Goal: Task Accomplishment & Management: Manage account settings

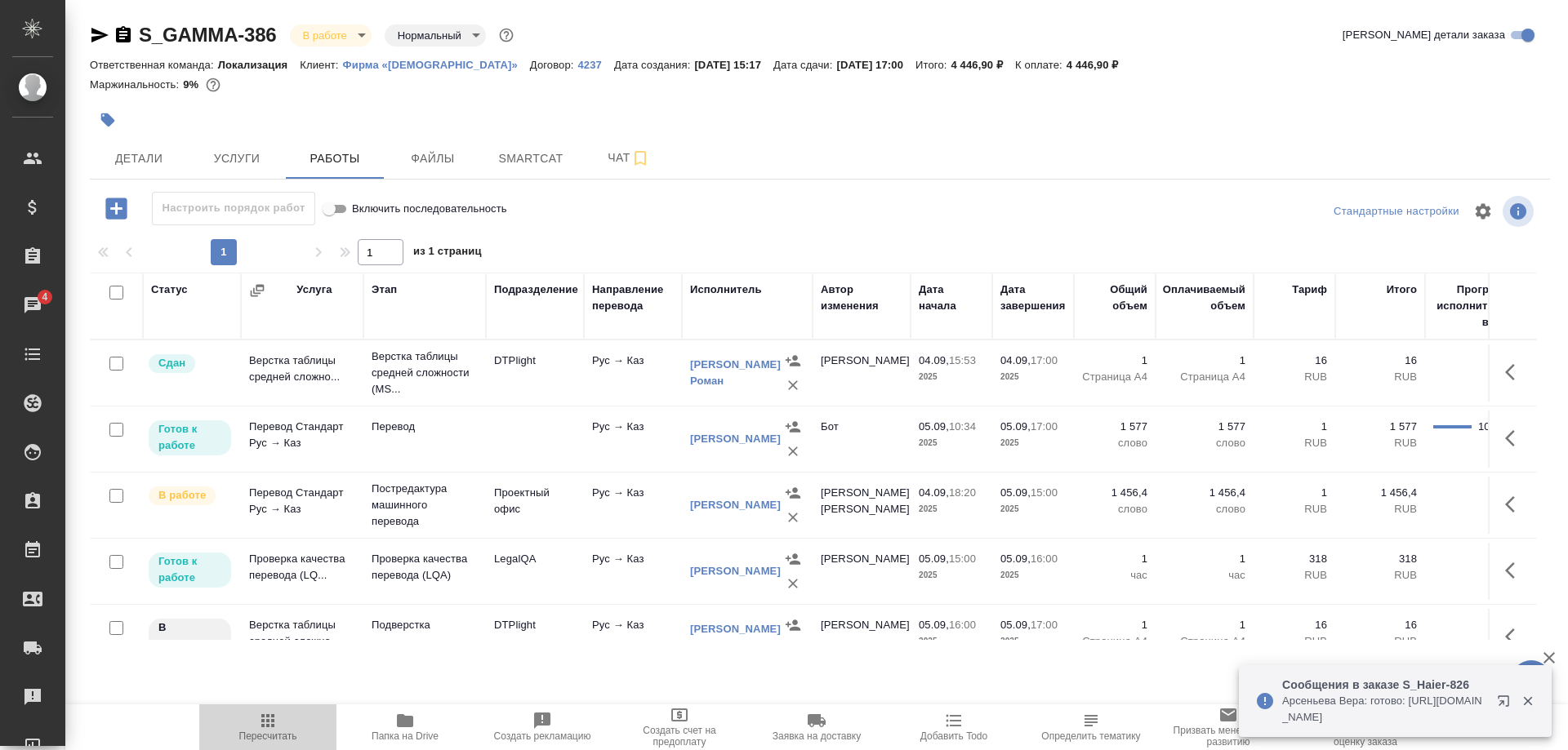
click at [268, 748] on button "Пересчитать" at bounding box center [268, 727] width 138 height 46
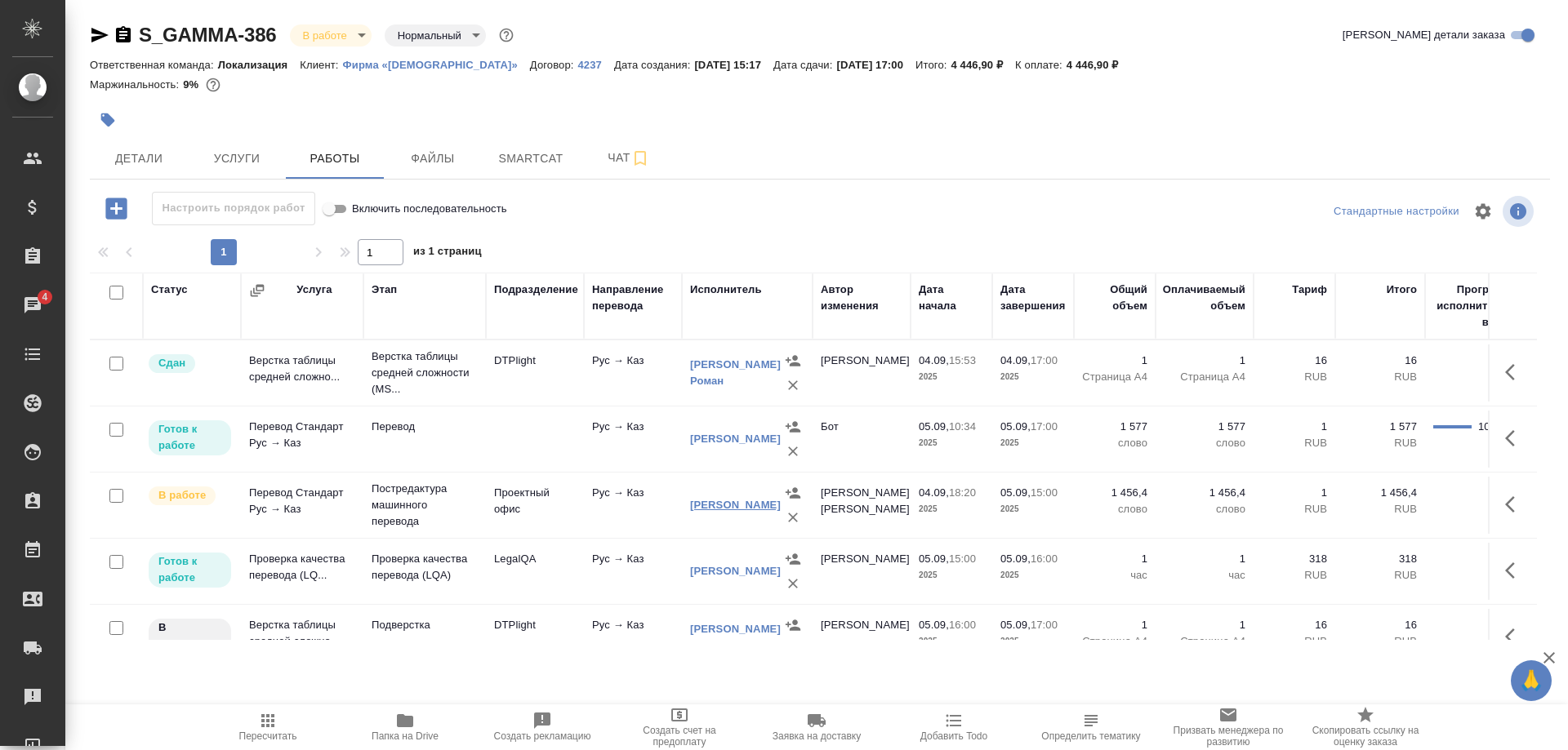
click at [747, 511] on link "[PERSON_NAME]" at bounding box center [735, 504] width 90 height 12
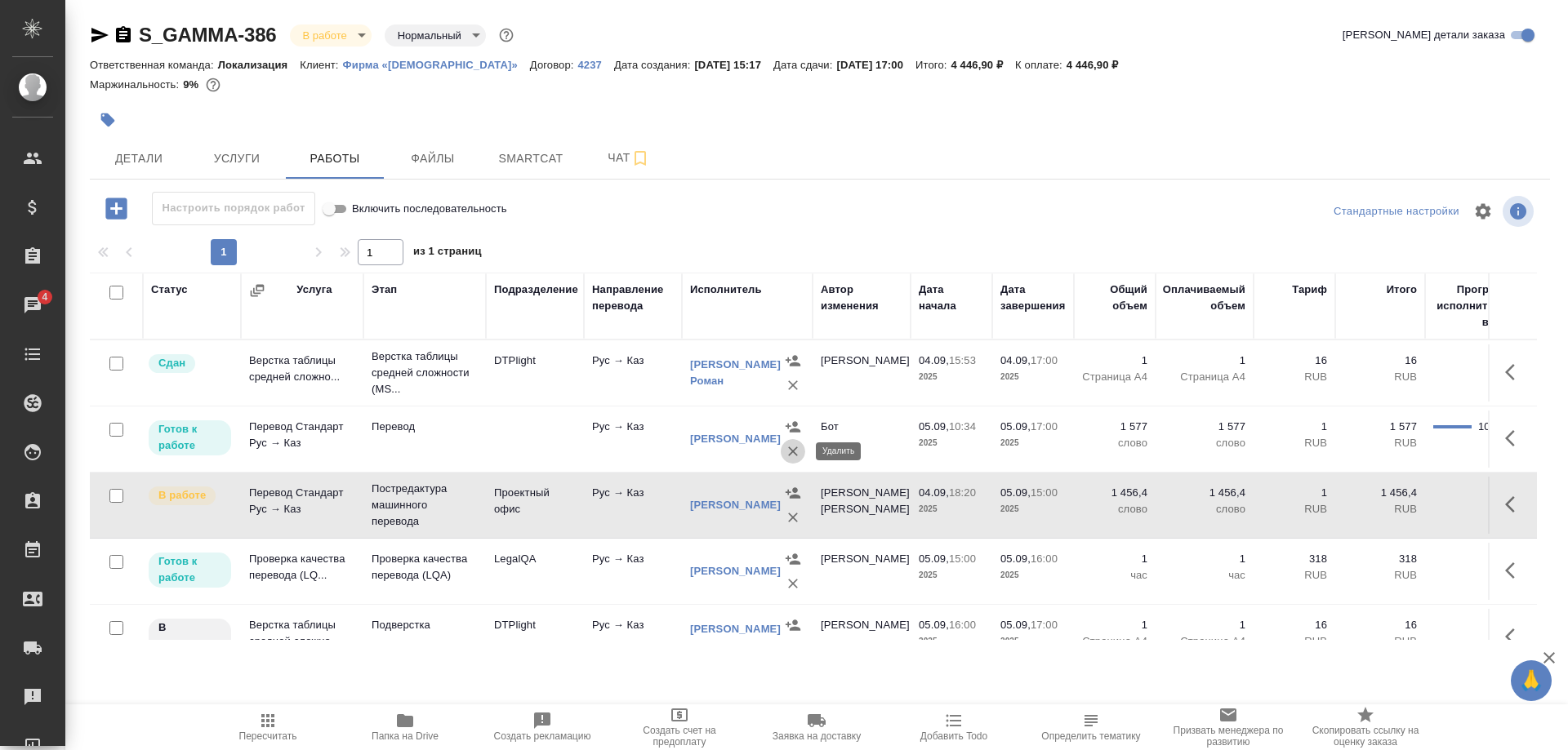
click at [785, 455] on icon "button" at bounding box center [792, 450] width 16 height 16
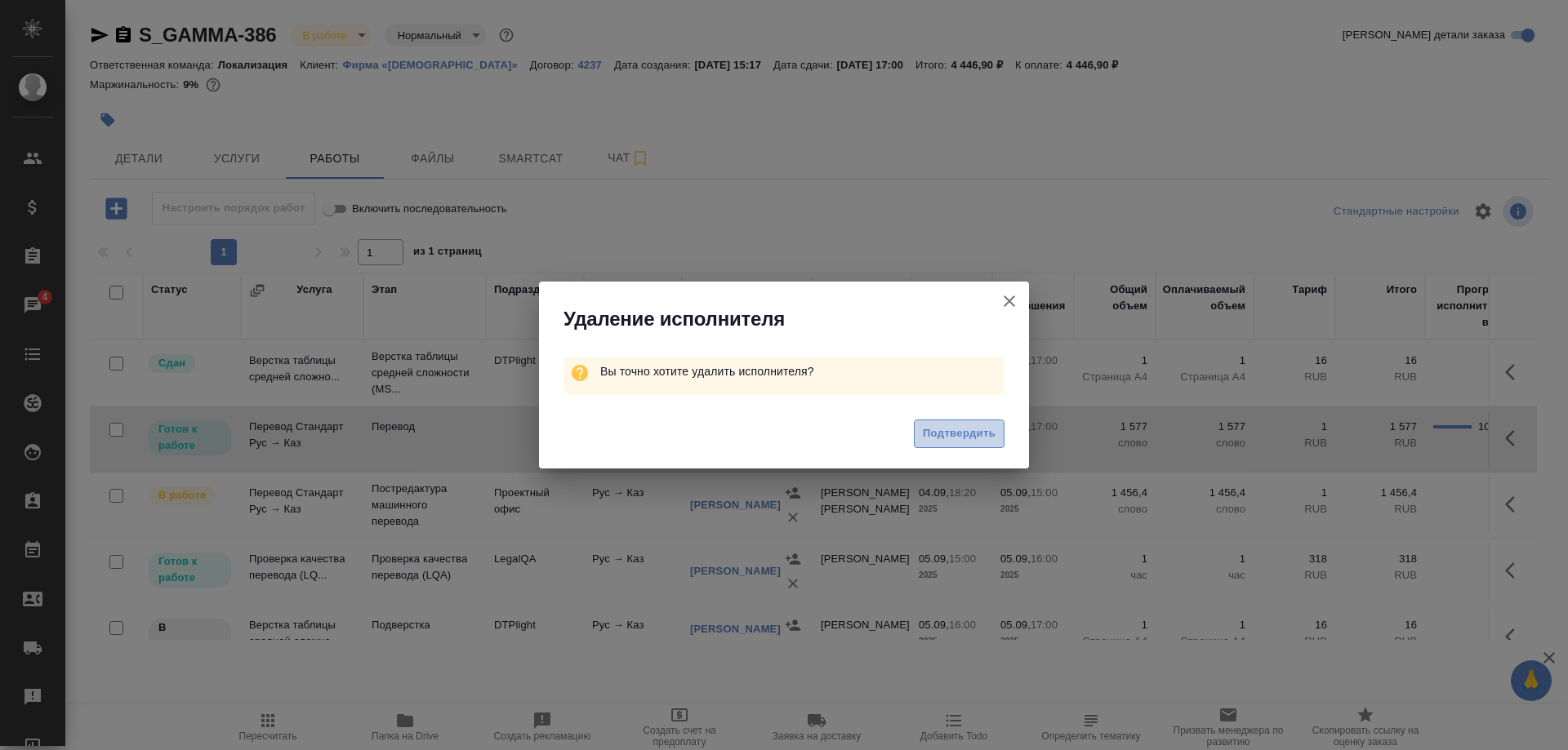
drag, startPoint x: 949, startPoint y: 435, endPoint x: 1156, endPoint y: 482, distance: 212.3
click at [950, 435] on span "Подтвердить" at bounding box center [958, 434] width 73 height 19
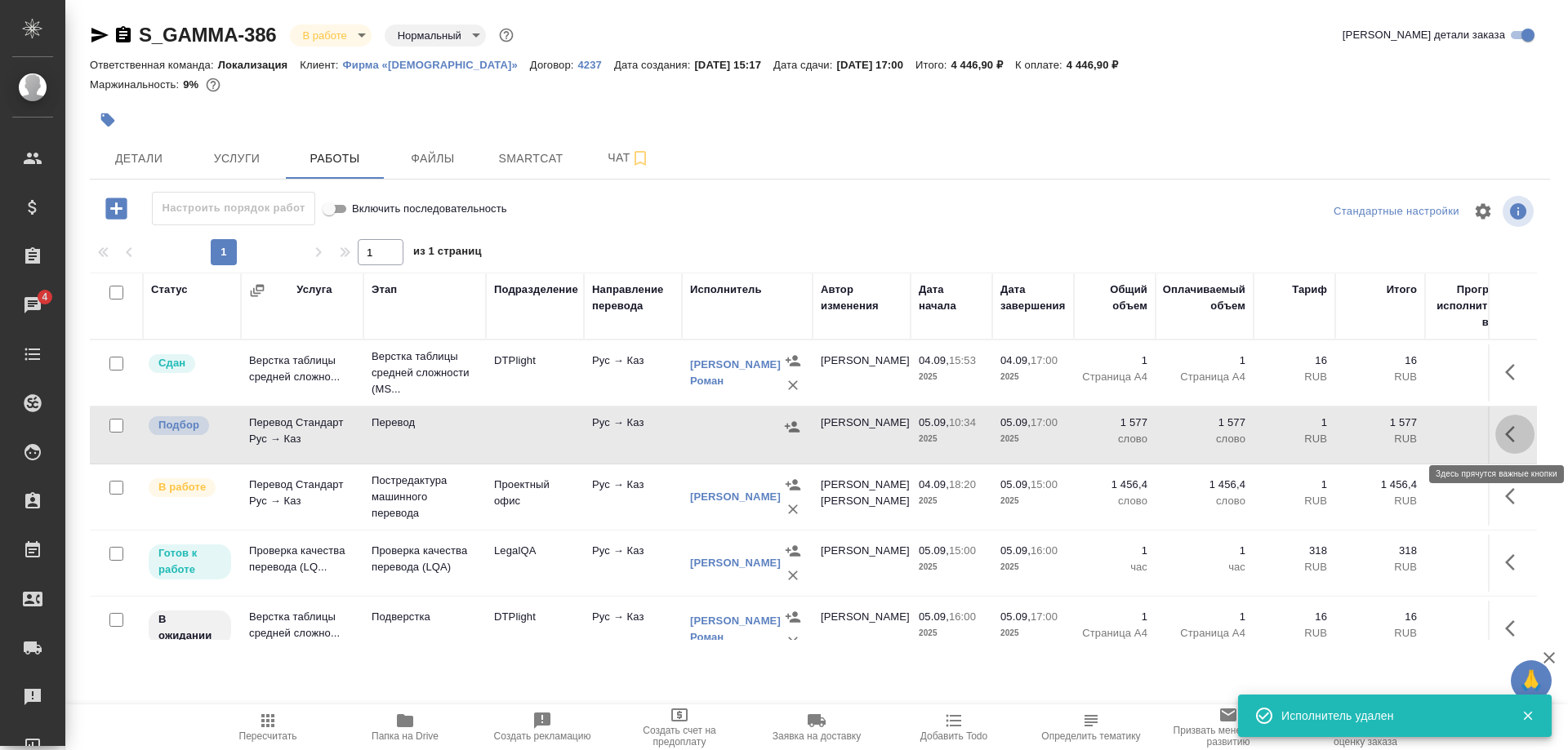
click at [1507, 433] on icon "button" at bounding box center [1510, 433] width 9 height 16
click at [1446, 437] on icon "button" at bounding box center [1453, 433] width 20 height 20
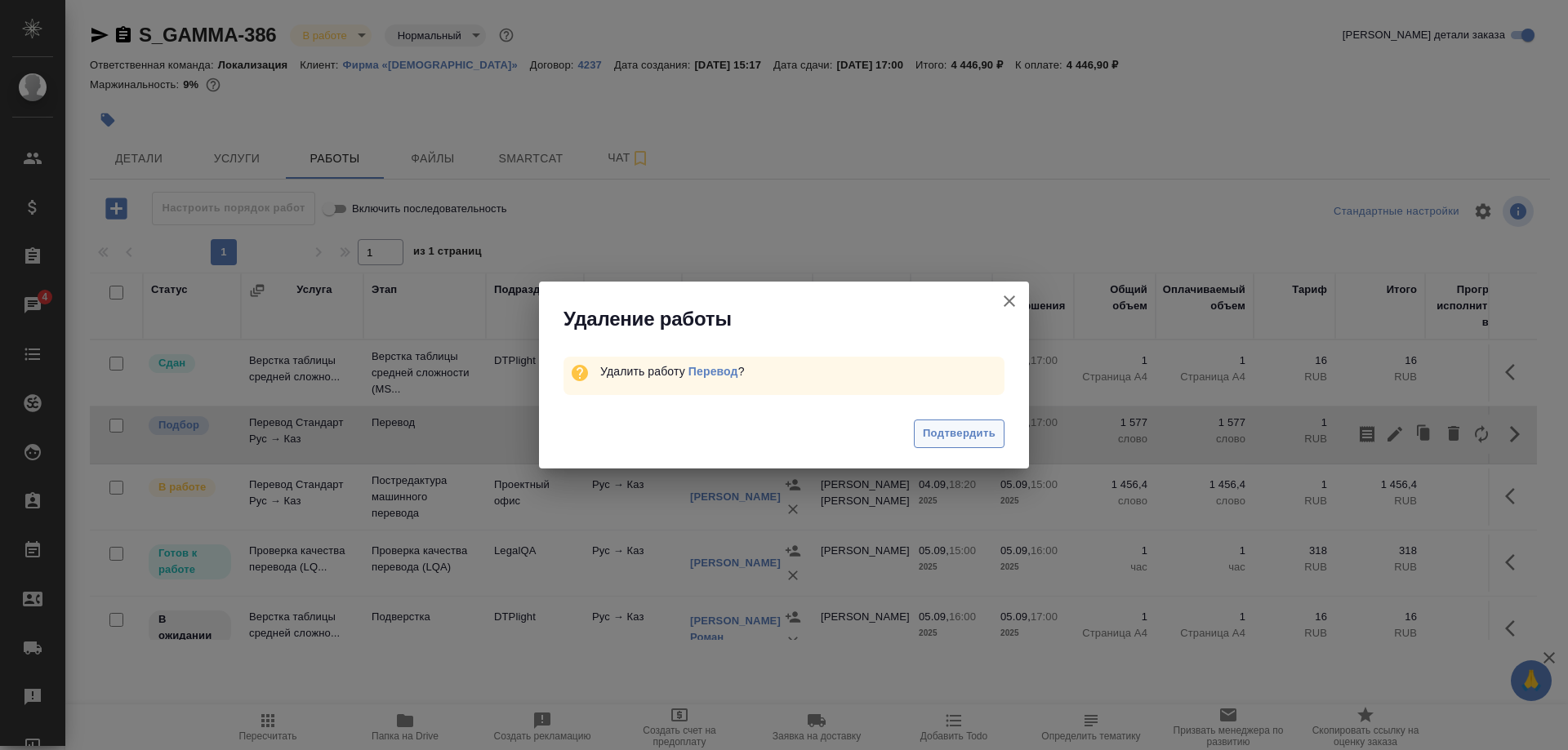
click at [932, 428] on span "Подтвердить" at bounding box center [958, 434] width 73 height 19
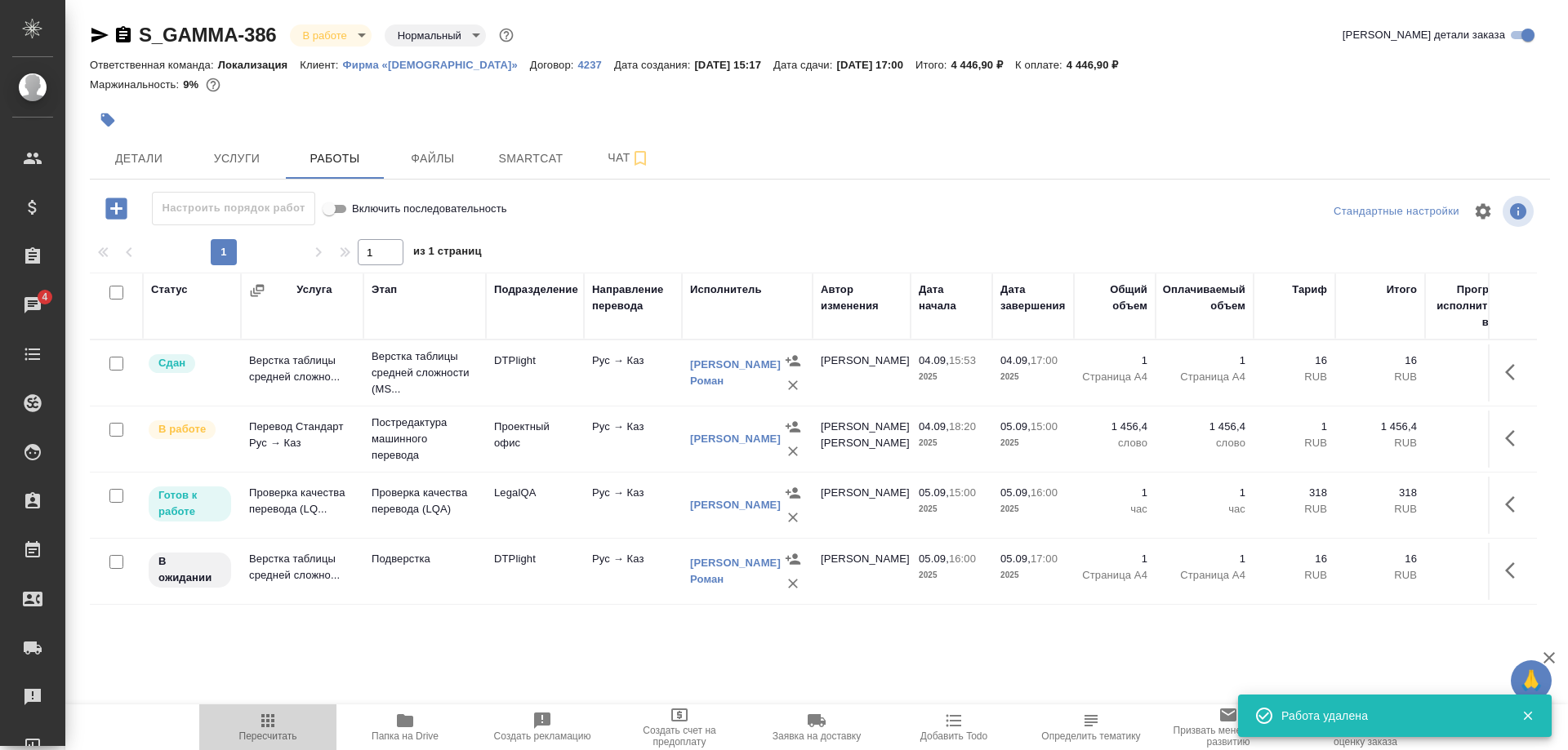
click at [253, 718] on span "Пересчитать" at bounding box center [268, 726] width 118 height 31
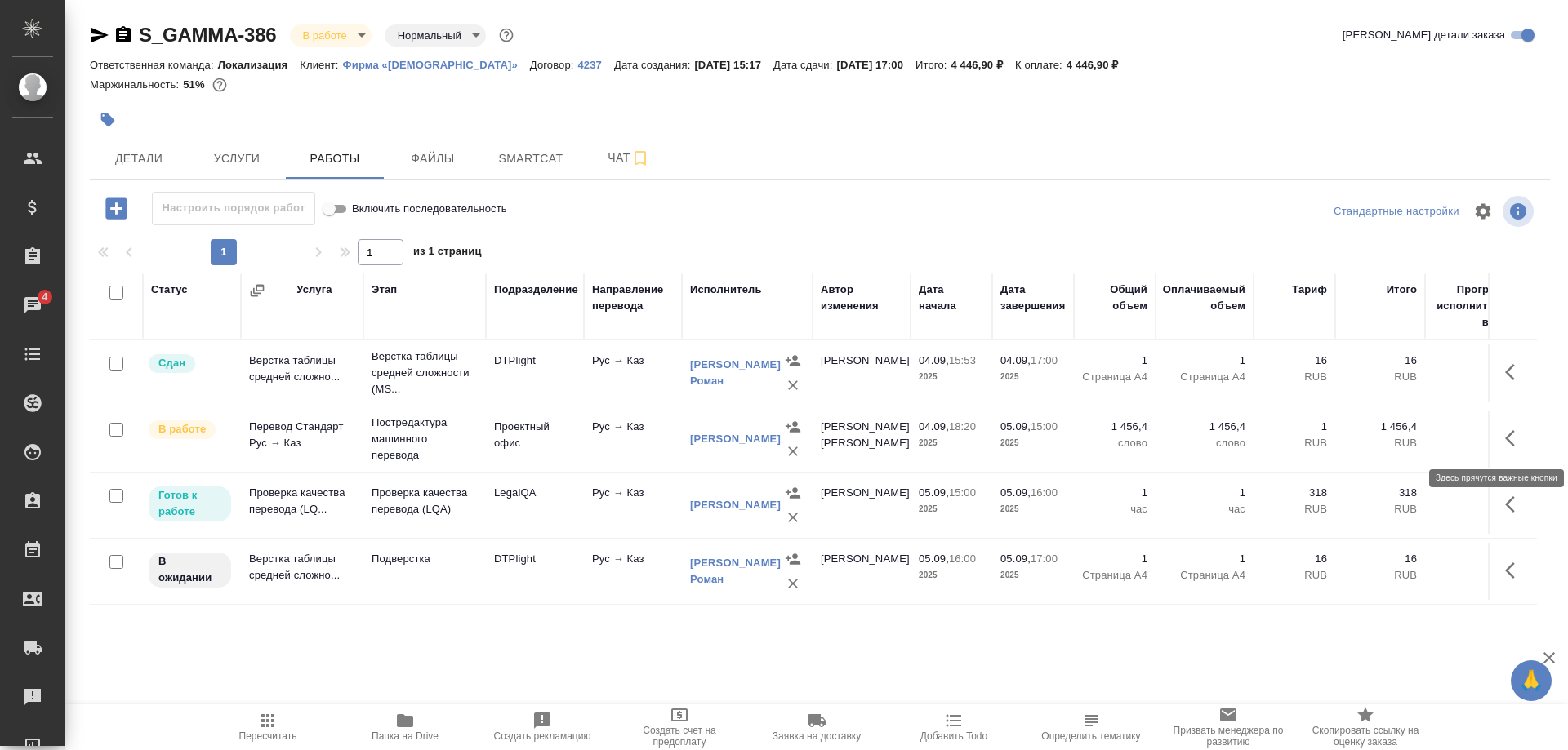
click at [1501, 438] on button "button" at bounding box center [1514, 438] width 40 height 40
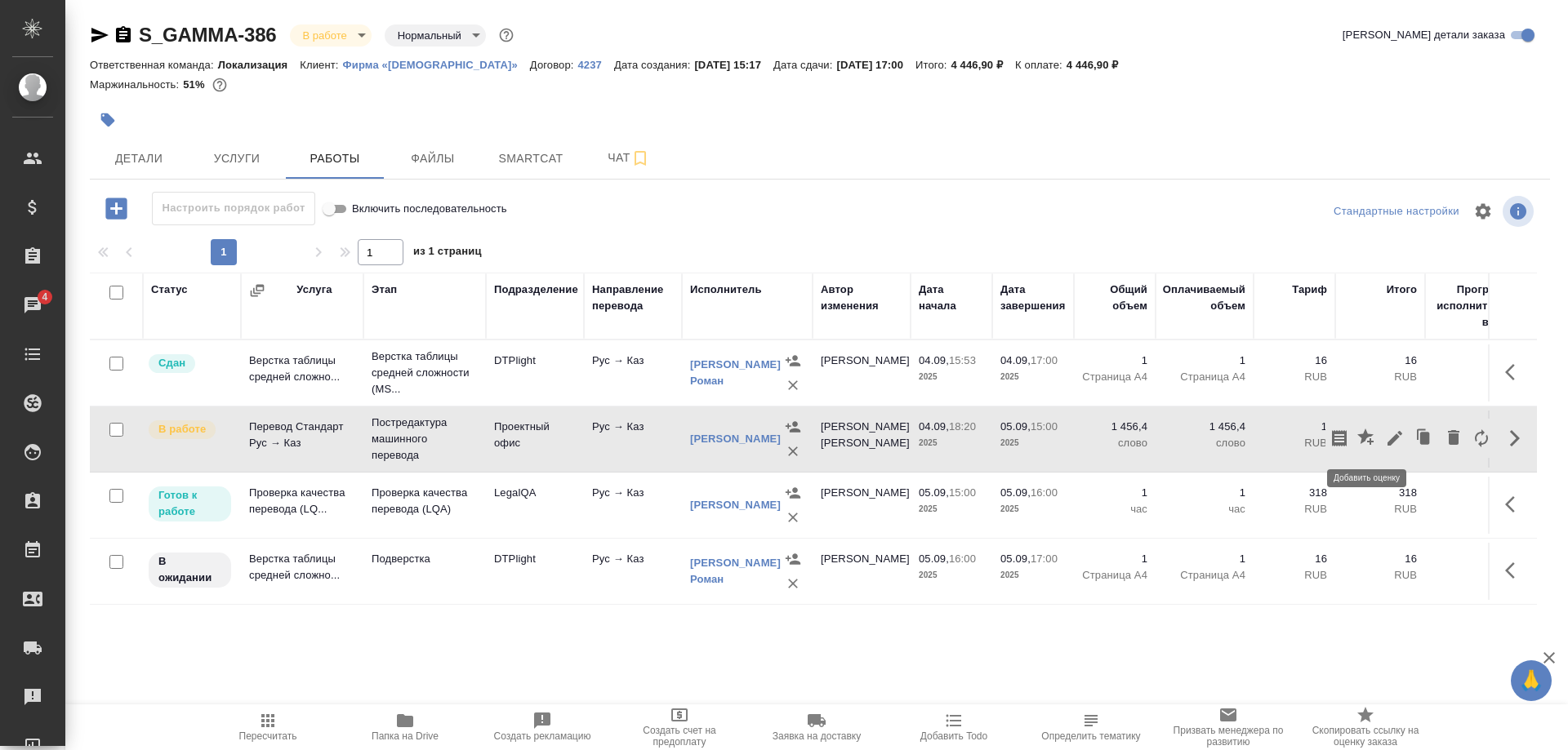
click at [1360, 438] on icon "button" at bounding box center [1366, 438] width 20 height 20
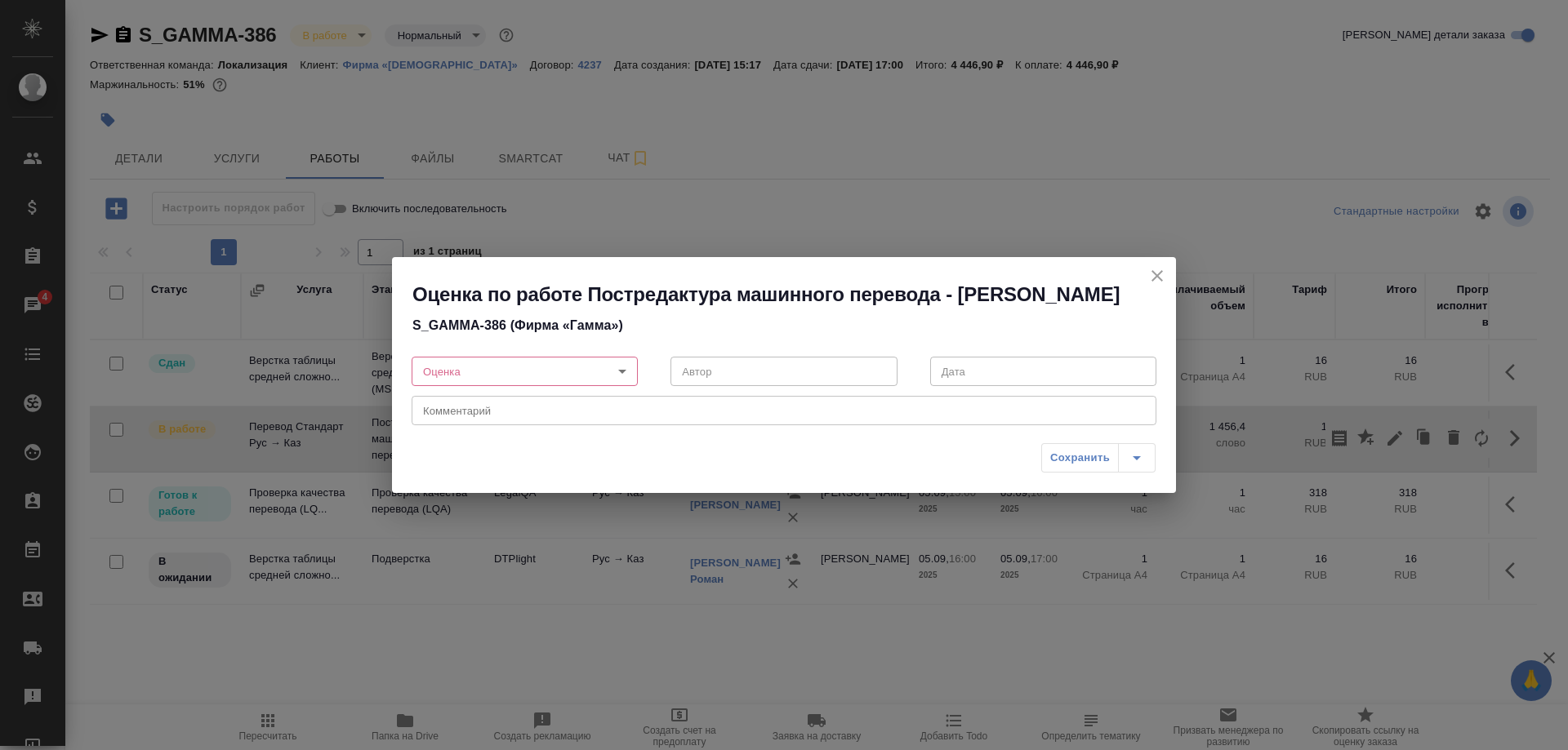
click at [531, 389] on body "🙏 .cls-1 fill:#fff; AWATERA Shirina Sabina Клиенты Спецификации Заказы 4 Чаты T…" at bounding box center [784, 375] width 1568 height 750
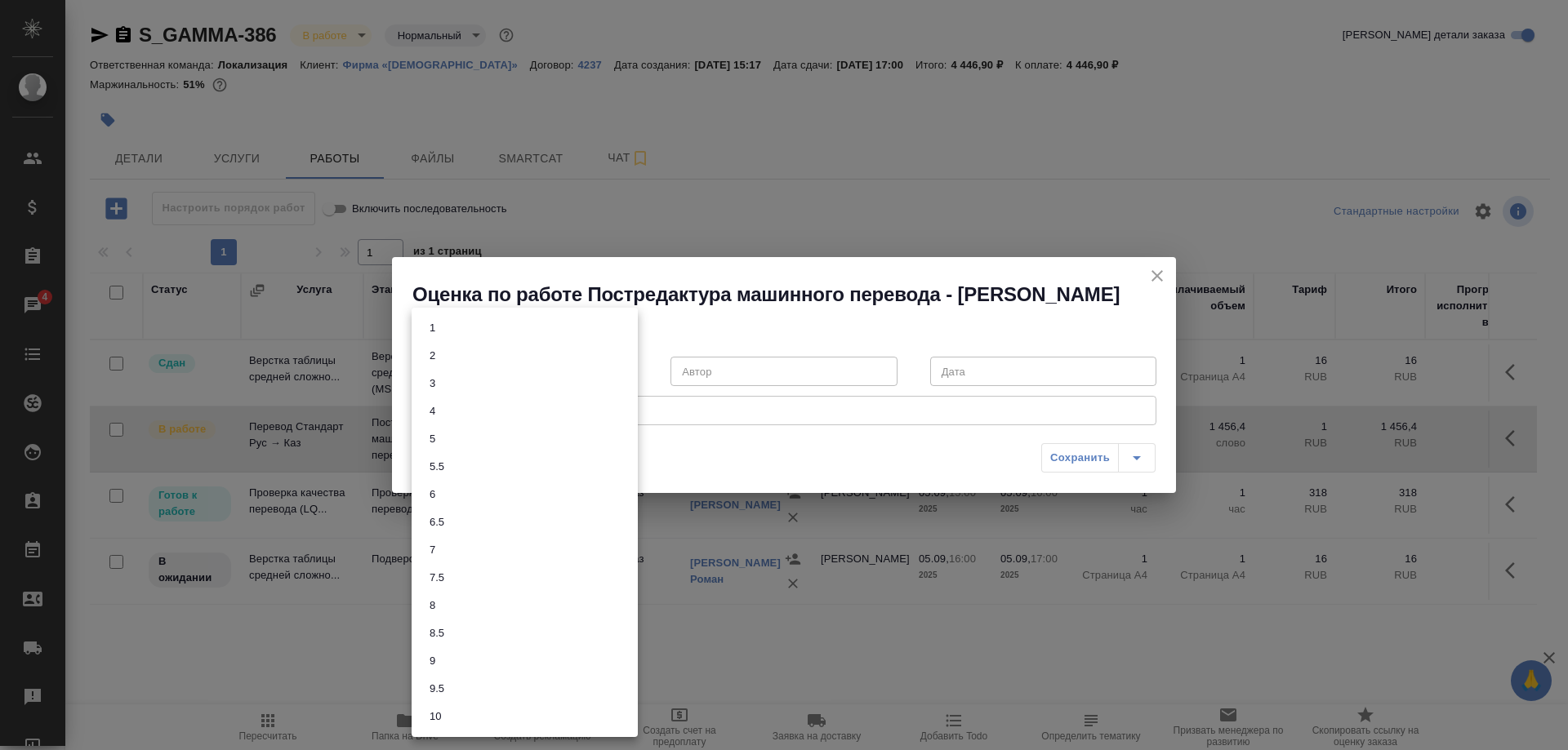
click at [431, 577] on button "7.5" at bounding box center [437, 578] width 24 height 18
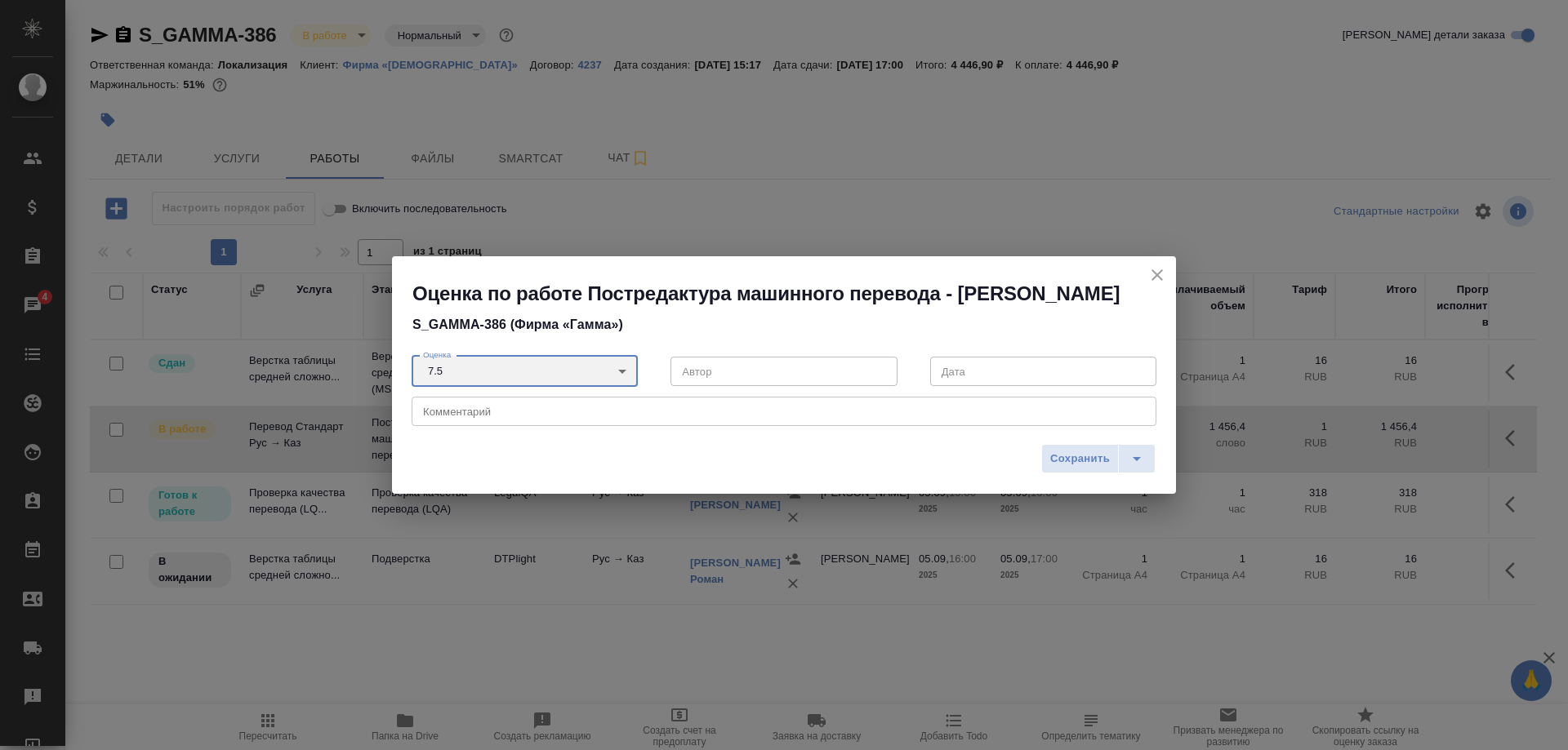
type input "7.5"
click at [1045, 467] on button "Сохранить" at bounding box center [1080, 458] width 77 height 29
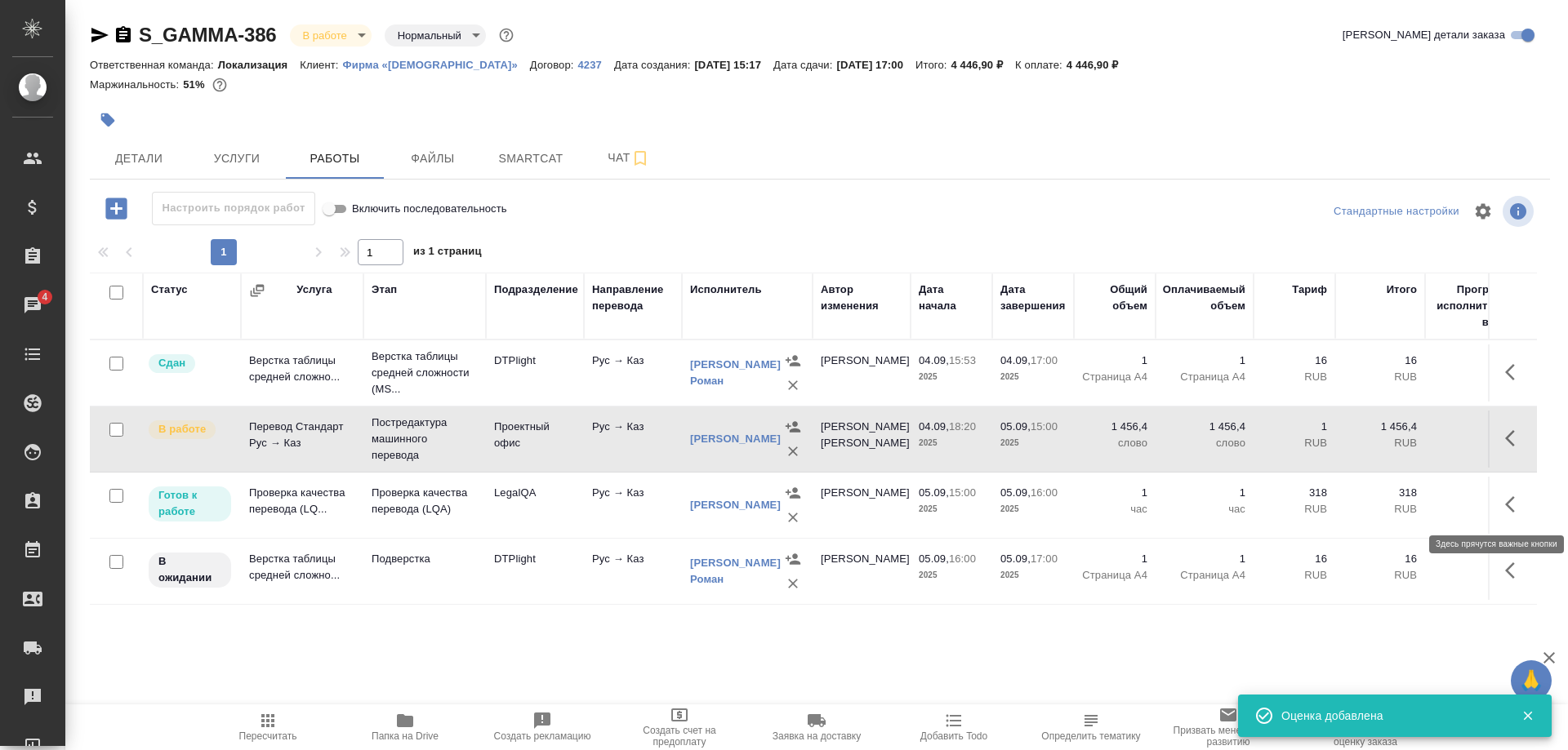
click at [1505, 505] on icon "button" at bounding box center [1514, 504] width 20 height 20
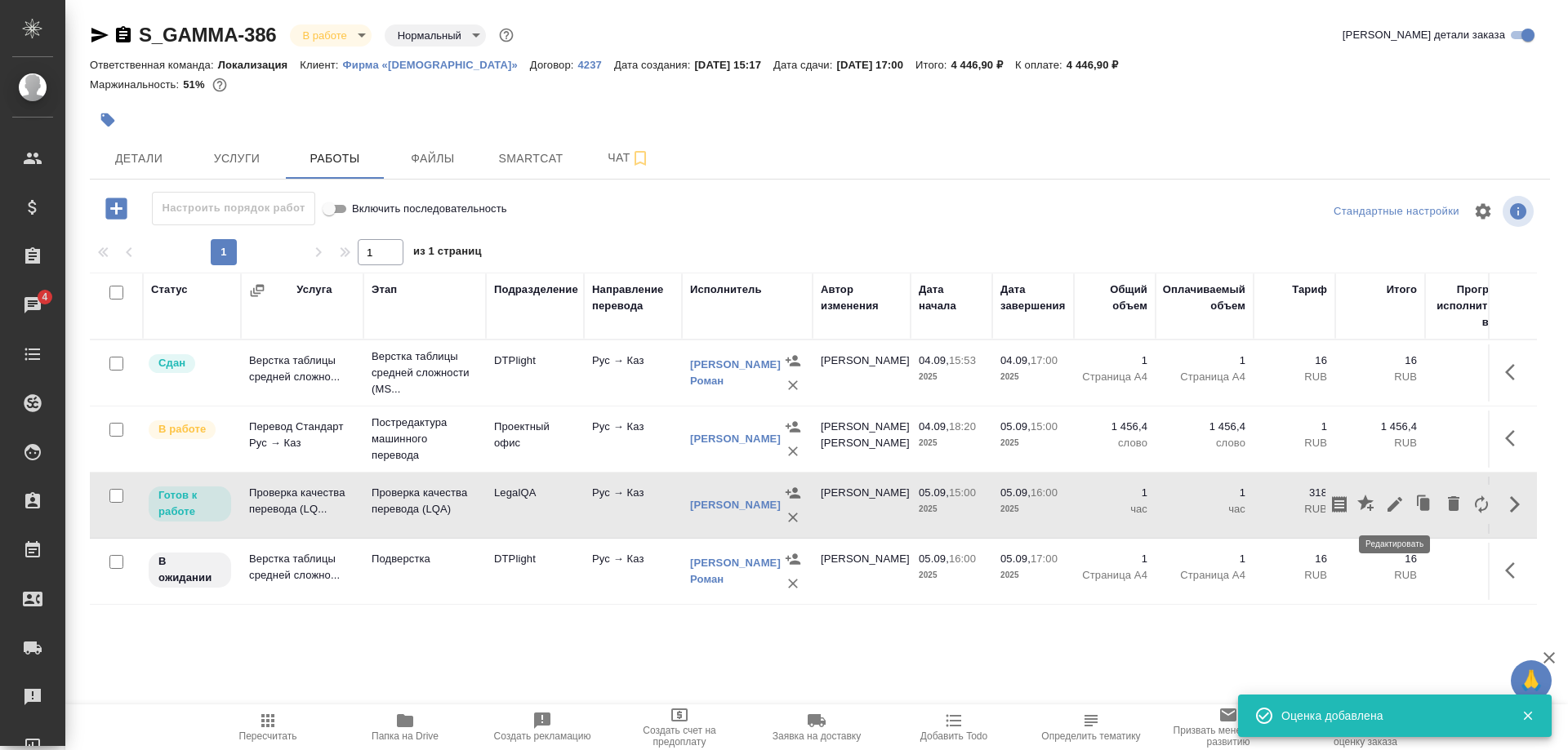
click at [1384, 508] on button "button" at bounding box center [1394, 505] width 27 height 40
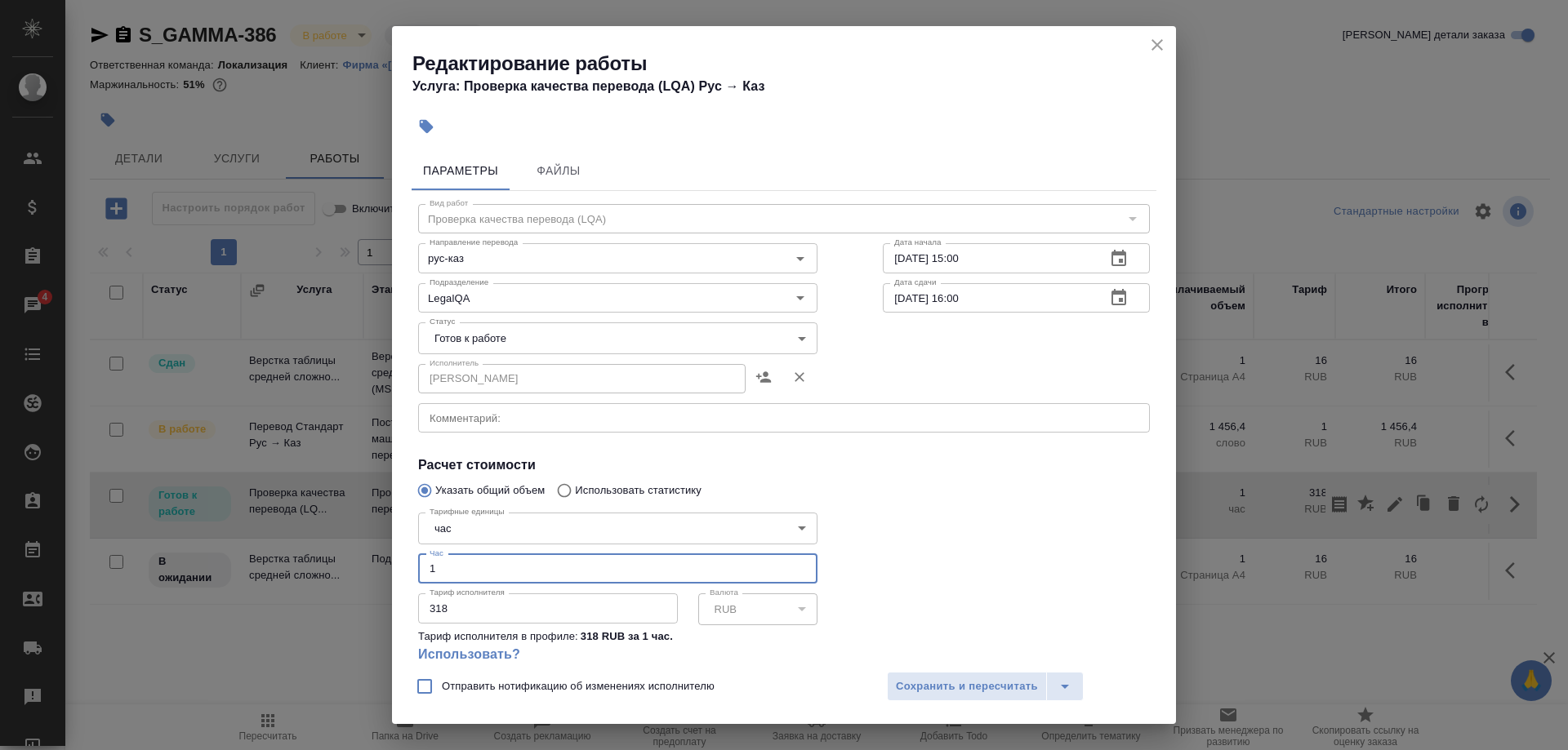
drag, startPoint x: 466, startPoint y: 558, endPoint x: 343, endPoint y: 560, distance: 123.0
click at [418, 560] on input "1" at bounding box center [618, 568] width 400 height 29
type input "0.75"
click at [911, 681] on span "Сохранить и пересчитать" at bounding box center [966, 687] width 142 height 19
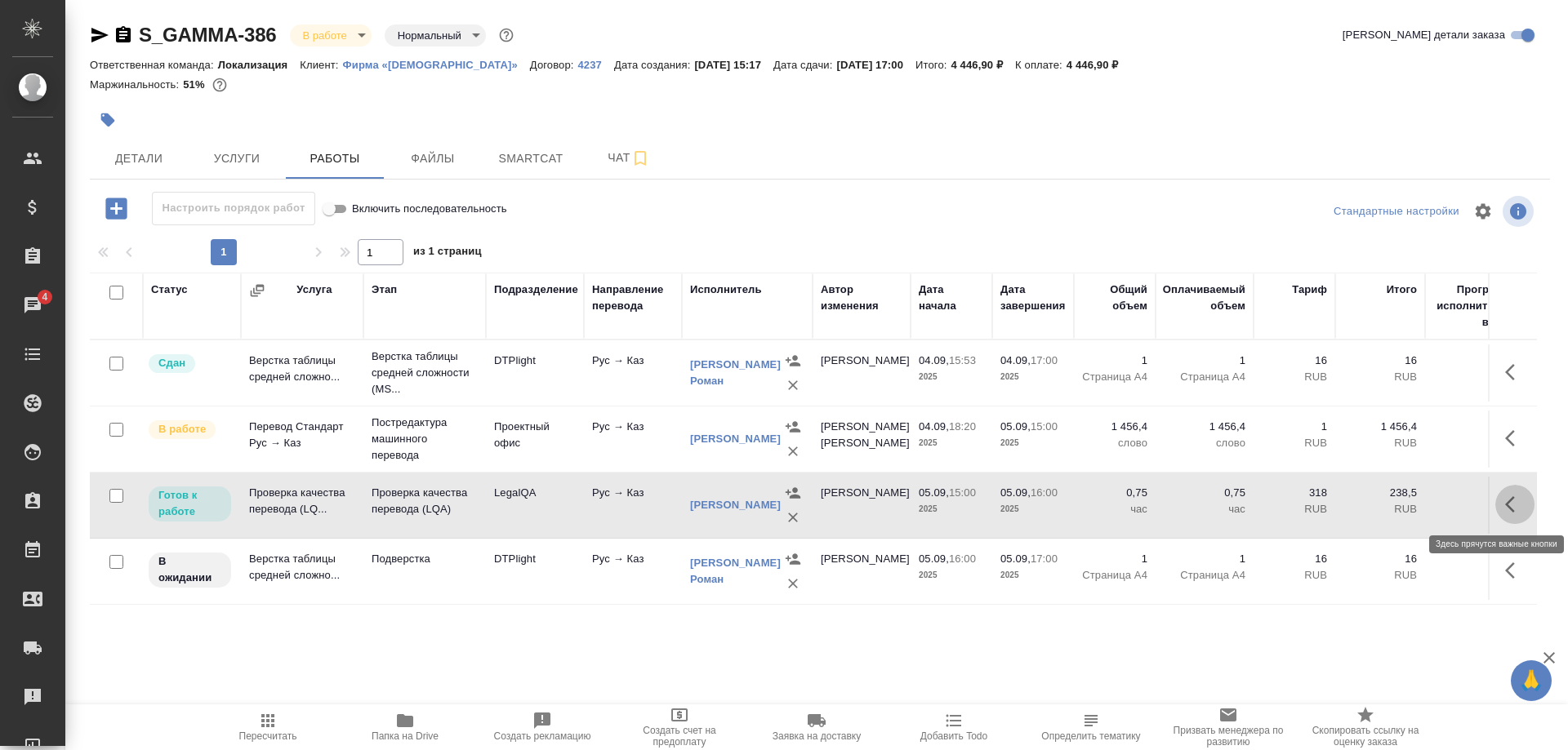
click at [1508, 504] on icon "button" at bounding box center [1514, 504] width 20 height 20
click at [1396, 502] on icon "button" at bounding box center [1395, 505] width 15 height 15
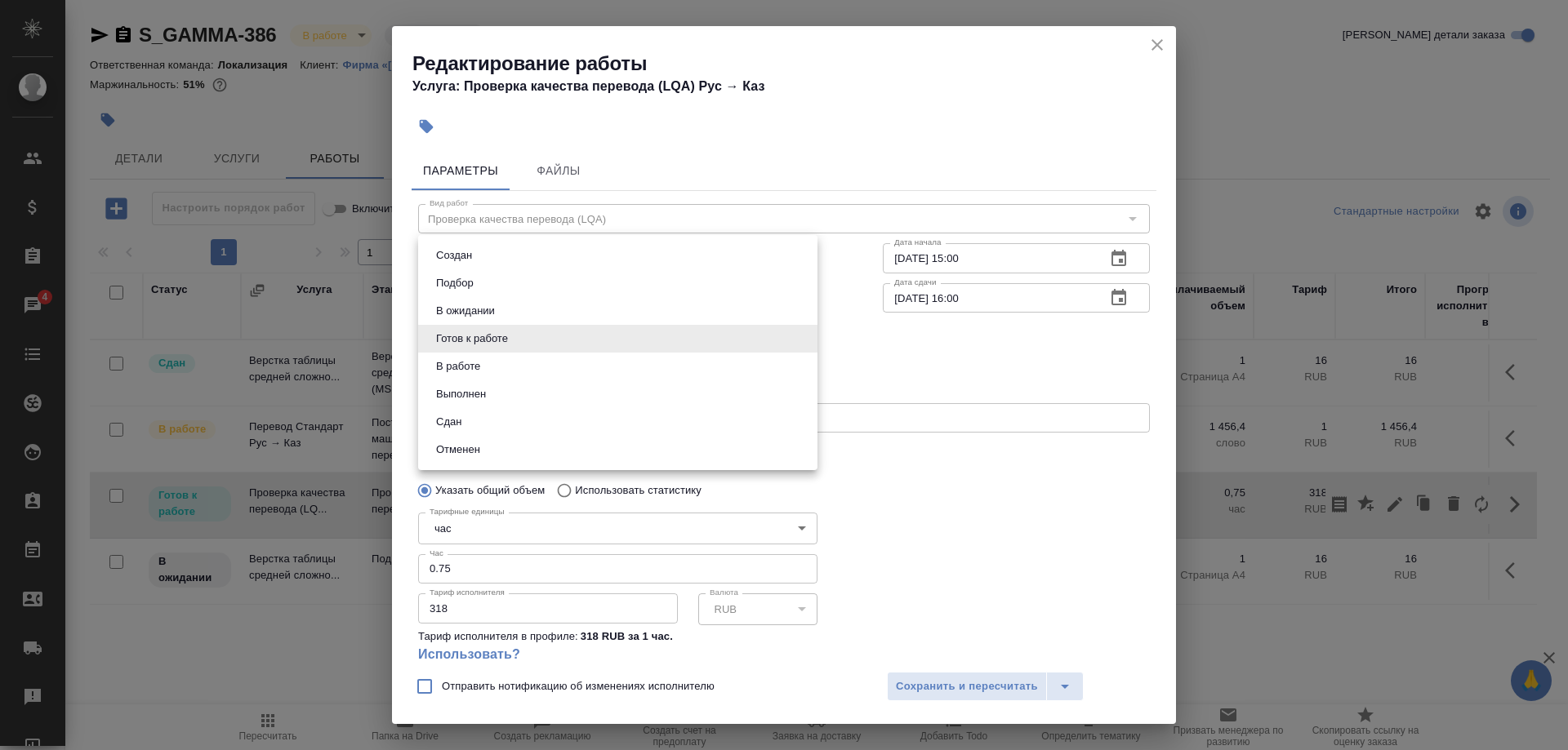
click at [516, 339] on body "🙏 .cls-1 fill:#fff; AWATERA Shirina Sabina Клиенты Спецификации Заказы 4 Чаты T…" at bounding box center [784, 375] width 1568 height 750
drag, startPoint x: 480, startPoint y: 413, endPoint x: 649, endPoint y: 527, distance: 203.9
click at [480, 413] on li "Сдан" at bounding box center [618, 421] width 400 height 27
type input "closed"
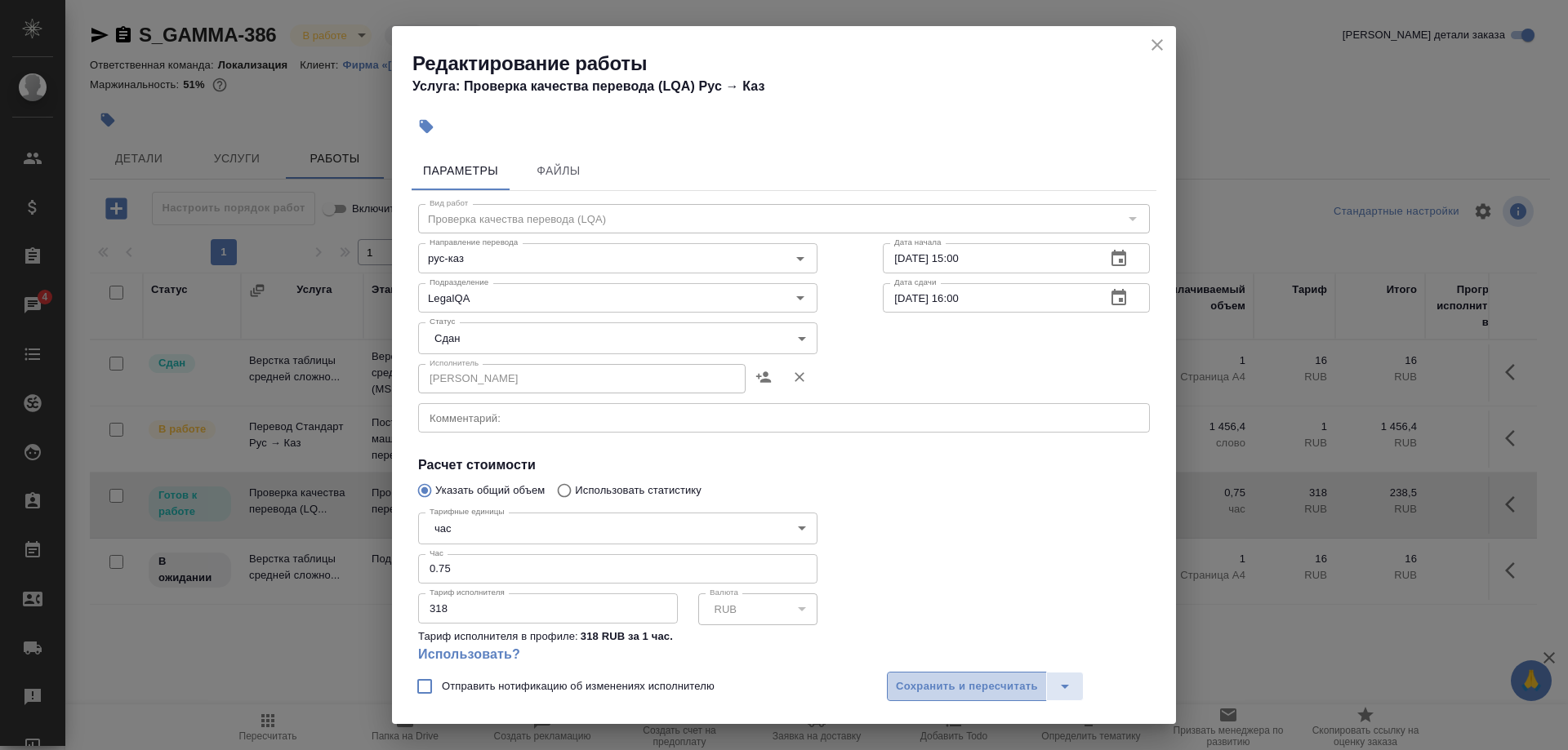
click at [906, 680] on span "Сохранить и пересчитать" at bounding box center [966, 687] width 142 height 19
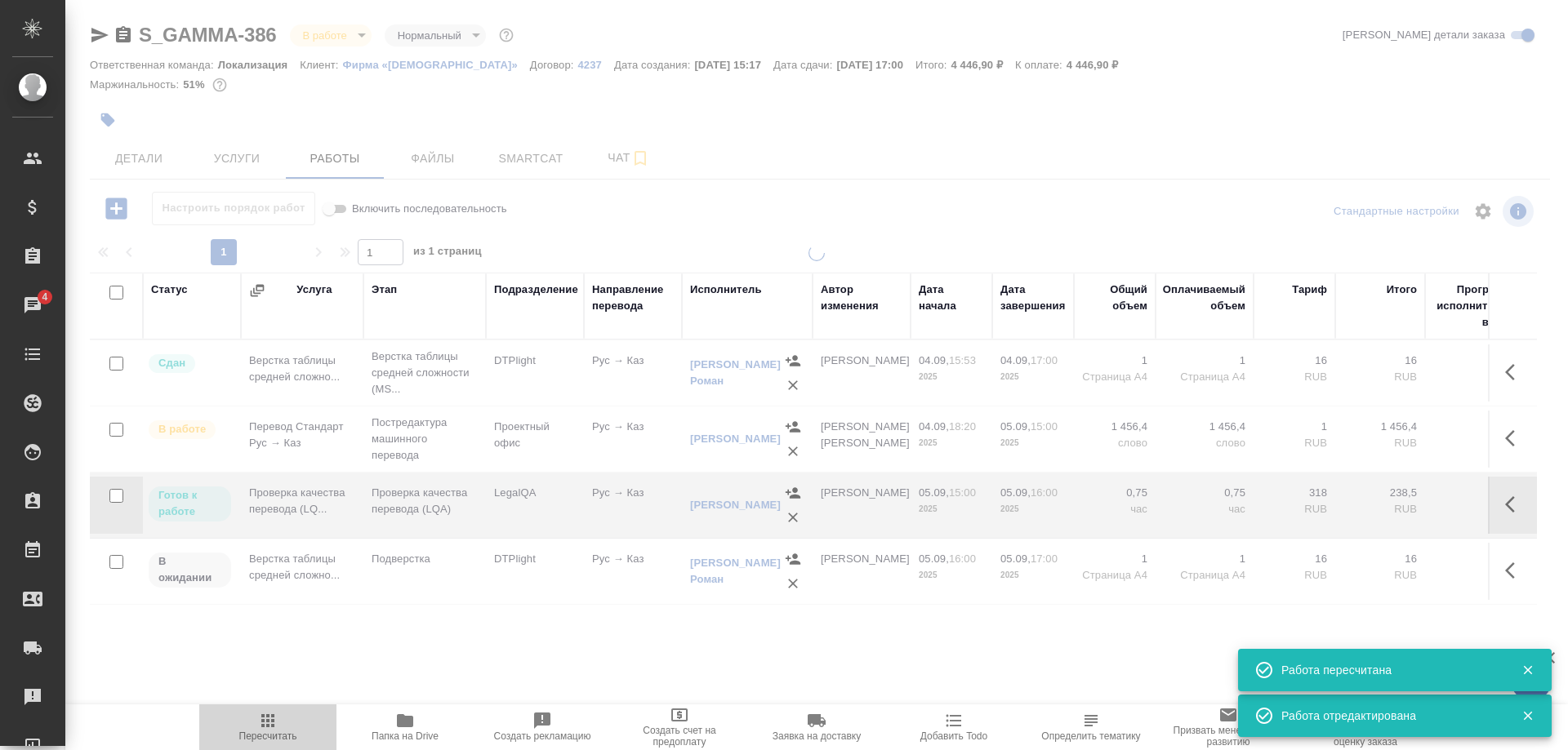
click at [260, 725] on icon "button" at bounding box center [268, 721] width 20 height 20
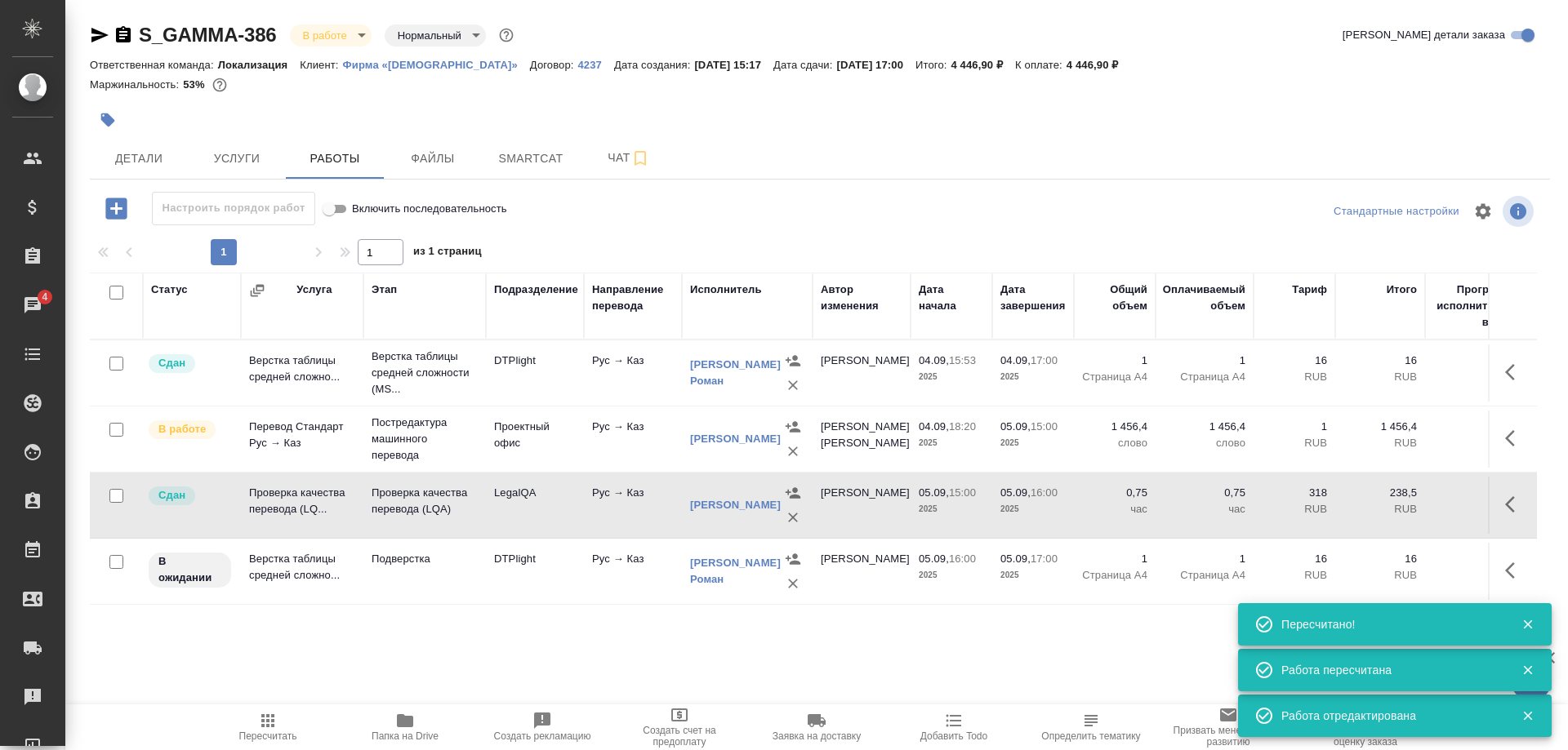
click at [262, 718] on icon "button" at bounding box center [268, 721] width 13 height 13
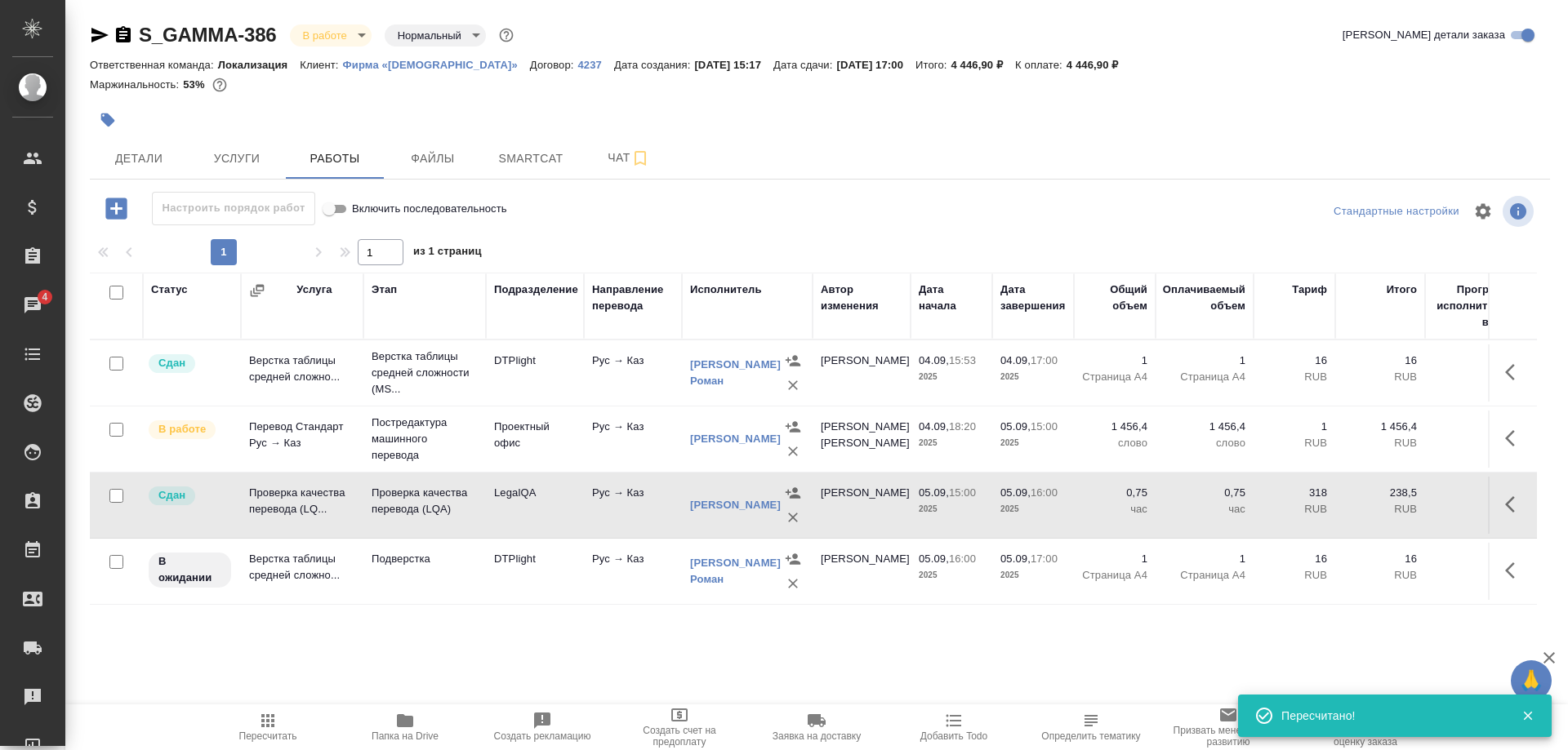
click at [89, 29] on div "S_GAMMA-386 В работе inProgress Нормальный normal Кратко детали заказа Ответств…" at bounding box center [820, 340] width 1478 height 681
click at [1282, 58] on div "Ответственная команда: Локализация Клиент: Фирма «Гамма» Договор: 4237 Дата соз…" at bounding box center [819, 64] width 1460 height 20
click at [99, 34] on icon "button" at bounding box center [100, 35] width 17 height 15
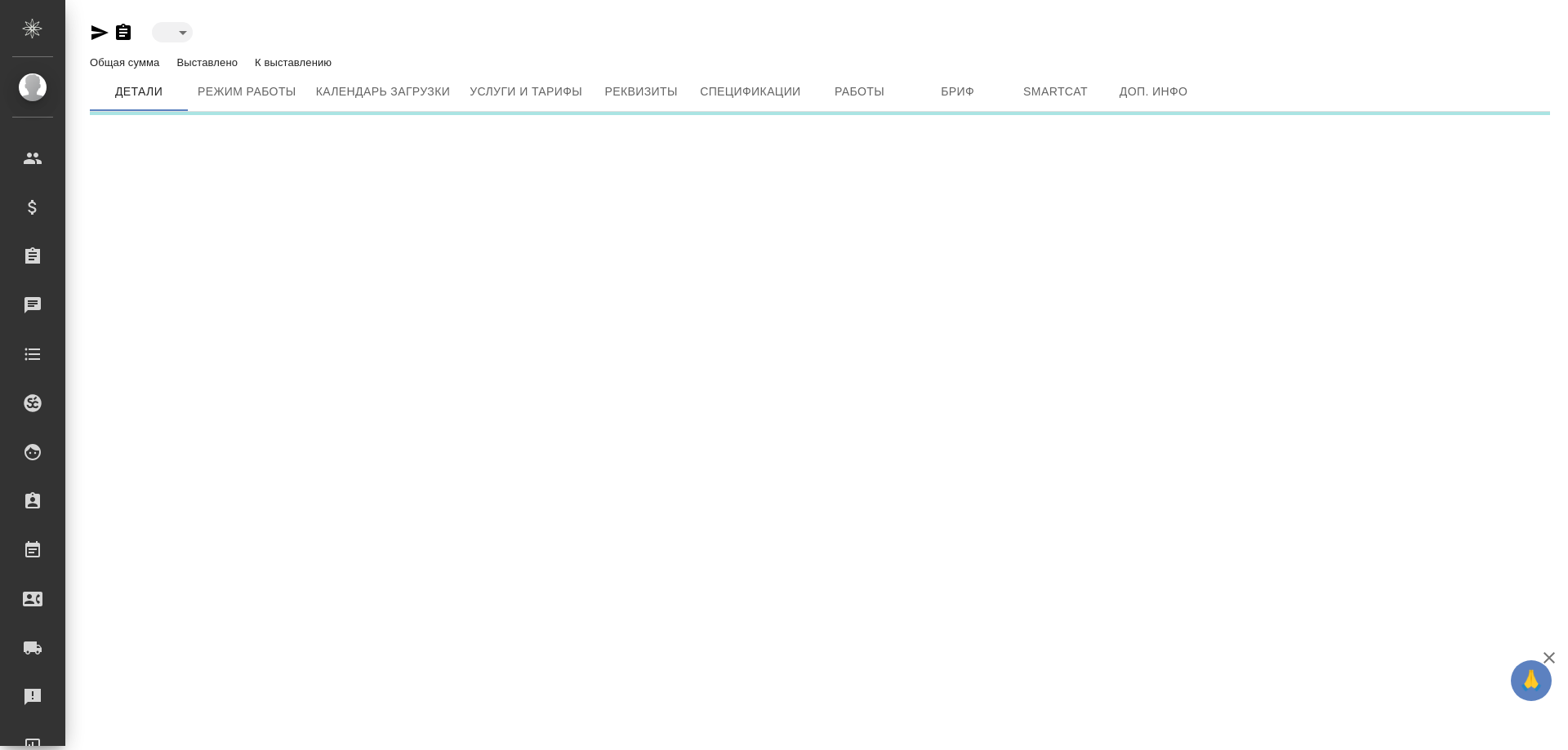
type input "reserved"
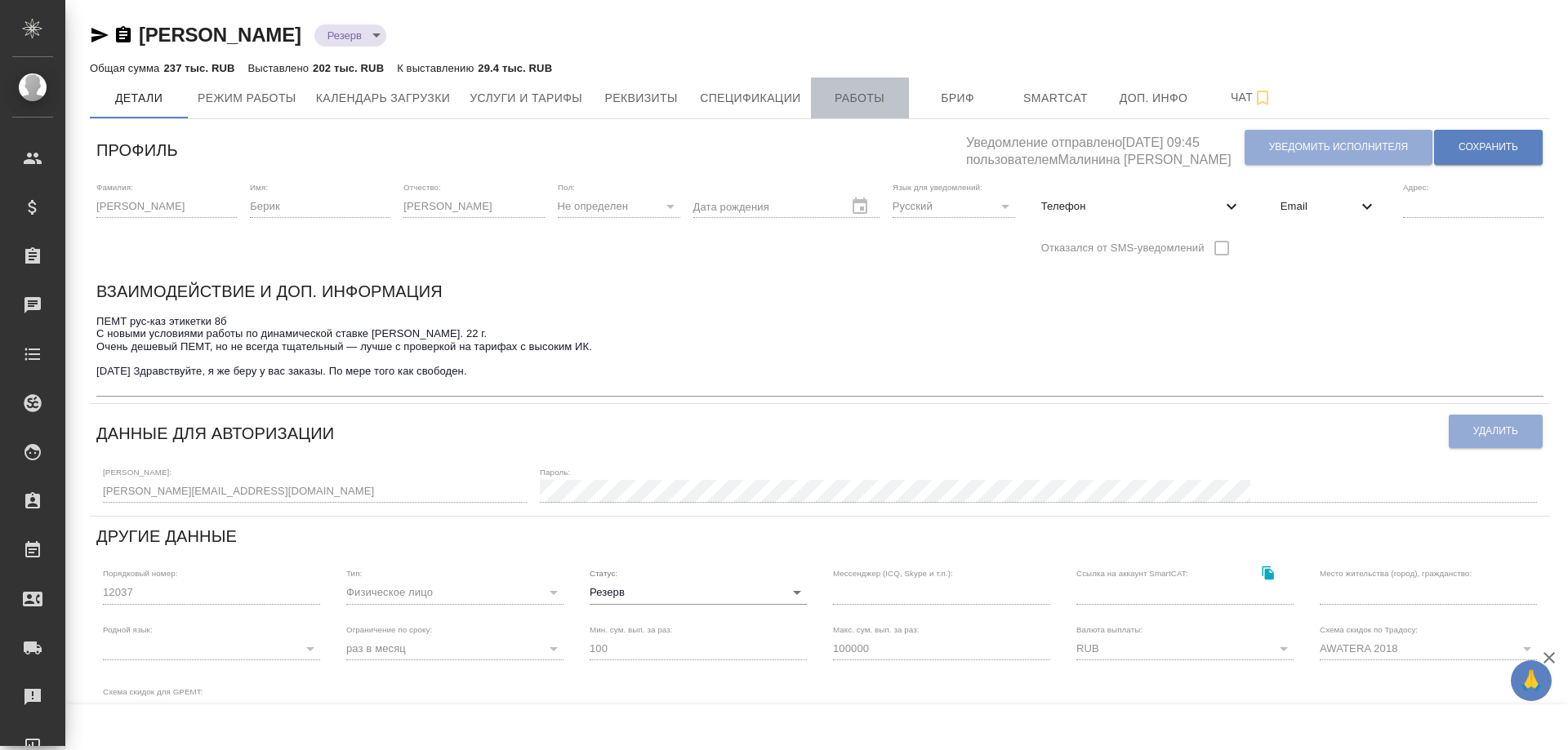
click at [847, 107] on span "Работы" at bounding box center [859, 99] width 78 height 21
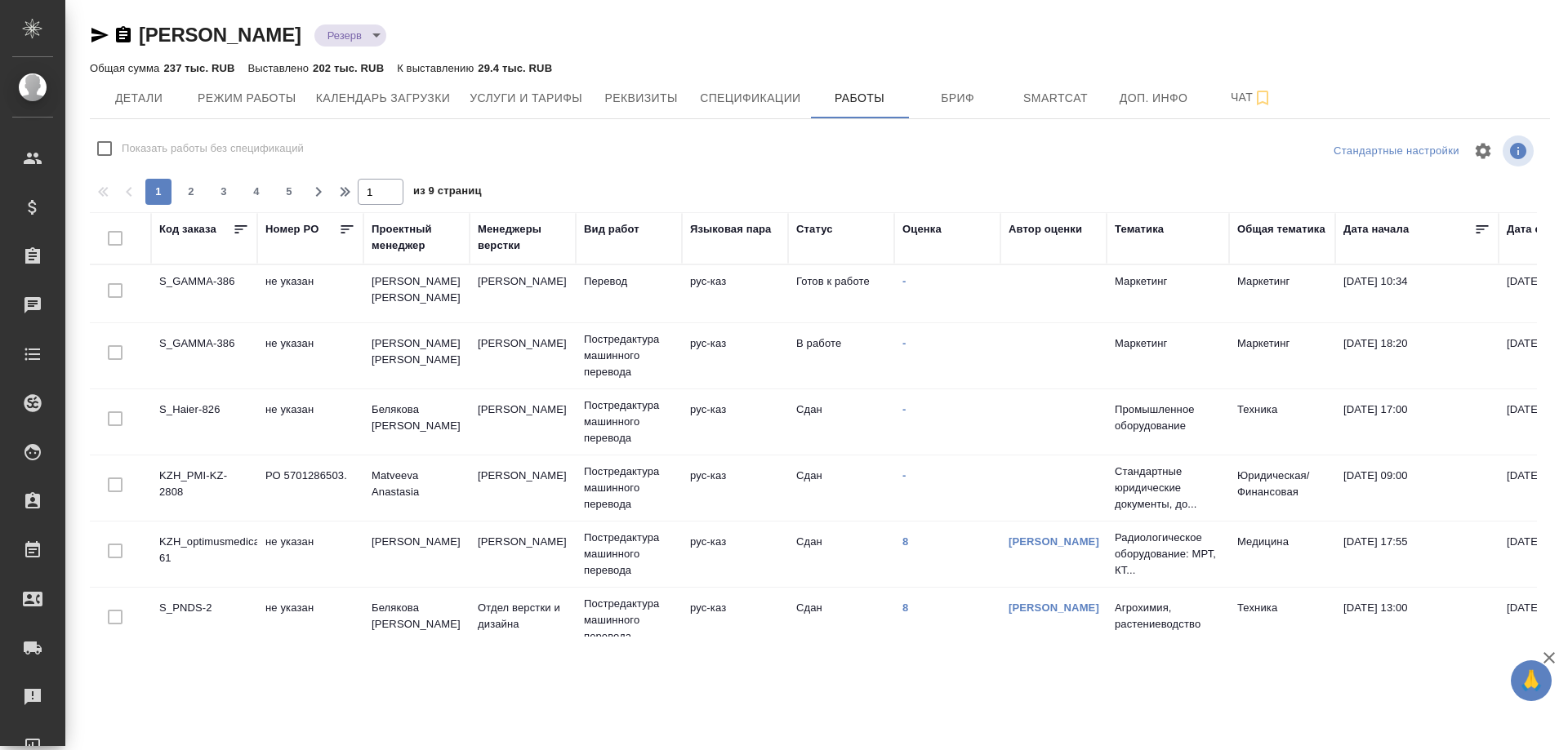
checkbox input "false"
click at [528, 103] on span "Услуги и тарифы" at bounding box center [526, 99] width 113 height 21
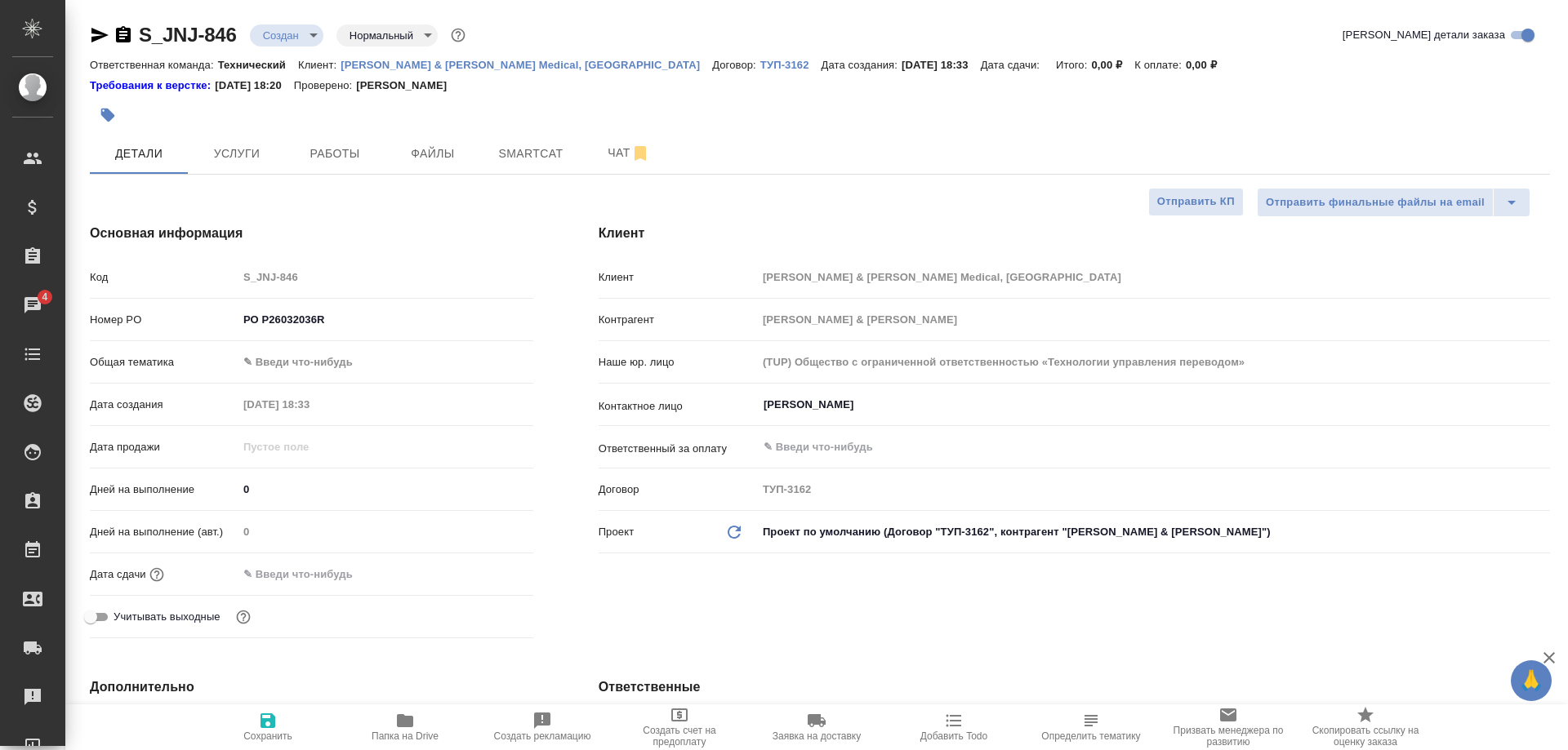
select select "RU"
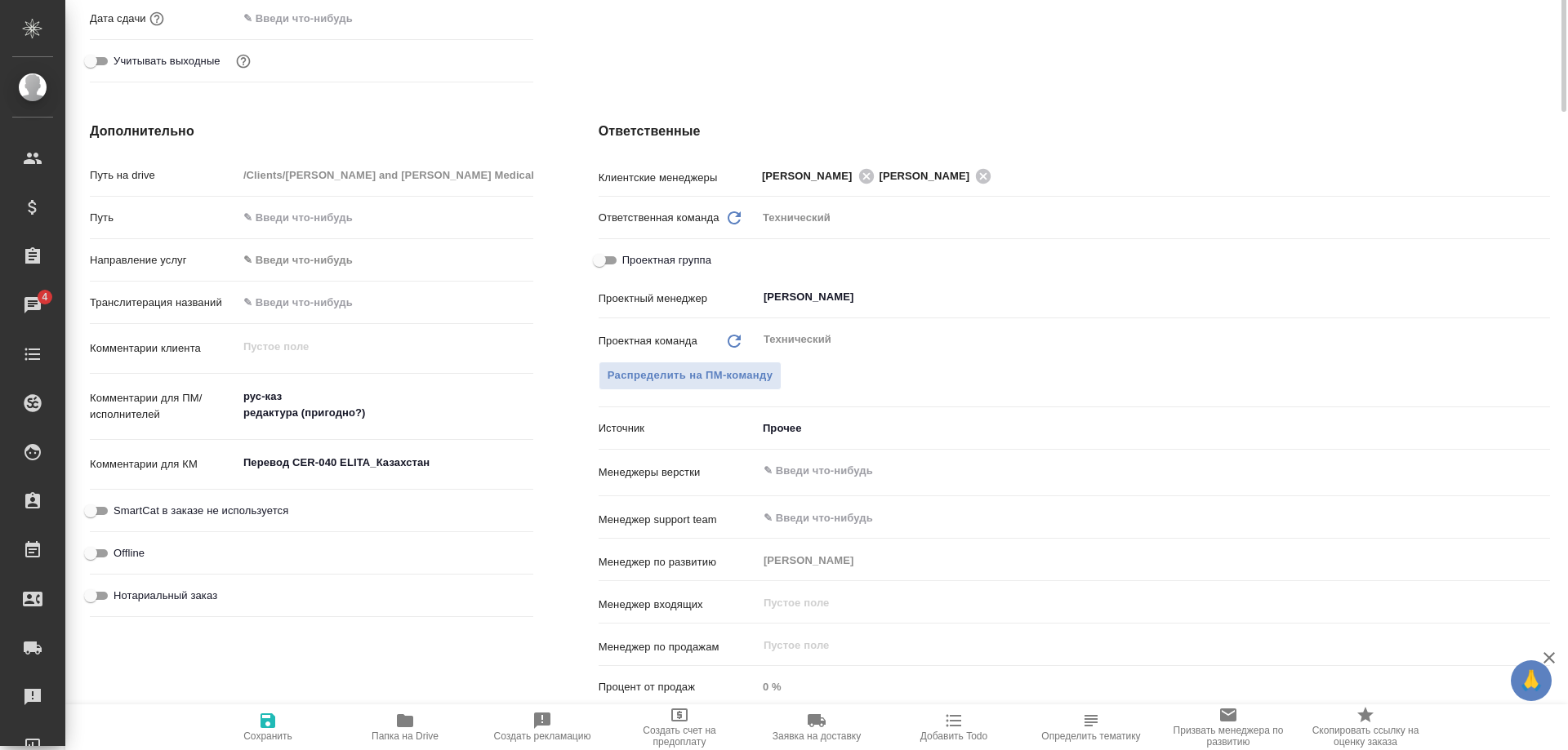
scroll to position [57, 0]
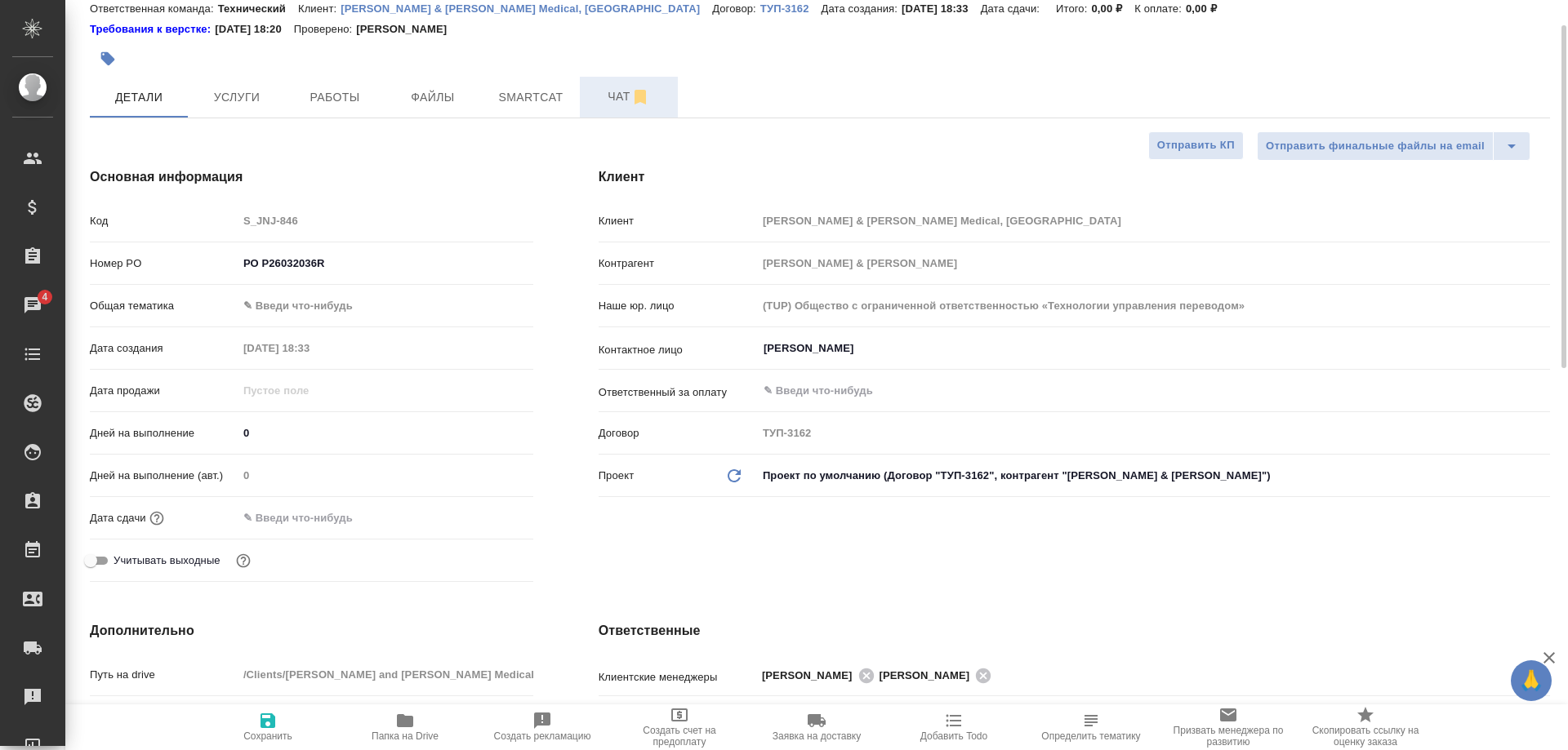
click at [609, 90] on span "Чат" at bounding box center [629, 97] width 78 height 21
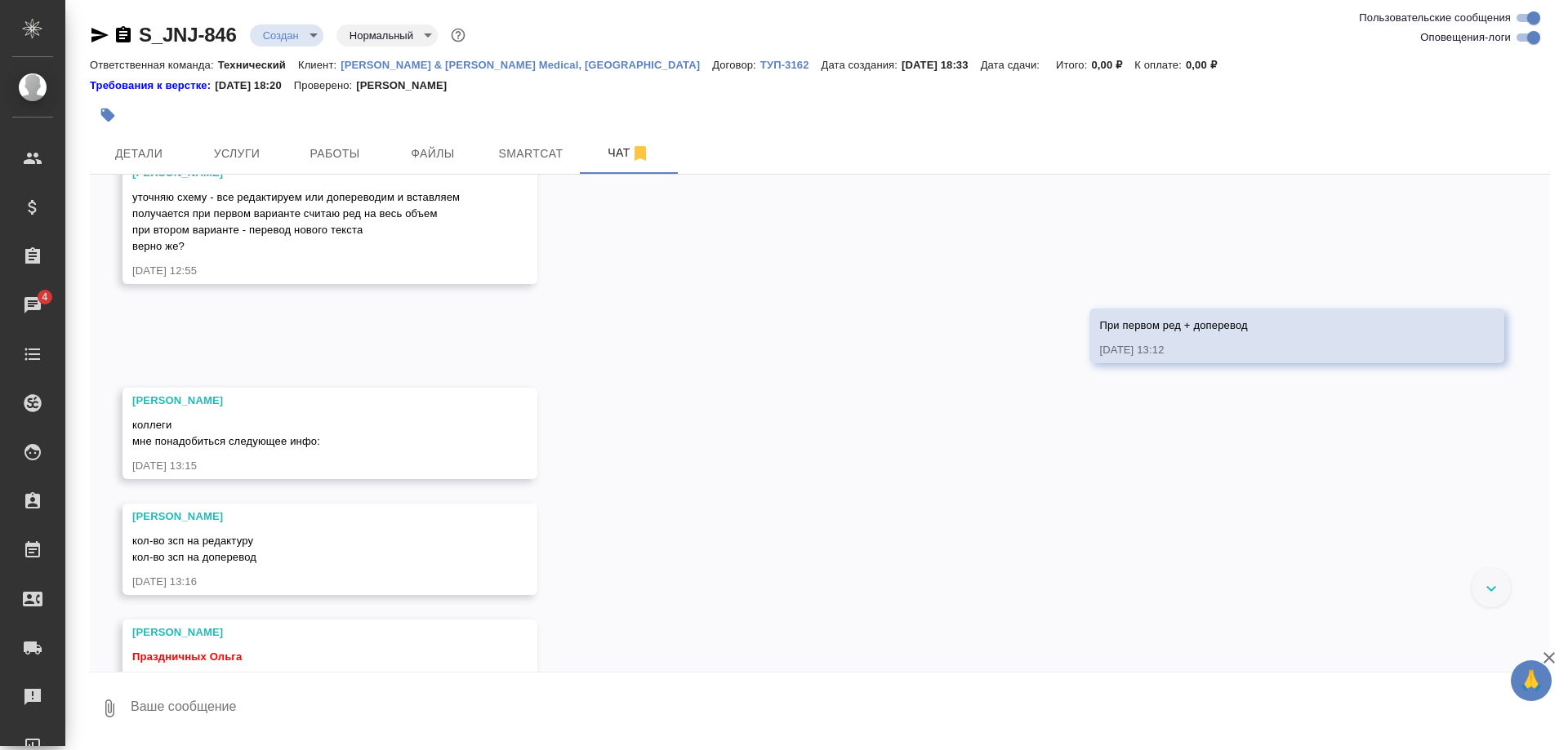
scroll to position [2593, 0]
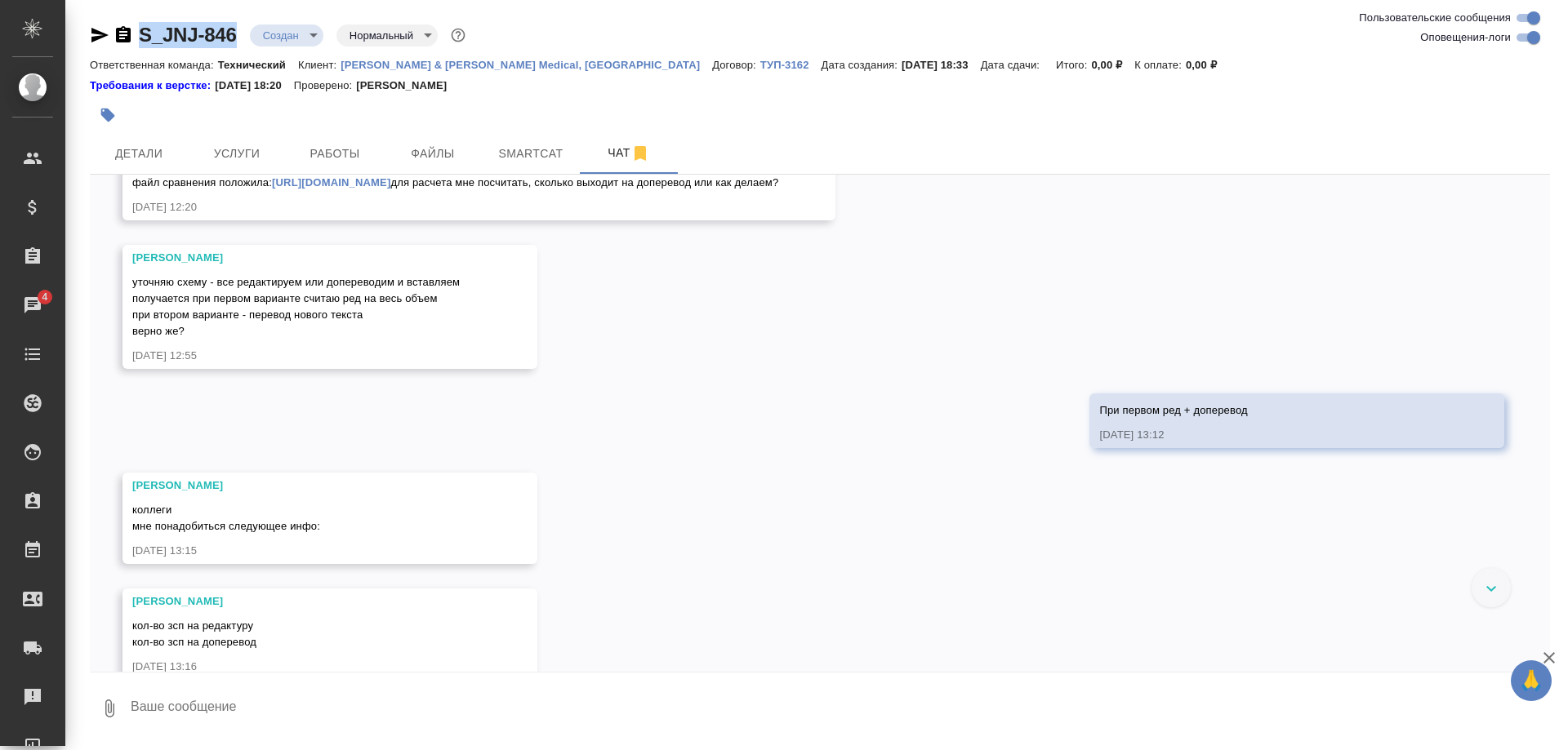
drag, startPoint x: 130, startPoint y: 24, endPoint x: 234, endPoint y: 40, distance: 105.2
click at [234, 40] on div "S_JNJ-846 Создан new Нормальный normal" at bounding box center [279, 35] width 379 height 26
copy div "S_JNJ-846"
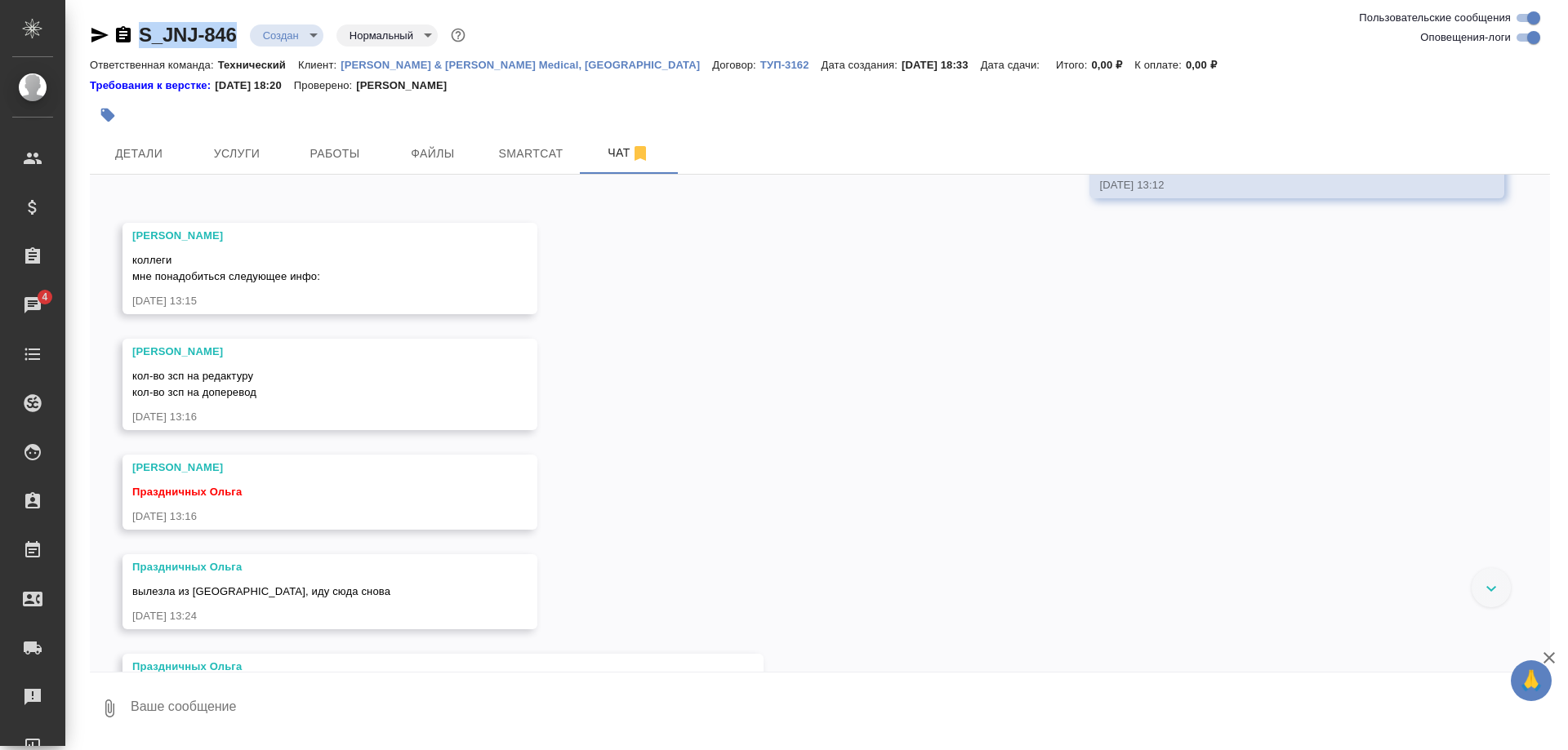
scroll to position [2343, 0]
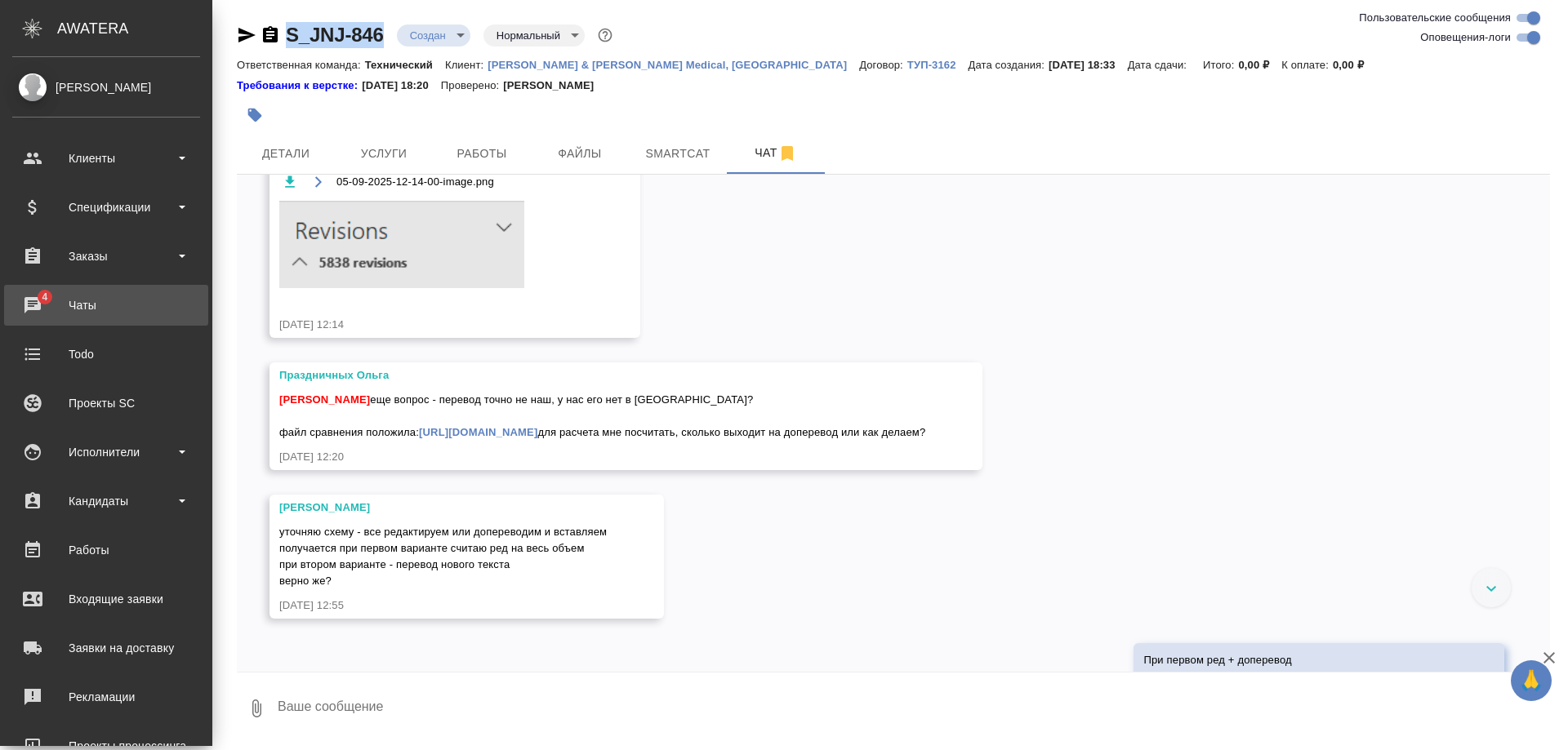
click at [11, 310] on link "4 Чаты" at bounding box center [106, 304] width 204 height 41
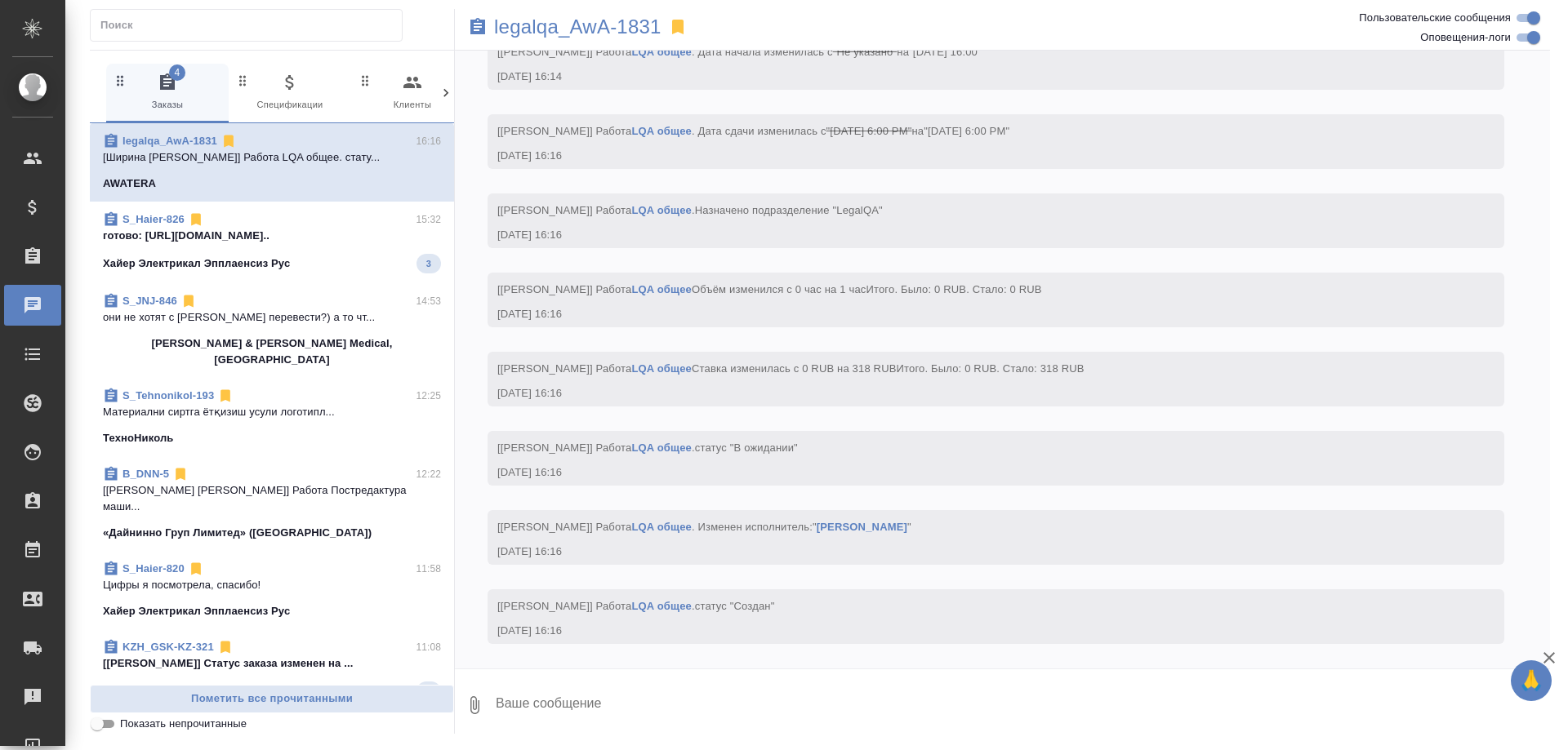
scroll to position [3145, 0]
click at [237, 260] on p "Хайер Электрикал Эпплаенсиз Рус" at bounding box center [196, 263] width 187 height 16
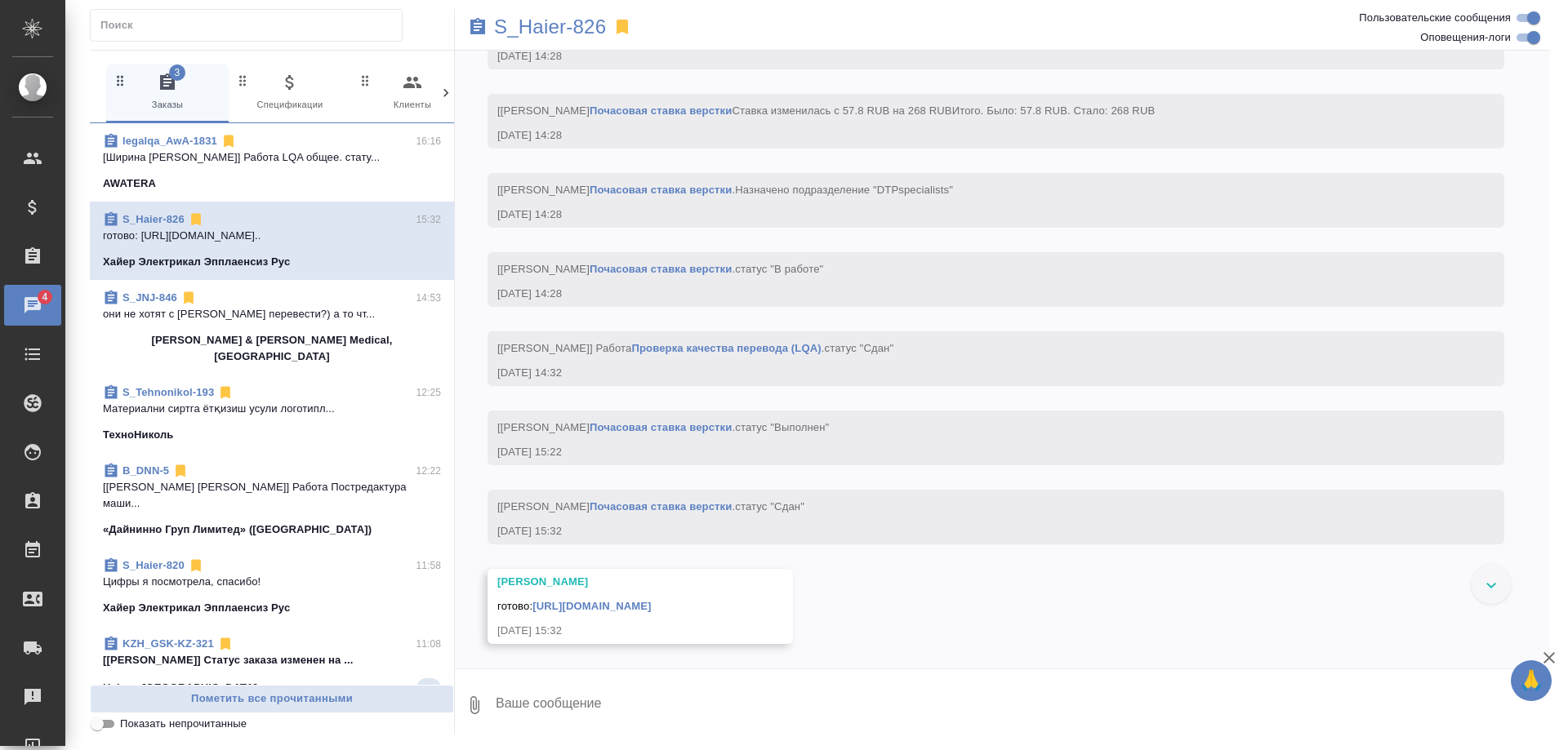
scroll to position [22099, 0]
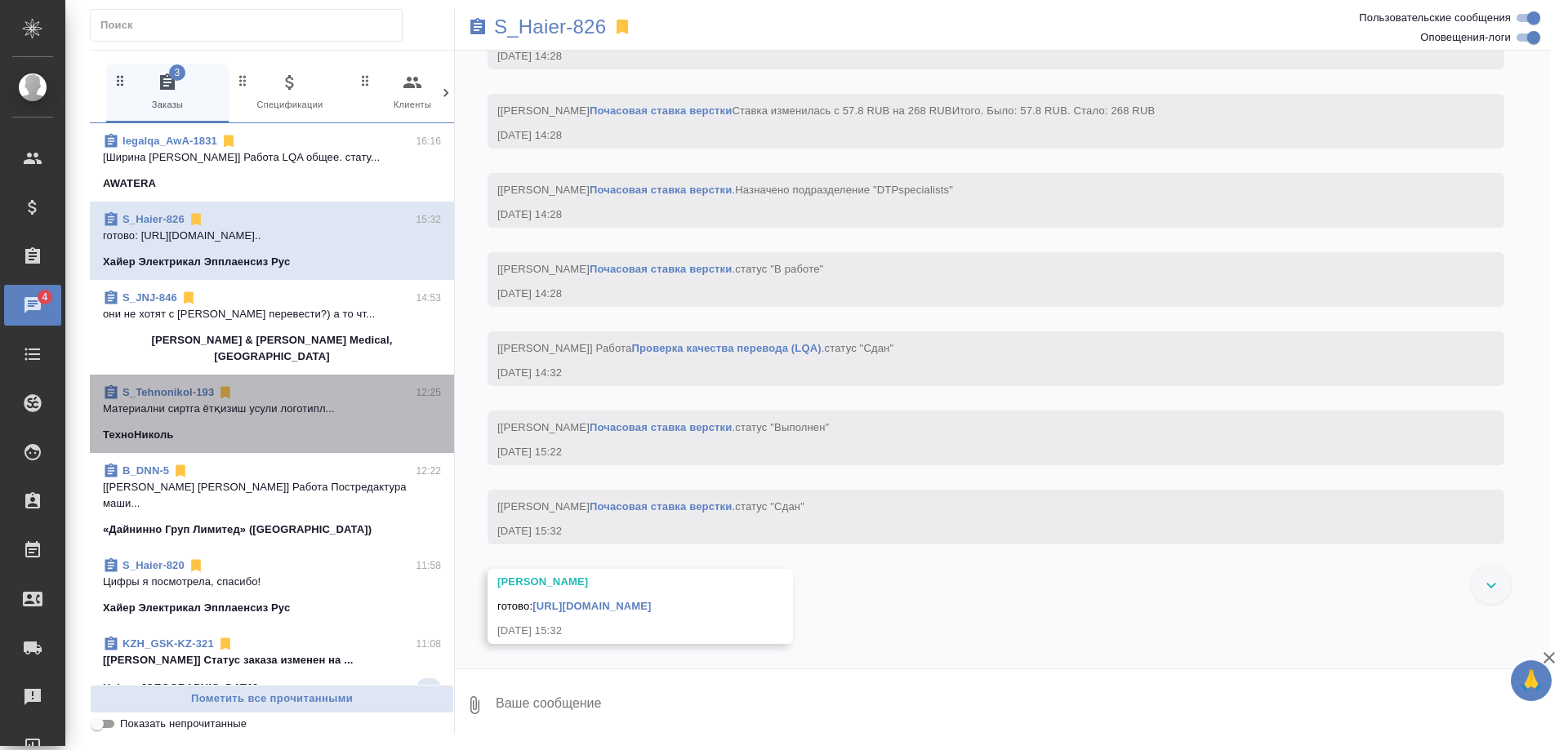
click at [338, 384] on div "S_Tehnonikol-193 12:25" at bounding box center [271, 392] width 338 height 16
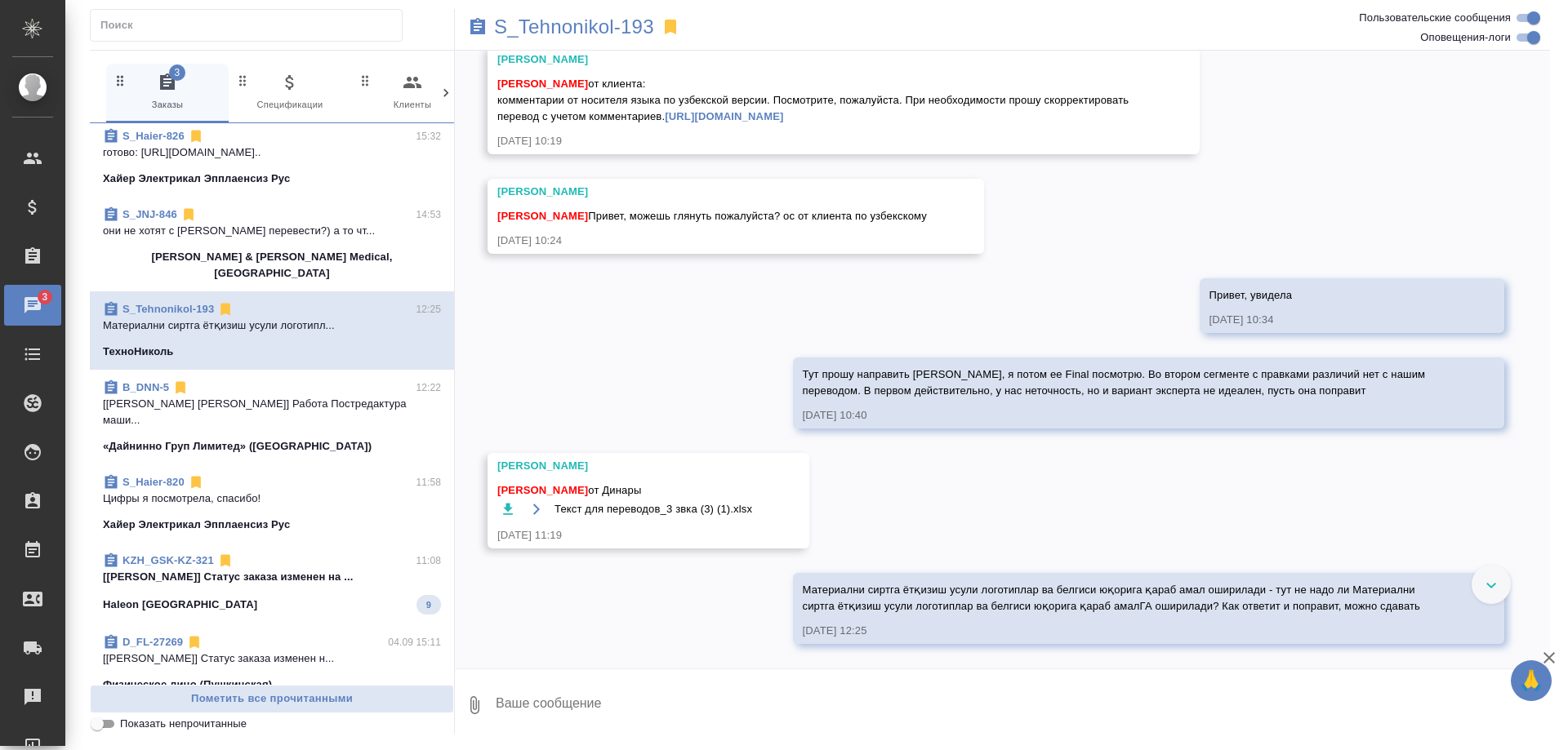
scroll to position [167, 0]
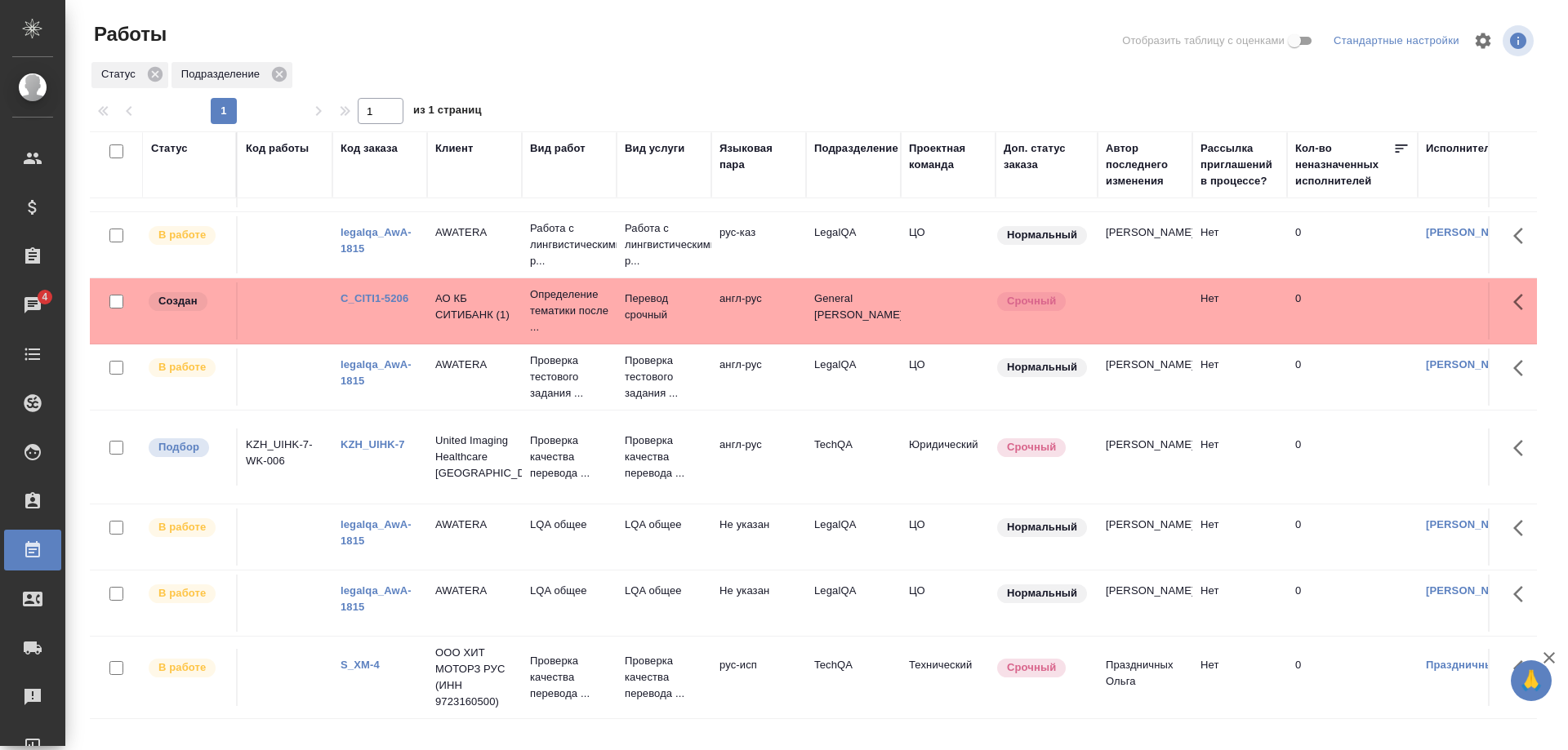
scroll to position [367, 0]
click at [646, 104] on div "1 1 из 1 страниц" at bounding box center [819, 111] width 1460 height 26
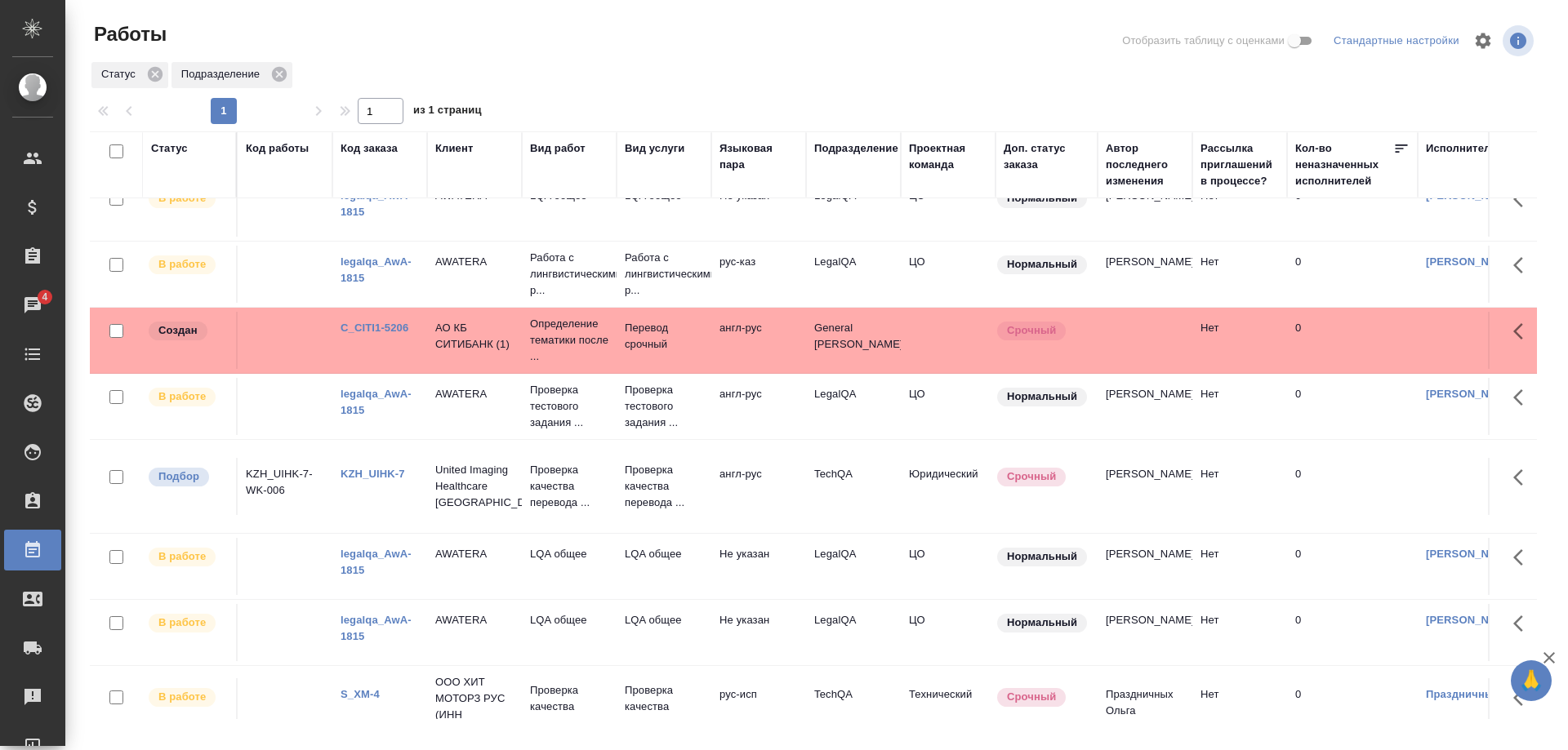
scroll to position [284, 0]
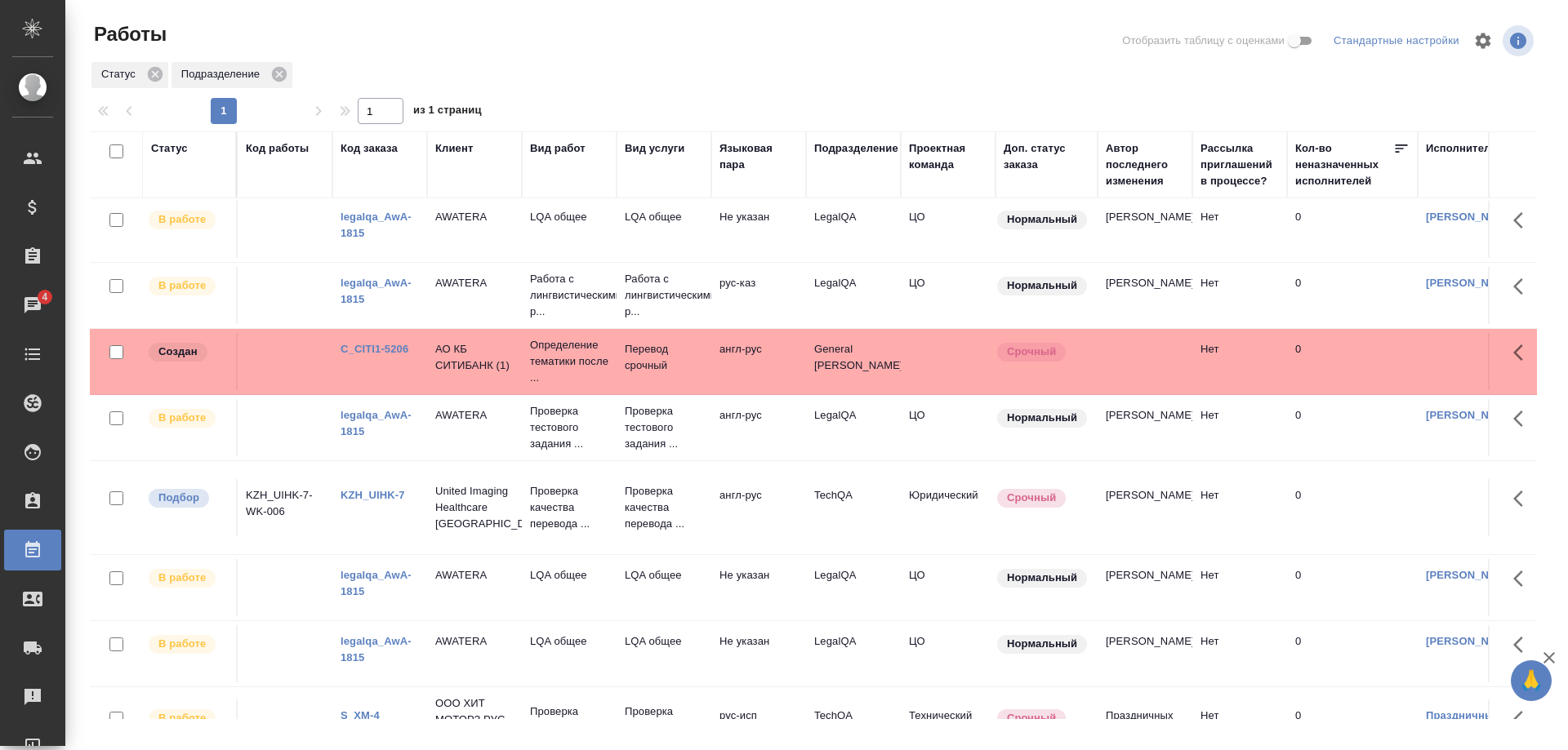
click at [370, 437] on link "legalqa_AwA-1815" at bounding box center [375, 423] width 71 height 28
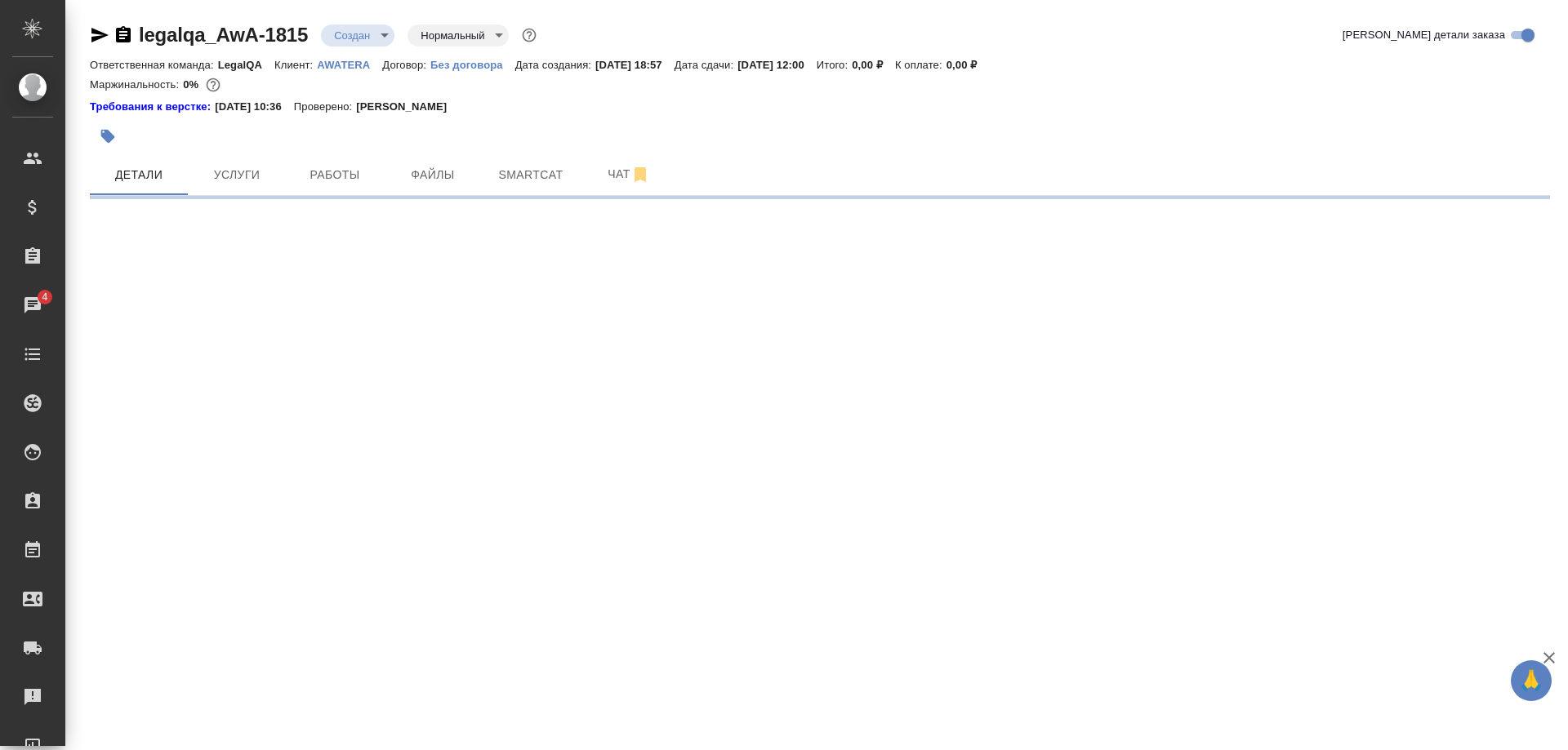
select select "RU"
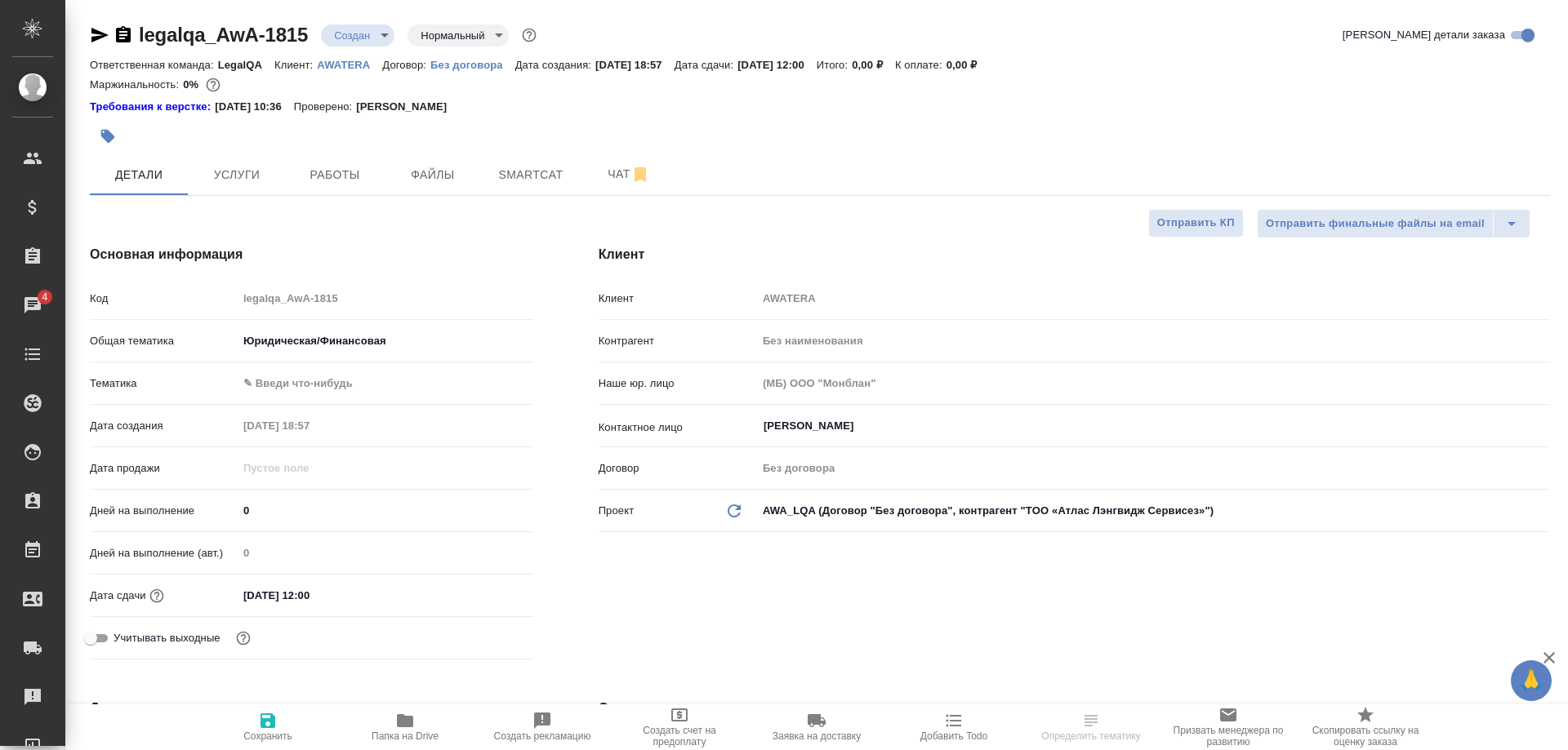
type textarea "x"
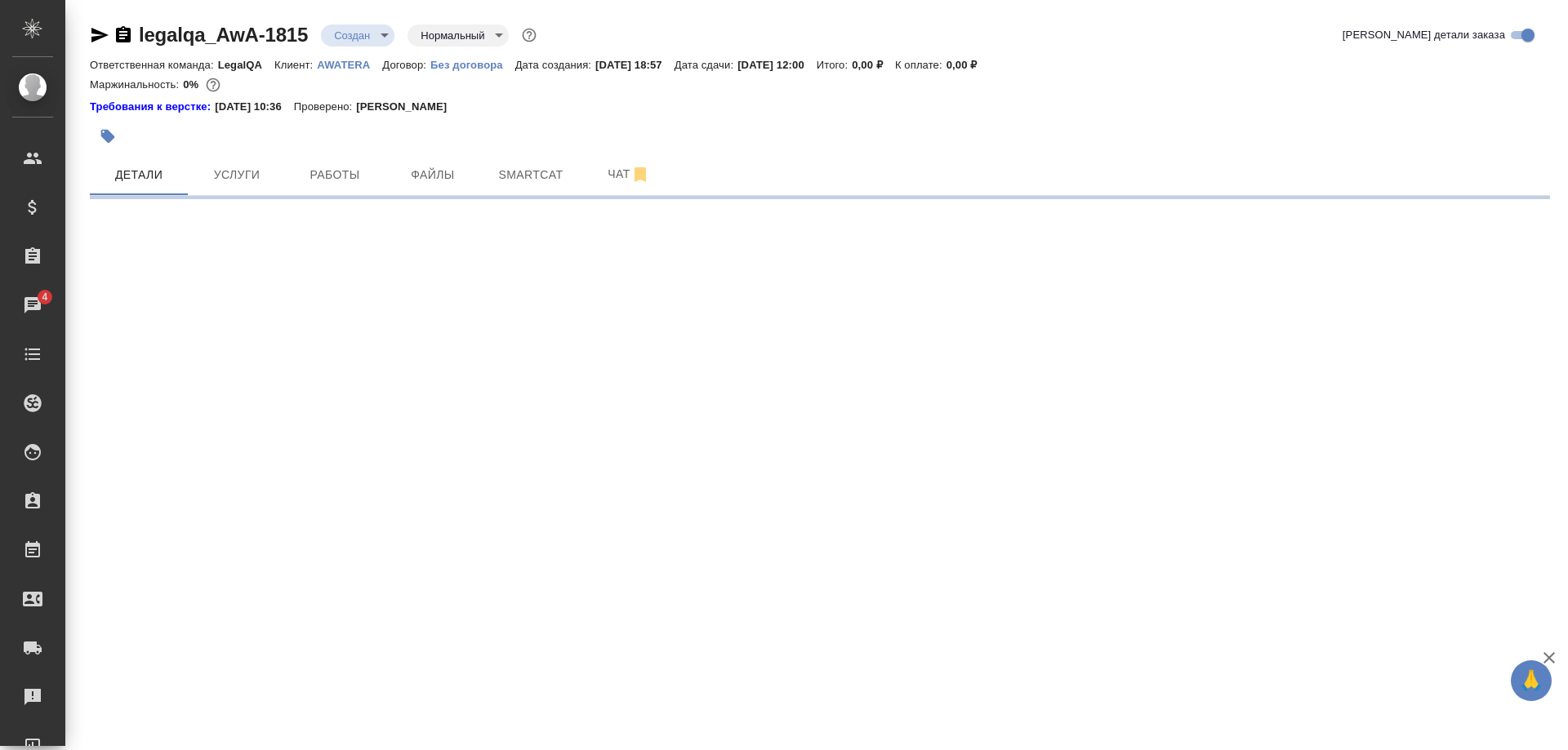
select select "RU"
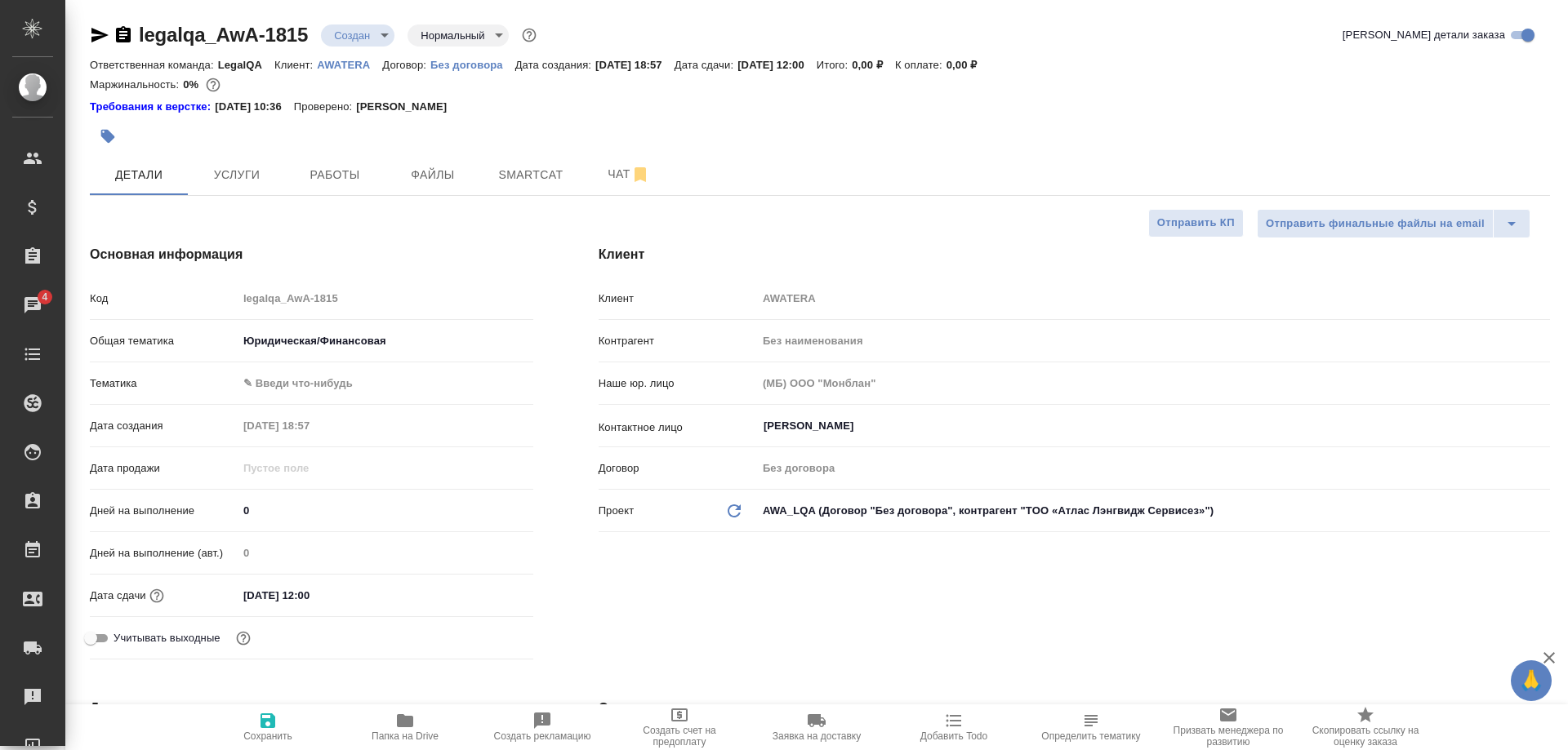
type textarea "x"
click at [347, 68] on p "AWATERA" at bounding box center [349, 64] width 65 height 12
type textarea "x"
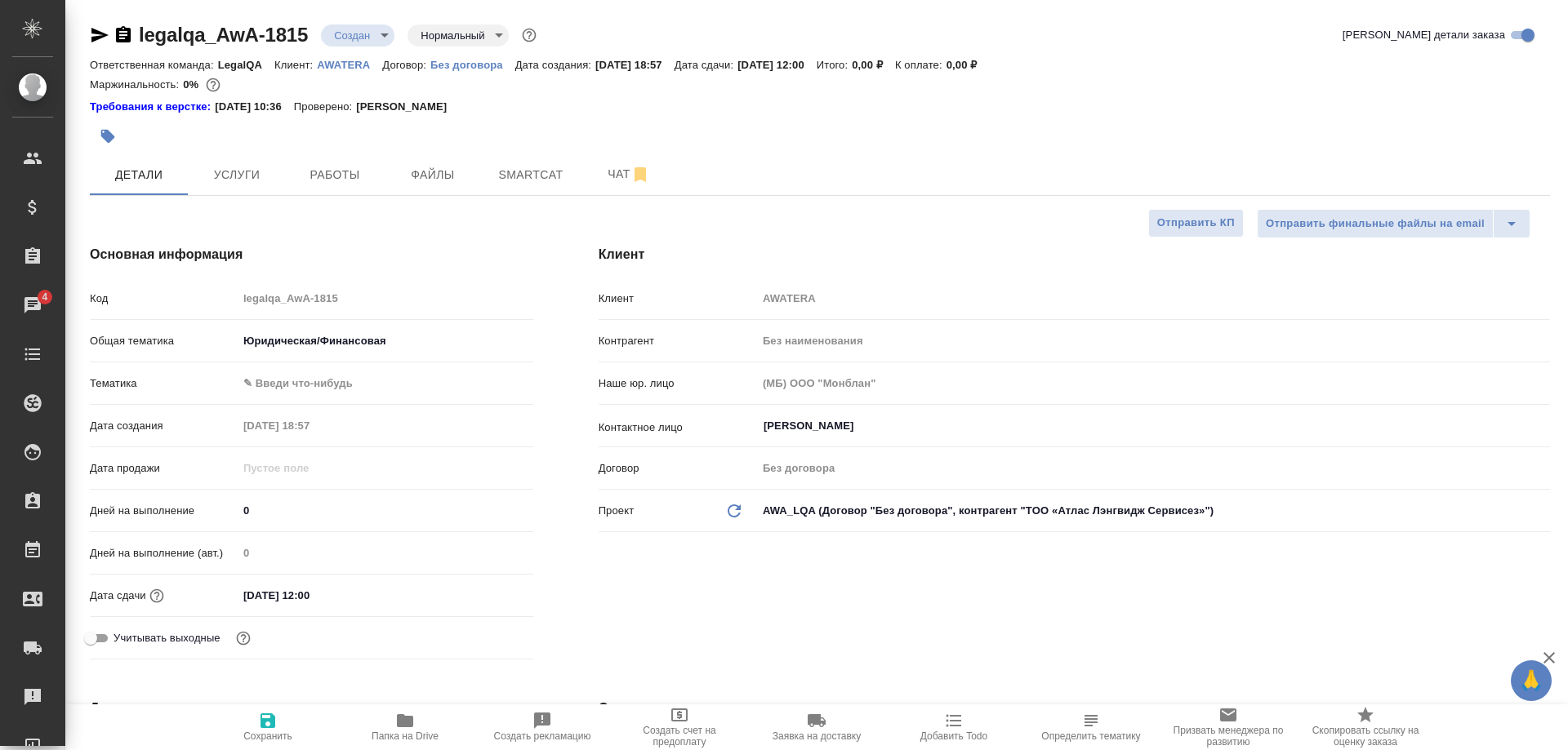
type textarea "x"
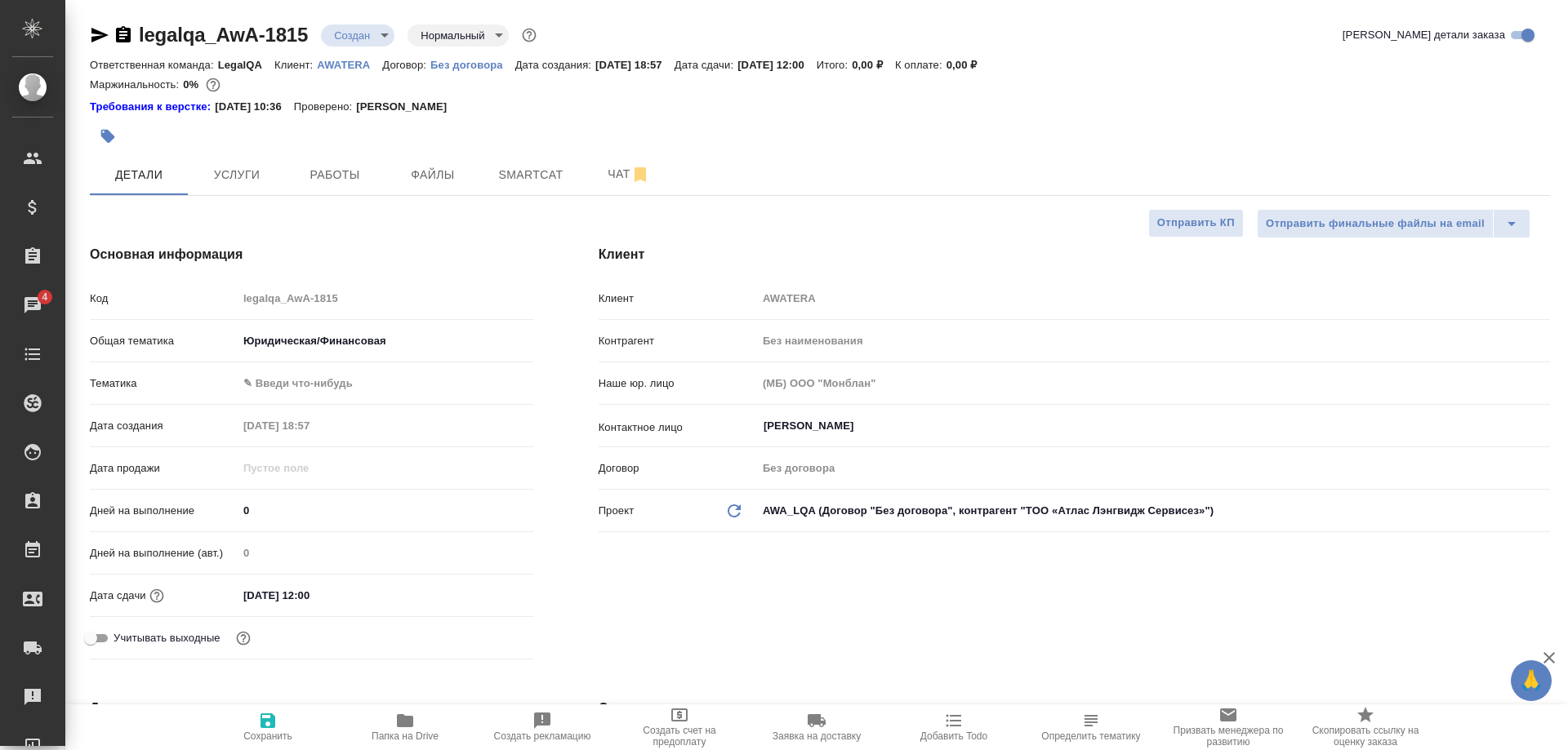
type textarea "x"
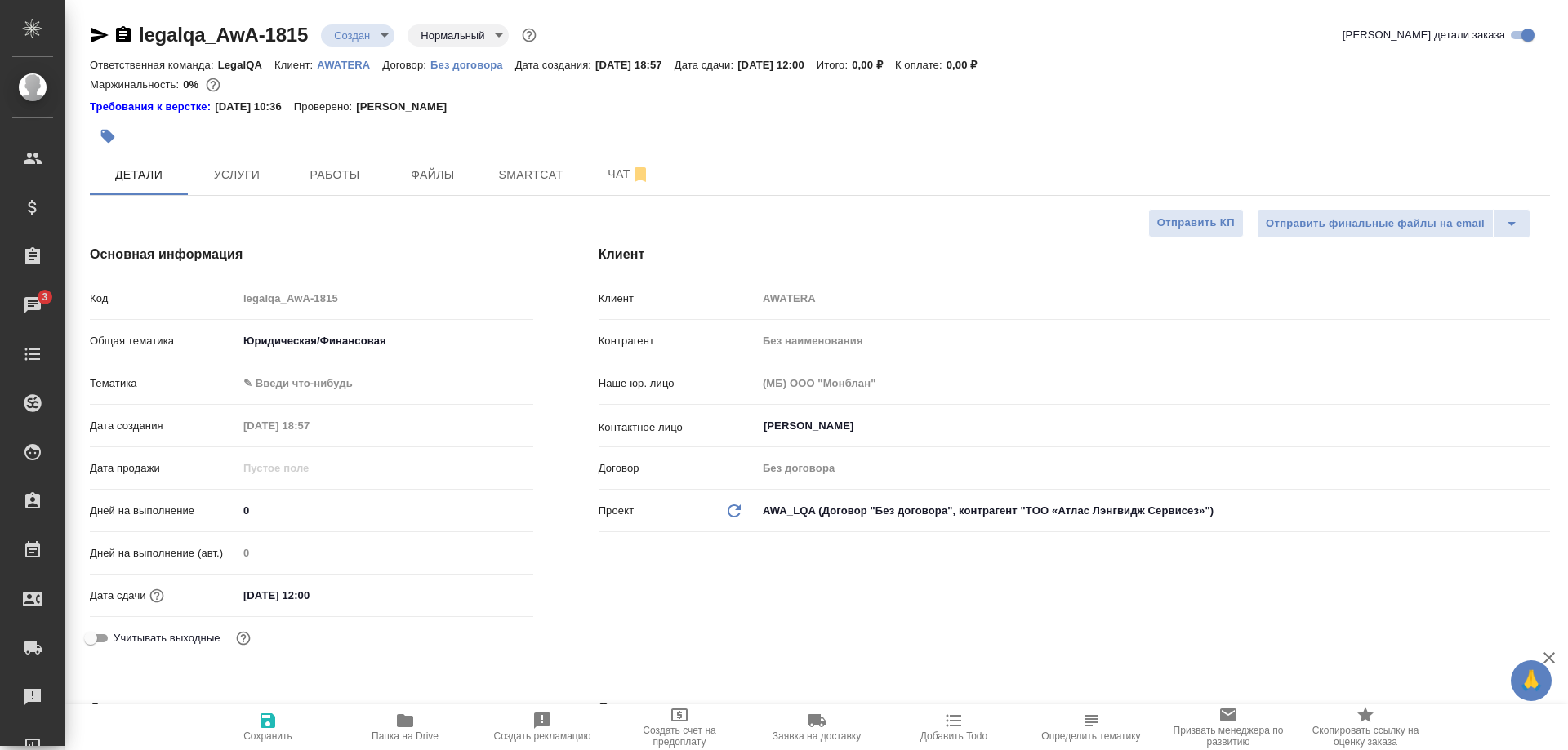
type textarea "x"
click at [346, 169] on span "Работы" at bounding box center [335, 175] width 78 height 21
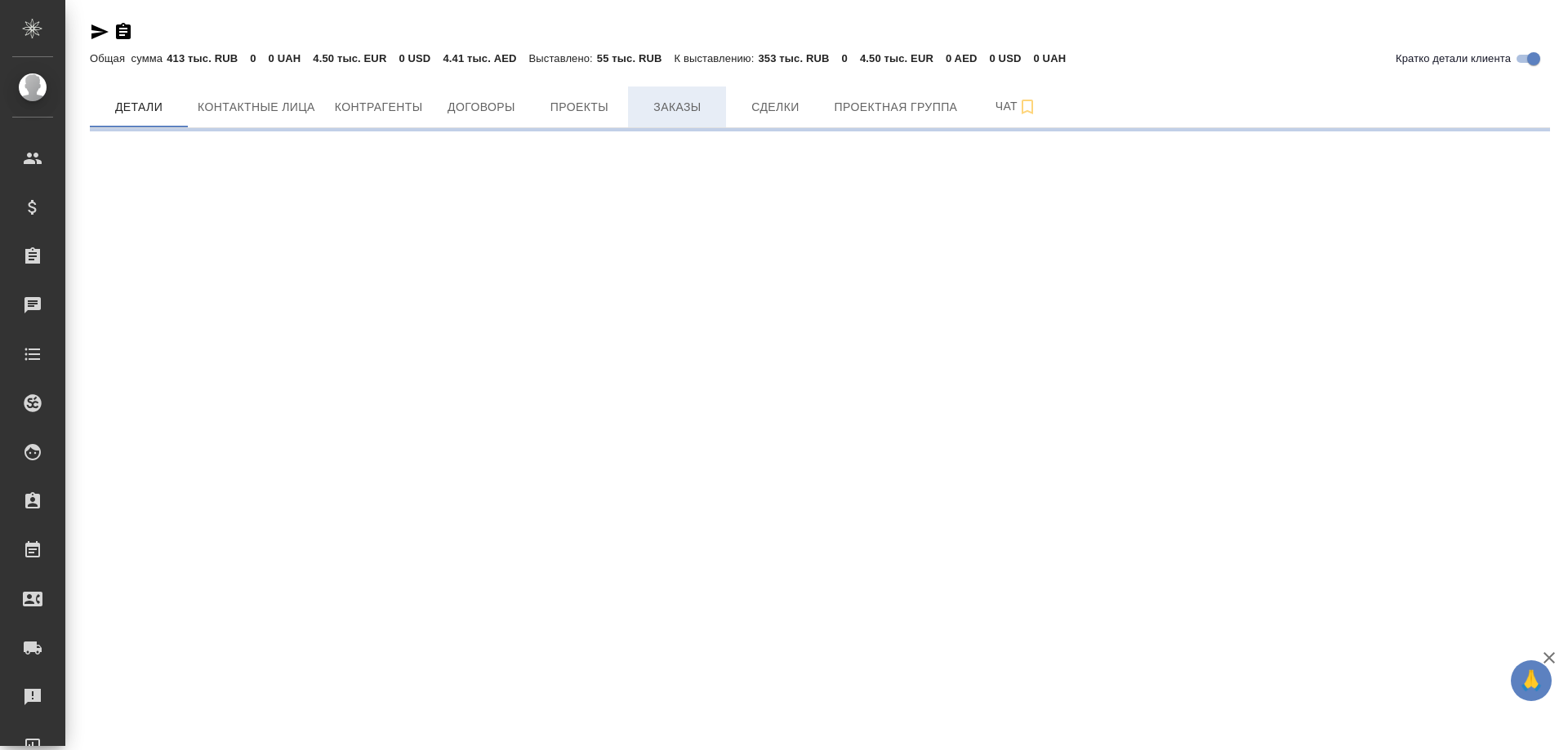
click at [670, 115] on div "Кратко детали клиента Общая сумма 413 тыс. RUB 0 0 UAH 4.50 тыс. EUR 0 USD 4.41…" at bounding box center [820, 70] width 1478 height 140
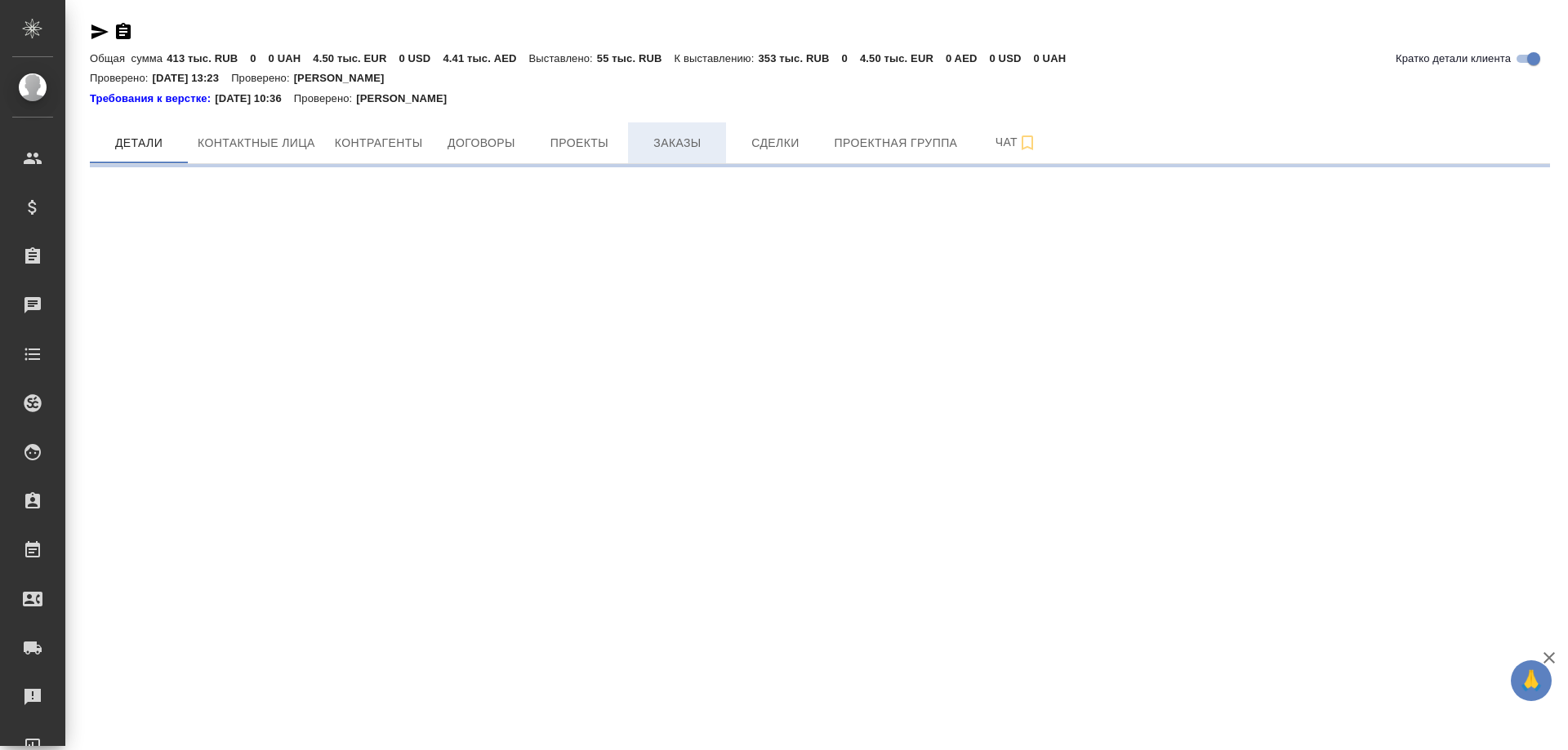
click at [668, 141] on span "Заказы" at bounding box center [677, 143] width 78 height 21
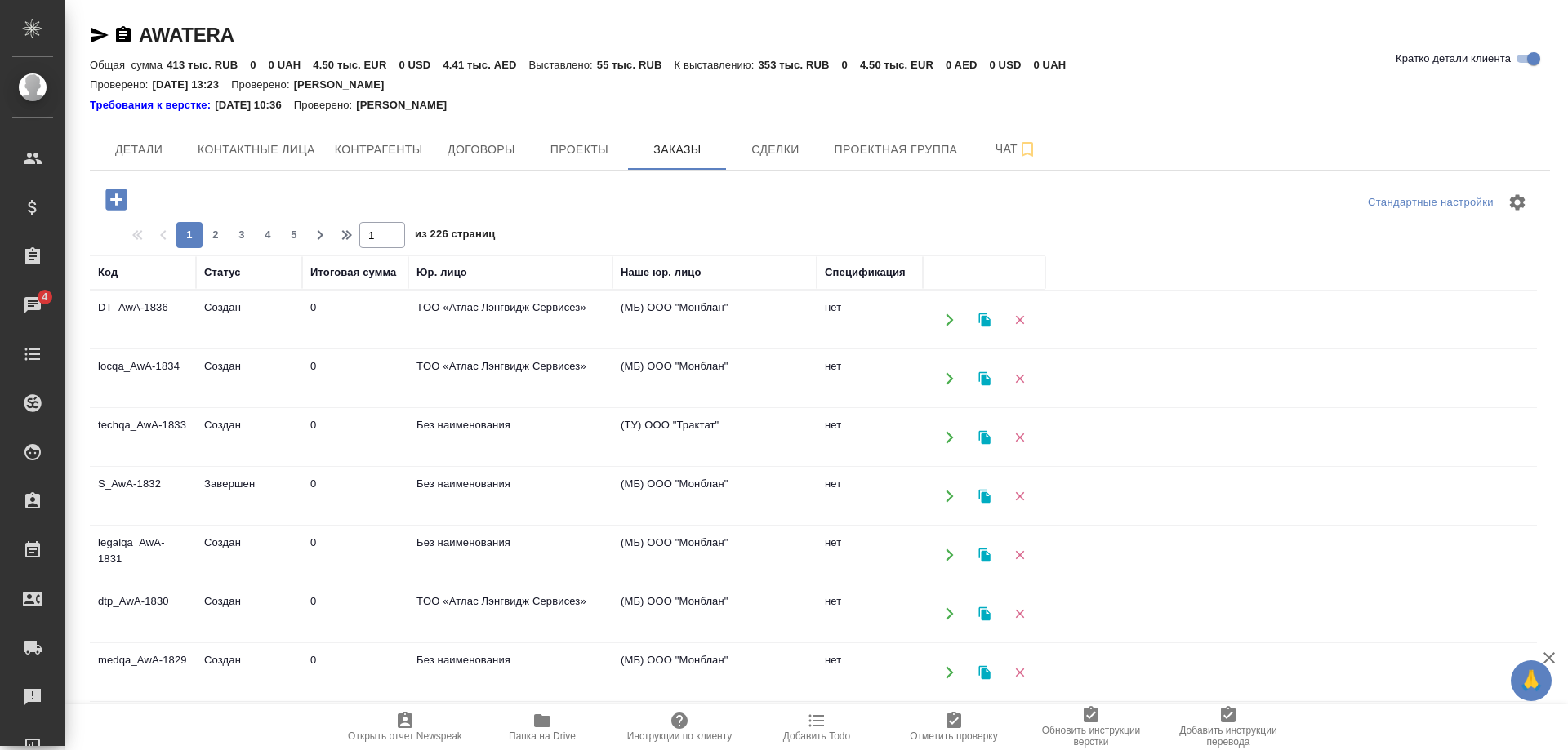
scroll to position [83, 0]
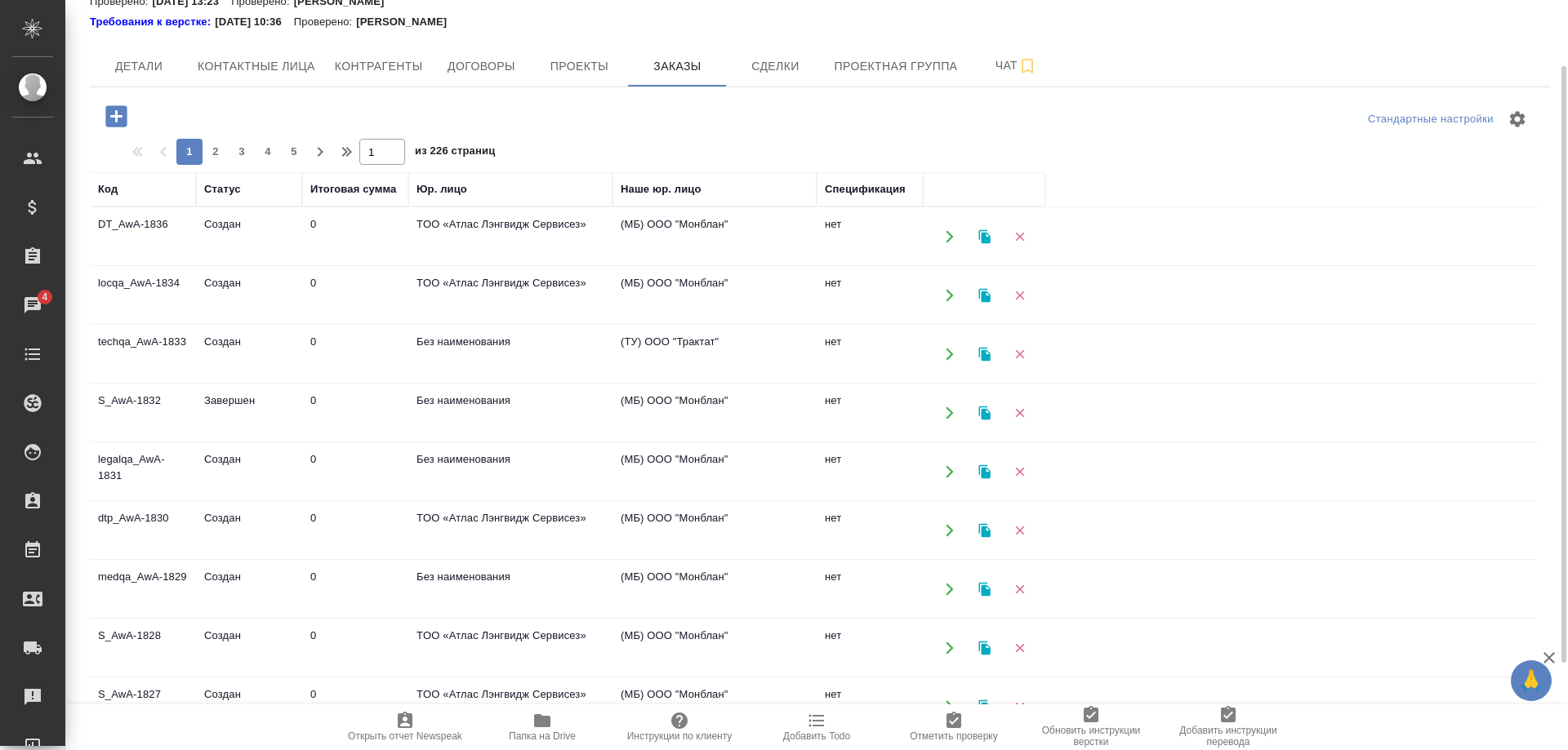
click at [131, 462] on td "legalqa_AwA-1831" at bounding box center [142, 471] width 106 height 57
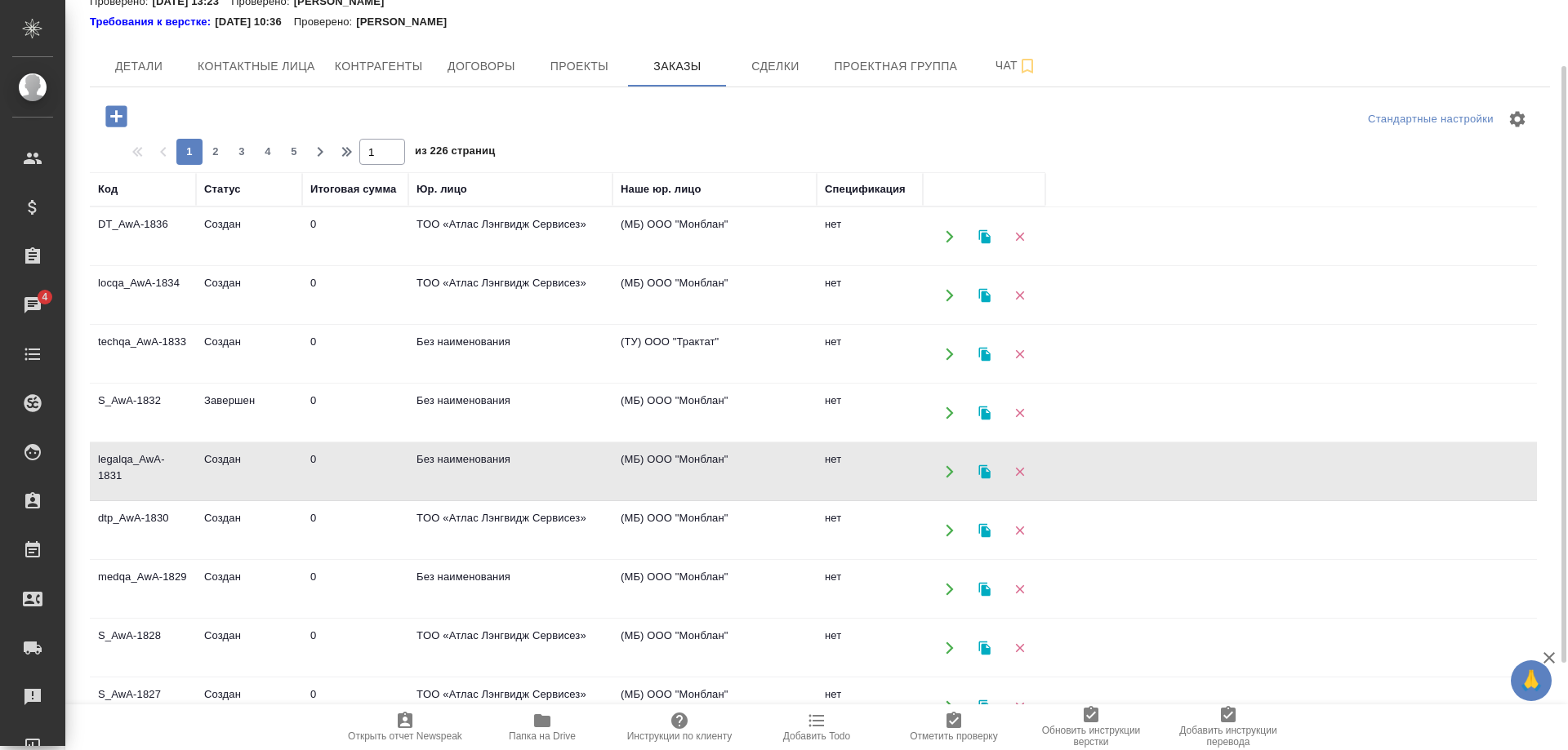
click at [131, 462] on td "legalqa_AwA-1831" at bounding box center [142, 471] width 106 height 57
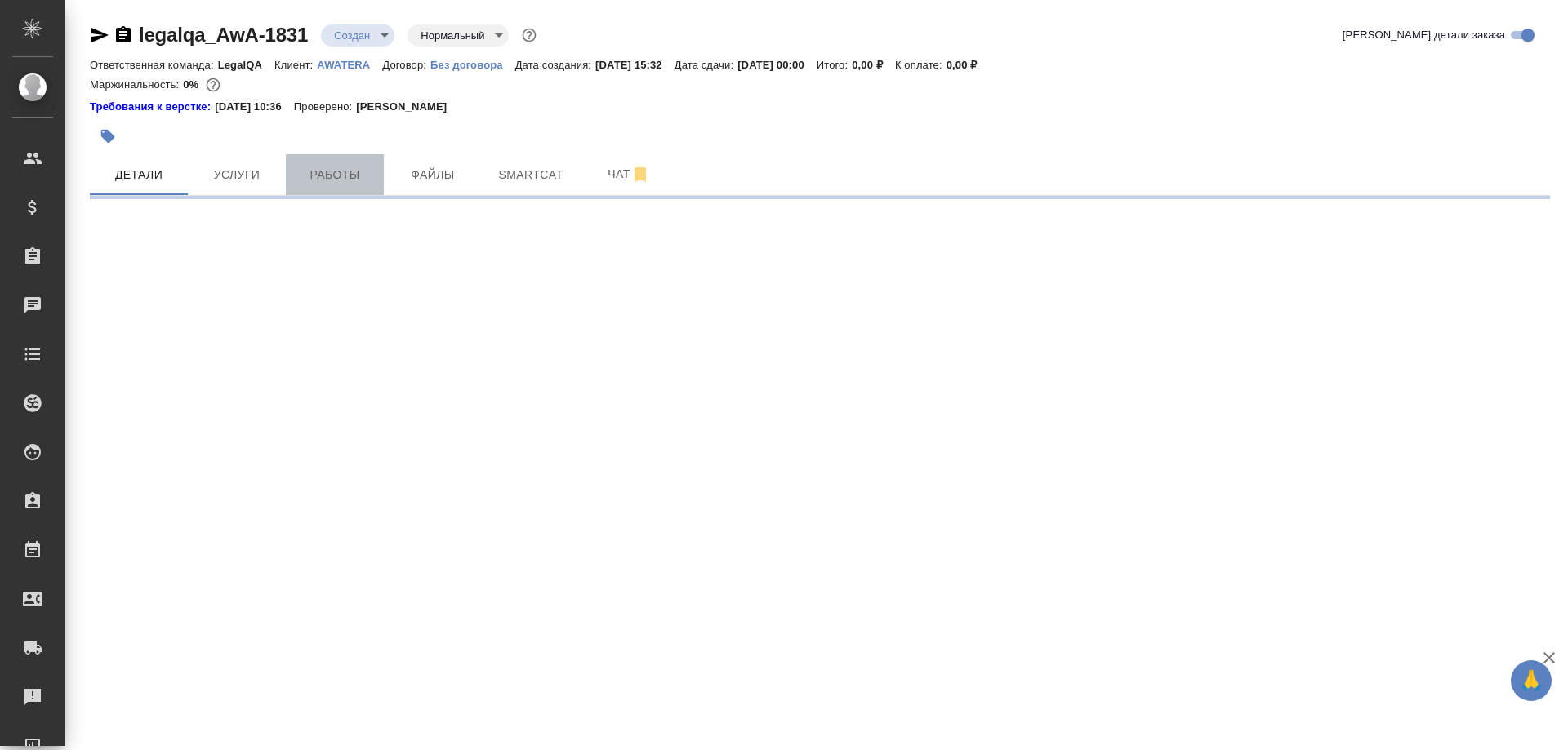
click at [327, 187] on button "Работы" at bounding box center [335, 174] width 98 height 41
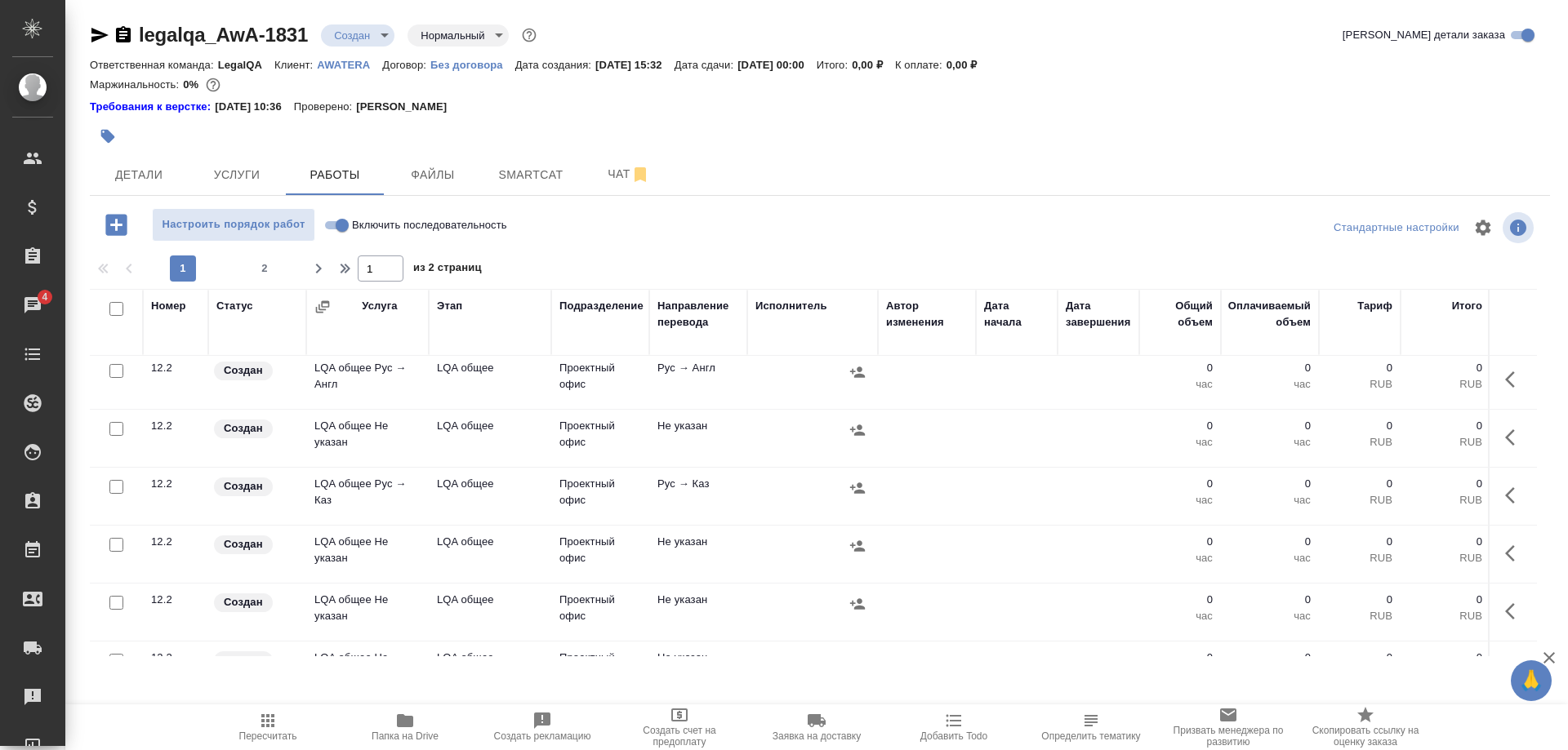
scroll to position [250, 0]
click at [1502, 494] on button "button" at bounding box center [1514, 499] width 40 height 40
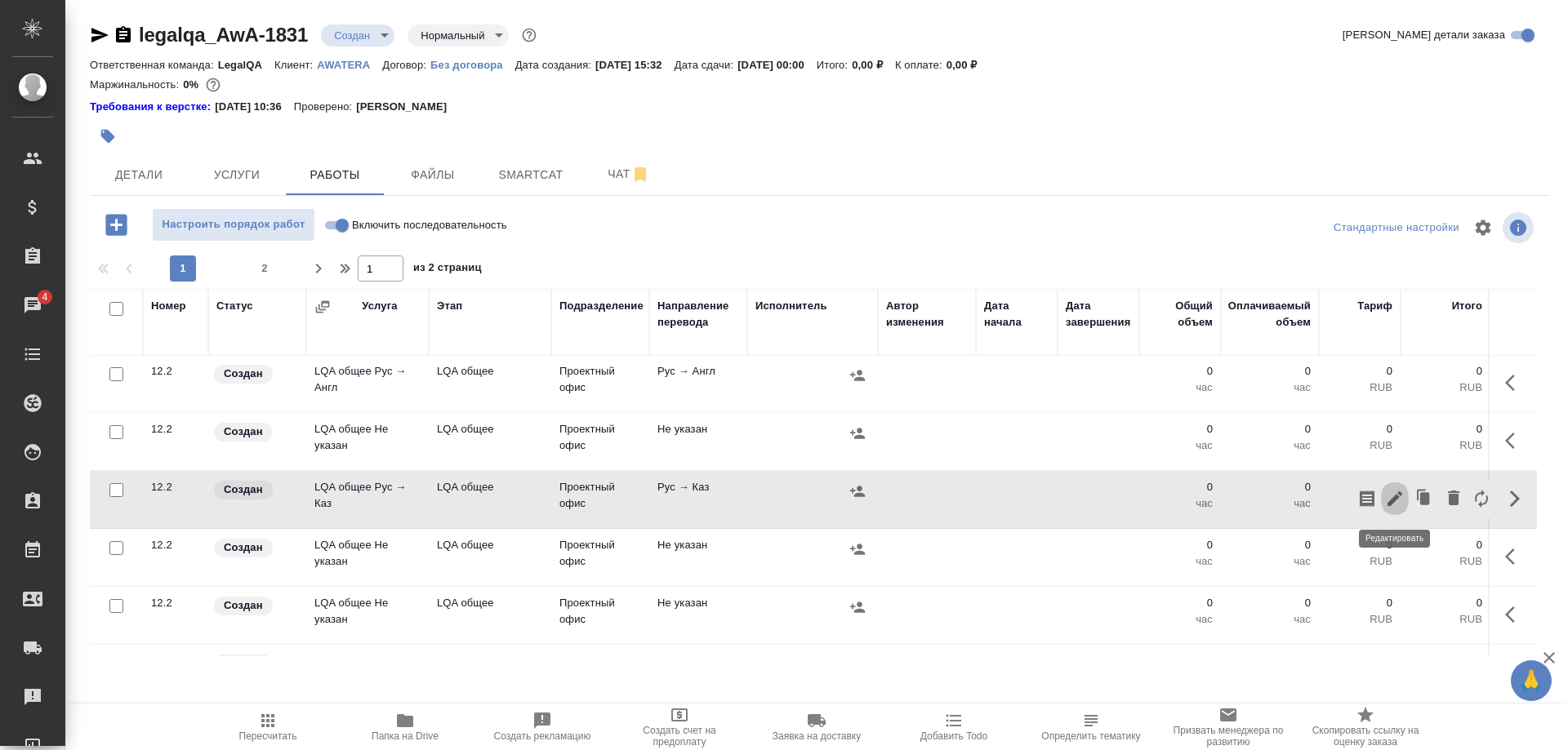
click at [1381, 498] on button "button" at bounding box center [1394, 499] width 27 height 40
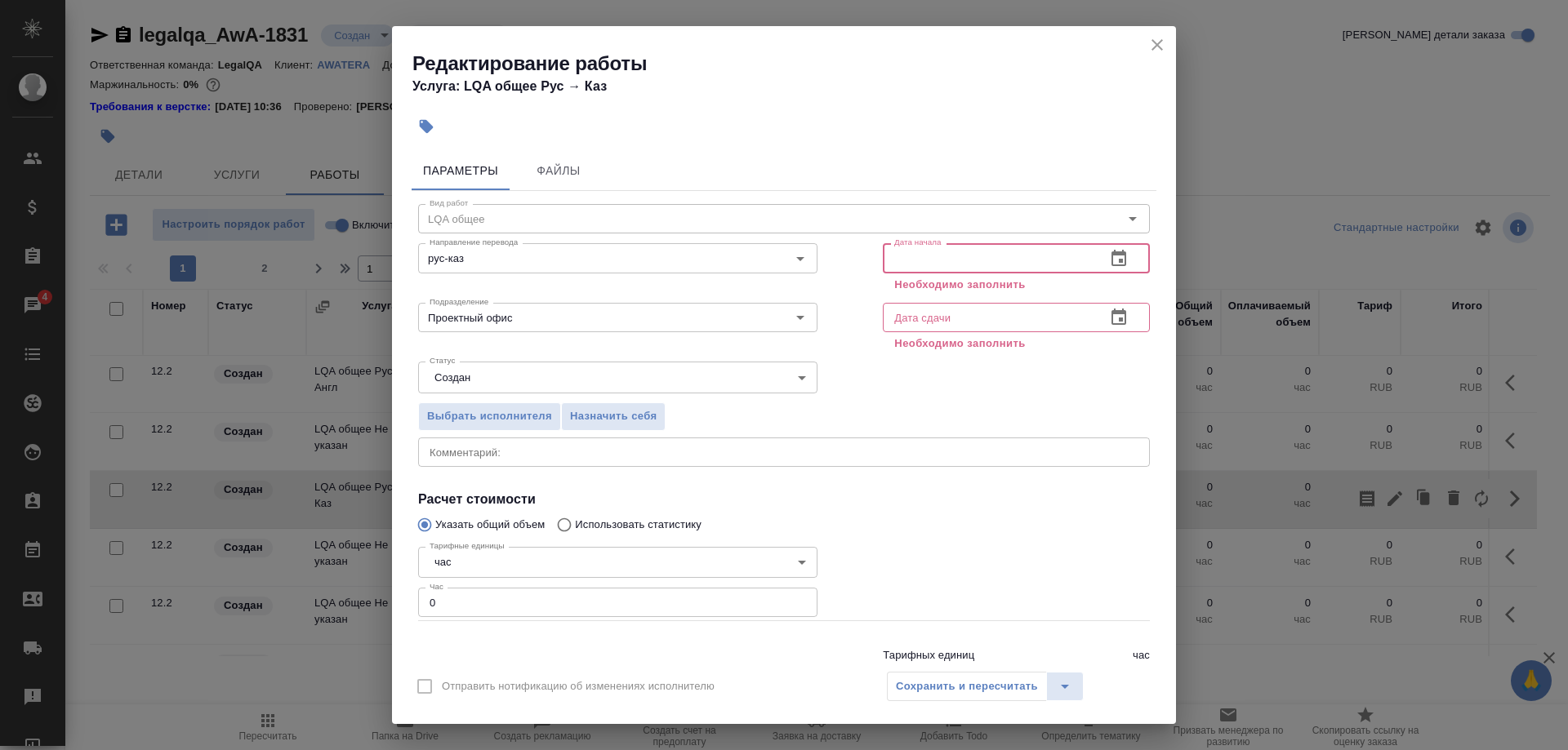
click at [956, 259] on input "text" at bounding box center [988, 257] width 210 height 29
click at [1114, 260] on icon "button" at bounding box center [1119, 258] width 20 height 20
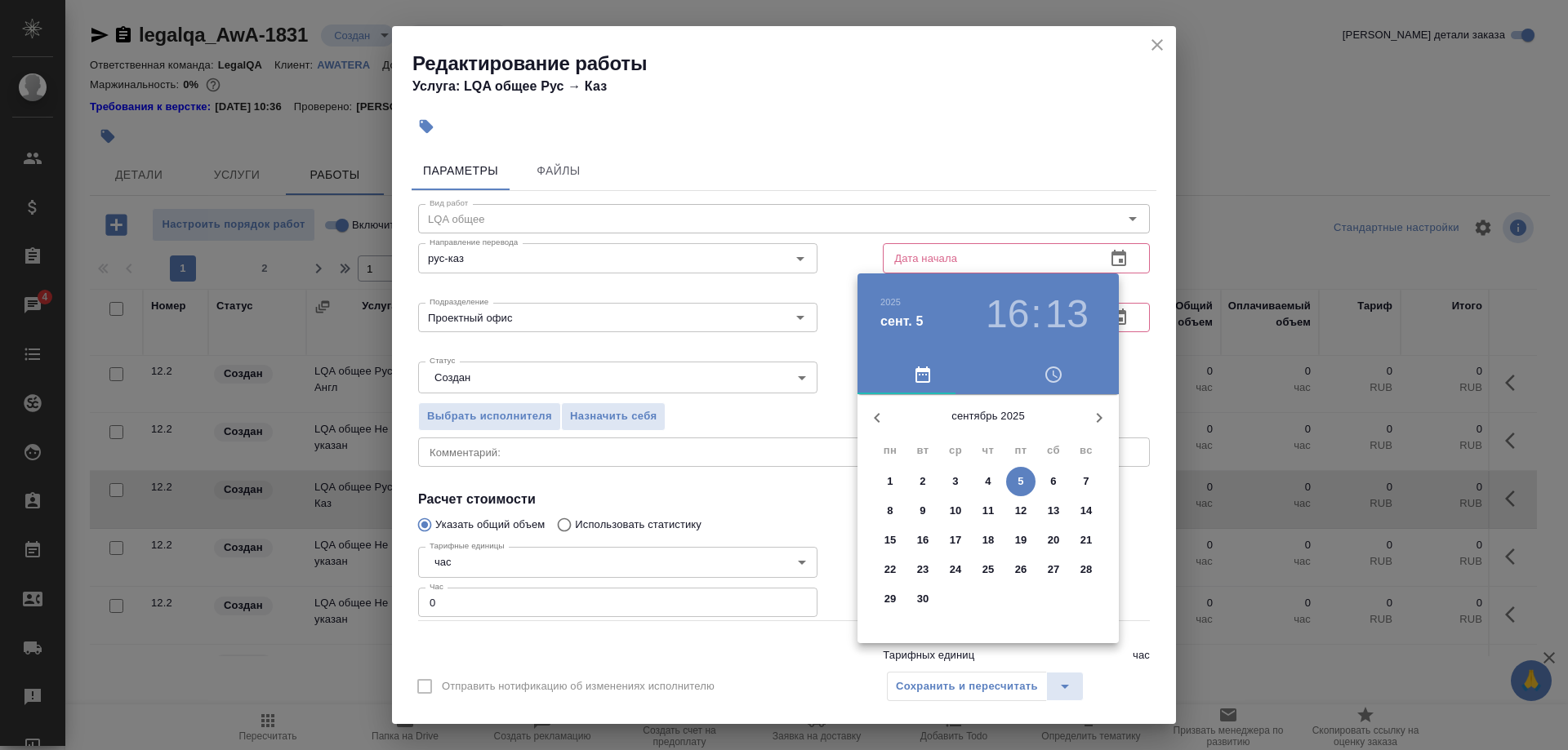
click at [870, 471] on div "1 2 3 4 5 6 7" at bounding box center [988, 481] width 261 height 29
click at [877, 479] on span "1" at bounding box center [890, 481] width 29 height 16
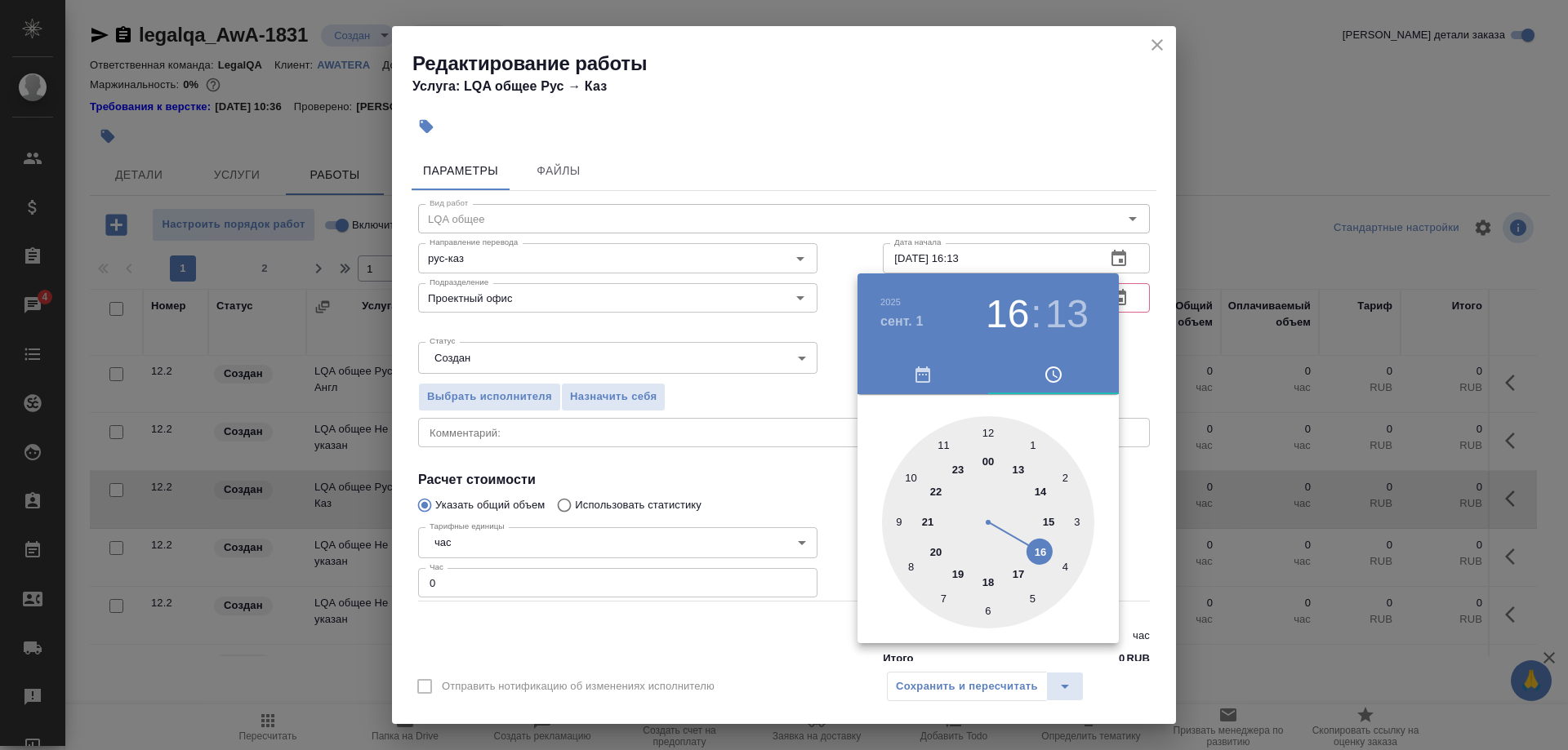
click at [957, 253] on div at bounding box center [784, 375] width 1568 height 750
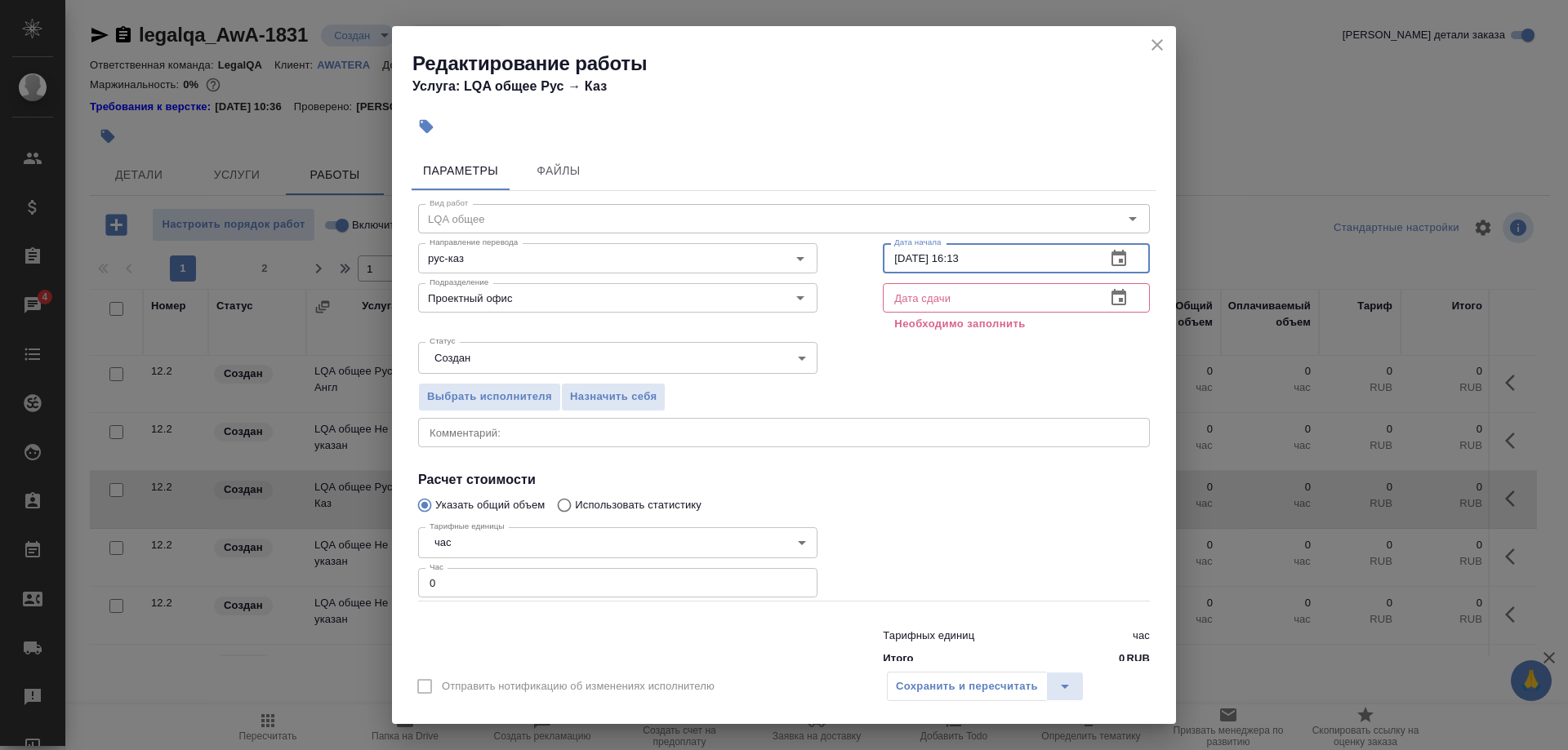
drag, startPoint x: 947, startPoint y: 259, endPoint x: 997, endPoint y: 256, distance: 50.1
click at [997, 256] on input "01.09.2025 16:13" at bounding box center [988, 257] width 210 height 29
type input "01.09.2025 11:00"
click at [948, 289] on input "text" at bounding box center [988, 298] width 210 height 29
click at [1110, 291] on icon "button" at bounding box center [1119, 298] width 20 height 20
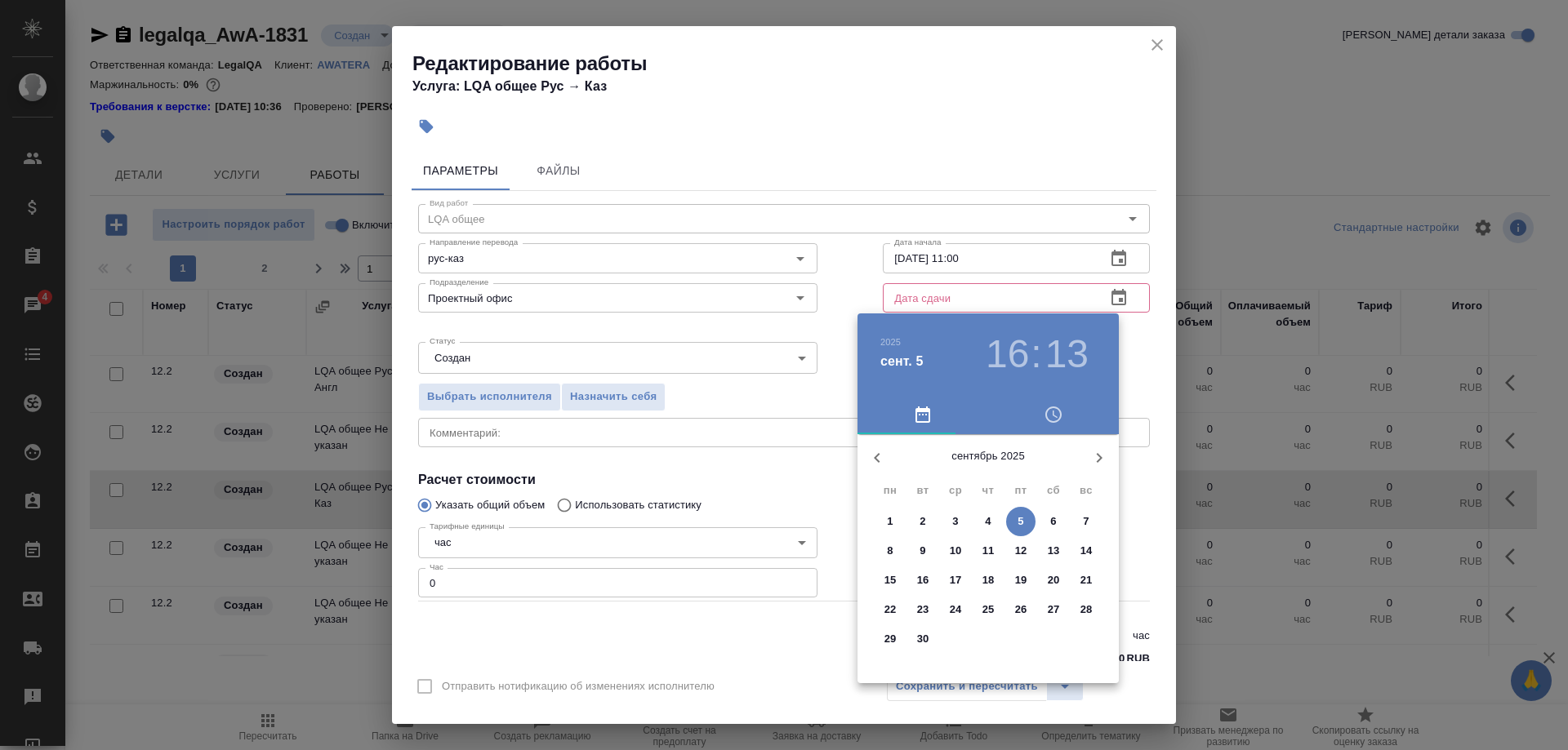
click at [1008, 530] on div "5" at bounding box center [1021, 521] width 33 height 29
type input "05.09.2025 16:13"
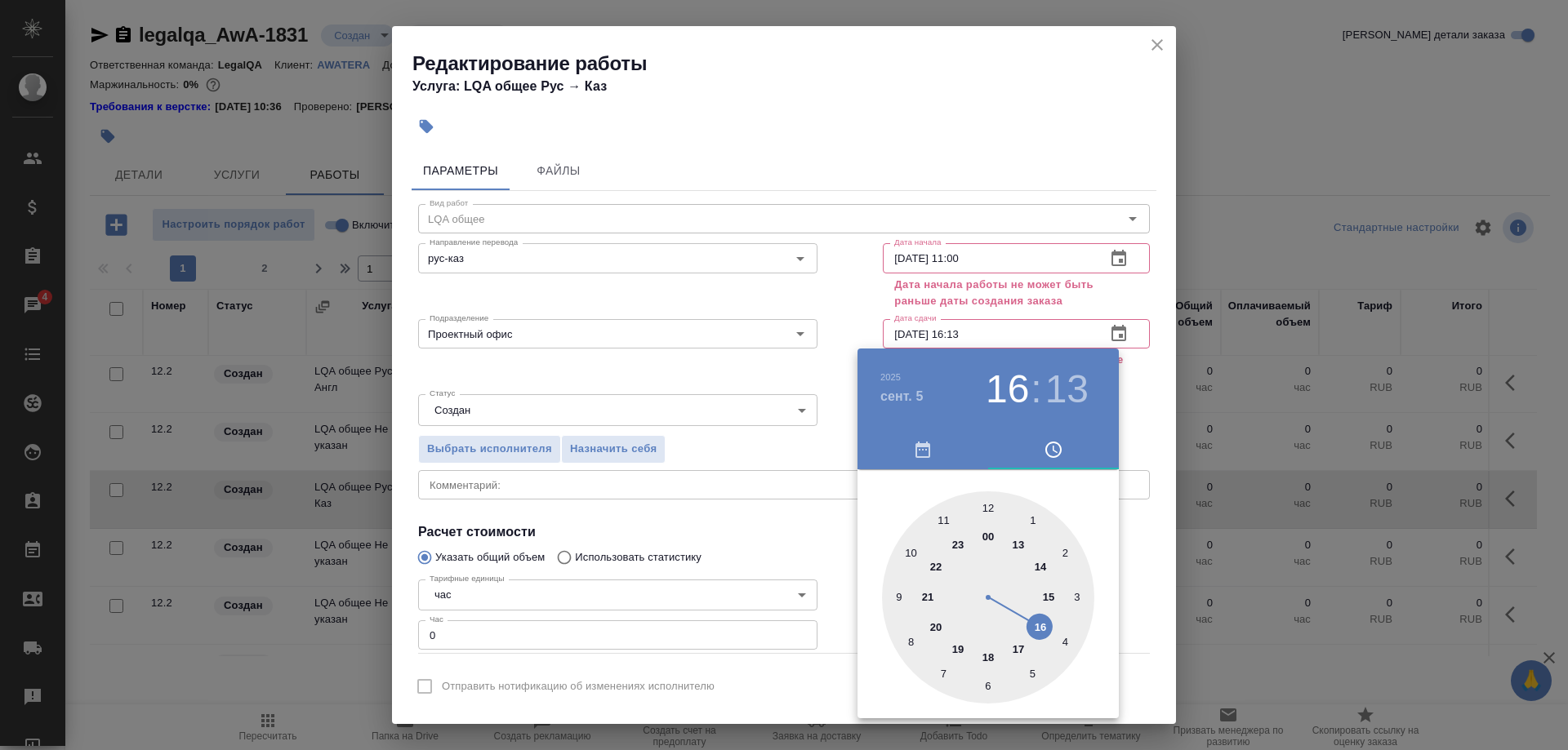
click at [972, 251] on div at bounding box center [784, 375] width 1568 height 750
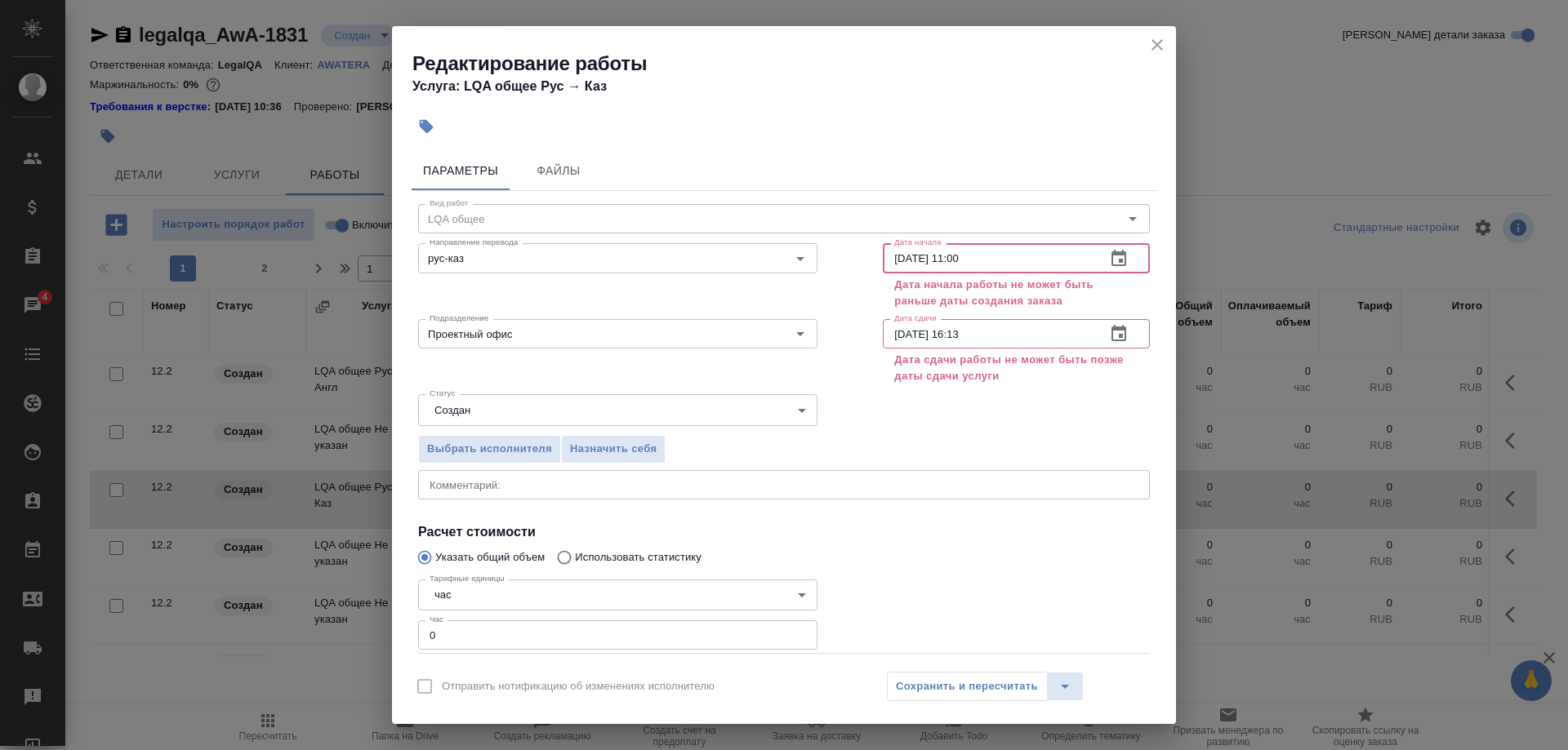
click at [949, 255] on input "01.09.2025 11:00" at bounding box center [988, 257] width 210 height 29
click at [873, 420] on div "Выбрать исполнителя Назначить себя" at bounding box center [784, 447] width 797 height 100
drag, startPoint x: 951, startPoint y: 260, endPoint x: 1007, endPoint y: 260, distance: 56.0
click at [1007, 260] on input "01.09.2025 13:00" at bounding box center [988, 257] width 210 height 29
type input "01.09.2025 15:00"
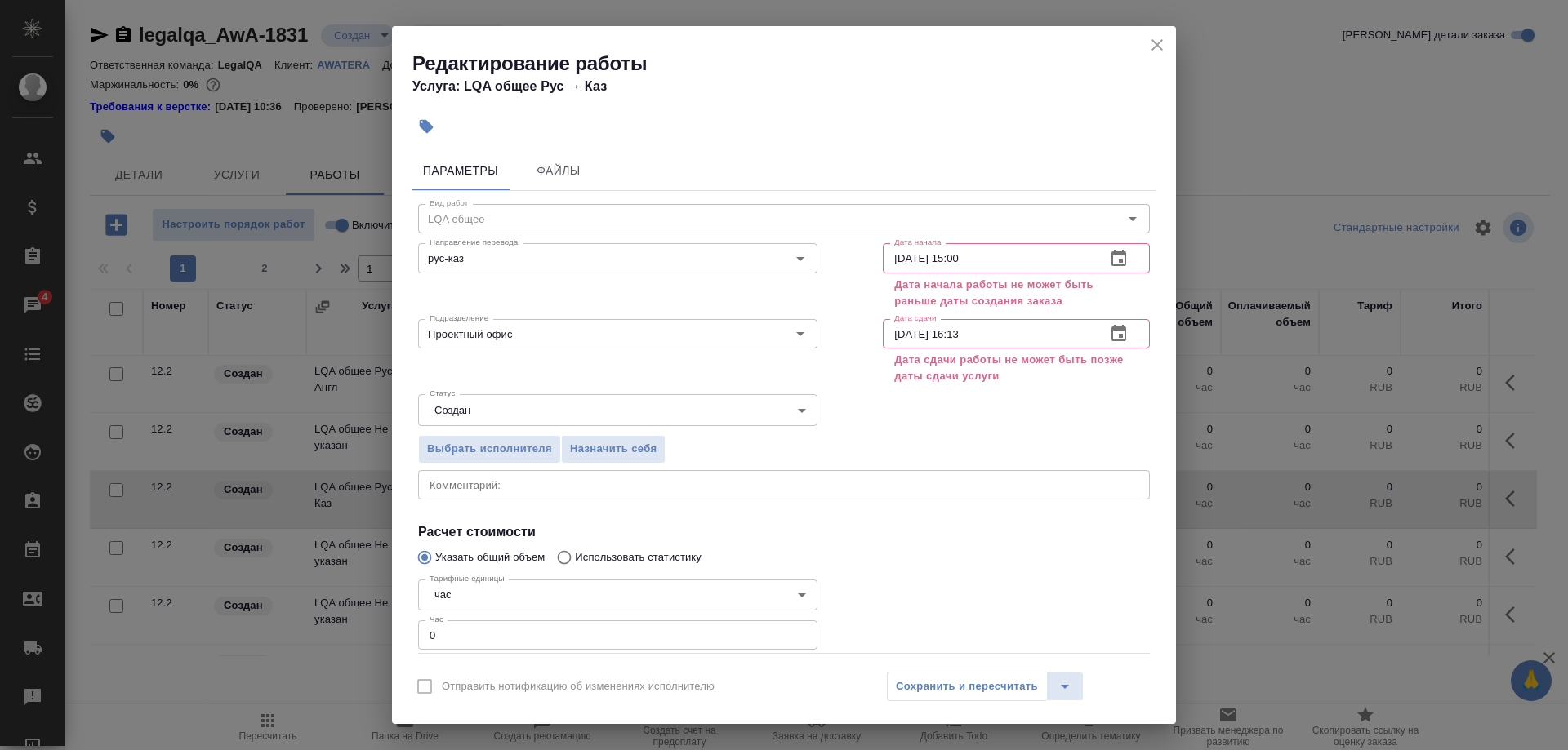
click at [1142, 43] on div "Редактирование работы Услуга: LQA общее Рус → Каз" at bounding box center [784, 68] width 784 height 83
click at [1149, 46] on icon "close" at bounding box center [1156, 44] width 20 height 20
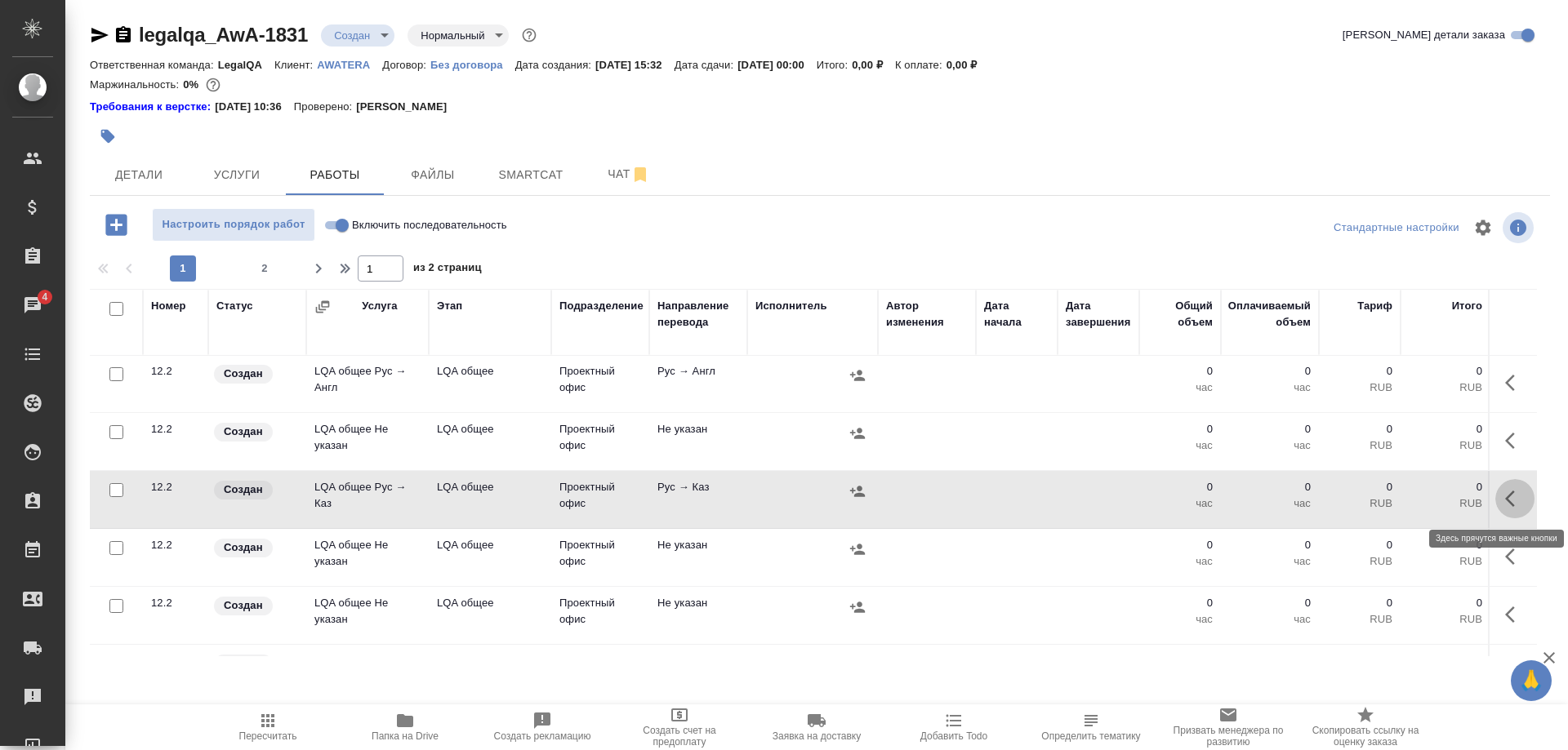
click at [1506, 493] on icon "button" at bounding box center [1514, 498] width 20 height 20
click at [1396, 500] on icon "button" at bounding box center [1394, 498] width 20 height 20
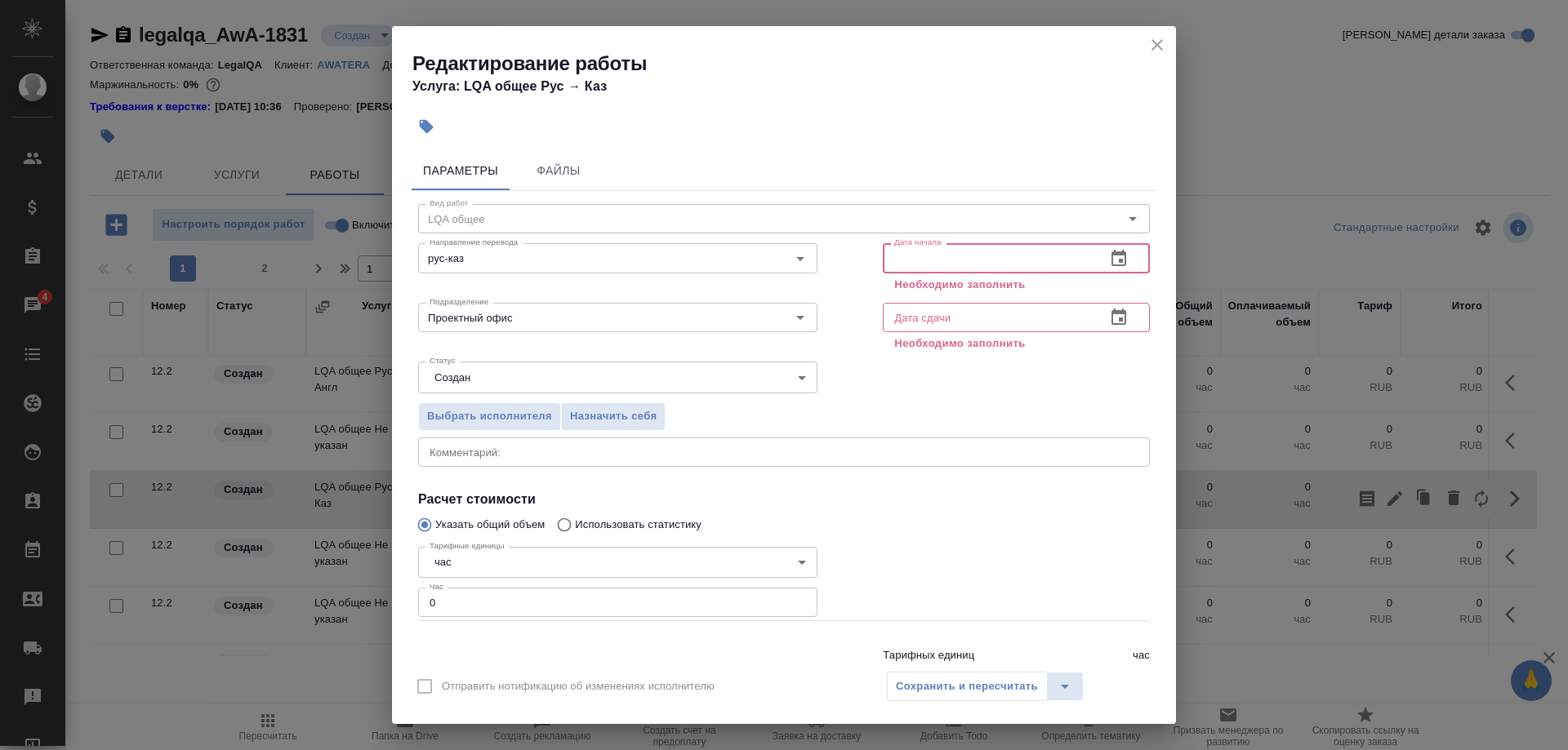
click at [963, 248] on input "text" at bounding box center [988, 257] width 210 height 29
click at [1122, 253] on icon "button" at bounding box center [1119, 257] width 15 height 16
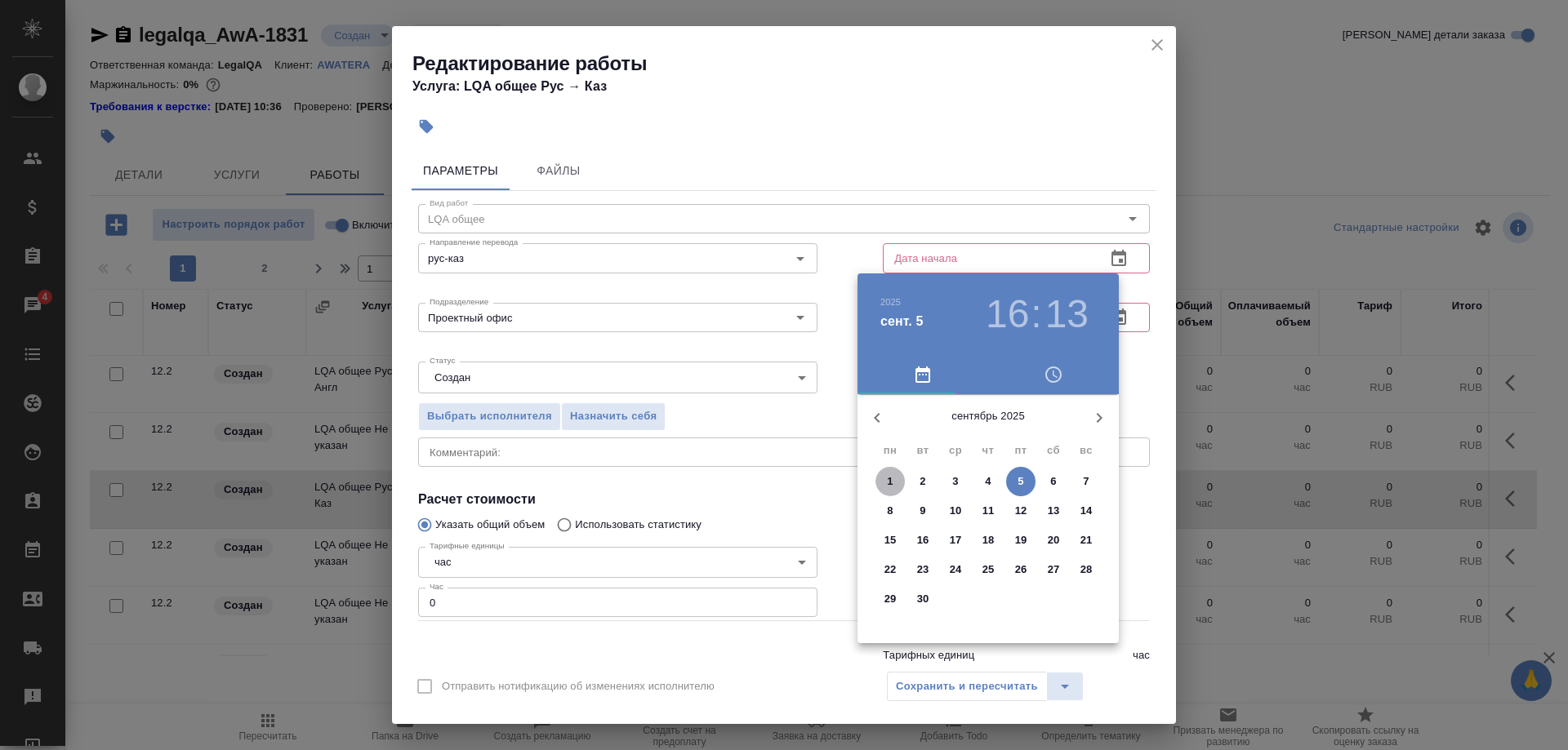
click at [883, 478] on span "1" at bounding box center [890, 481] width 29 height 16
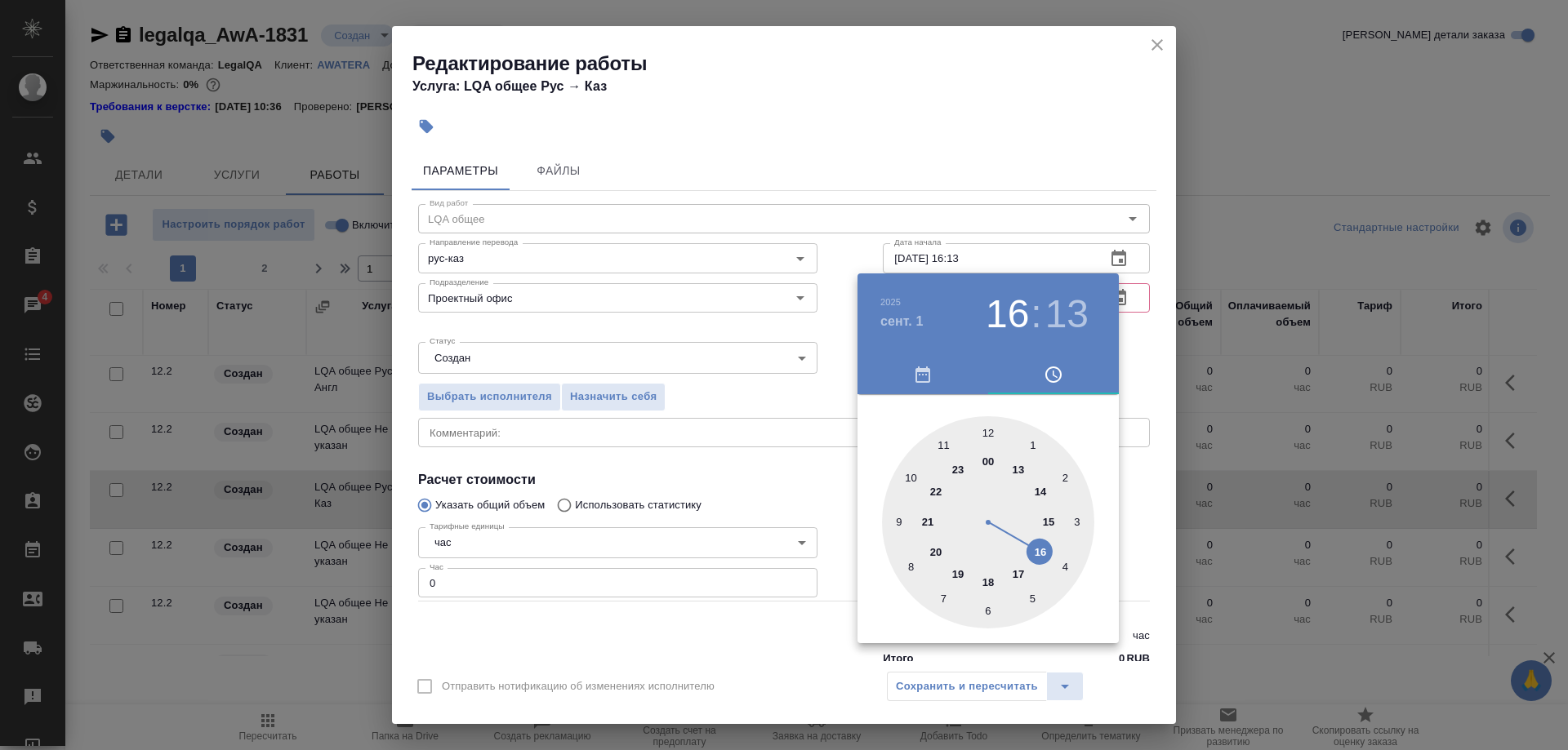
click at [975, 241] on div at bounding box center [784, 375] width 1568 height 750
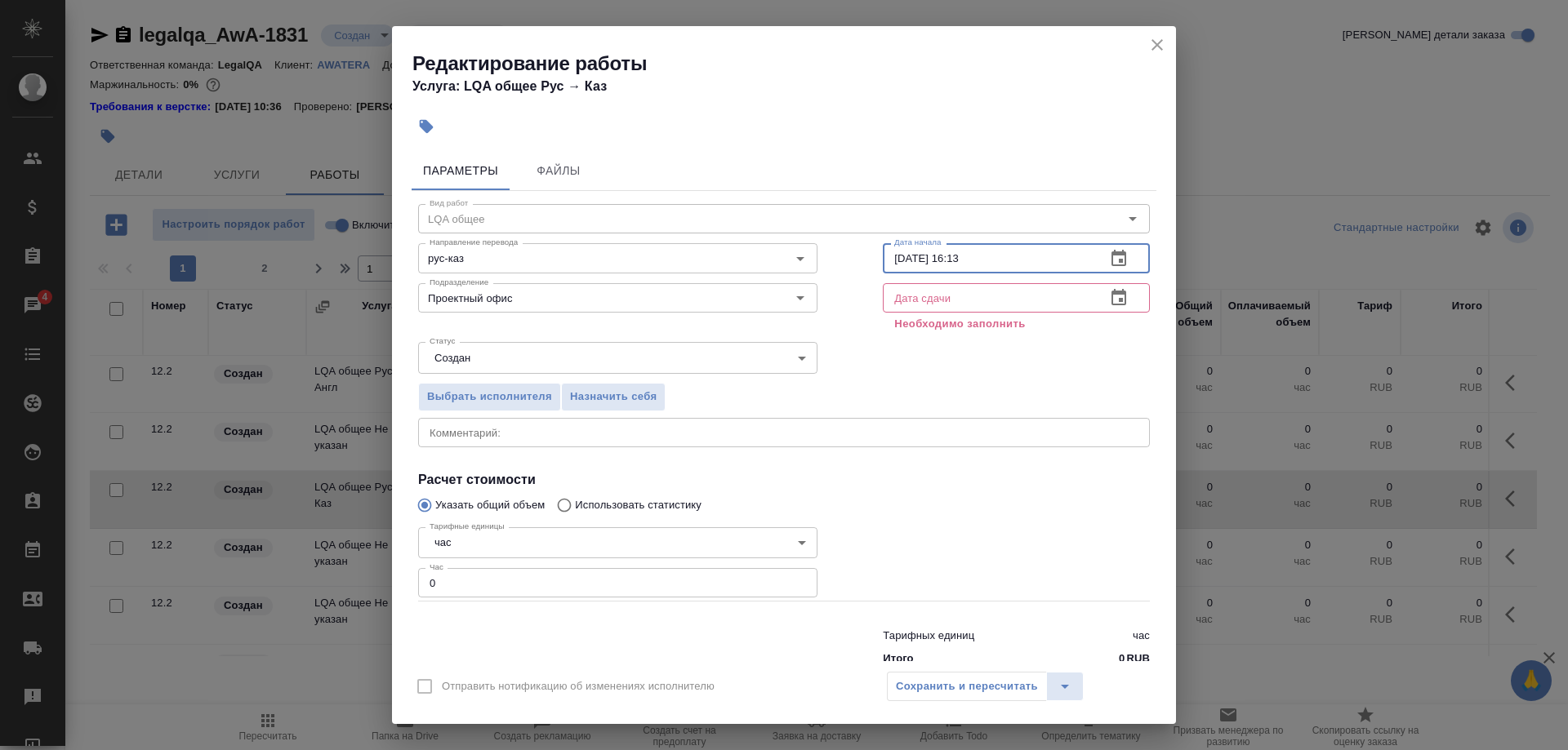
click at [994, 266] on input "01.09.2025 16:13" at bounding box center [988, 257] width 210 height 29
drag, startPoint x: 883, startPoint y: 266, endPoint x: 810, endPoint y: 266, distance: 73.0
click at [883, 266] on input "01.09.2025 16:00" at bounding box center [988, 257] width 210 height 29
type input "01.09.2025 16:00"
click at [916, 297] on input "text" at bounding box center [988, 298] width 210 height 29
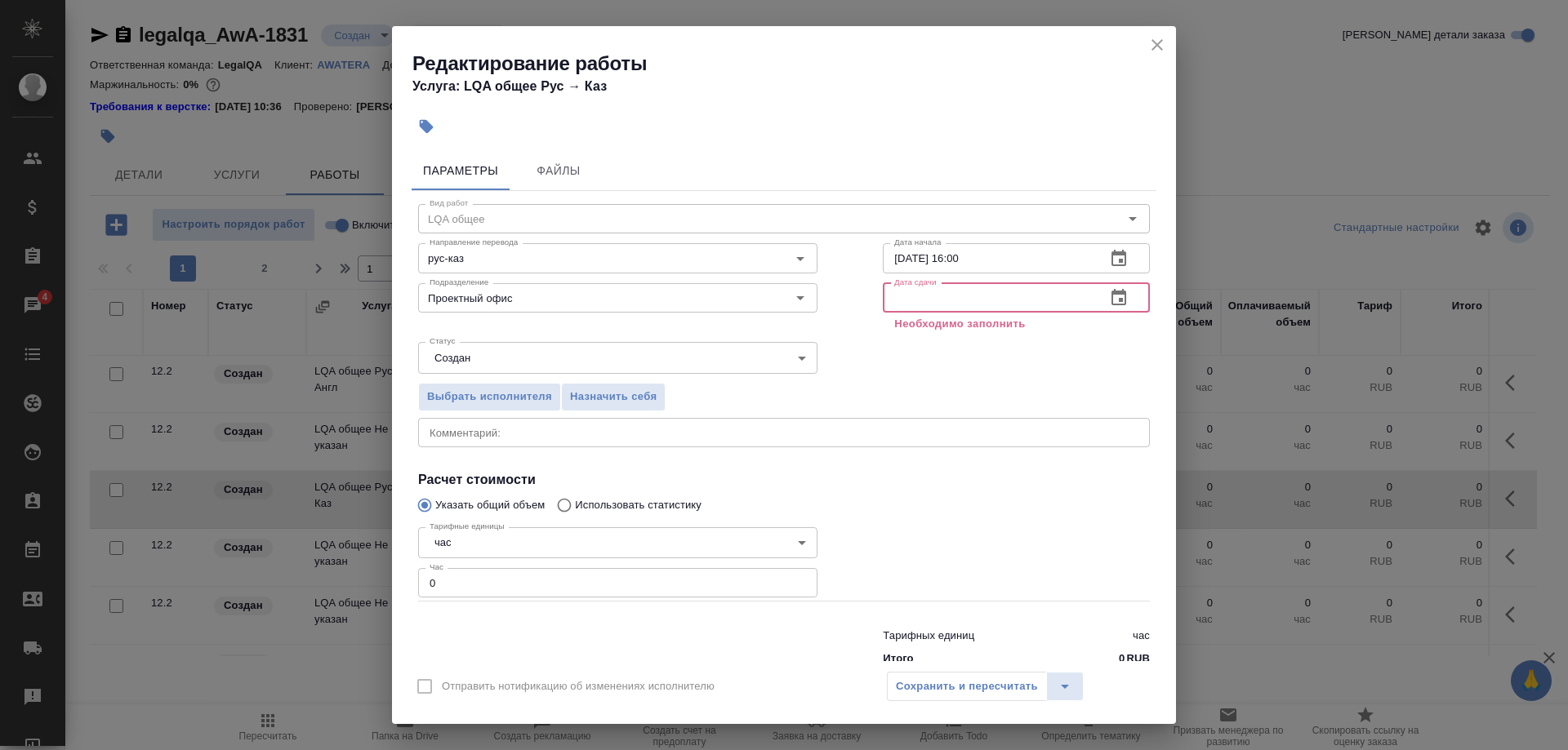
paste input "01.09.2025 16:00"
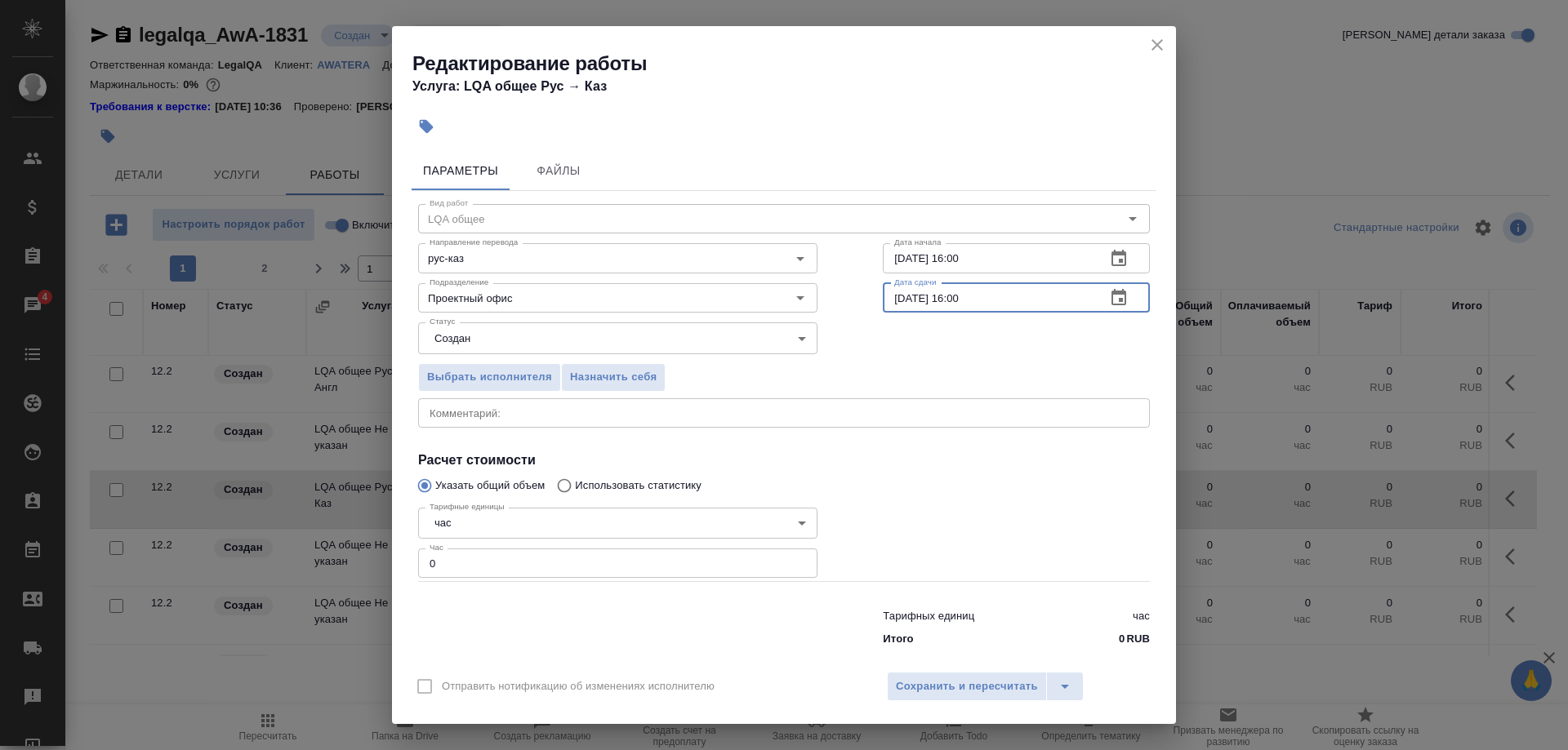
click at [895, 308] on input "01.09.2025 16:00" at bounding box center [988, 298] width 210 height 29
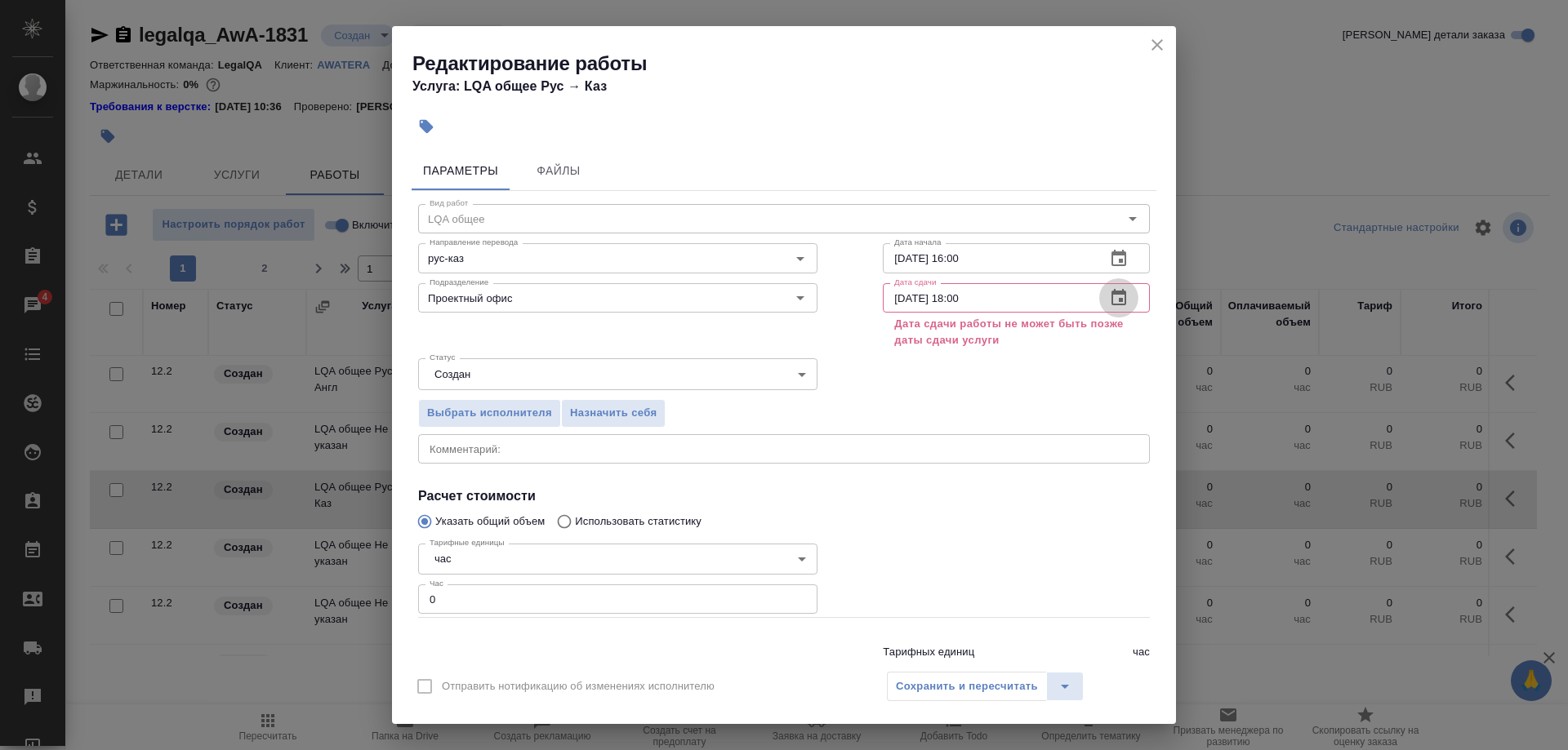
click at [1110, 297] on icon "button" at bounding box center [1119, 298] width 20 height 20
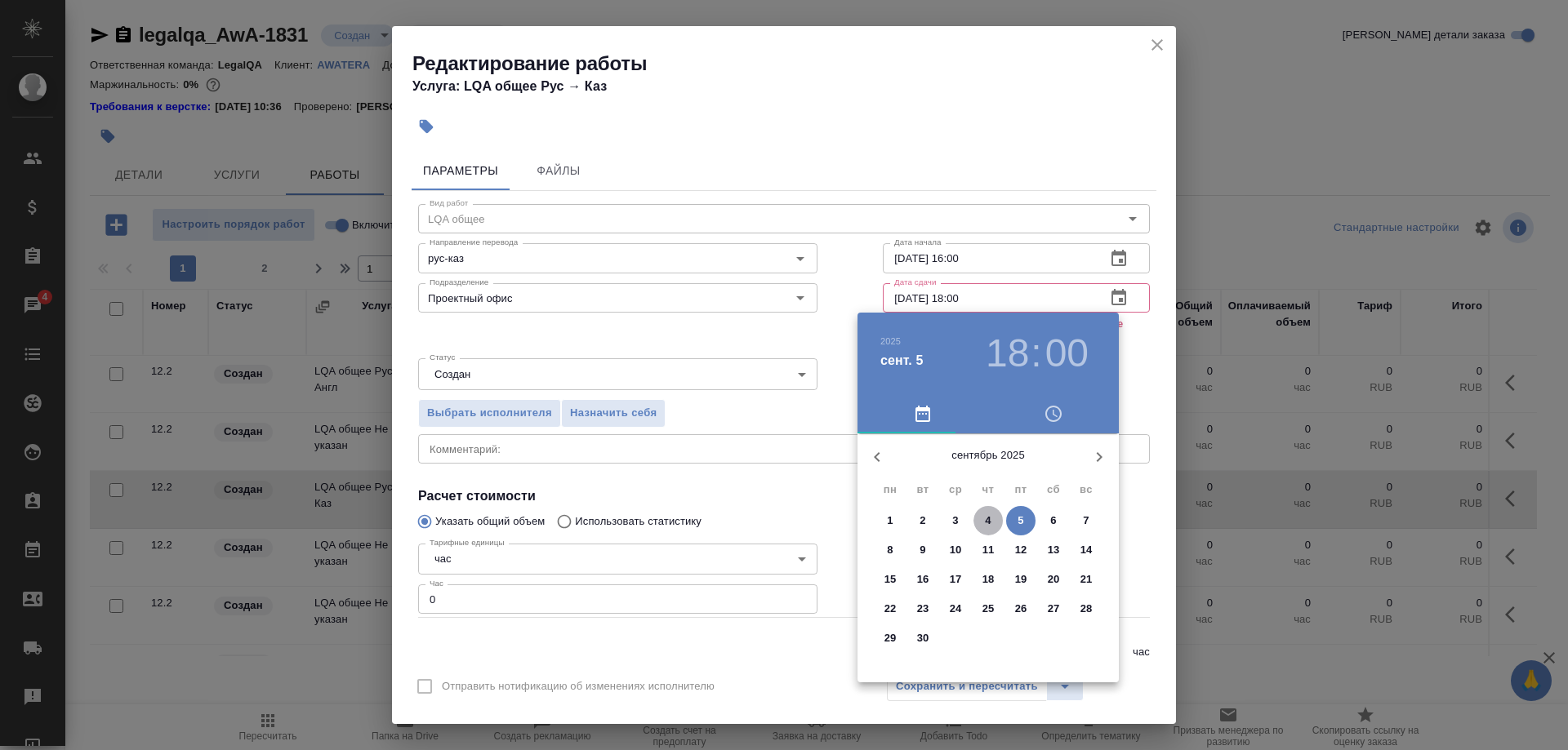
click at [975, 516] on span "4" at bounding box center [988, 520] width 29 height 16
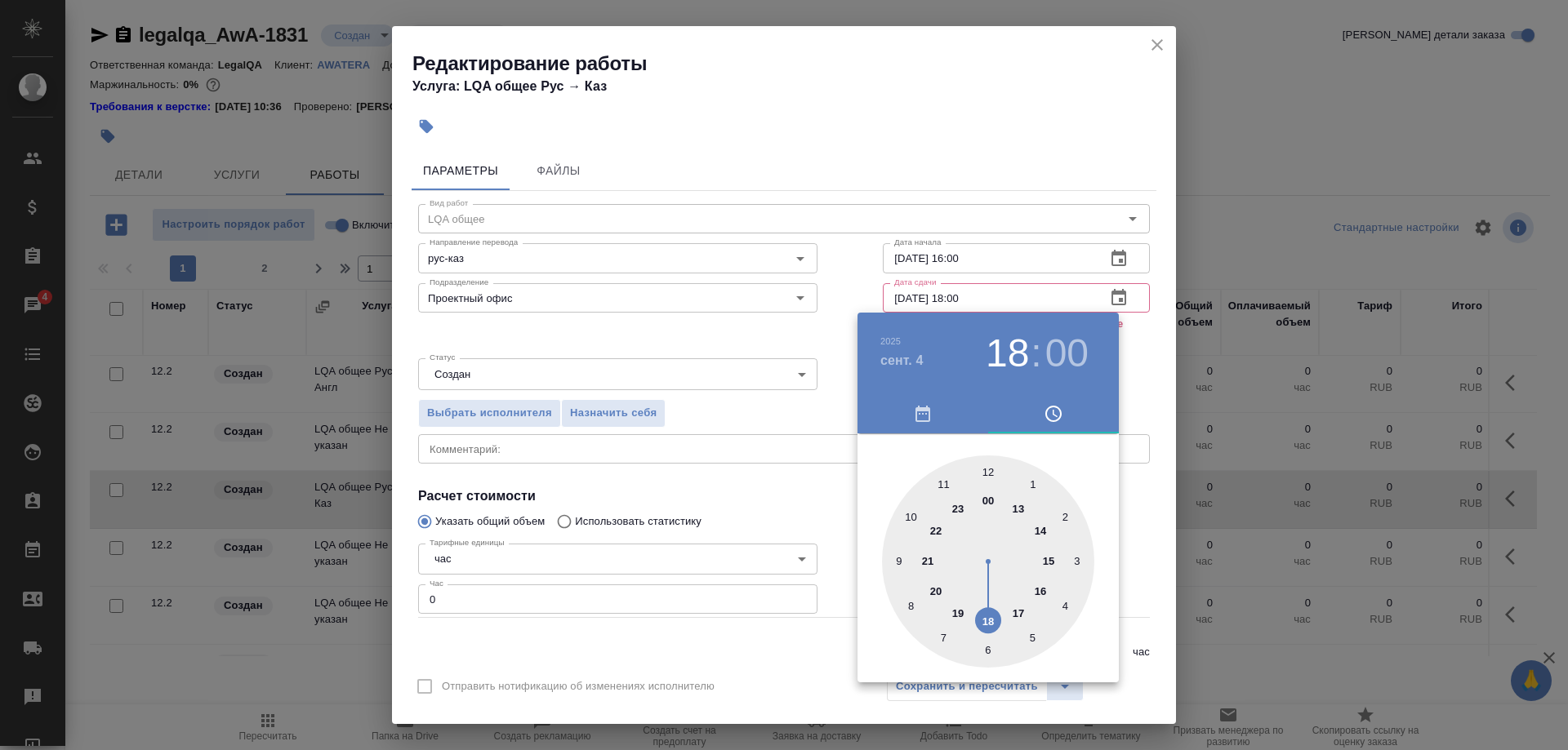
click at [1127, 368] on div at bounding box center [784, 375] width 1568 height 750
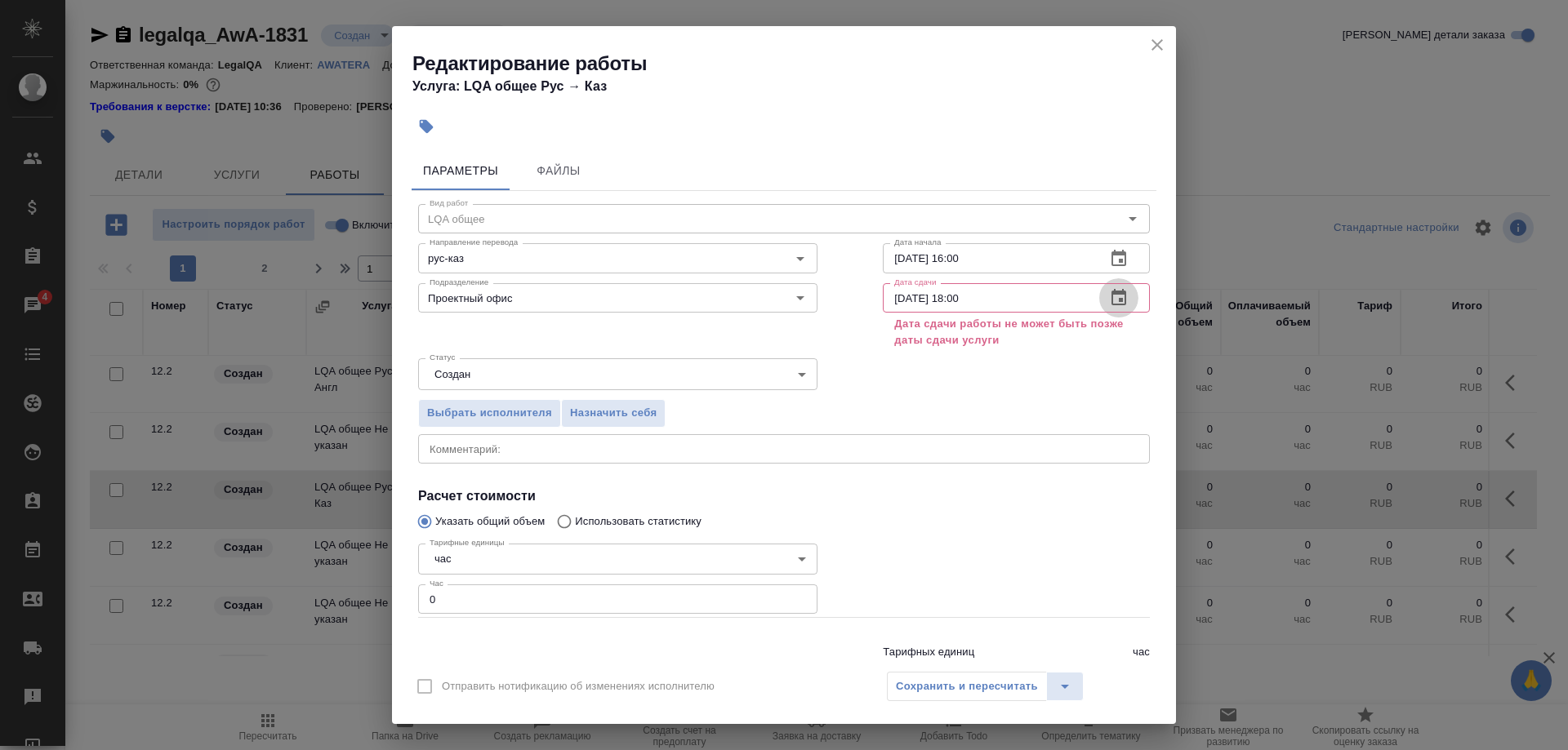
click at [1113, 287] on button "button" at bounding box center [1119, 298] width 40 height 40
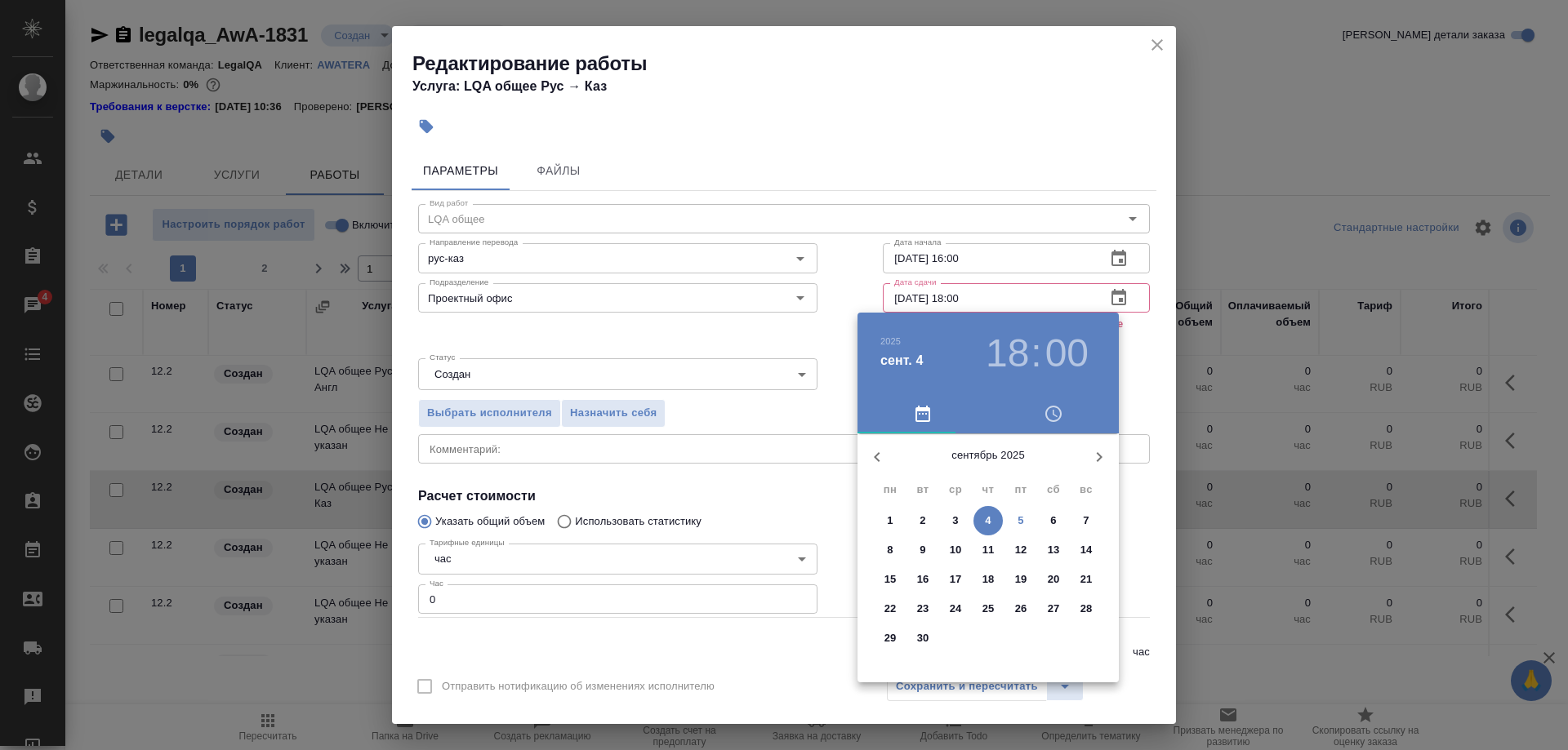
click at [885, 520] on span "1" at bounding box center [890, 520] width 29 height 16
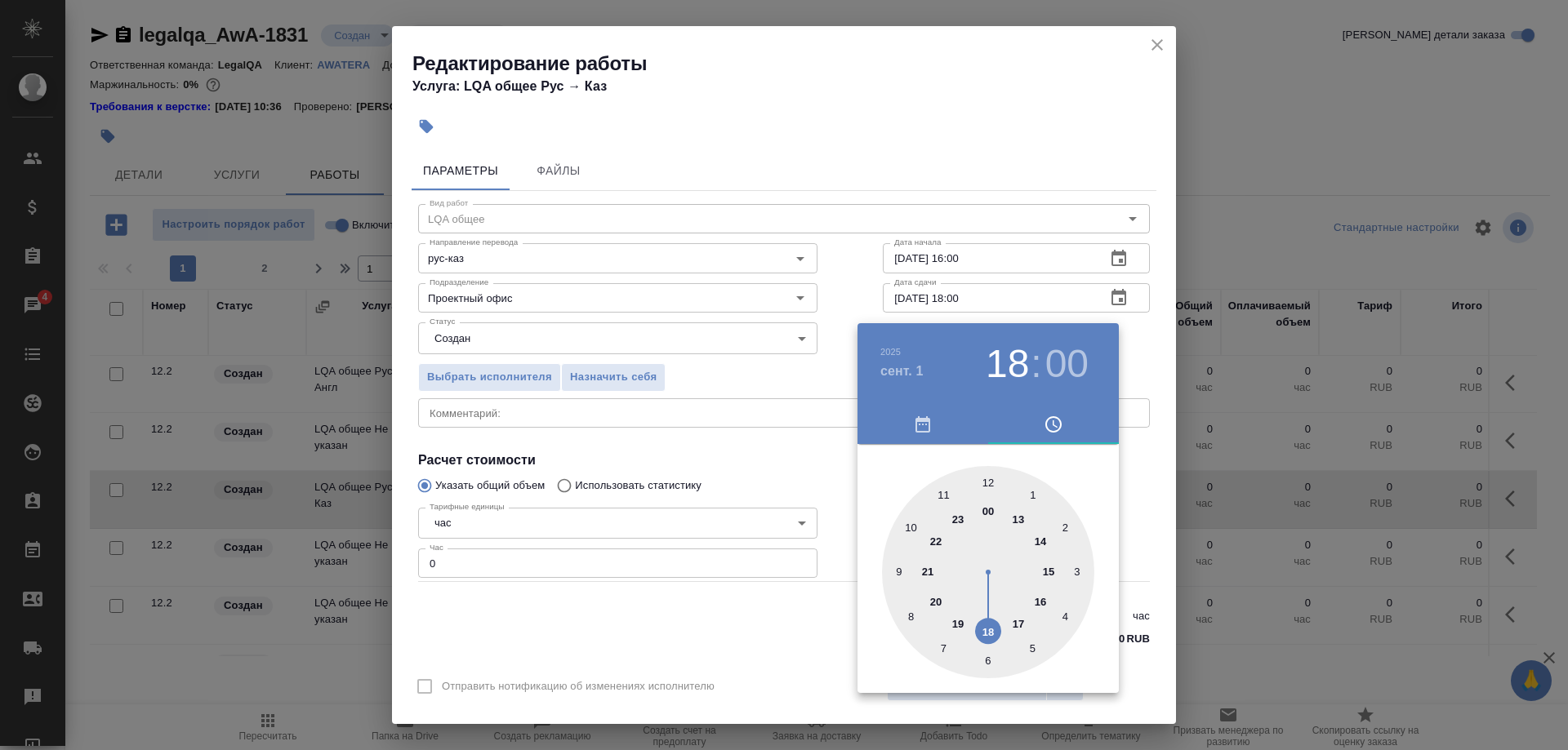
type input "01.09.2025 18:00"
click at [838, 272] on div at bounding box center [784, 375] width 1568 height 750
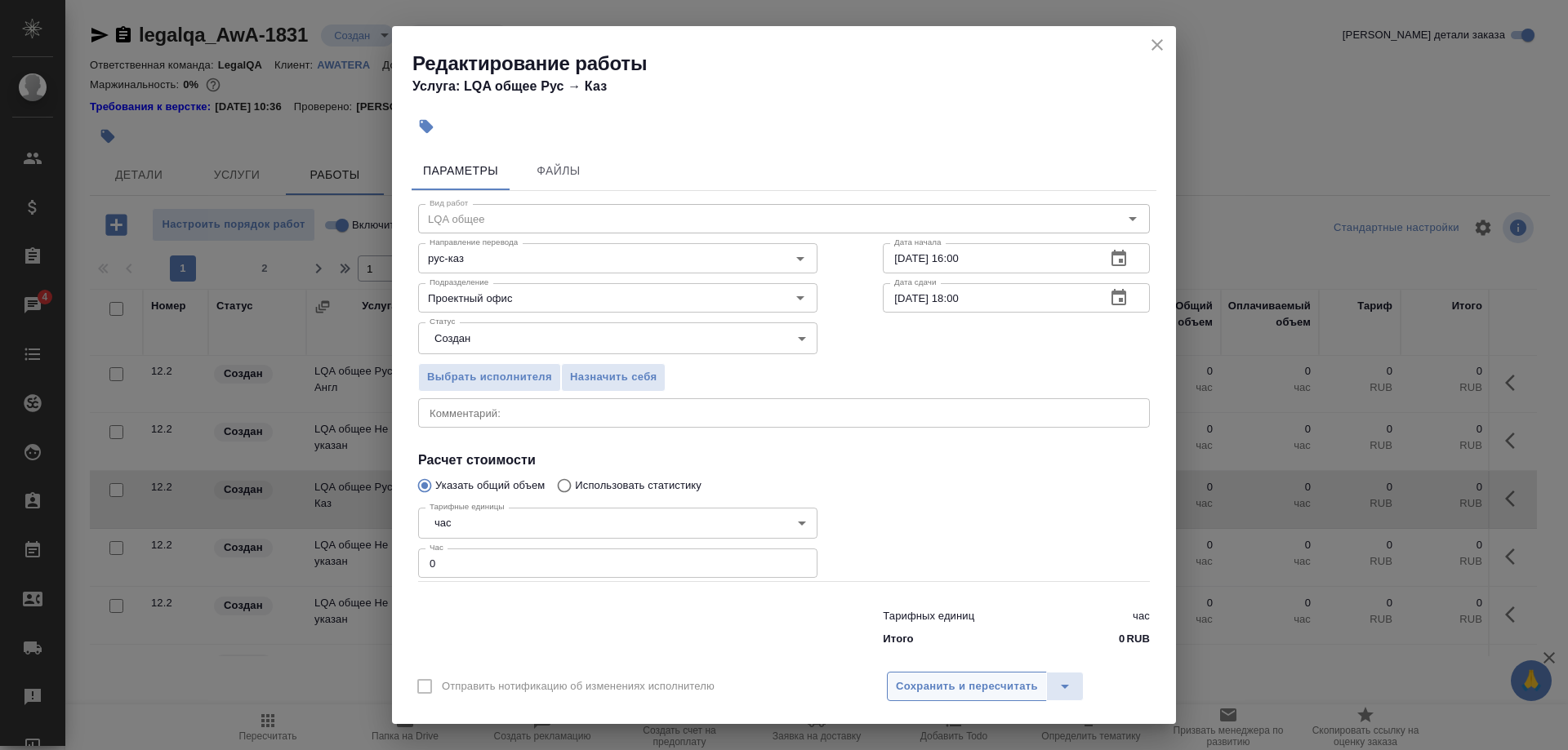
click at [909, 677] on span "Сохранить и пересчитать" at bounding box center [966, 687] width 142 height 19
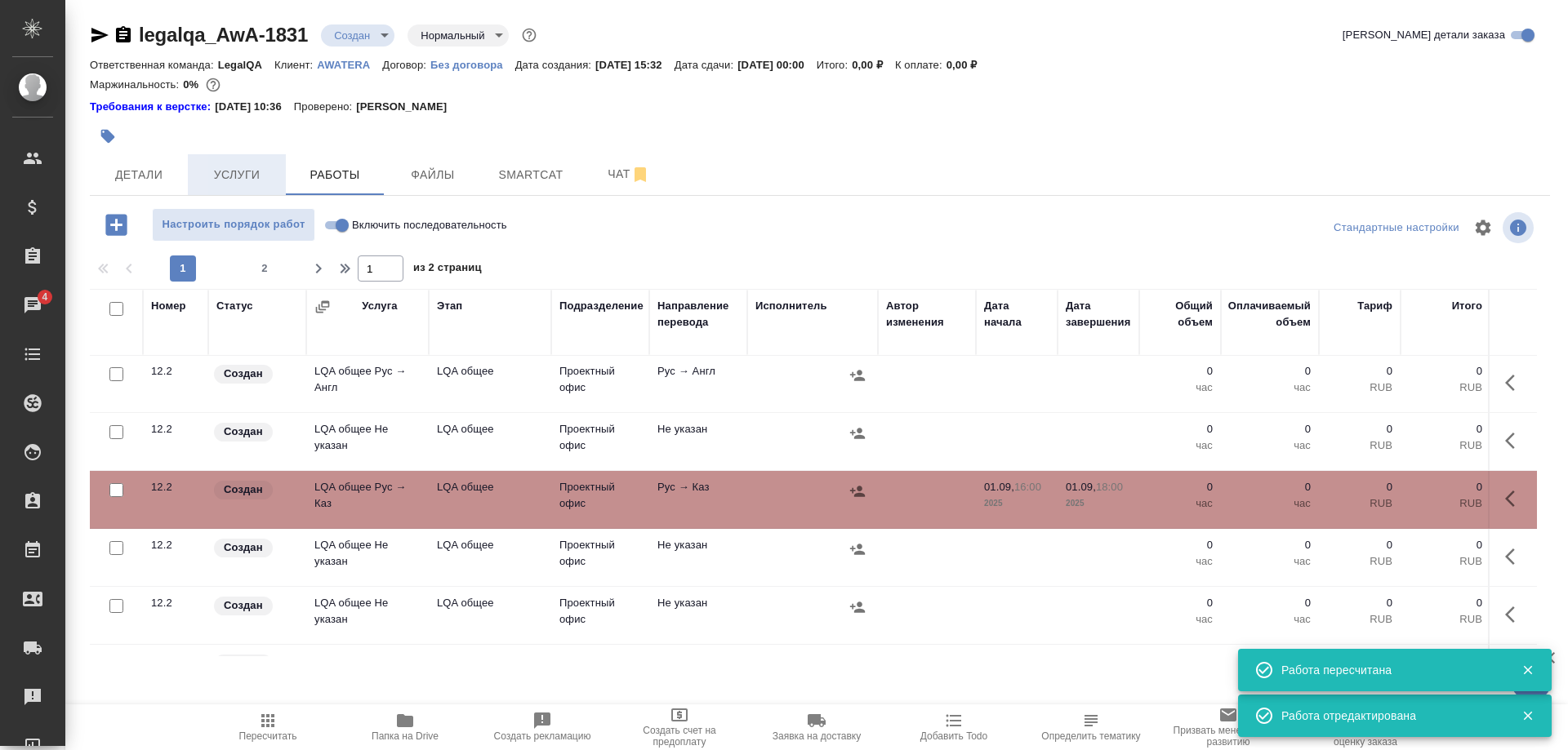
click at [237, 176] on span "Услуги" at bounding box center [237, 175] width 78 height 21
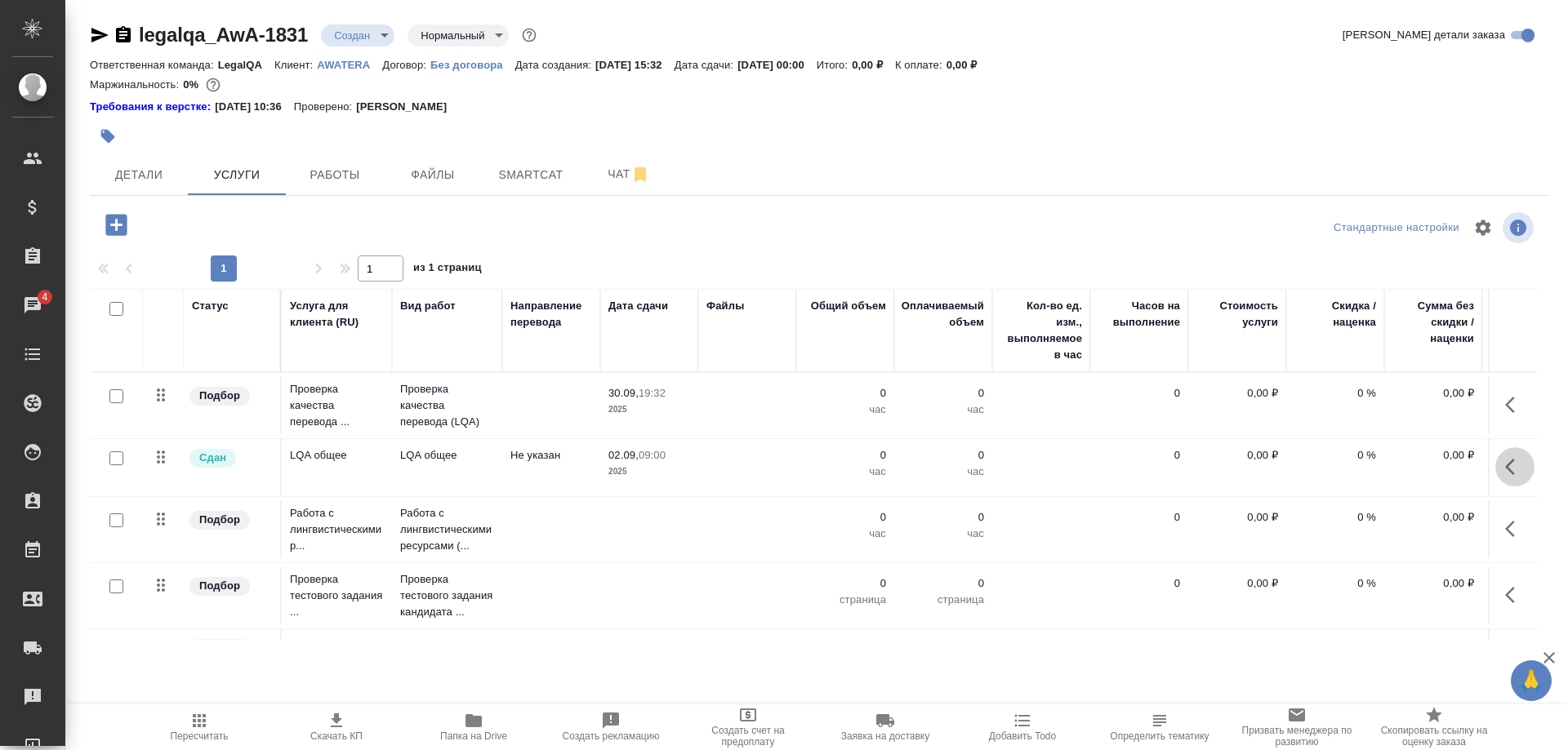
click at [1504, 467] on button "button" at bounding box center [1514, 467] width 40 height 40
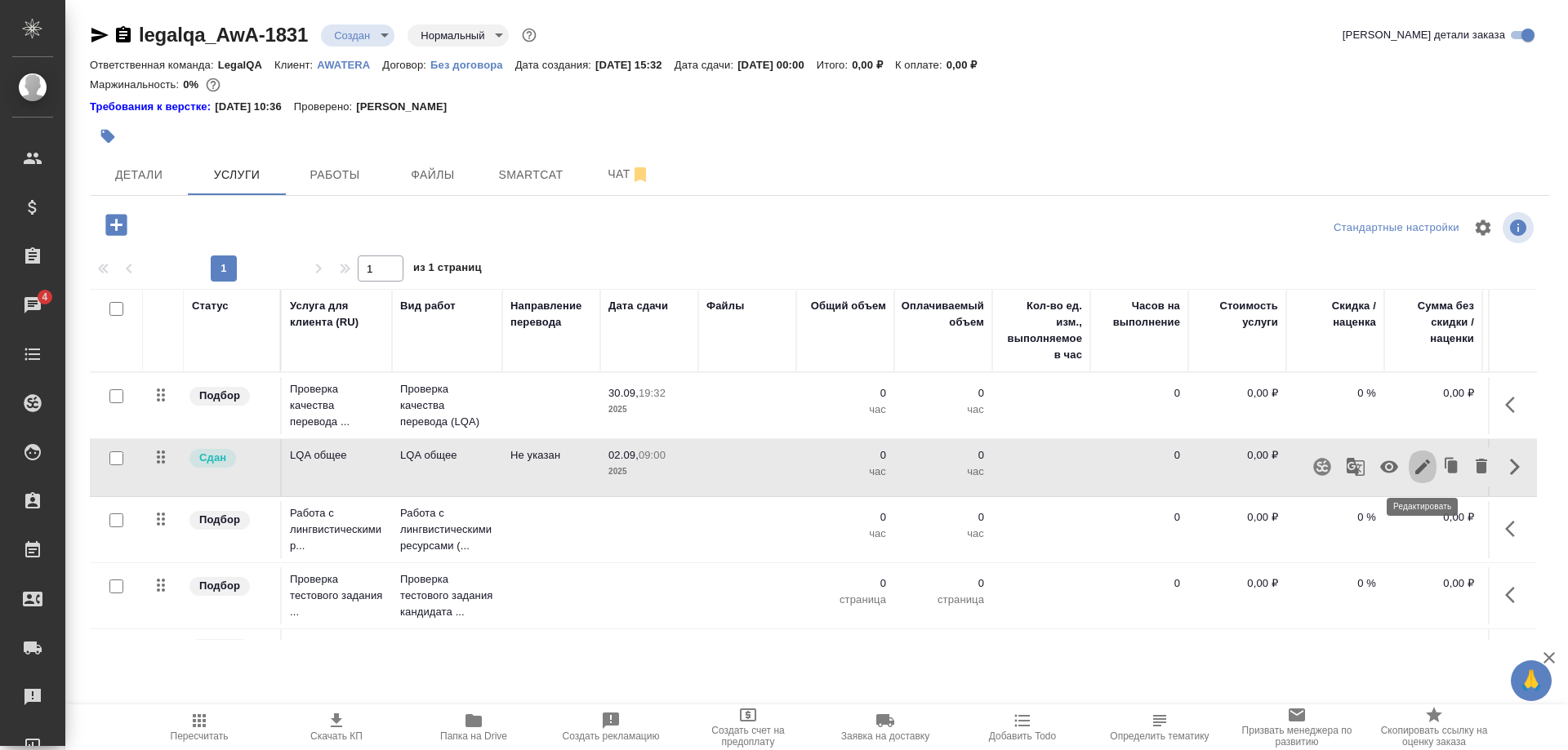
click at [1413, 463] on icon "button" at bounding box center [1422, 466] width 20 height 20
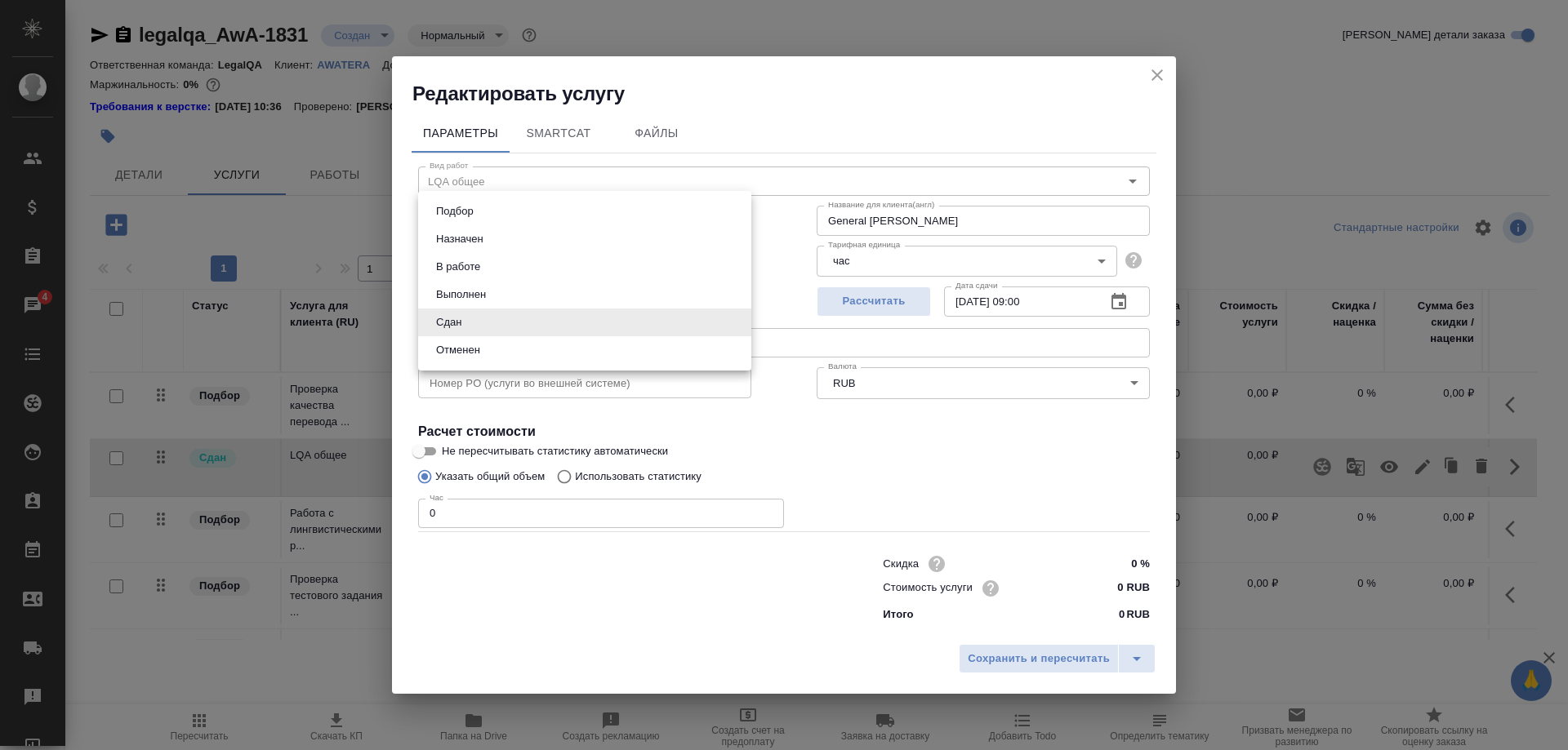
click at [681, 321] on body "🙏 .cls-1 fill:#fff; AWATERA Shirina Sabina Клиенты Спецификации Заказы 4 Чаты T…" at bounding box center [784, 375] width 1568 height 750
click at [456, 268] on button "В работе" at bounding box center [457, 267] width 54 height 18
type input "inProgress"
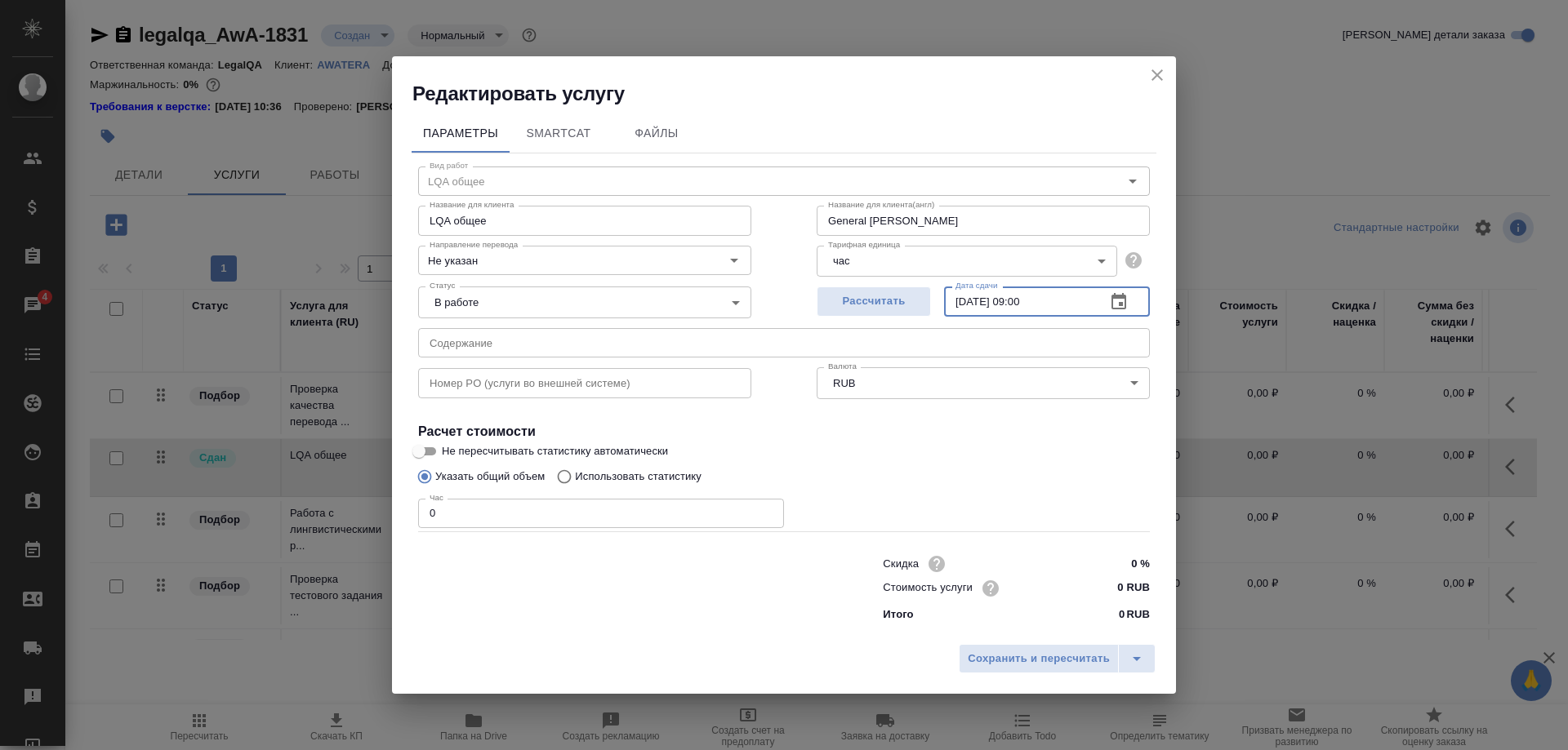
click at [967, 316] on input "02.09.2025 09:00" at bounding box center [1019, 301] width 149 height 29
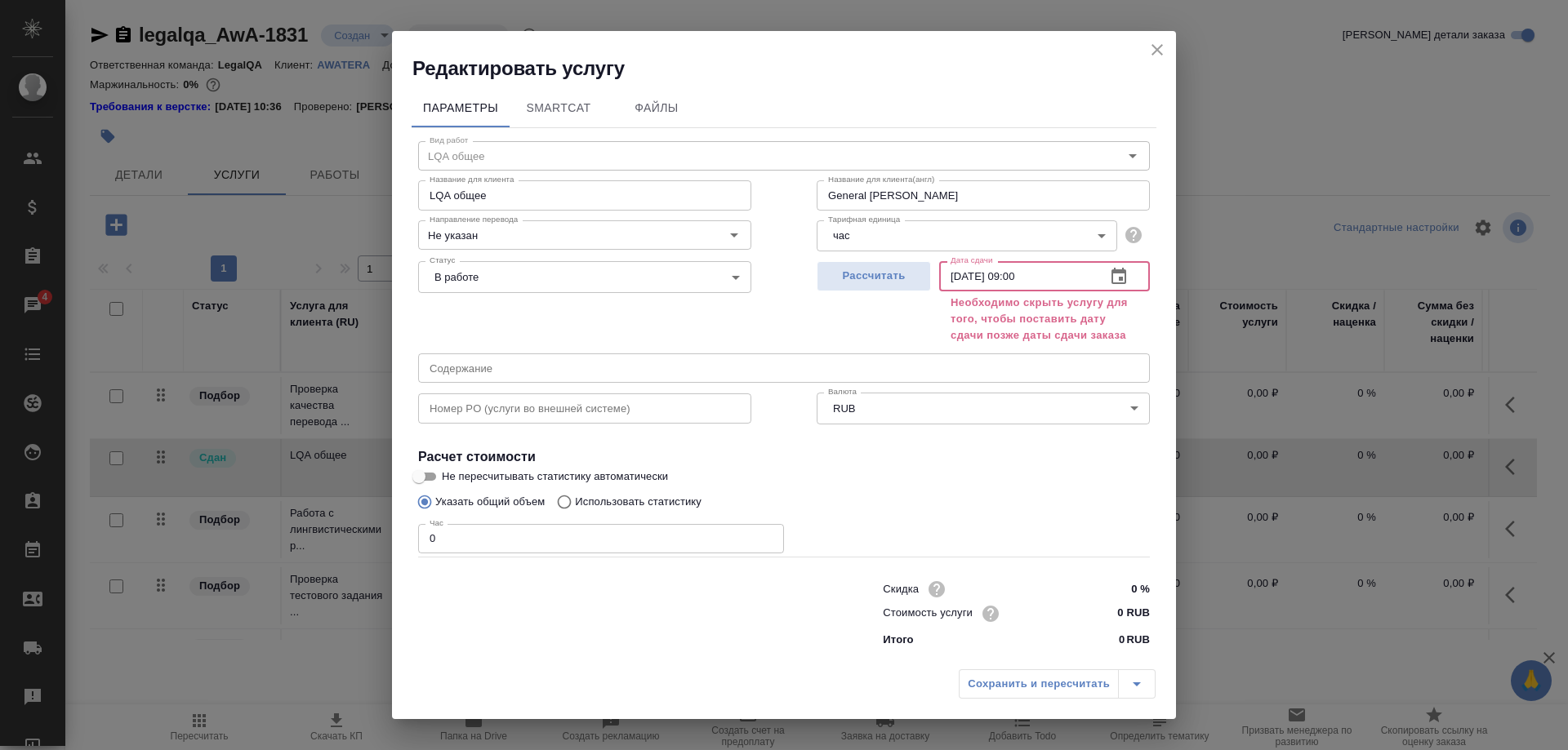
drag, startPoint x: 1000, startPoint y: 297, endPoint x: 1032, endPoint y: 296, distance: 32.0
click at [1032, 290] on input "30.09.2025 09:00" at bounding box center [1015, 275] width 154 height 29
type input "30.09.2025 09:00"
click at [988, 669] on div "Сохранить и пересчитать" at bounding box center [1056, 683] width 197 height 29
click at [1137, 76] on h2 "Редактировать услугу" at bounding box center [794, 69] width 763 height 26
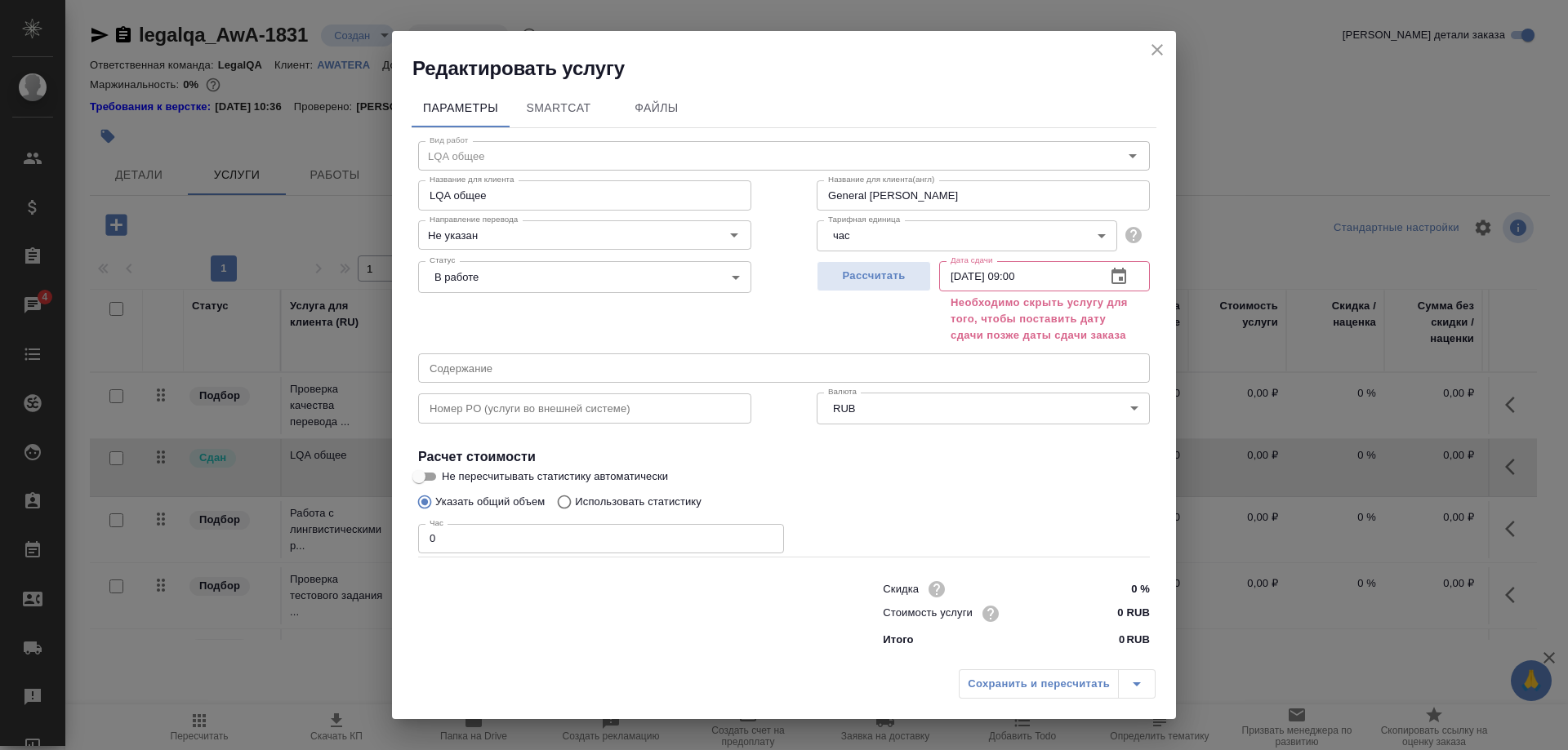
click at [1140, 73] on div "Редактировать услугу" at bounding box center [784, 57] width 784 height 51
click at [1146, 62] on button "close" at bounding box center [1157, 50] width 24 height 24
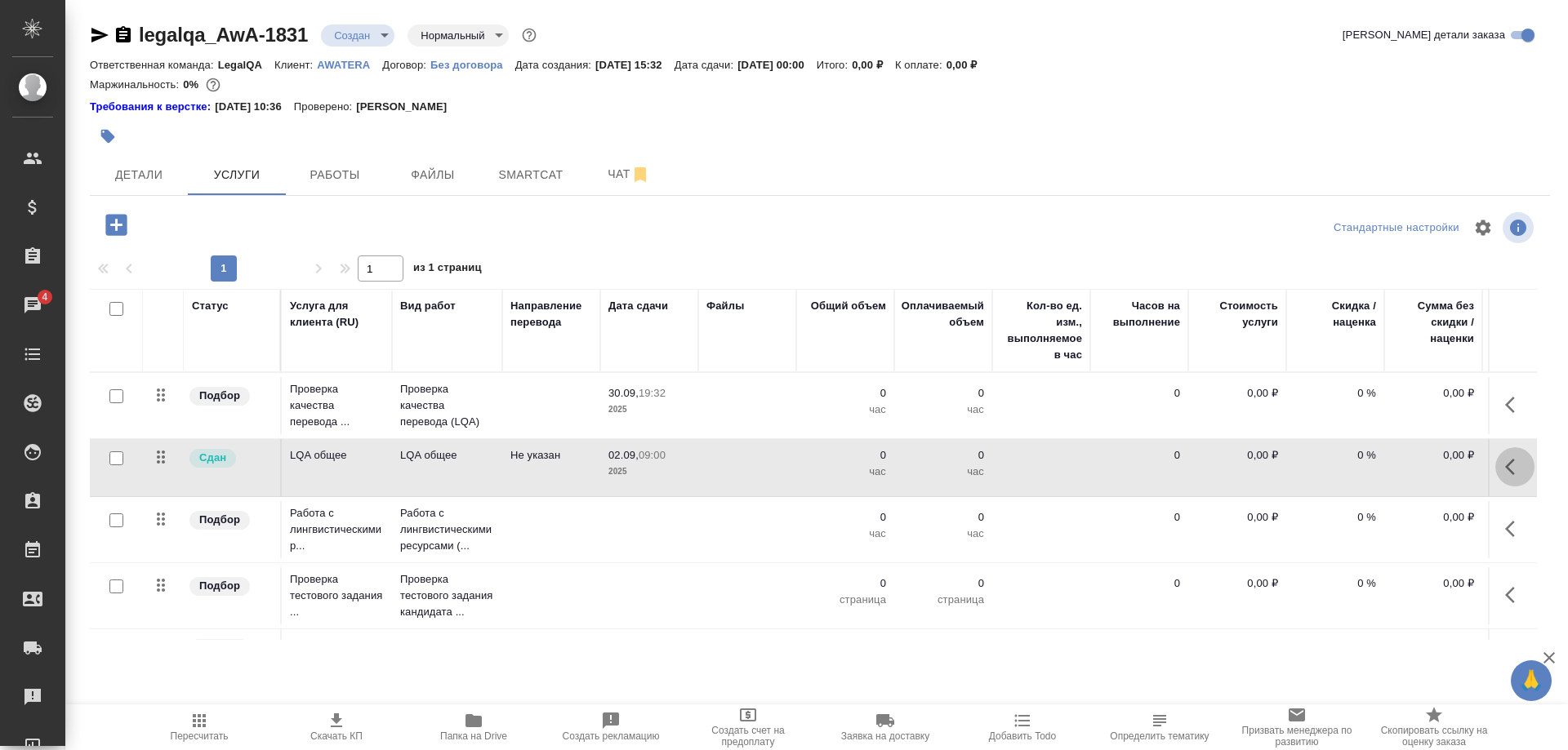
click at [1504, 468] on button "button" at bounding box center [1514, 467] width 40 height 40
click at [1413, 467] on icon "button" at bounding box center [1422, 466] width 20 height 20
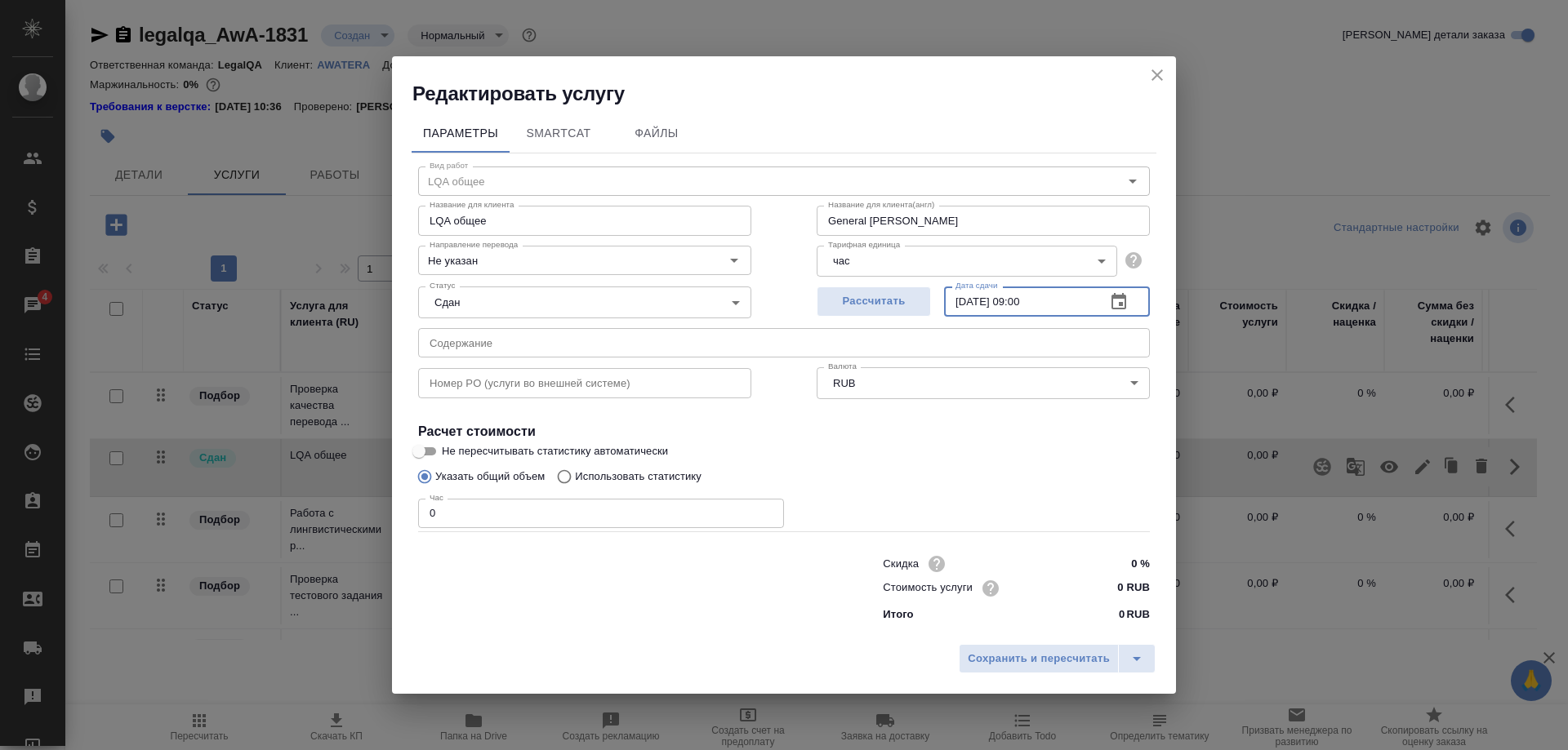
drag, startPoint x: 965, startPoint y: 320, endPoint x: 956, endPoint y: 322, distance: 9.2
click at [956, 316] on input "02.09.2025 09:00" at bounding box center [1019, 301] width 149 height 29
click at [1049, 315] on input "29.09.2025 09:00" at bounding box center [1019, 301] width 149 height 29
type input "29.09.2025 09:00"
click at [1028, 650] on span "Сохранить и пересчитать" at bounding box center [1038, 660] width 142 height 19
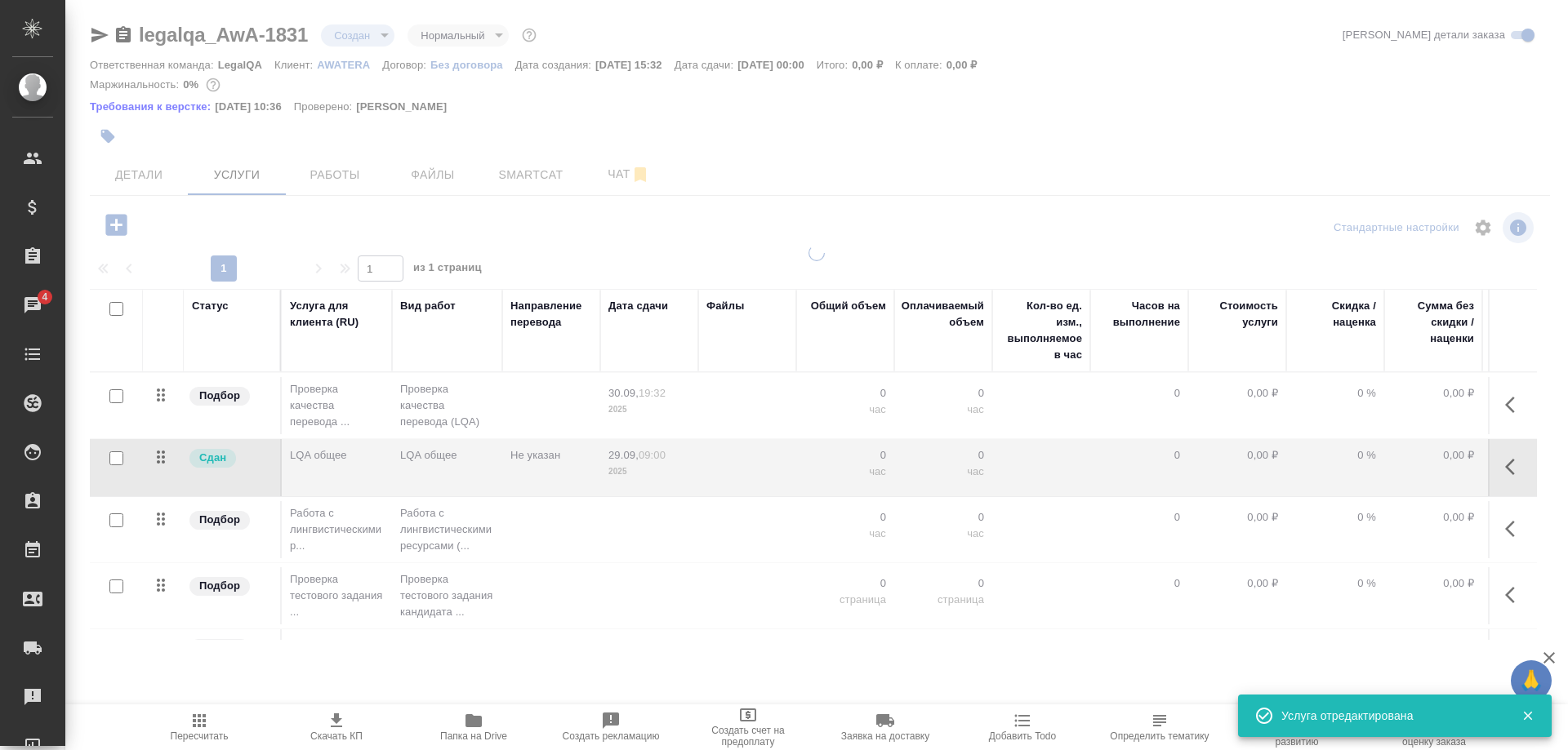
click at [150, 174] on div at bounding box center [816, 340] width 1502 height 681
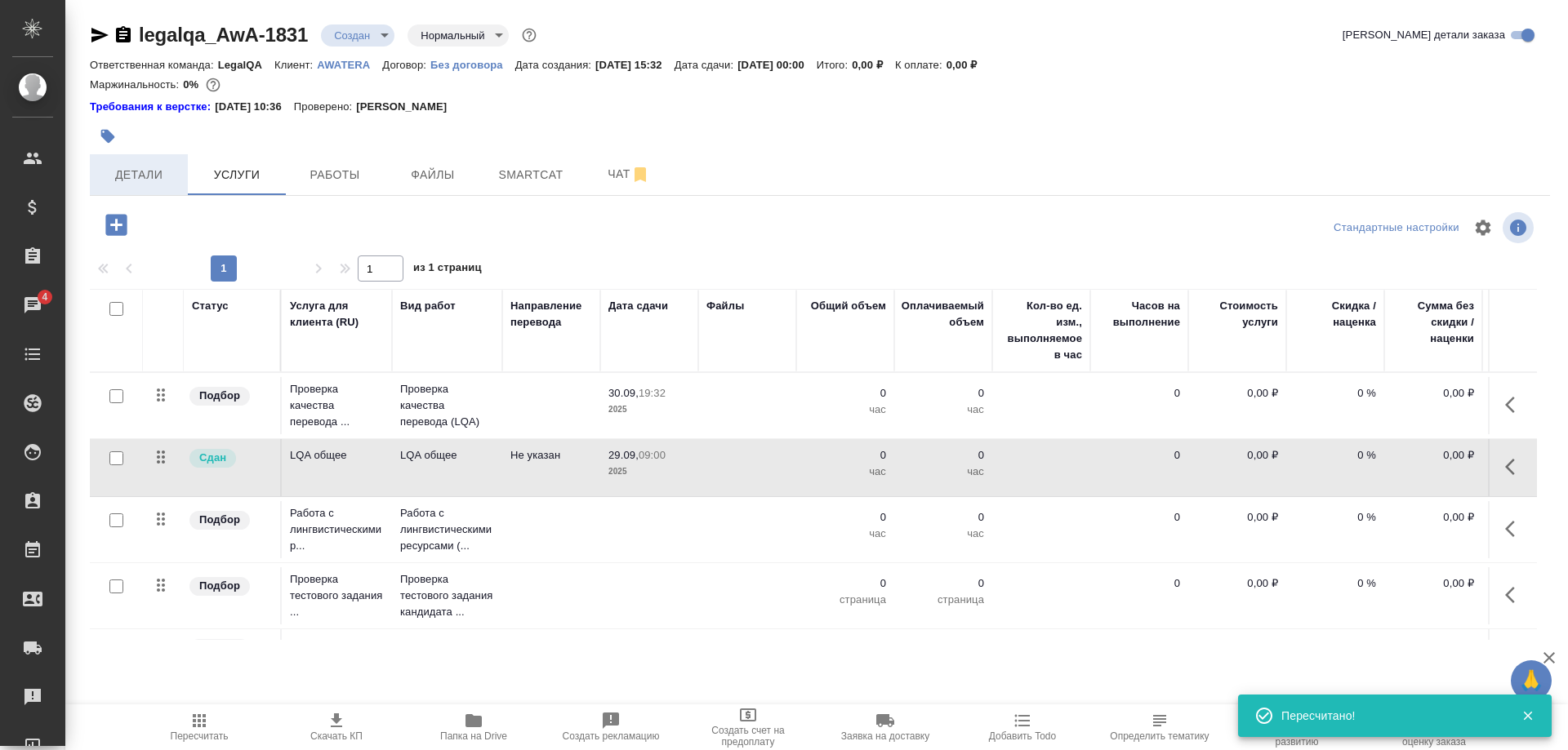
click at [150, 177] on span "Детали" at bounding box center [139, 175] width 78 height 21
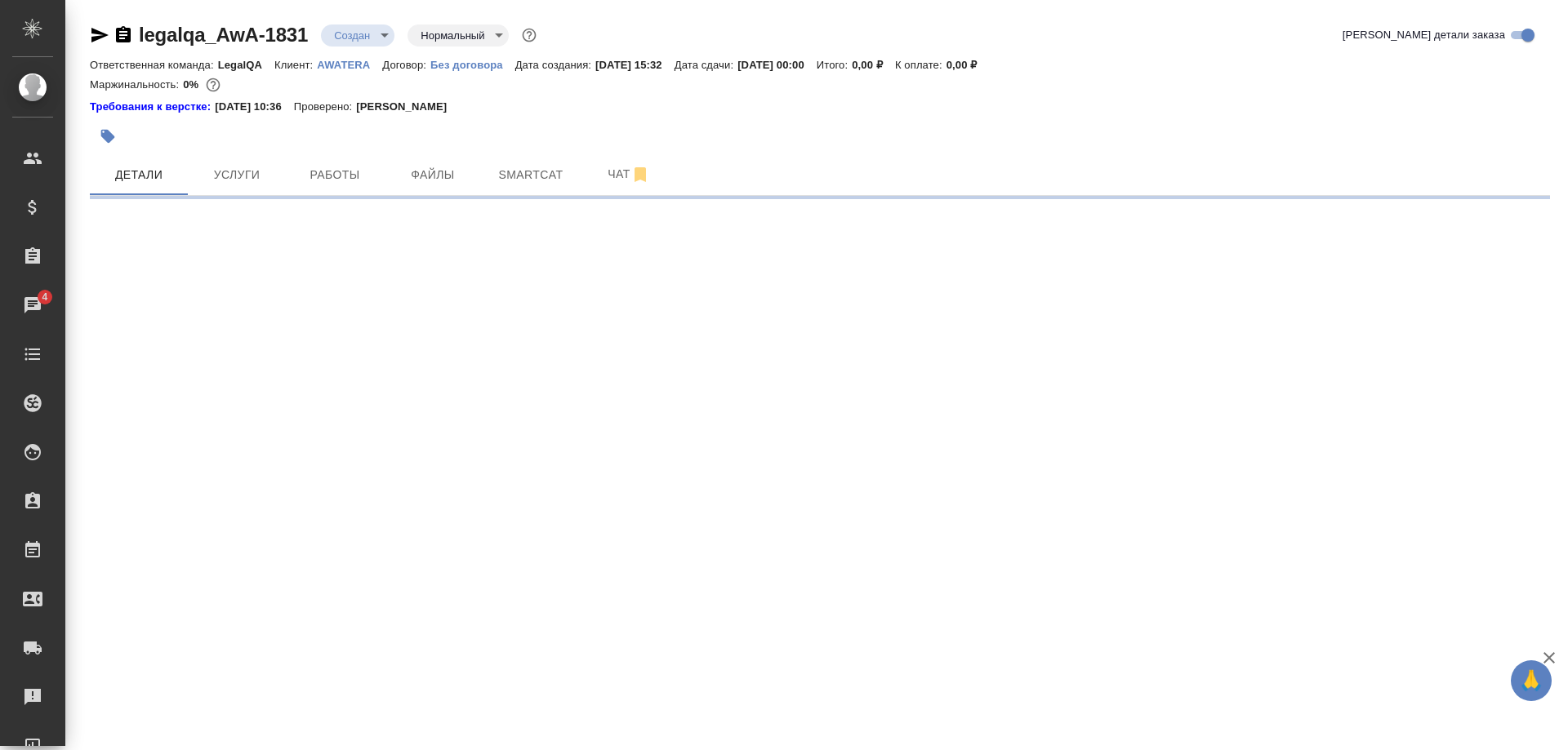
select select "RU"
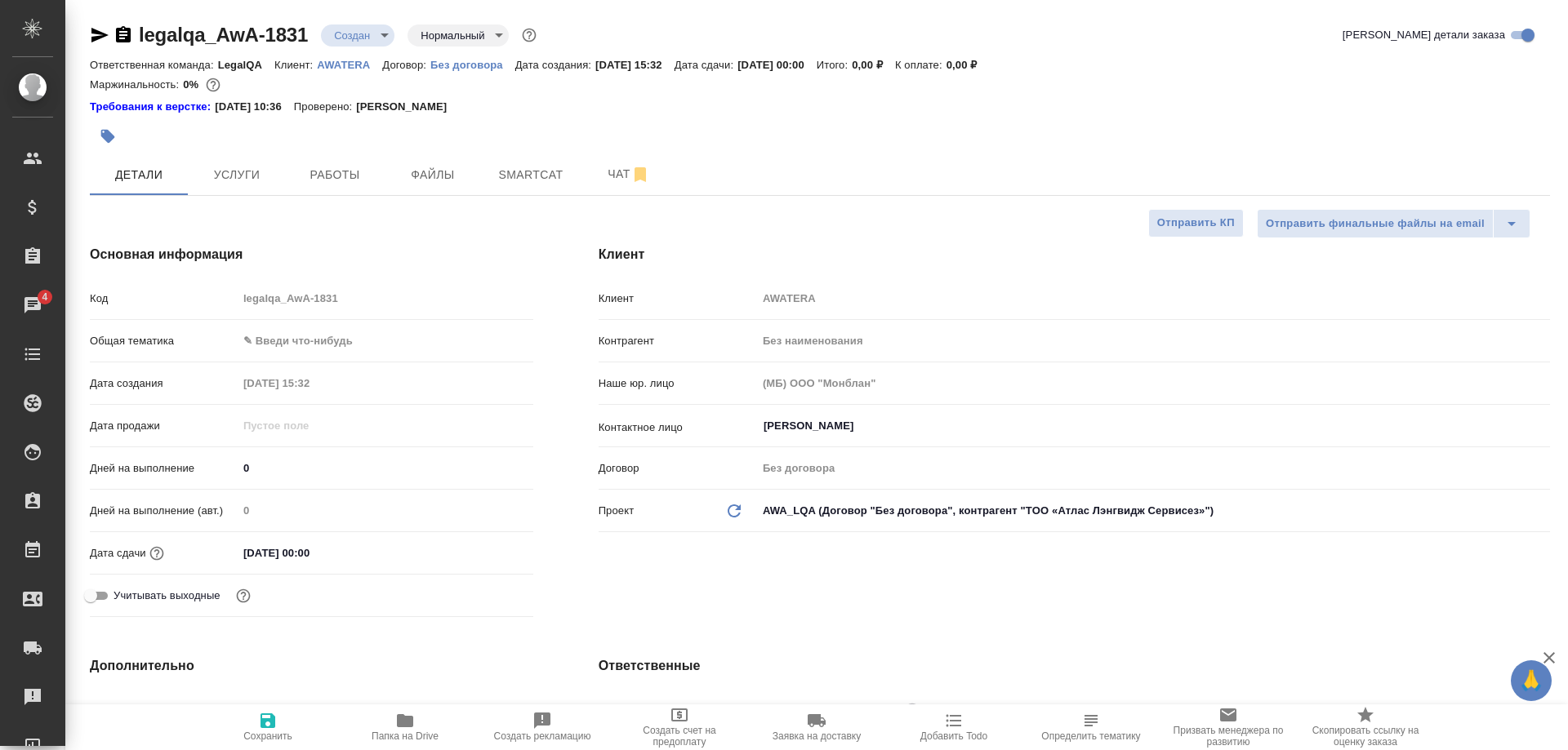
type textarea "x"
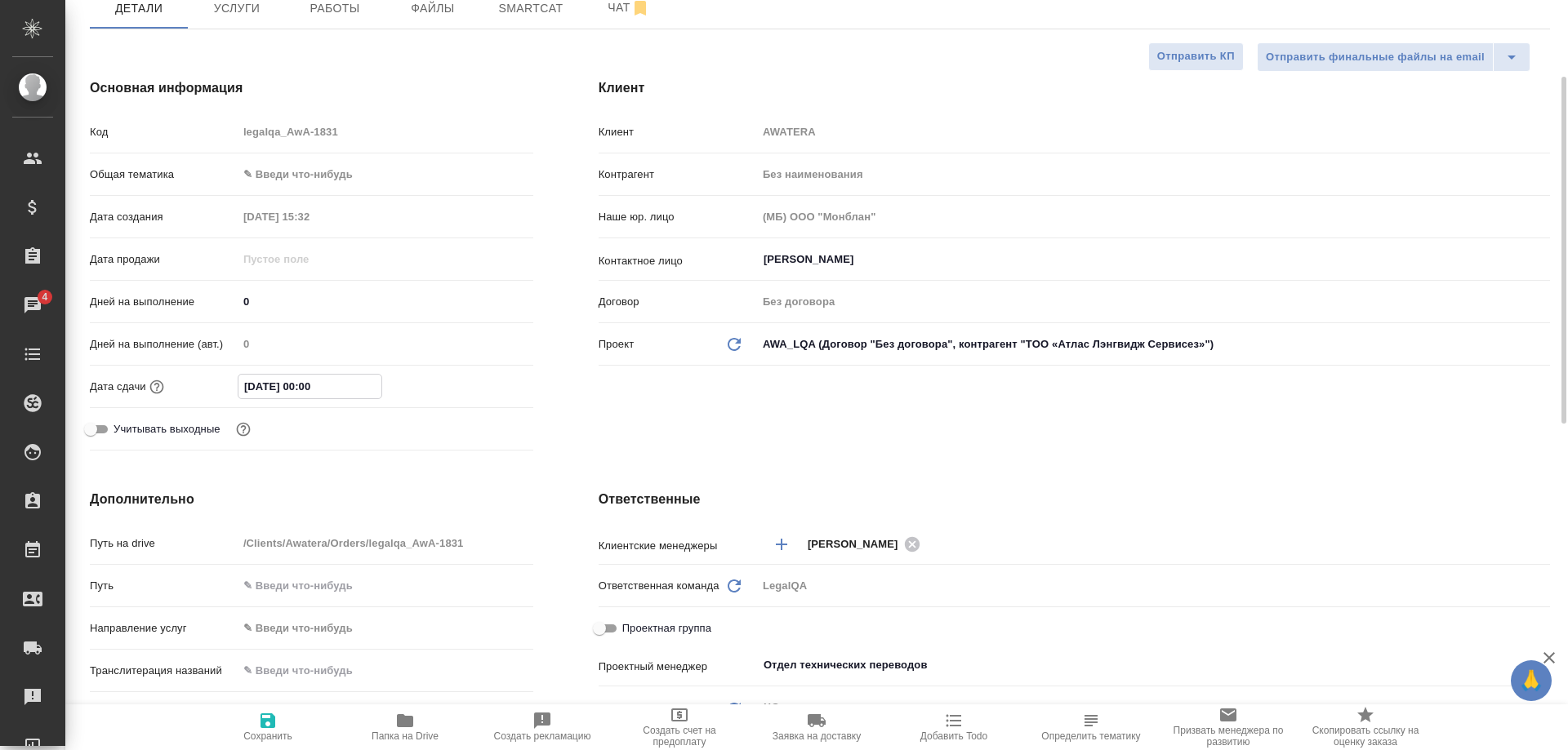
click at [354, 380] on input "30.09.2025 00:00" at bounding box center [310, 386] width 143 height 24
click at [292, 386] on input "30.09.2025 00:00" at bounding box center [310, 386] width 143 height 24
type input "30.09.2025 00:0_"
type textarea "x"
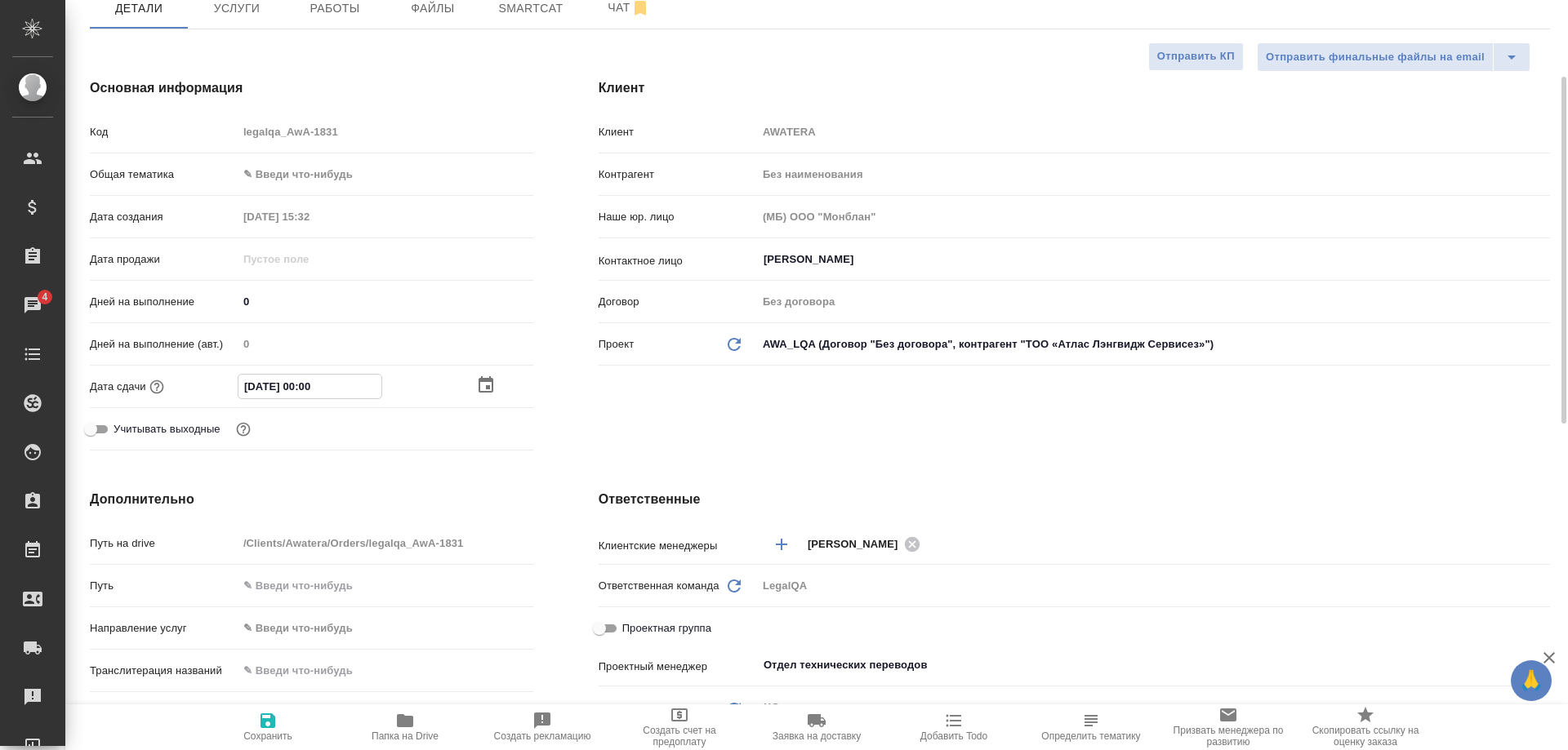
type textarea "x"
type input "30.09.2025 20:00"
type textarea "x"
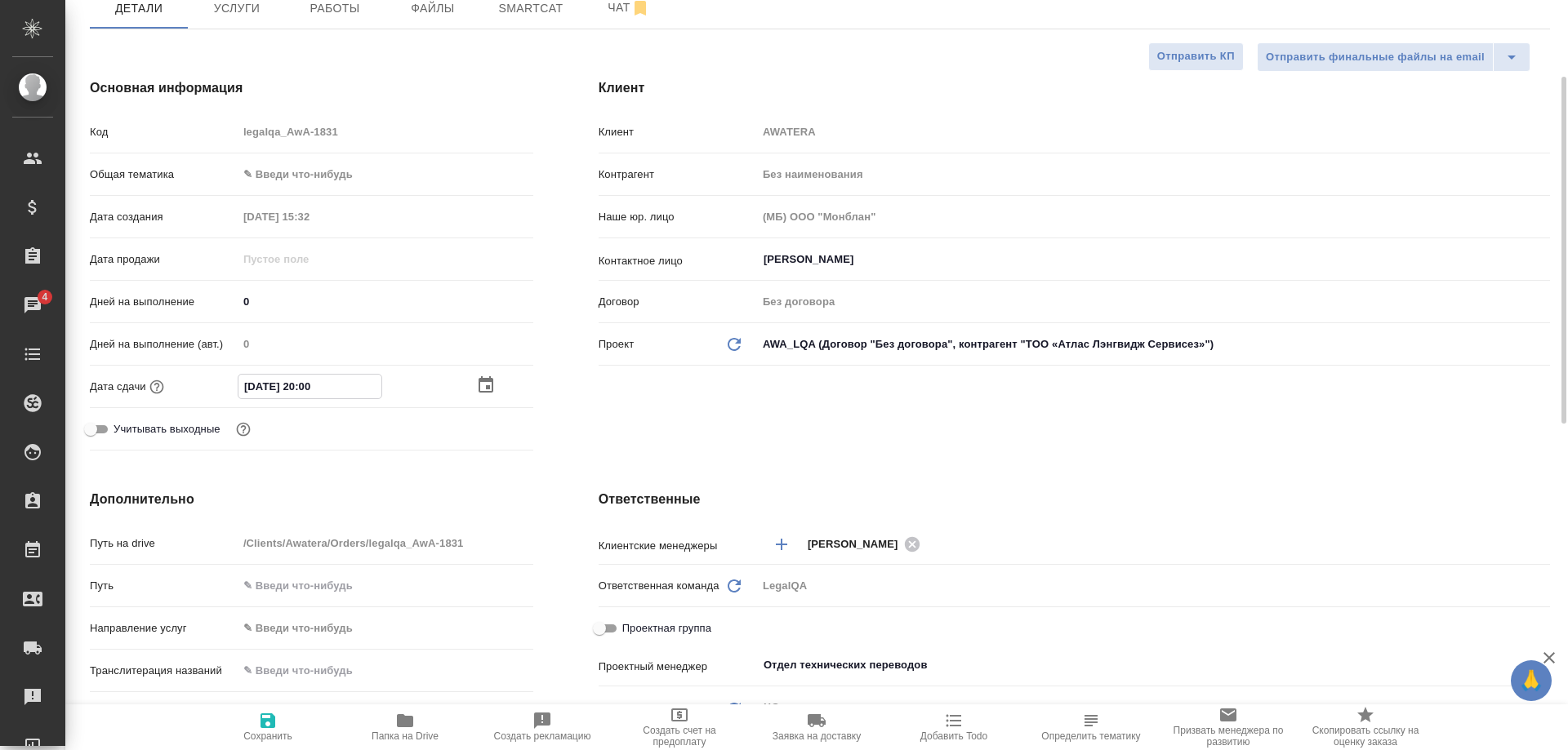
type input "30.09.2025 20:00"
click at [567, 424] on div "Клиент Клиент AWATERA Контрагент Без наименования Наше юр. лицо (МБ) ООО "Монбл…" at bounding box center [1073, 268] width 1017 height 444
click at [273, 719] on icon "button" at bounding box center [268, 721] width 15 height 15
type textarea "x"
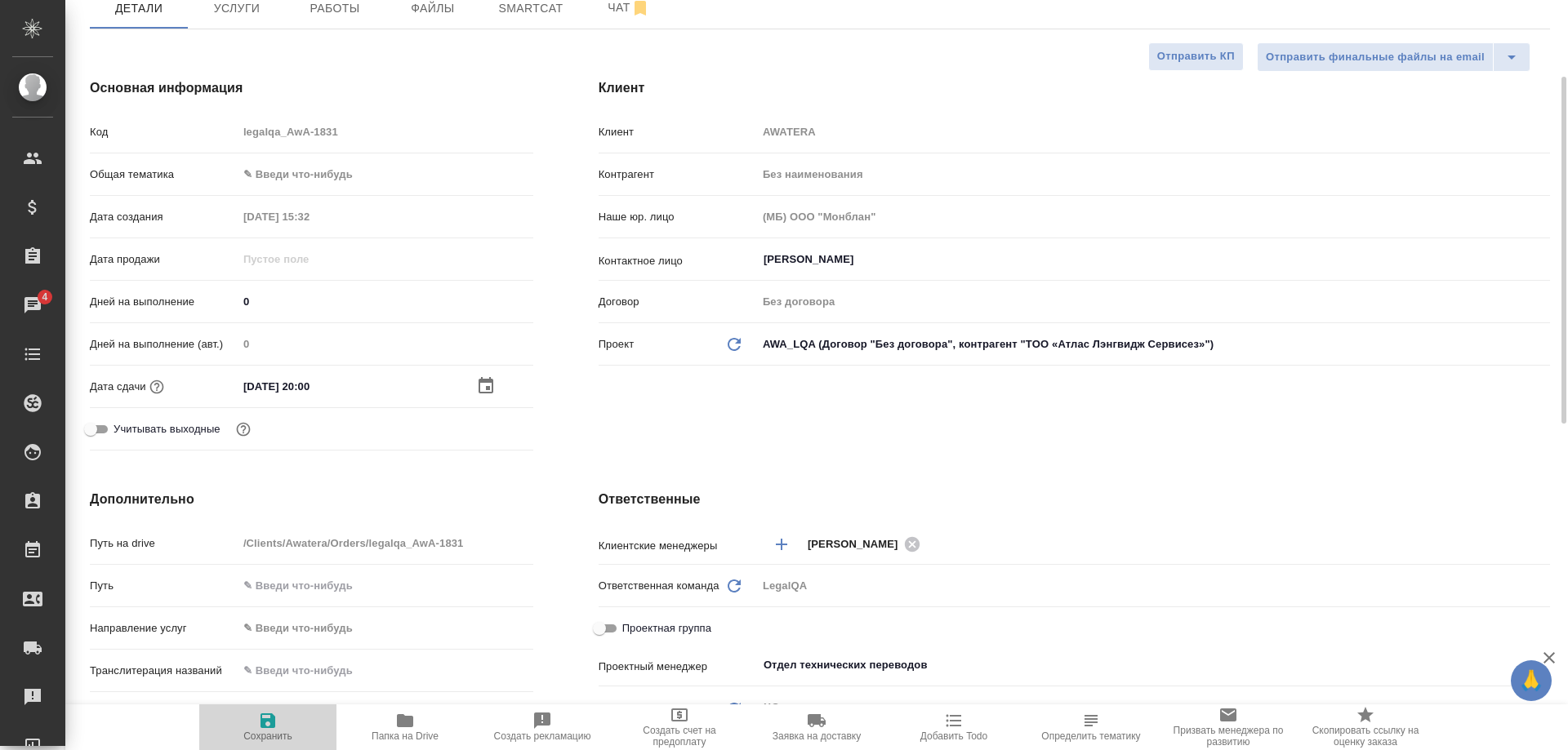
type textarea "x"
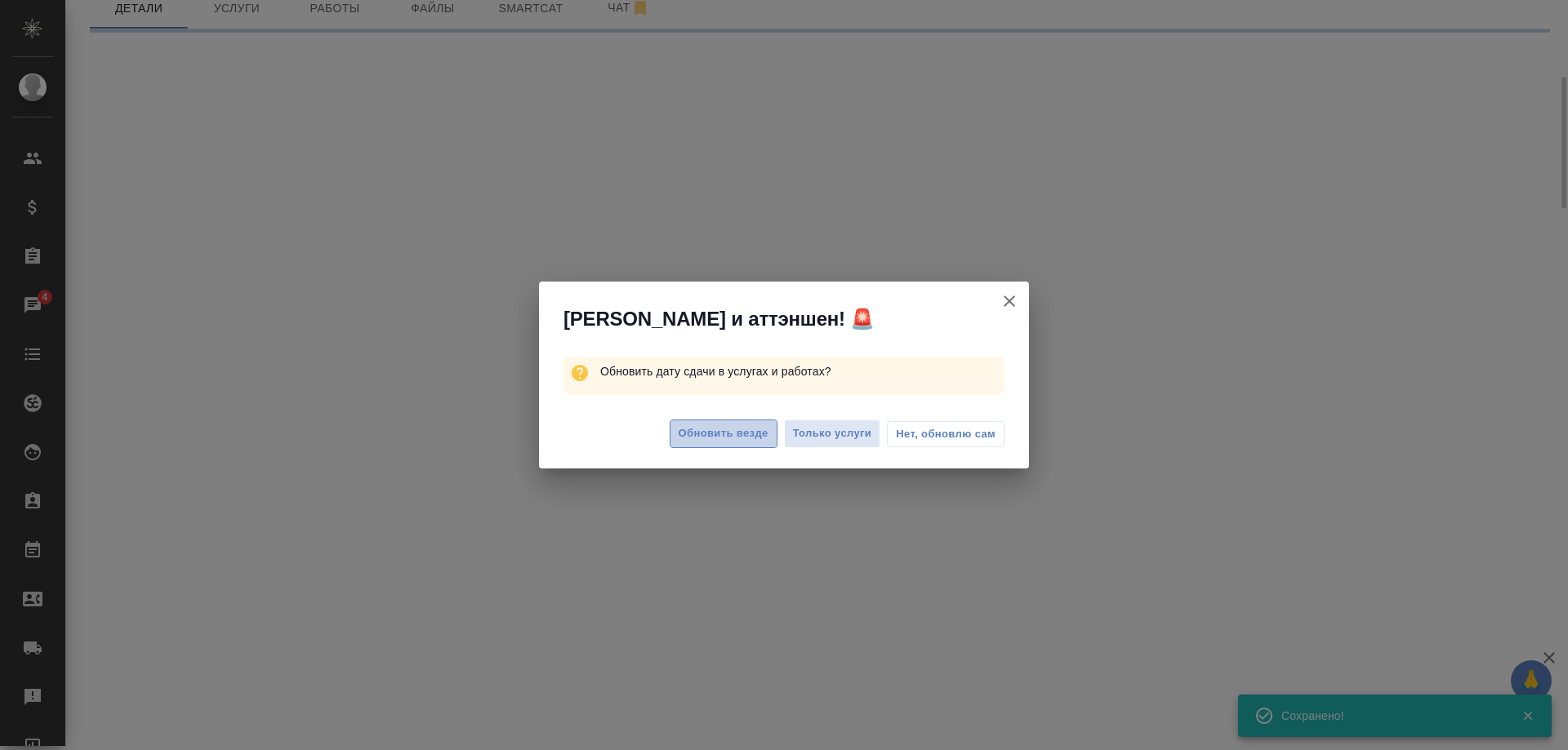
click at [688, 433] on span "Обновить везде" at bounding box center [723, 434] width 90 height 19
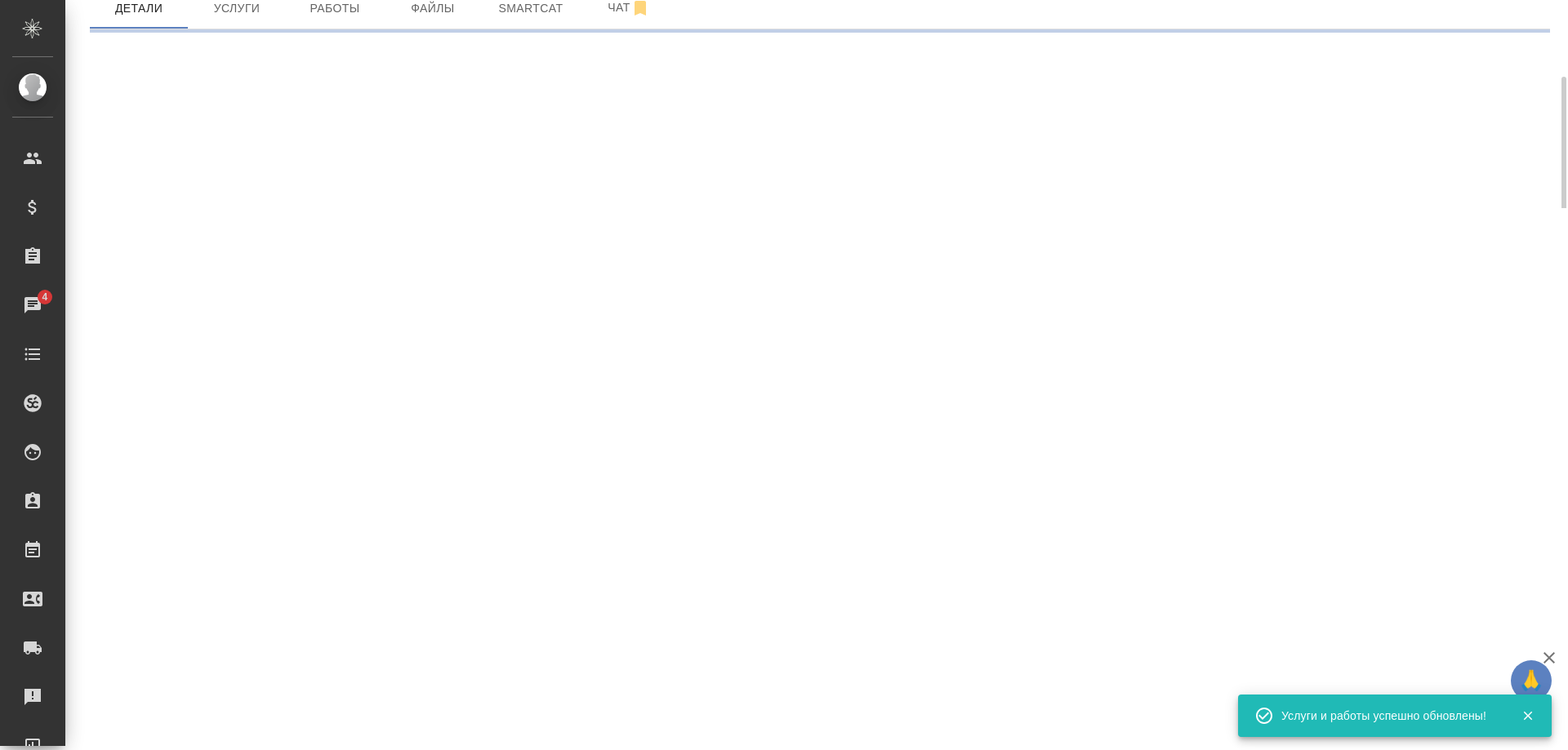
select select "RU"
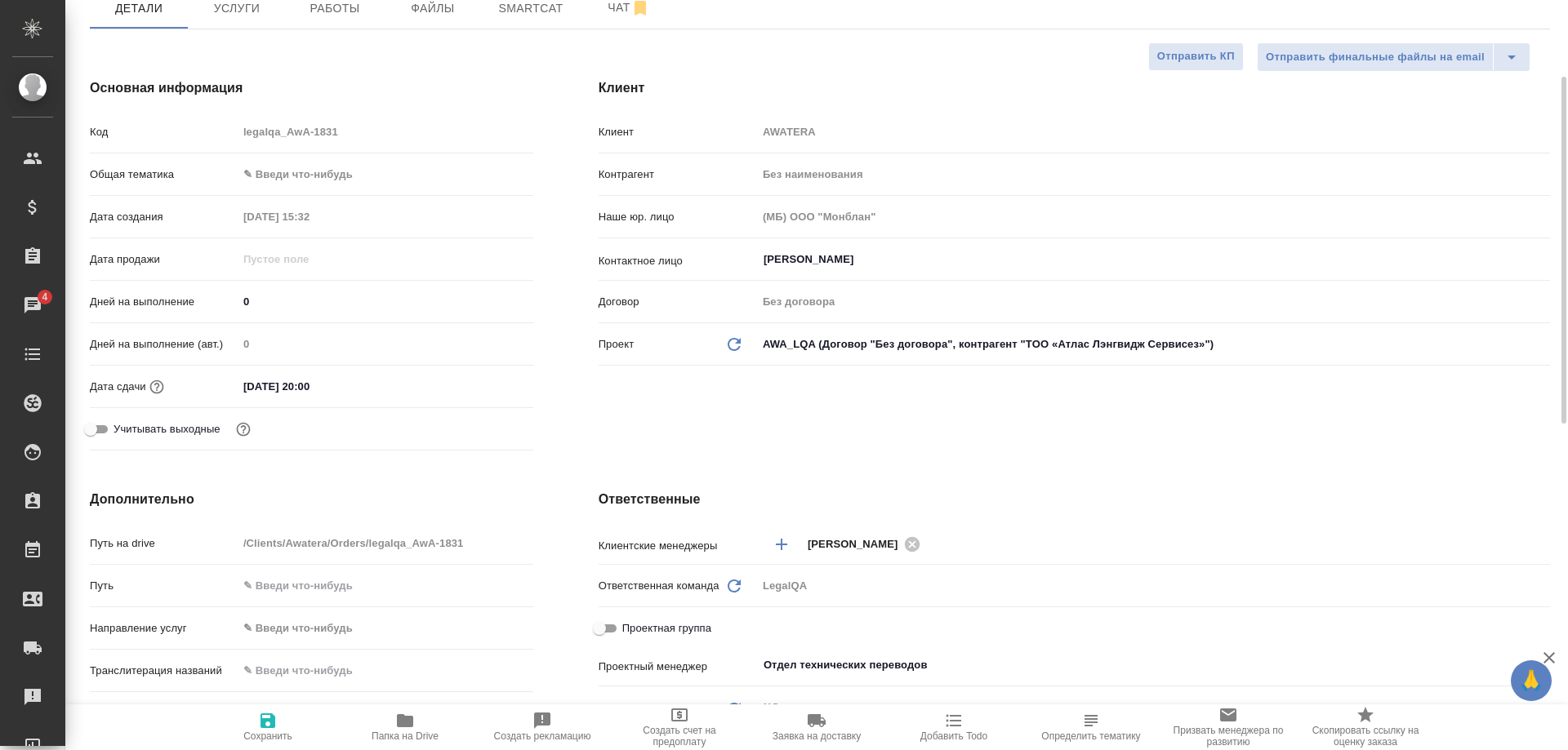
scroll to position [0, 0]
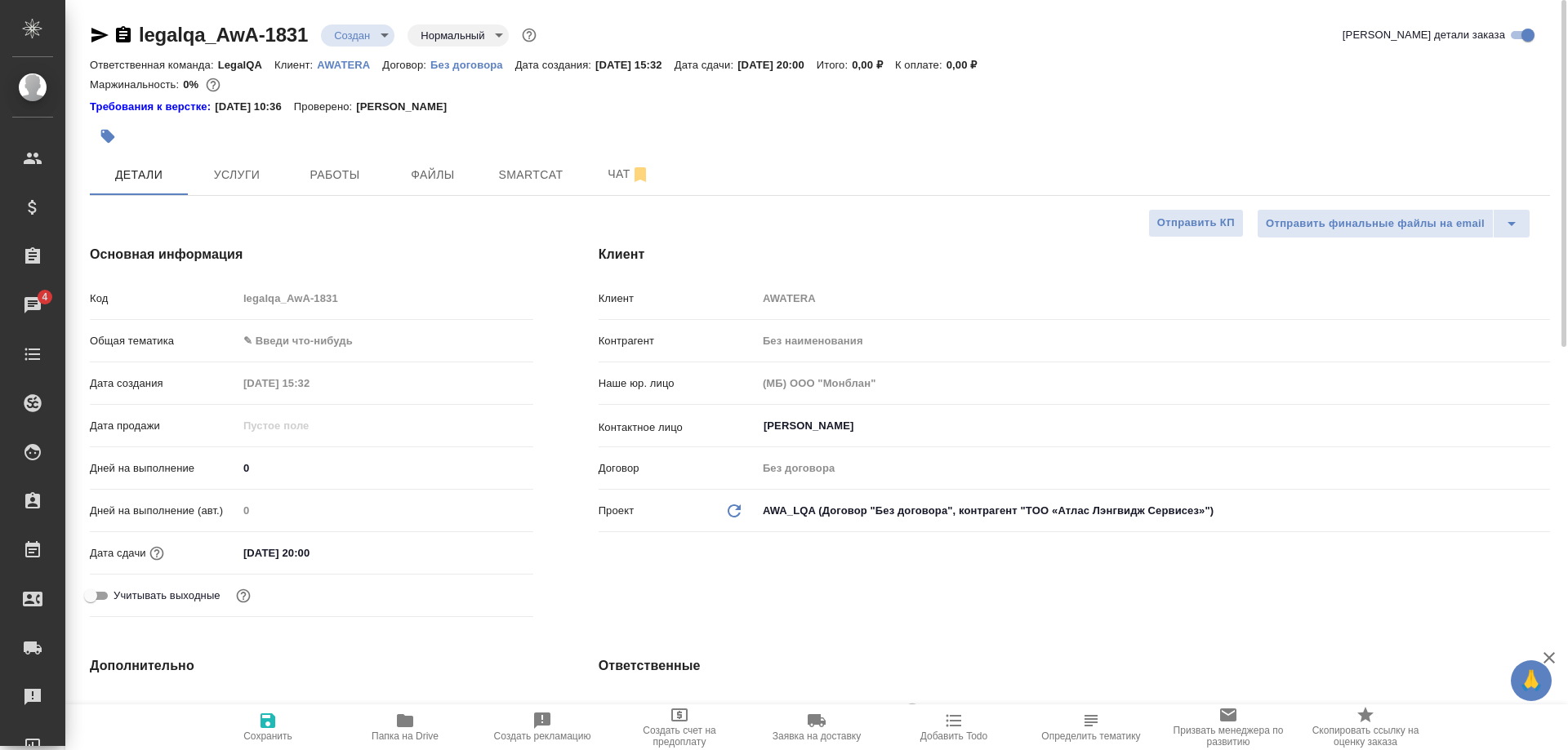
type textarea "x"
click at [334, 183] on span "Работы" at bounding box center [335, 175] width 78 height 21
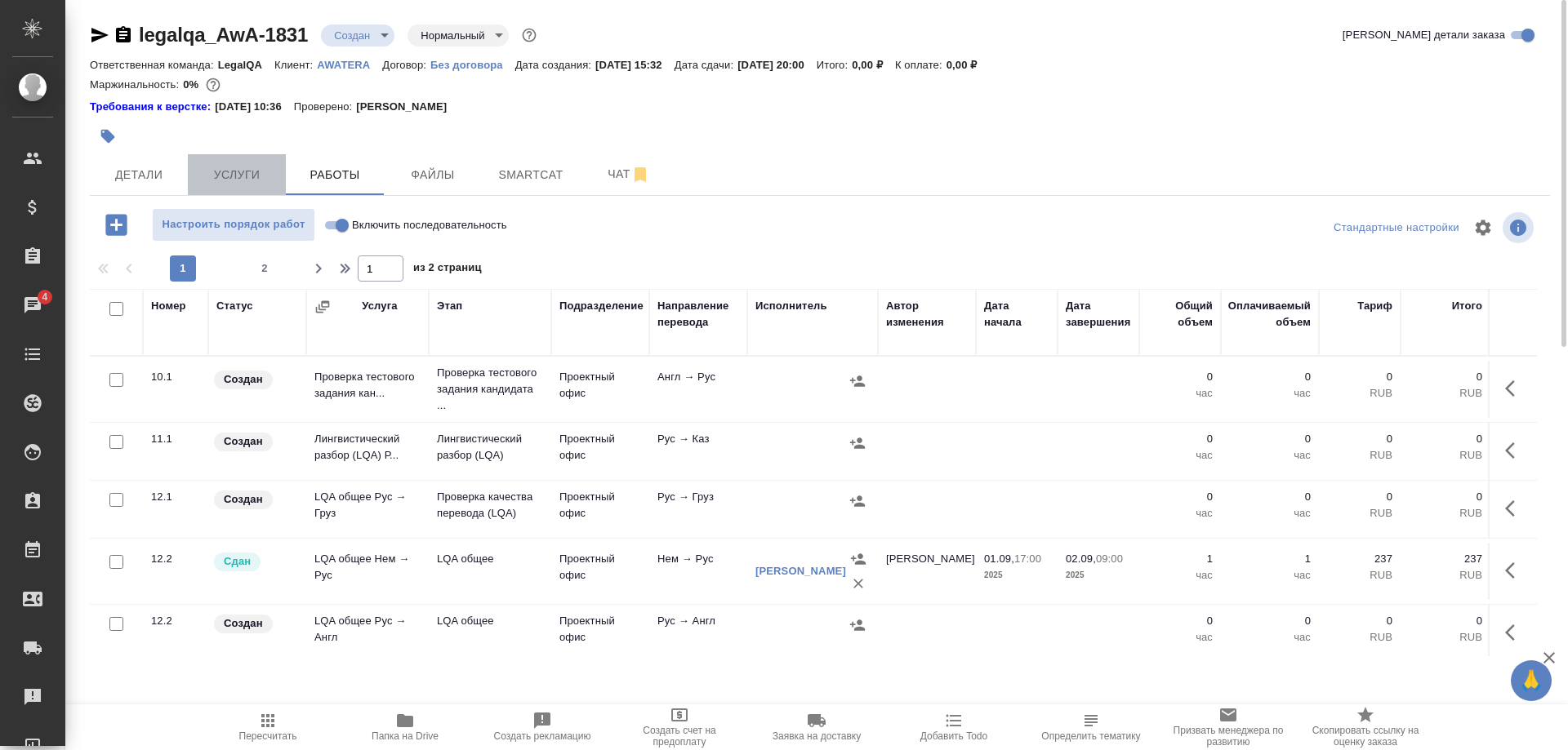
click at [233, 163] on button "Услуги" at bounding box center [237, 174] width 98 height 41
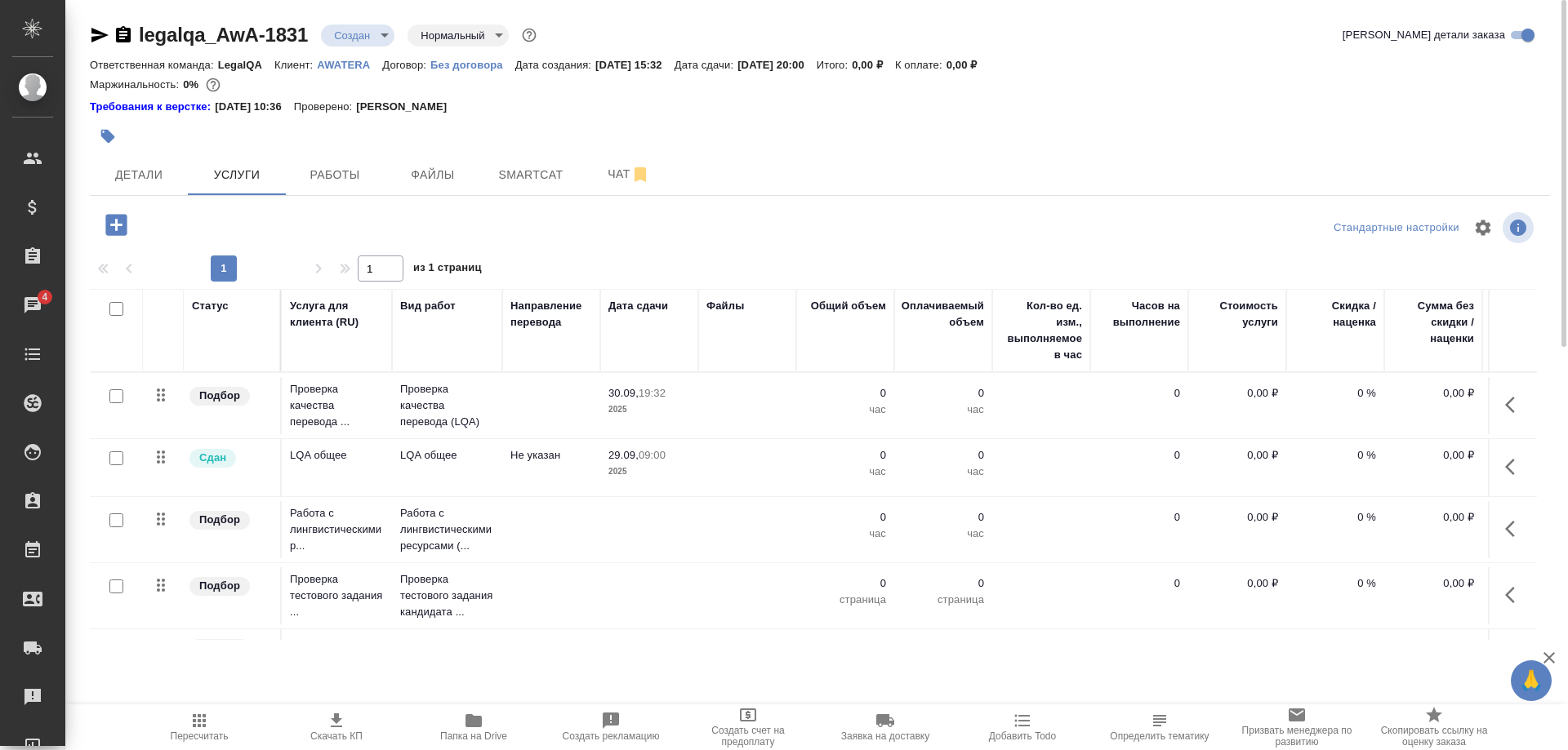
click at [1508, 465] on icon "button" at bounding box center [1510, 466] width 9 height 16
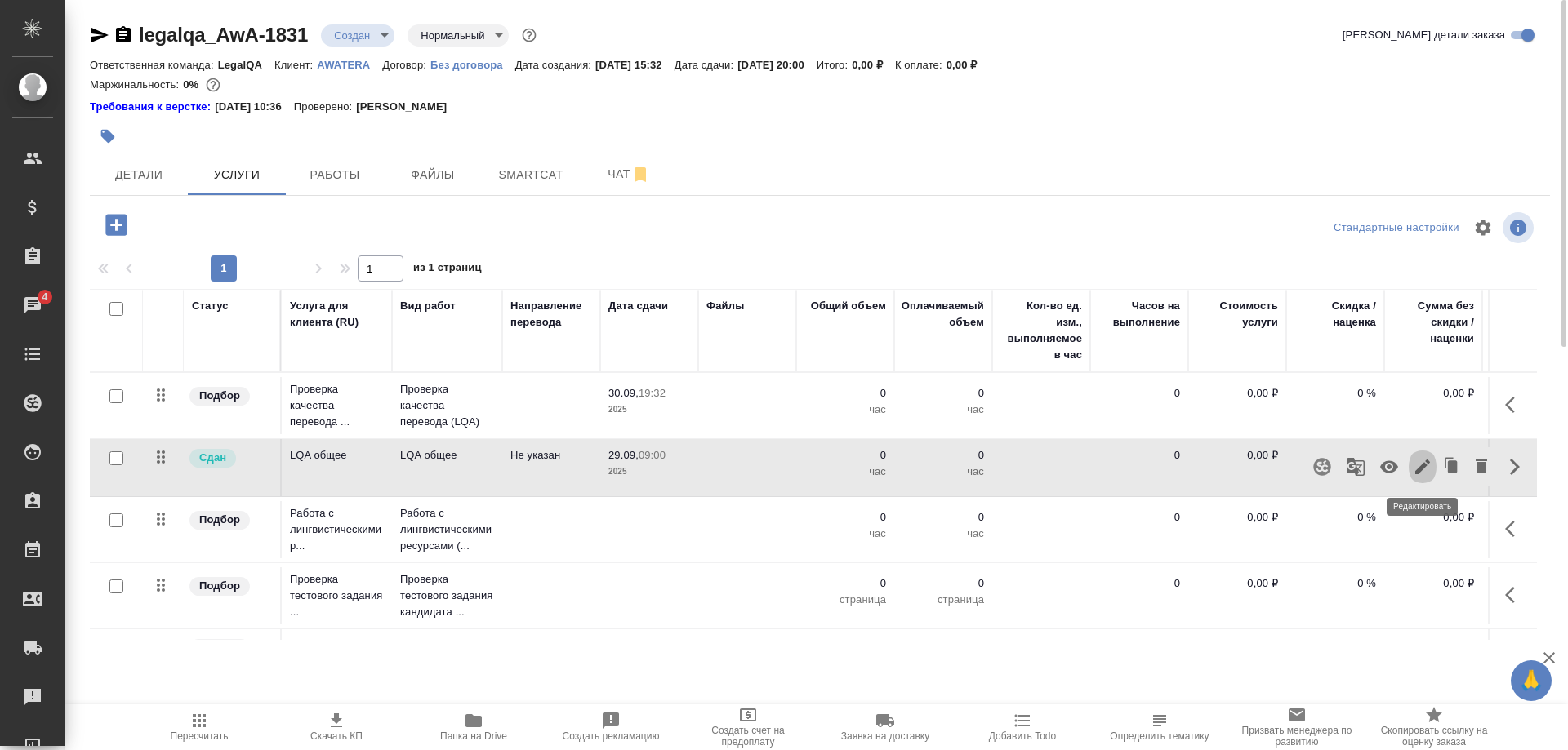
click at [1413, 466] on icon "button" at bounding box center [1422, 466] width 20 height 20
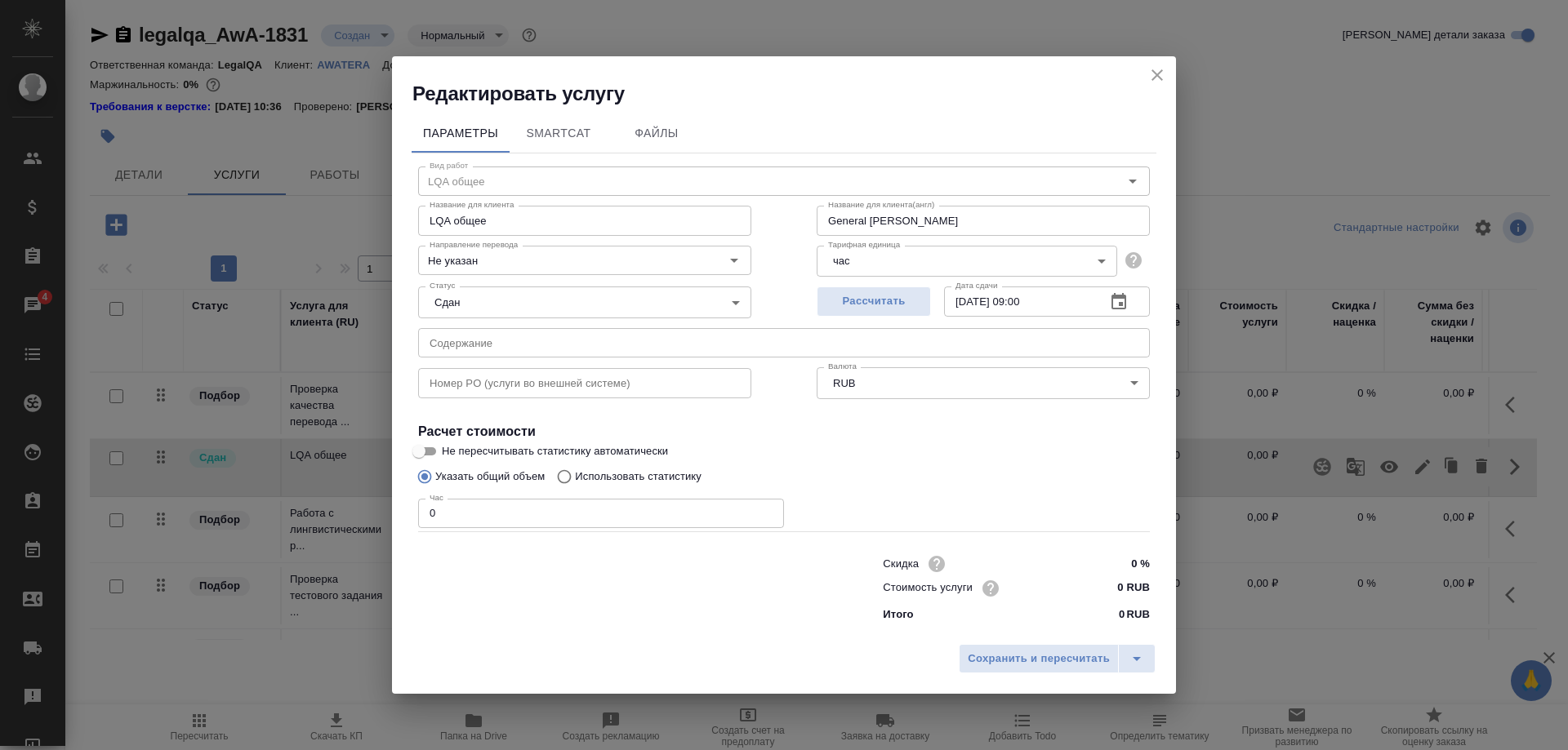
click at [963, 316] on input "29.09.2025 09:00" at bounding box center [1019, 301] width 149 height 29
type input "30.09.2025 20:00"
drag, startPoint x: 1057, startPoint y: 622, endPoint x: 1057, endPoint y: 642, distance: 20.0
click at [1057, 636] on div "Сохранить и пересчитать" at bounding box center [784, 665] width 784 height 58
click at [1057, 650] on span "Сохранить и пересчитать" at bounding box center [1038, 660] width 142 height 19
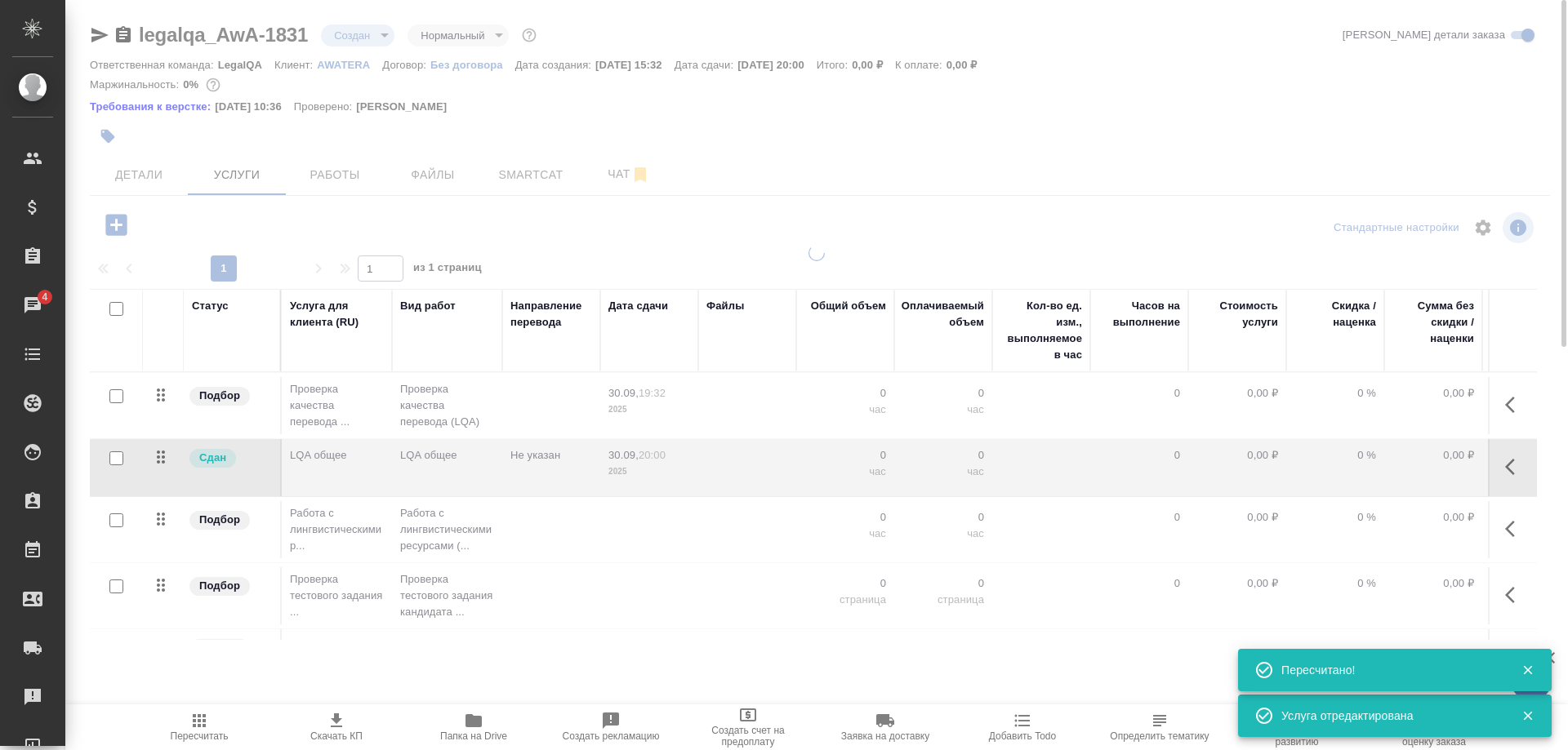
click at [1509, 465] on icon "button" at bounding box center [1510, 466] width 9 height 16
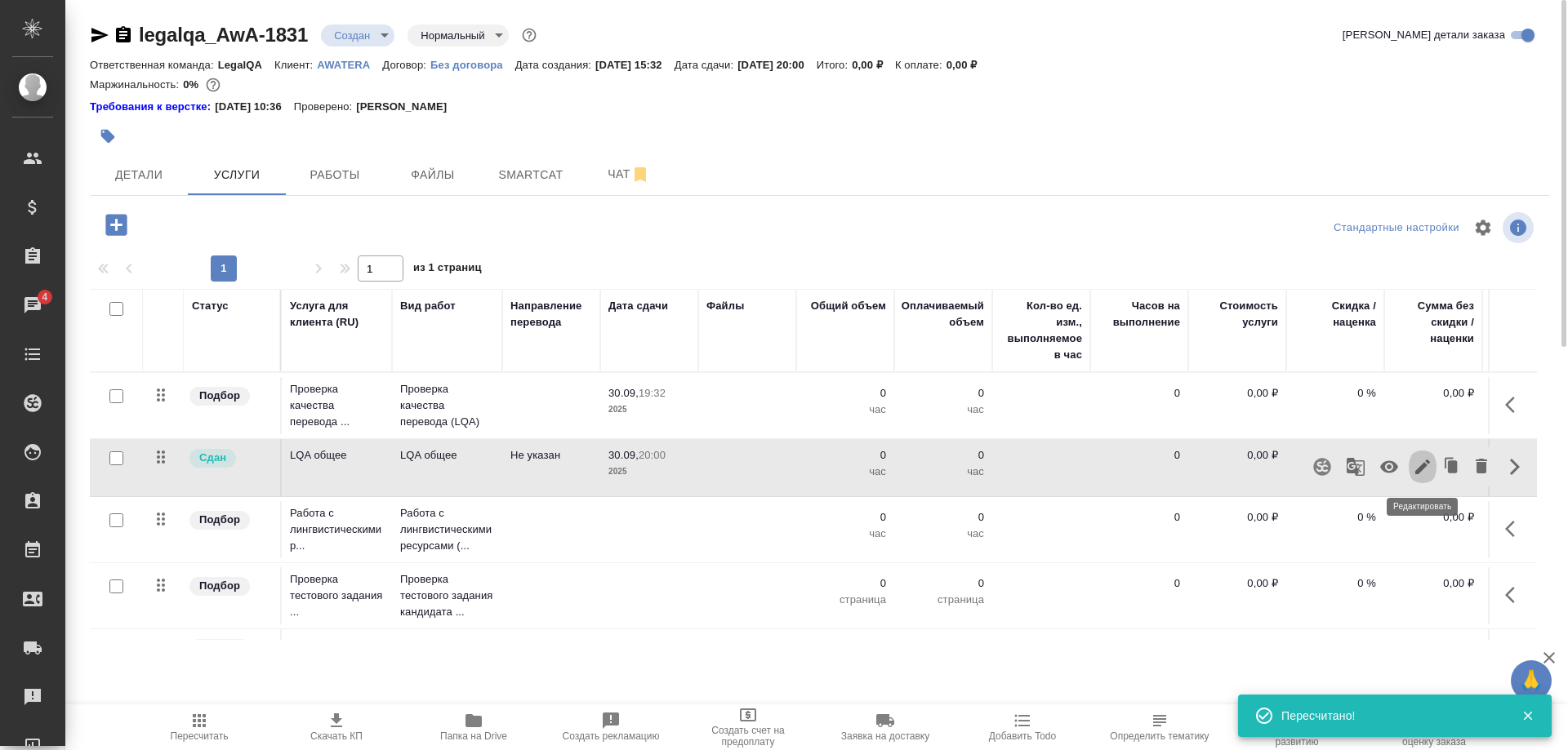
click at [1413, 466] on icon "button" at bounding box center [1422, 466] width 20 height 20
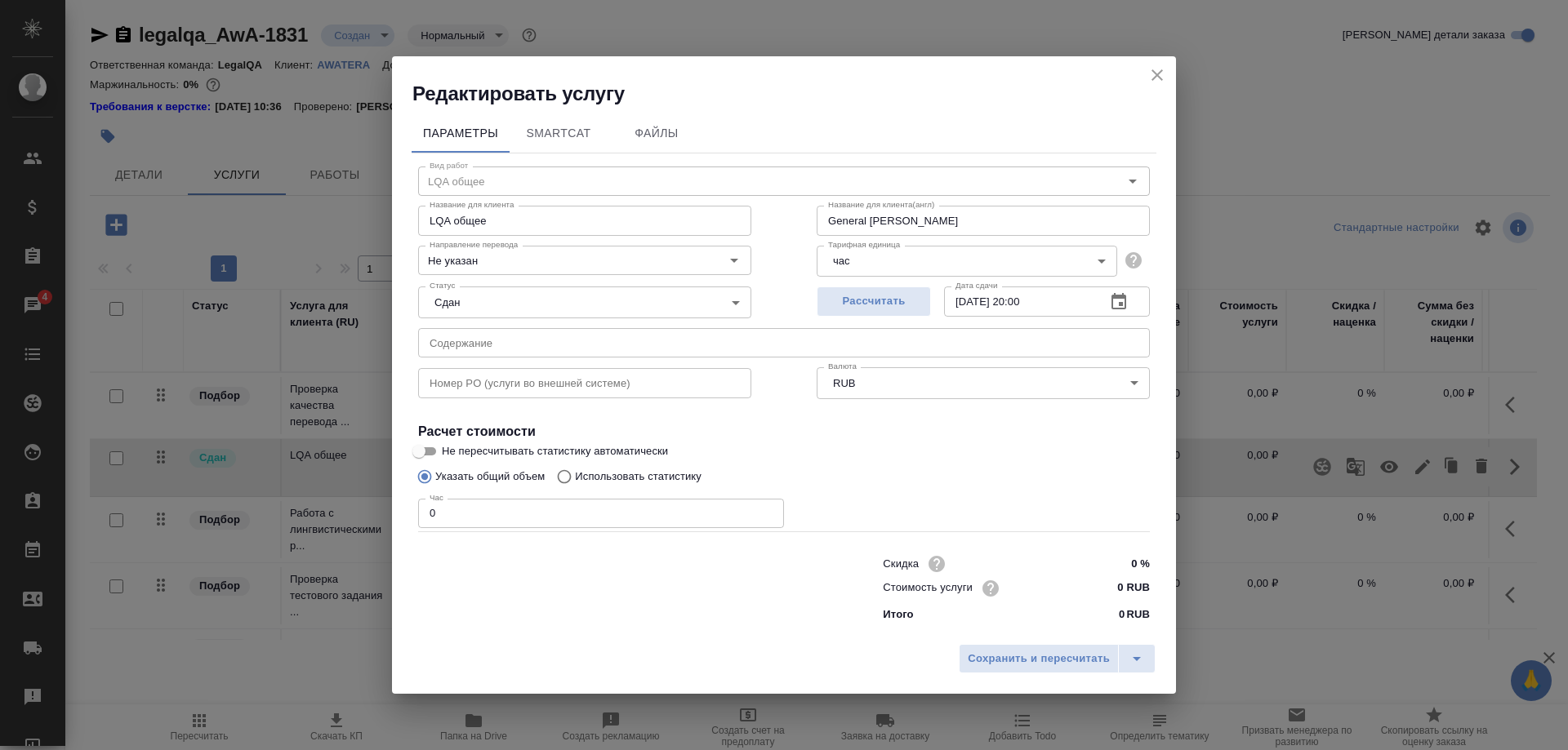
click at [577, 323] on body "🙏 .cls-1 fill:#fff; AWATERA Shirina Sabina Клиенты Спецификации Заказы 4 Чаты T…" at bounding box center [784, 375] width 1568 height 750
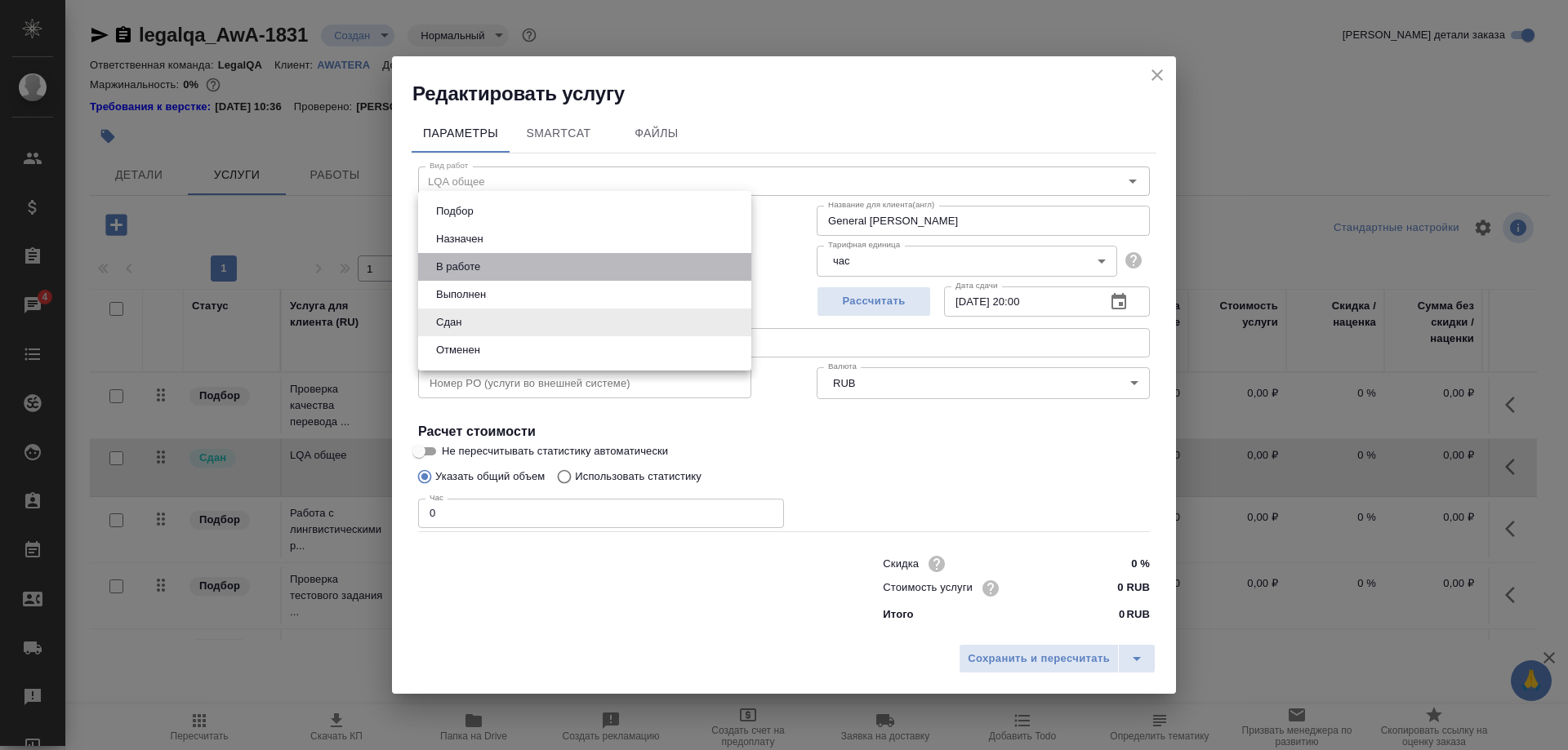
click at [479, 267] on button "В работе" at bounding box center [457, 267] width 54 height 18
type input "inProgress"
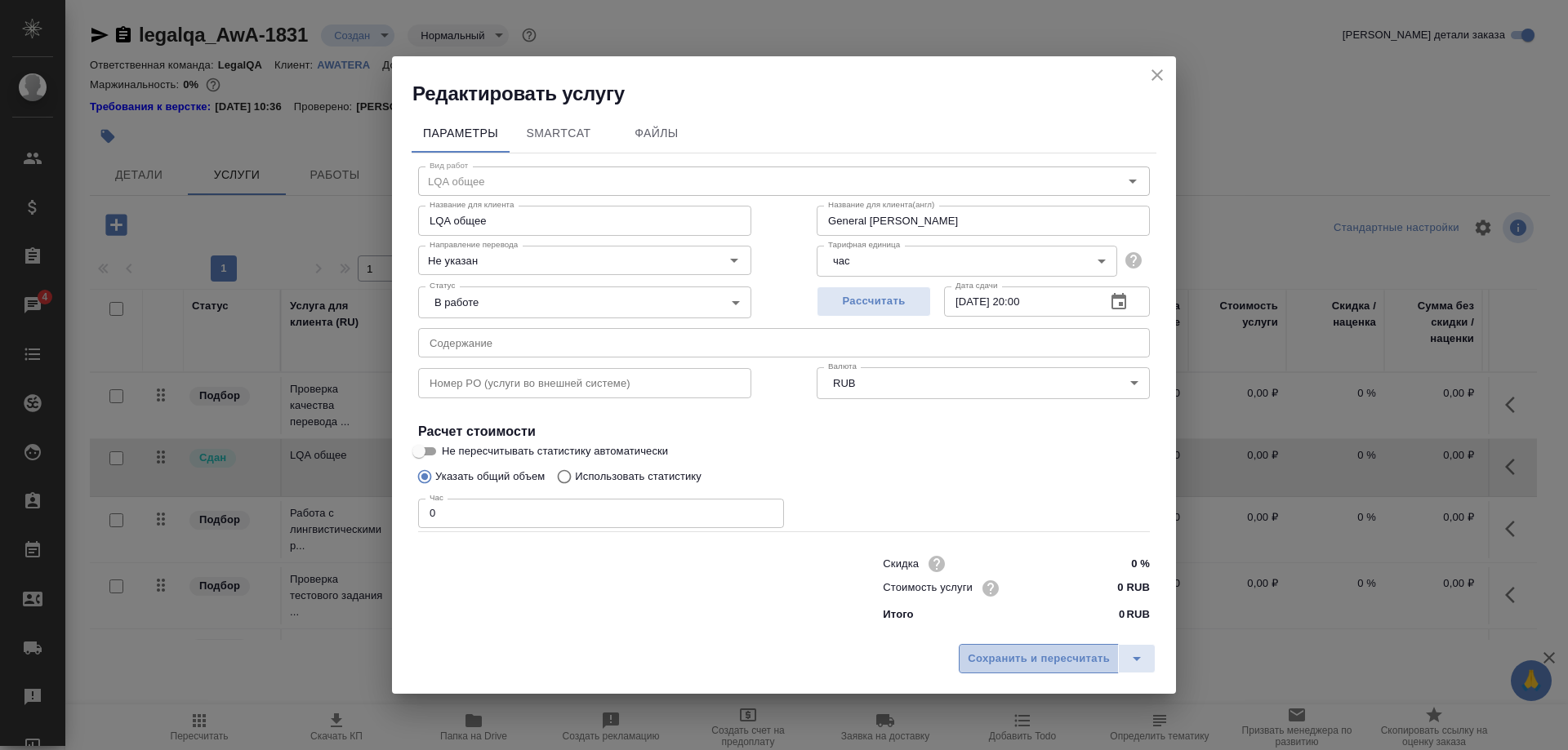
click at [1011, 650] on span "Сохранить и пересчитать" at bounding box center [1038, 660] width 142 height 19
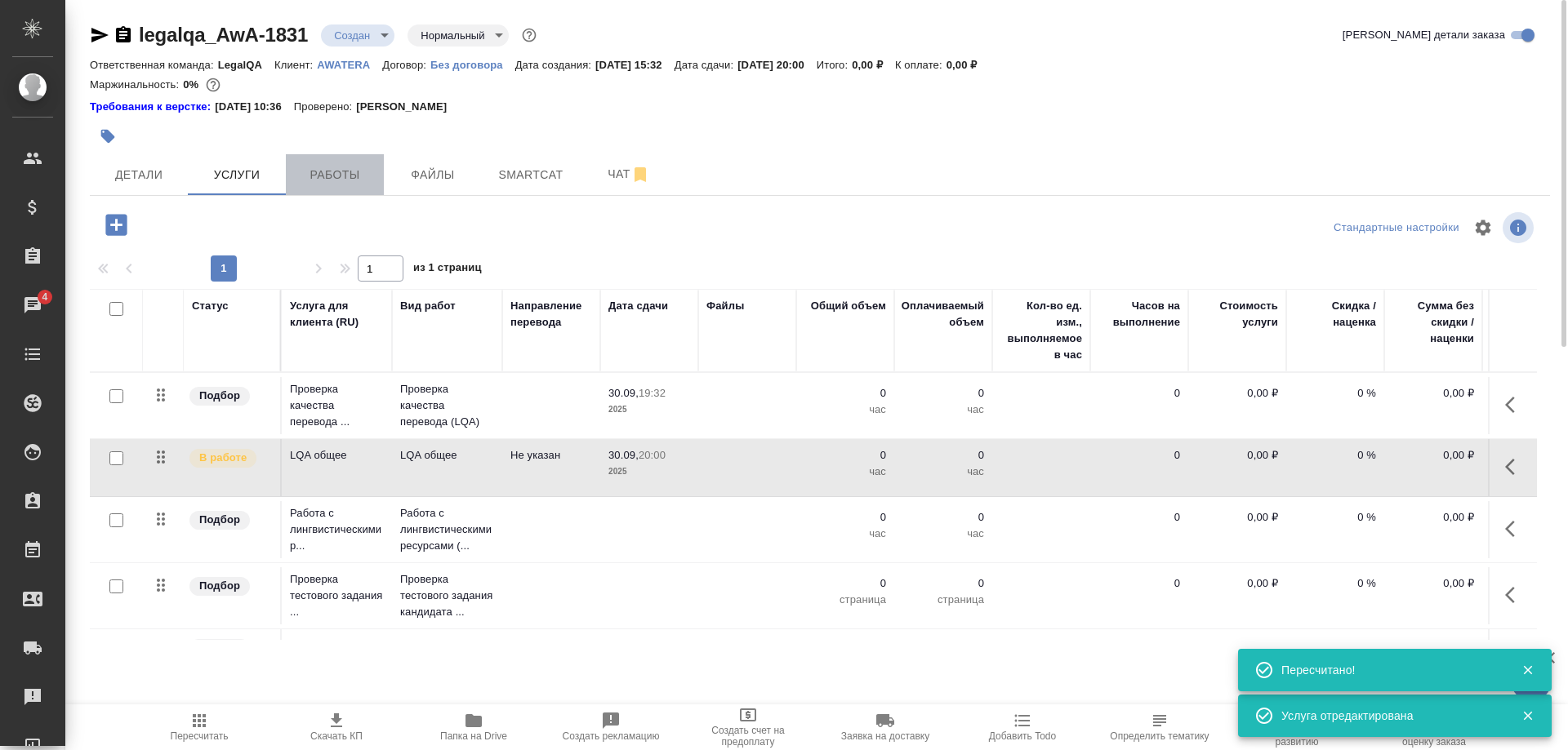
click at [328, 174] on span "Работы" at bounding box center [335, 175] width 78 height 21
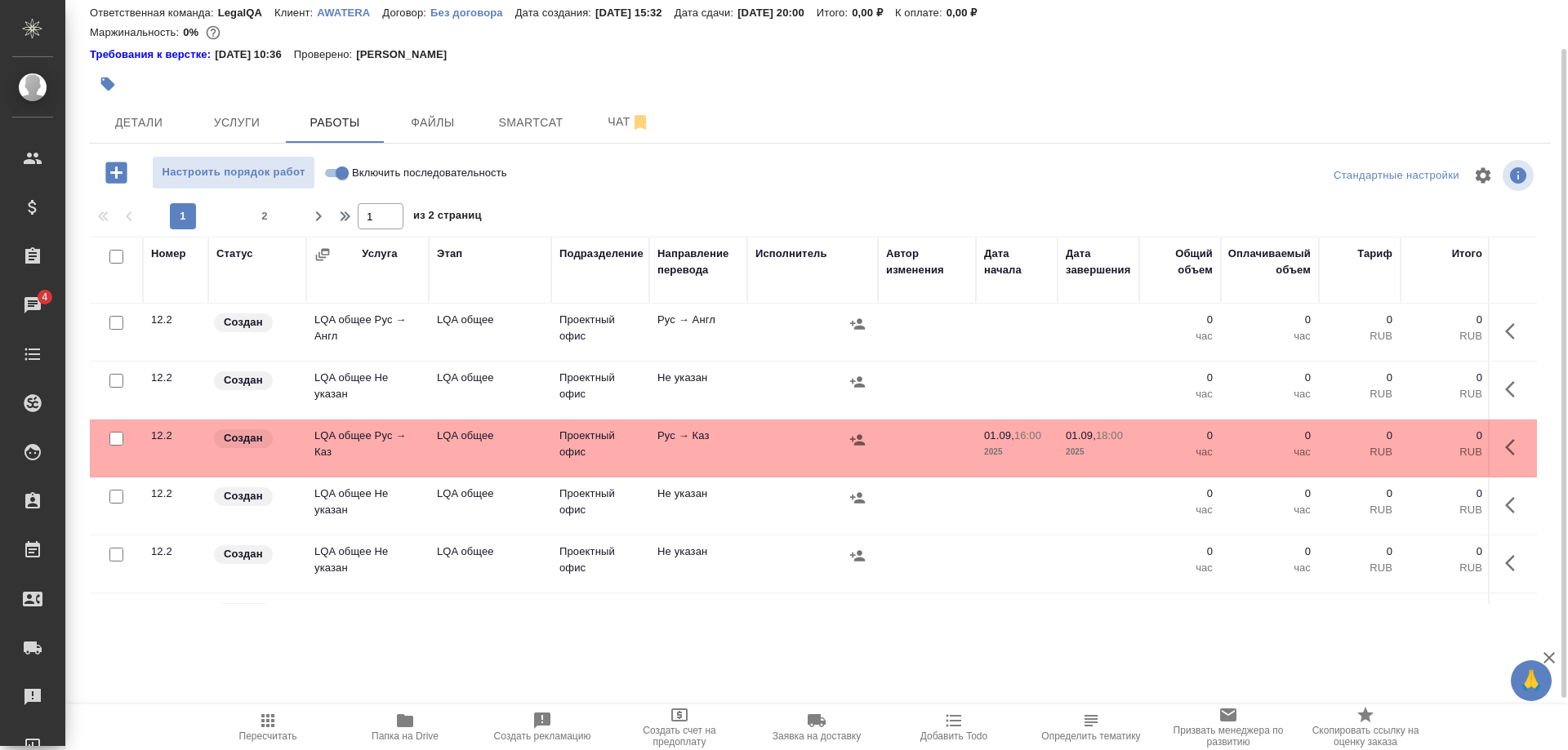
scroll to position [250, 0]
click at [1505, 444] on icon "button" at bounding box center [1514, 447] width 20 height 20
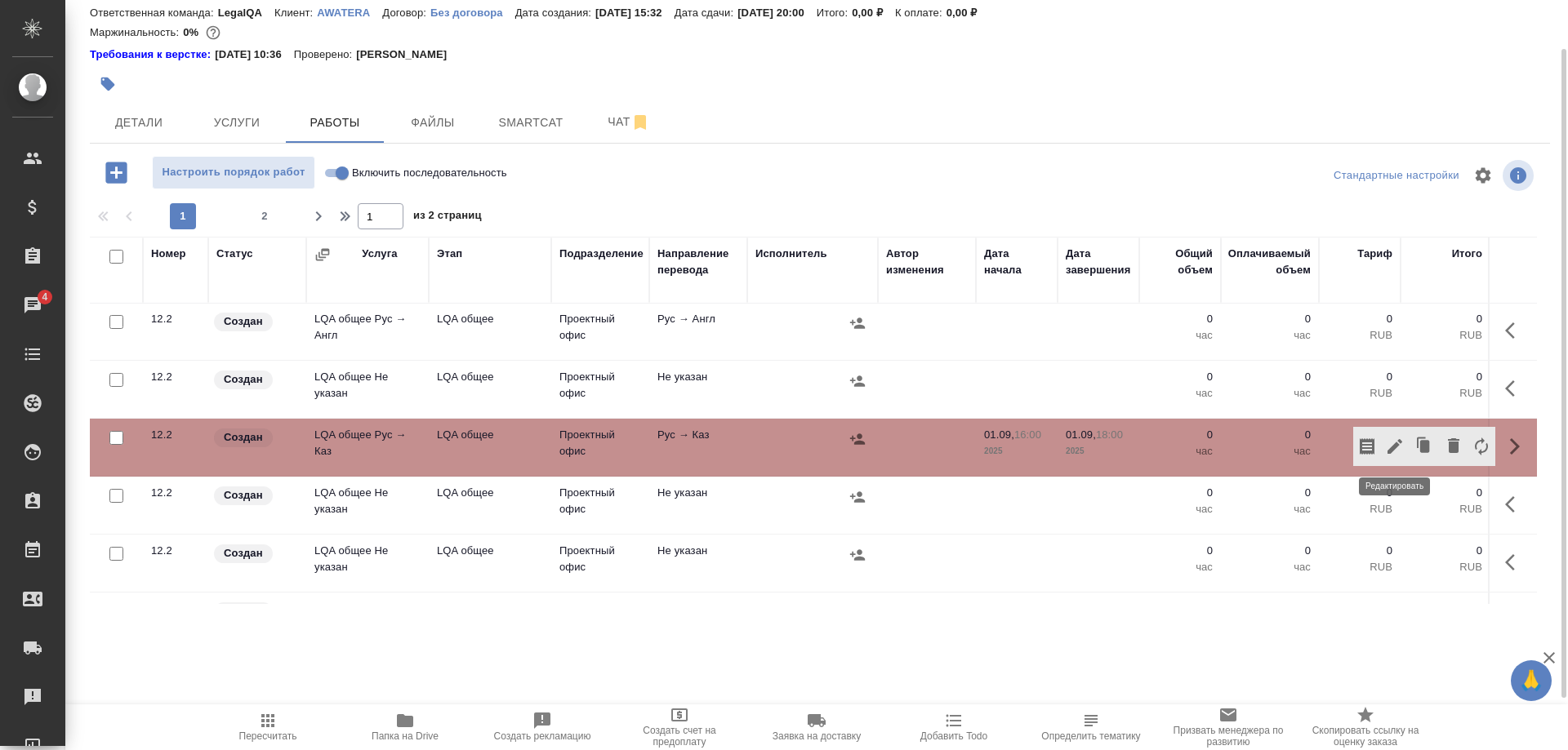
click at [1394, 450] on icon "button" at bounding box center [1394, 447] width 20 height 20
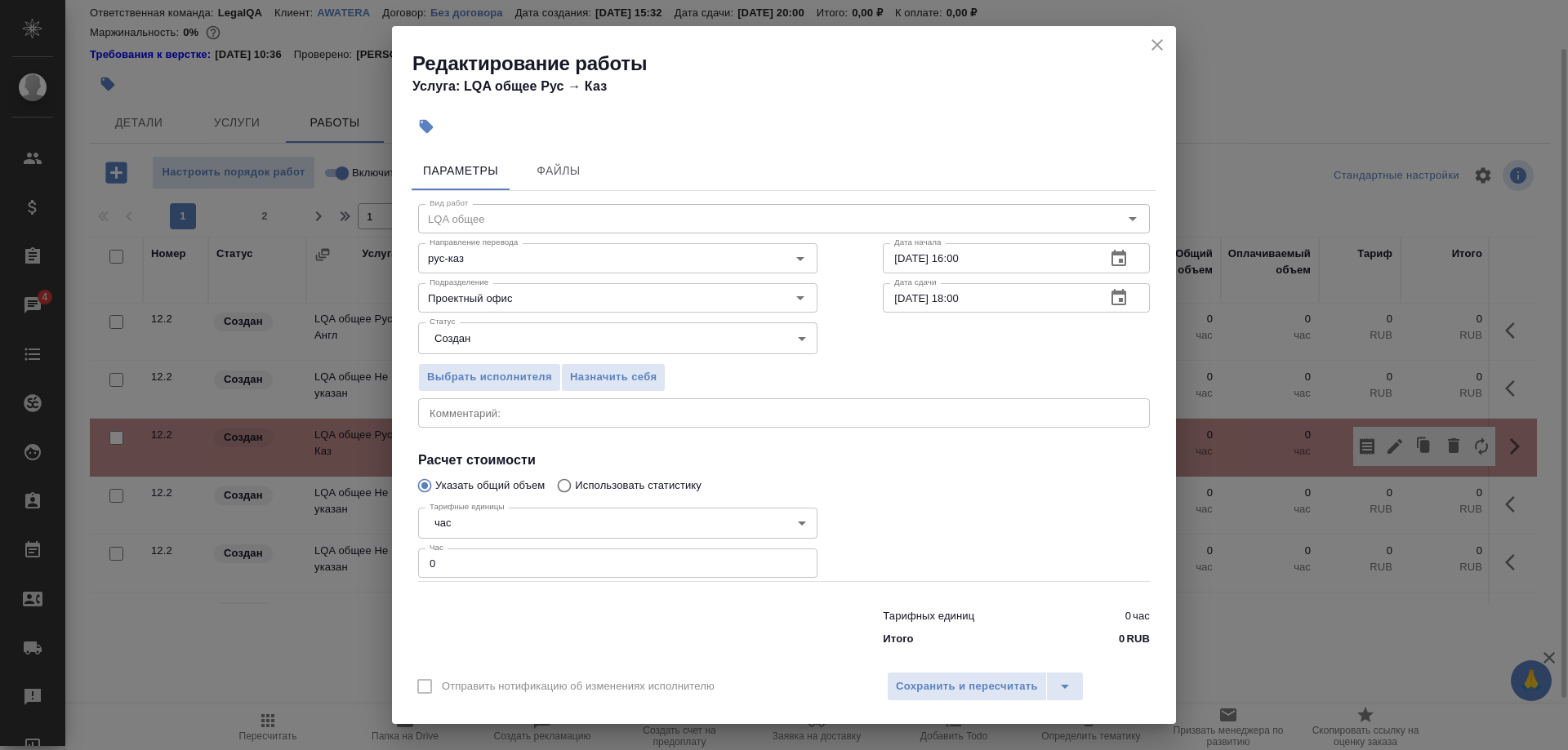
click at [891, 305] on input "01.09.2025 18:00" at bounding box center [988, 298] width 210 height 29
type input "05.09.2025 18:00"
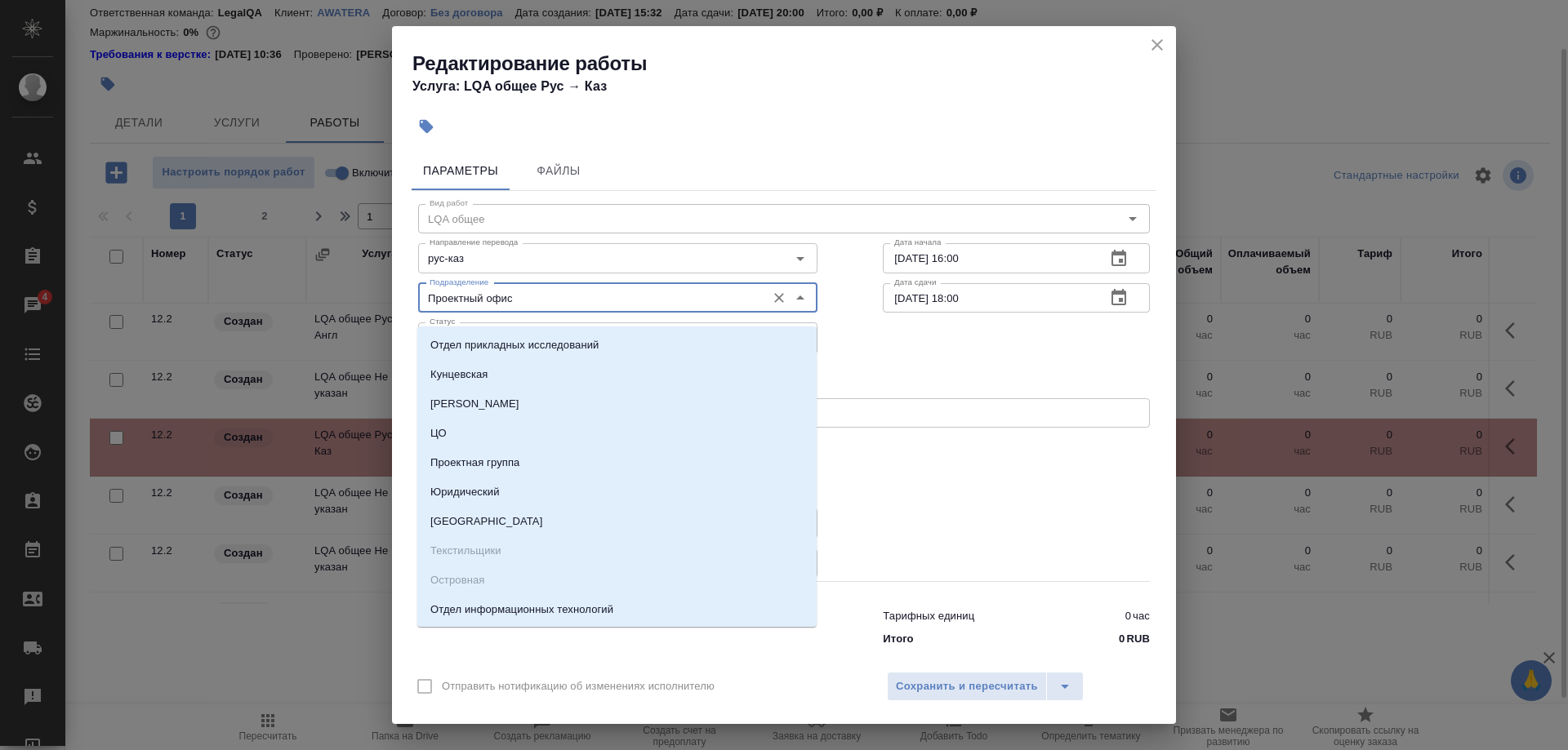
click at [596, 306] on input "Проектный офис" at bounding box center [590, 298] width 335 height 20
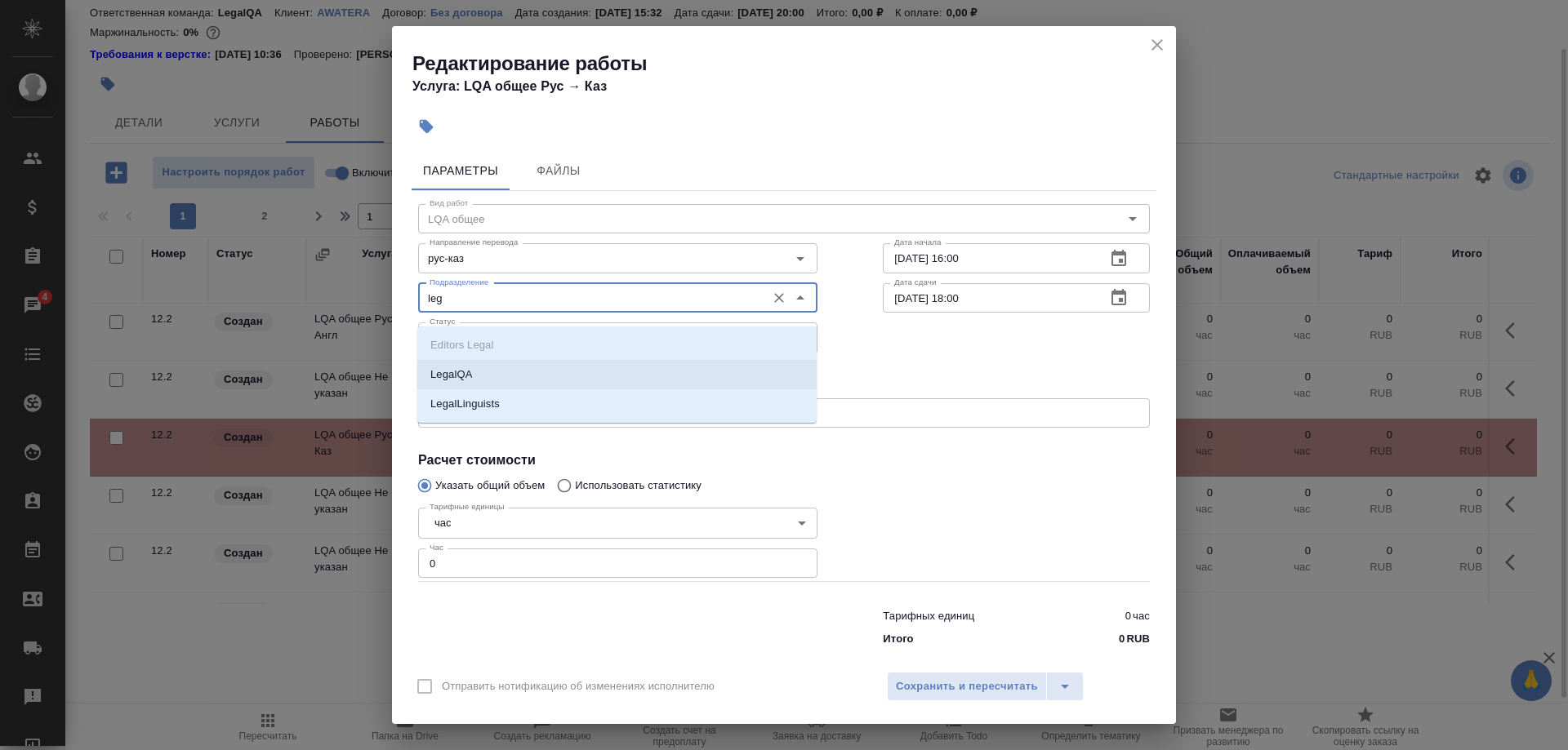
click at [466, 368] on p "LegalQA" at bounding box center [451, 374] width 41 height 16
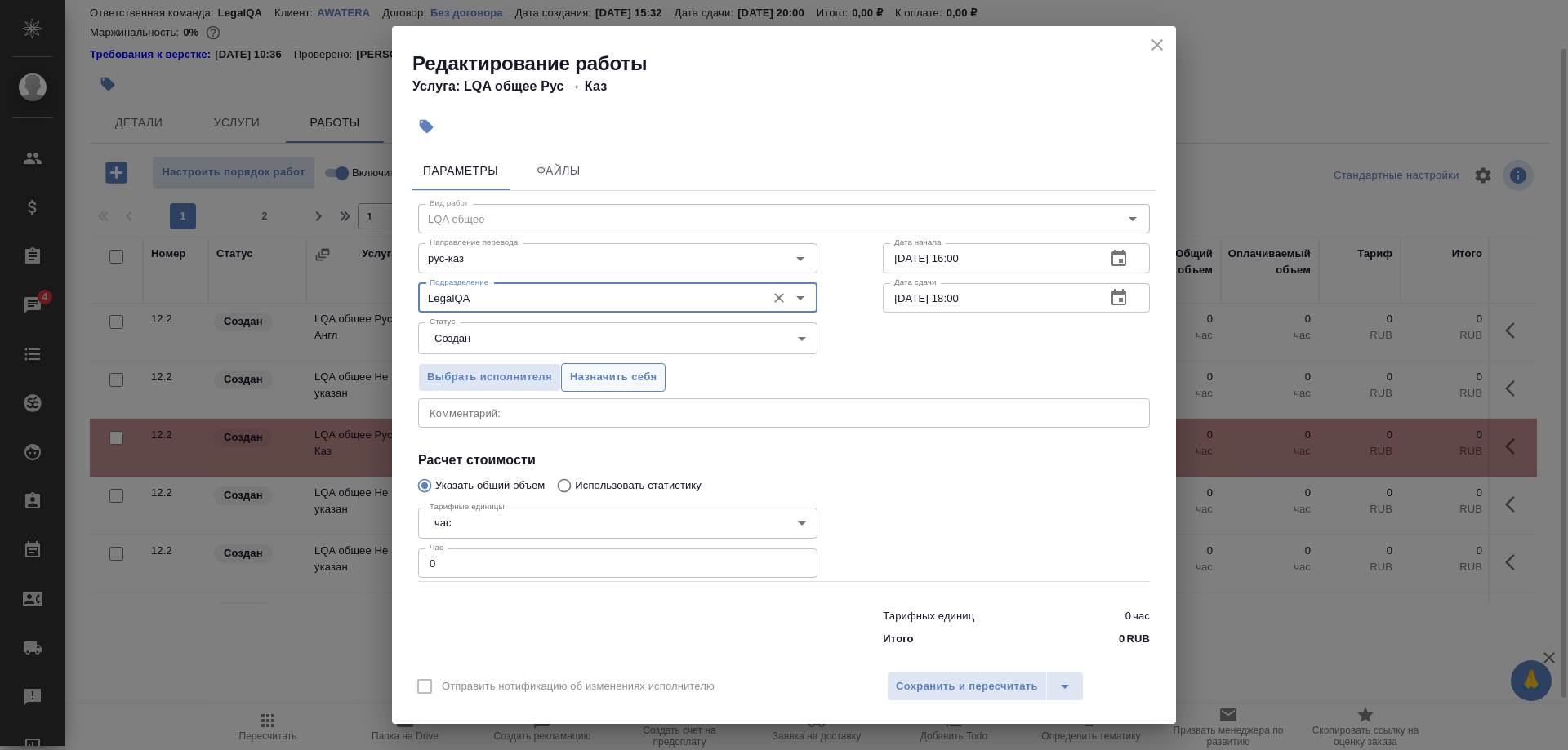
type input "LegalQA"
click at [607, 387] on span "Назначить себя" at bounding box center [613, 378] width 87 height 19
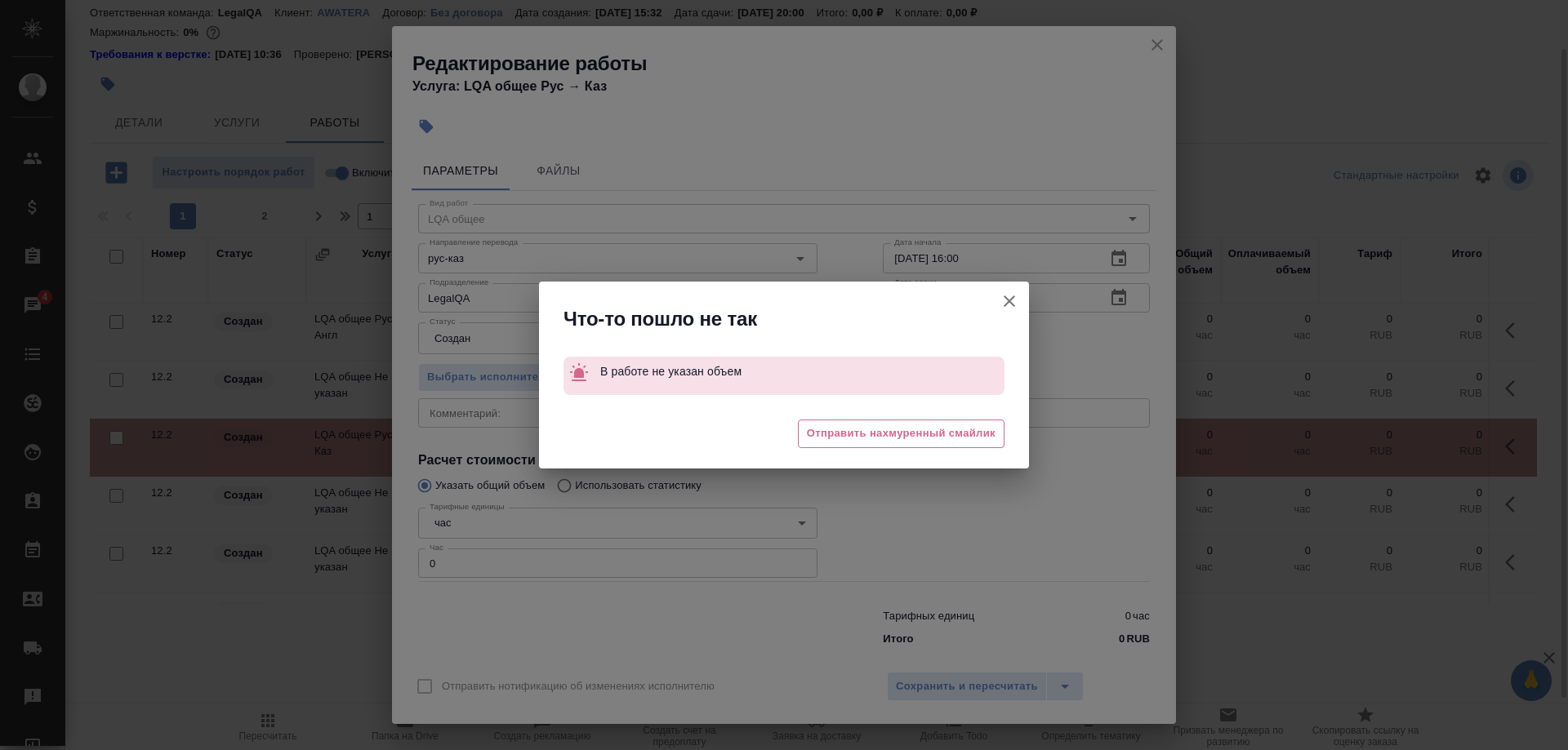
click at [893, 677] on div "Что-то пошло не так В работе не указан объем 😩 Отправить нахмуренный смайлик" at bounding box center [784, 375] width 1568 height 750
click at [999, 297] on button "Отправить нотификацию об изменениях исполнителю" at bounding box center [1009, 302] width 40 height 40
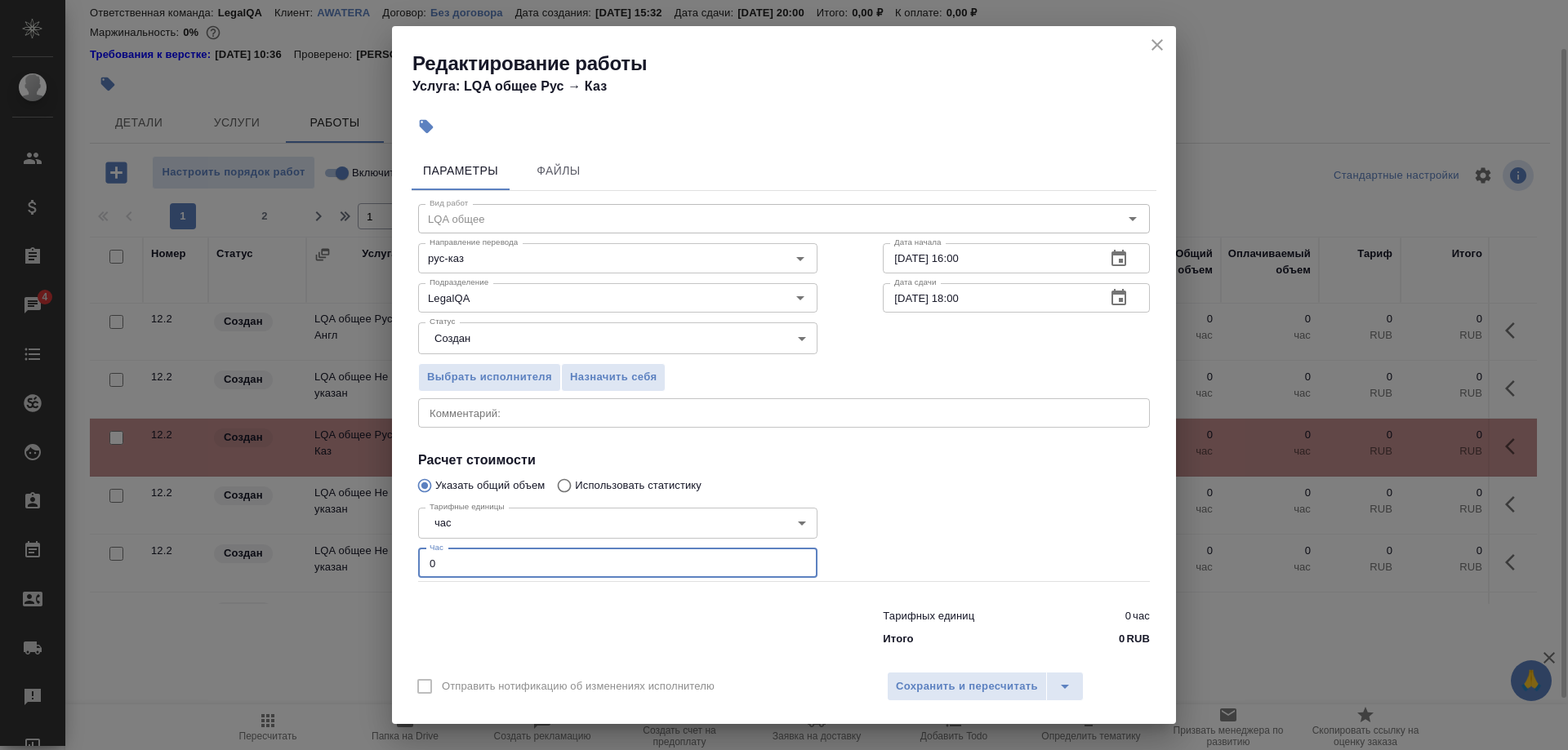
drag, startPoint x: 515, startPoint y: 552, endPoint x: 384, endPoint y: 557, distance: 131.1
click at [418, 557] on input "0" at bounding box center [618, 562] width 400 height 29
type input "1"
click at [983, 678] on span "Сохранить и пересчитать" at bounding box center [966, 687] width 142 height 19
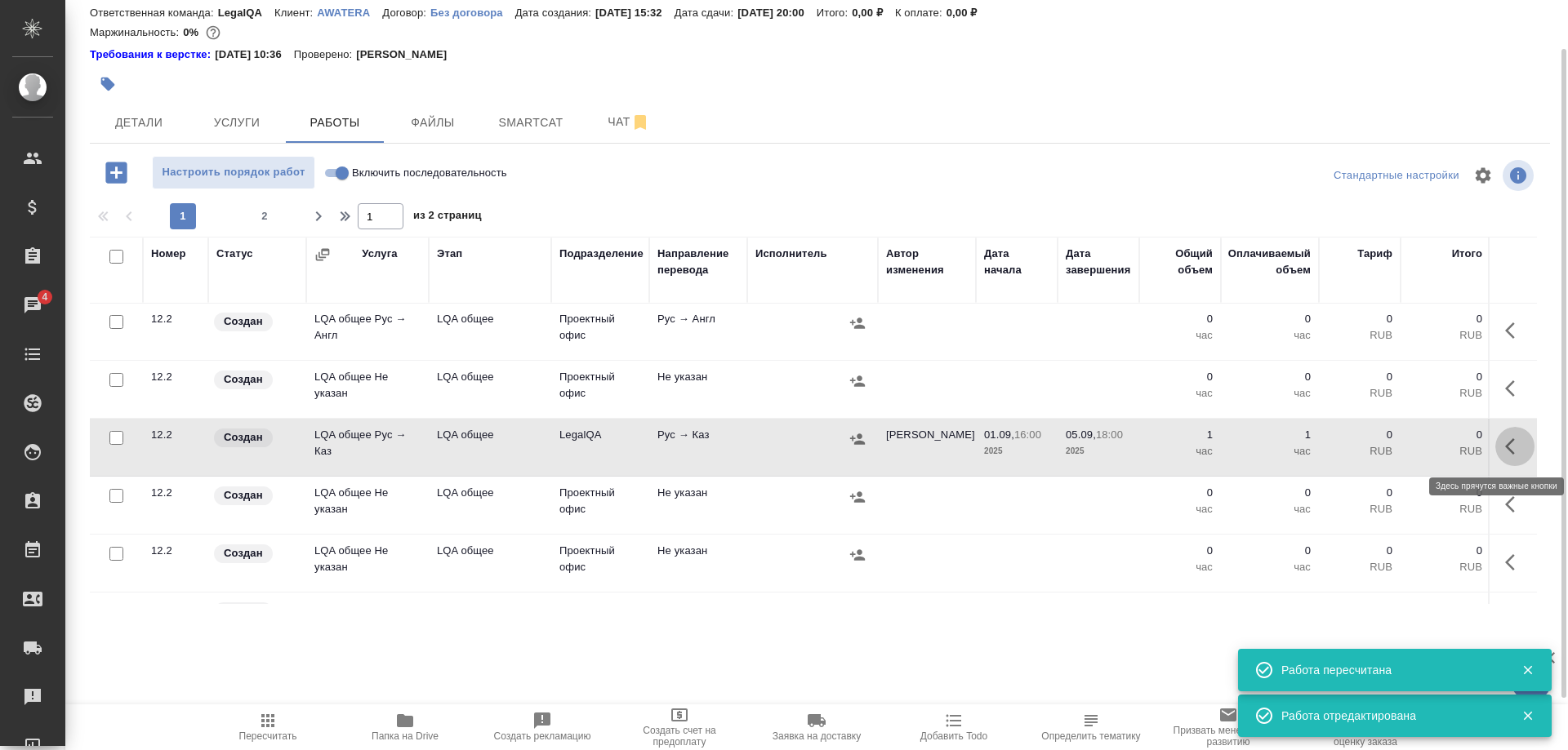
click at [1508, 445] on icon "button" at bounding box center [1510, 446] width 9 height 16
click at [1391, 448] on icon "button" at bounding box center [1395, 447] width 15 height 15
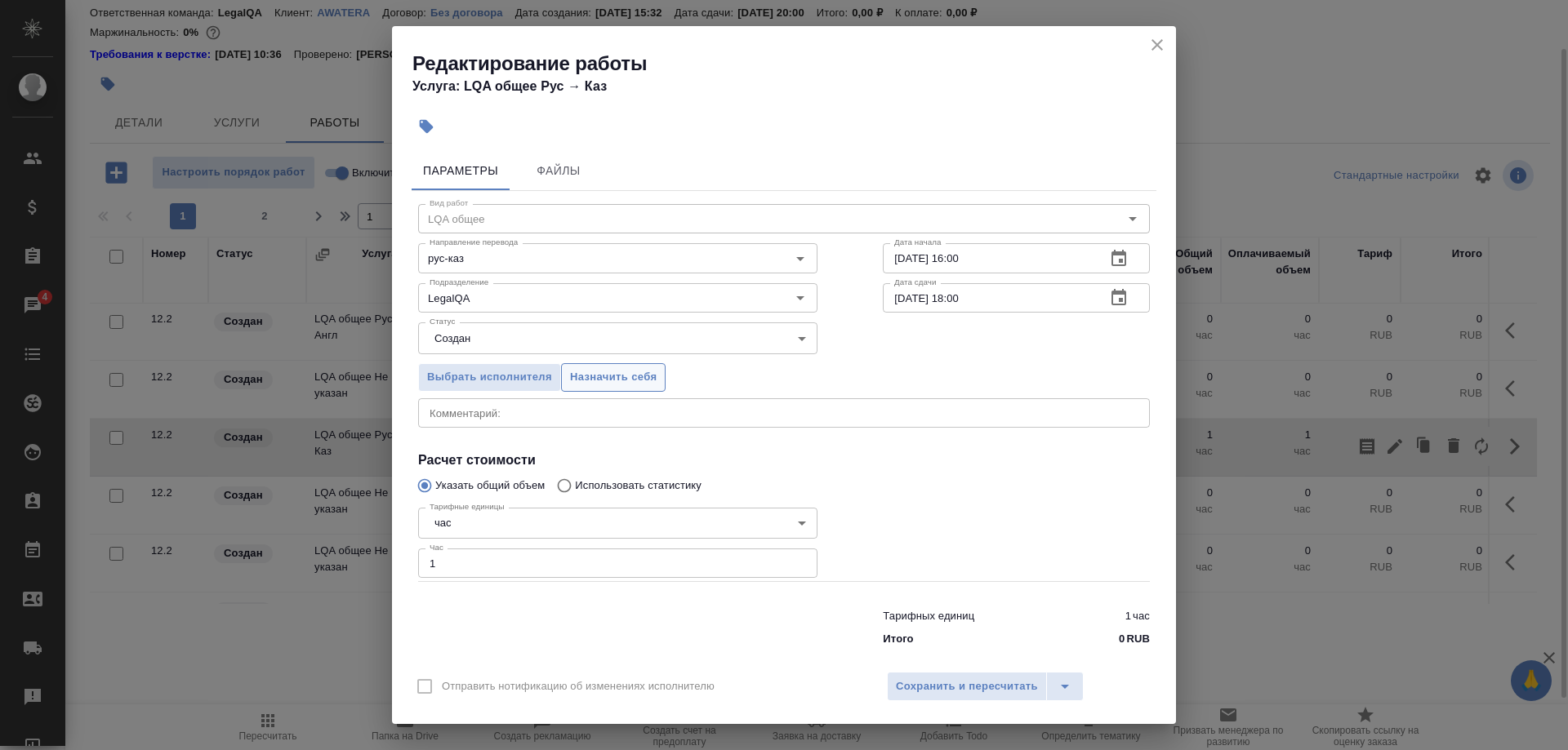
click at [627, 387] on span "Назначить себя" at bounding box center [613, 378] width 87 height 19
click at [927, 677] on span "Сохранить и пересчитать" at bounding box center [966, 687] width 142 height 19
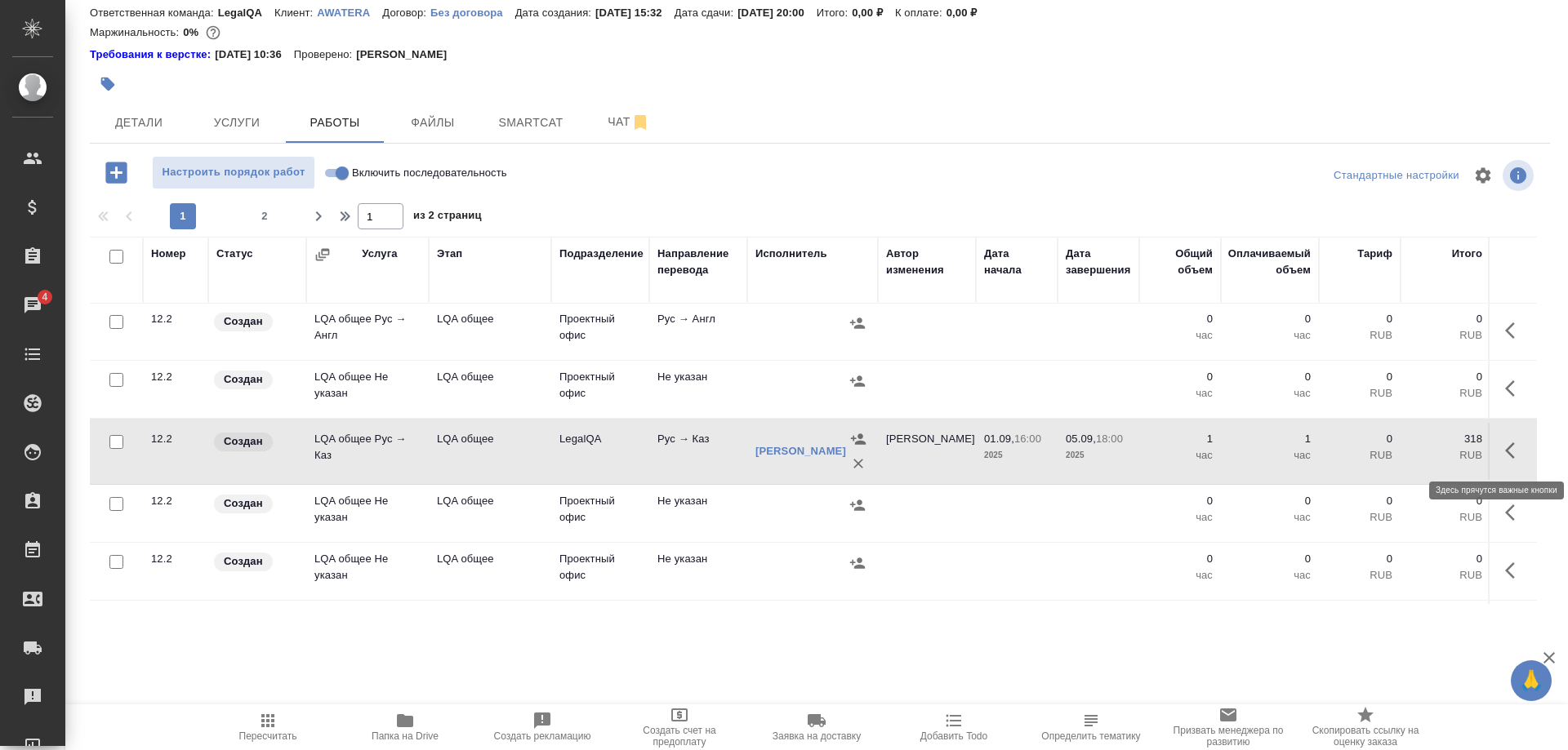
click at [1501, 452] on button "button" at bounding box center [1514, 450] width 40 height 40
click at [1382, 448] on button "button" at bounding box center [1394, 450] width 27 height 40
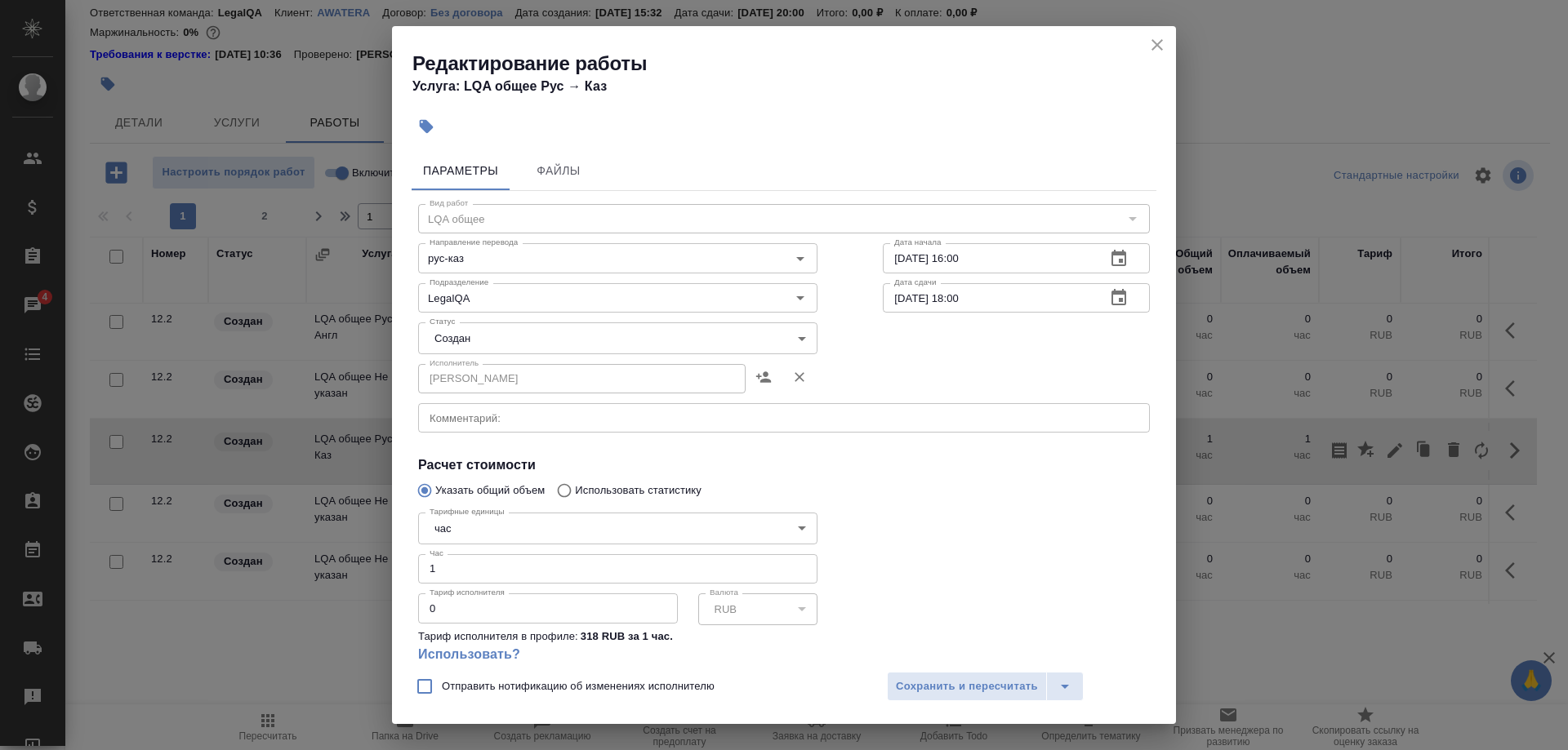
click at [629, 420] on textarea at bounding box center [784, 418] width 709 height 12
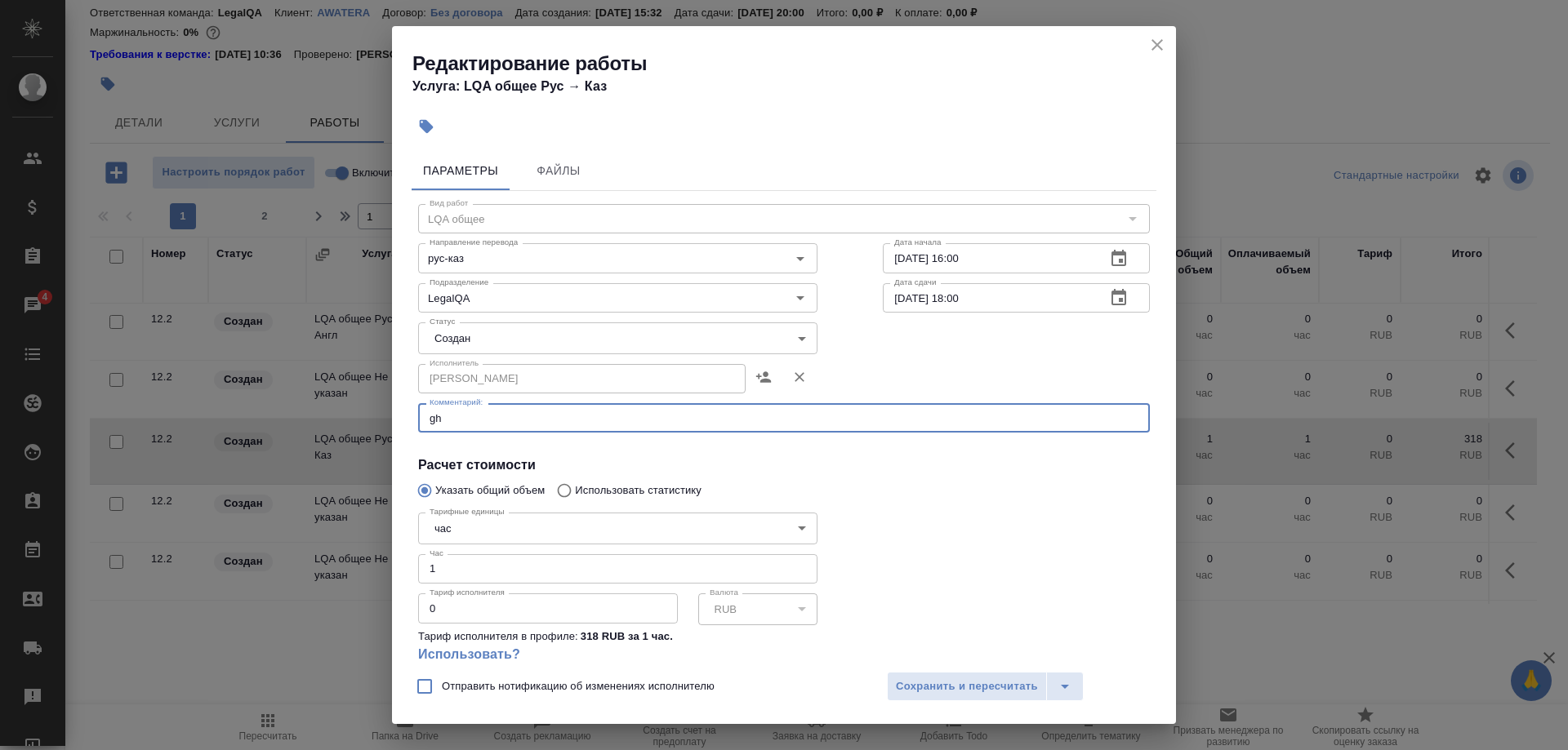
type textarea "g"
paste textarea "S_JNJ-846"
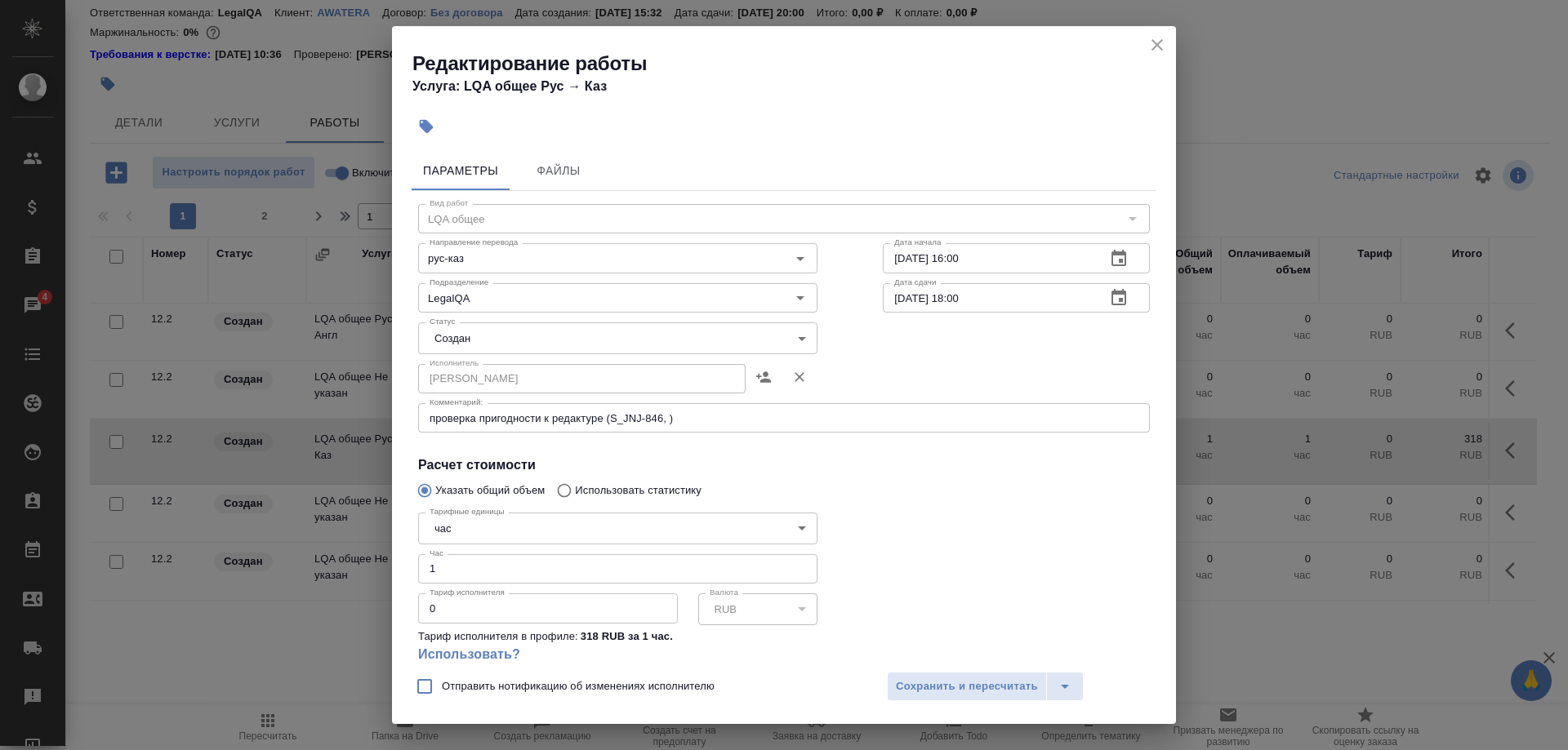
drag, startPoint x: 1307, startPoint y: 109, endPoint x: 1207, endPoint y: 179, distance: 122.1
click at [1306, 110] on div "Редактирование работы Услуга: LQA общее Рус → Каз Параметры Файлы Вид работ LQA…" at bounding box center [784, 375] width 1568 height 750
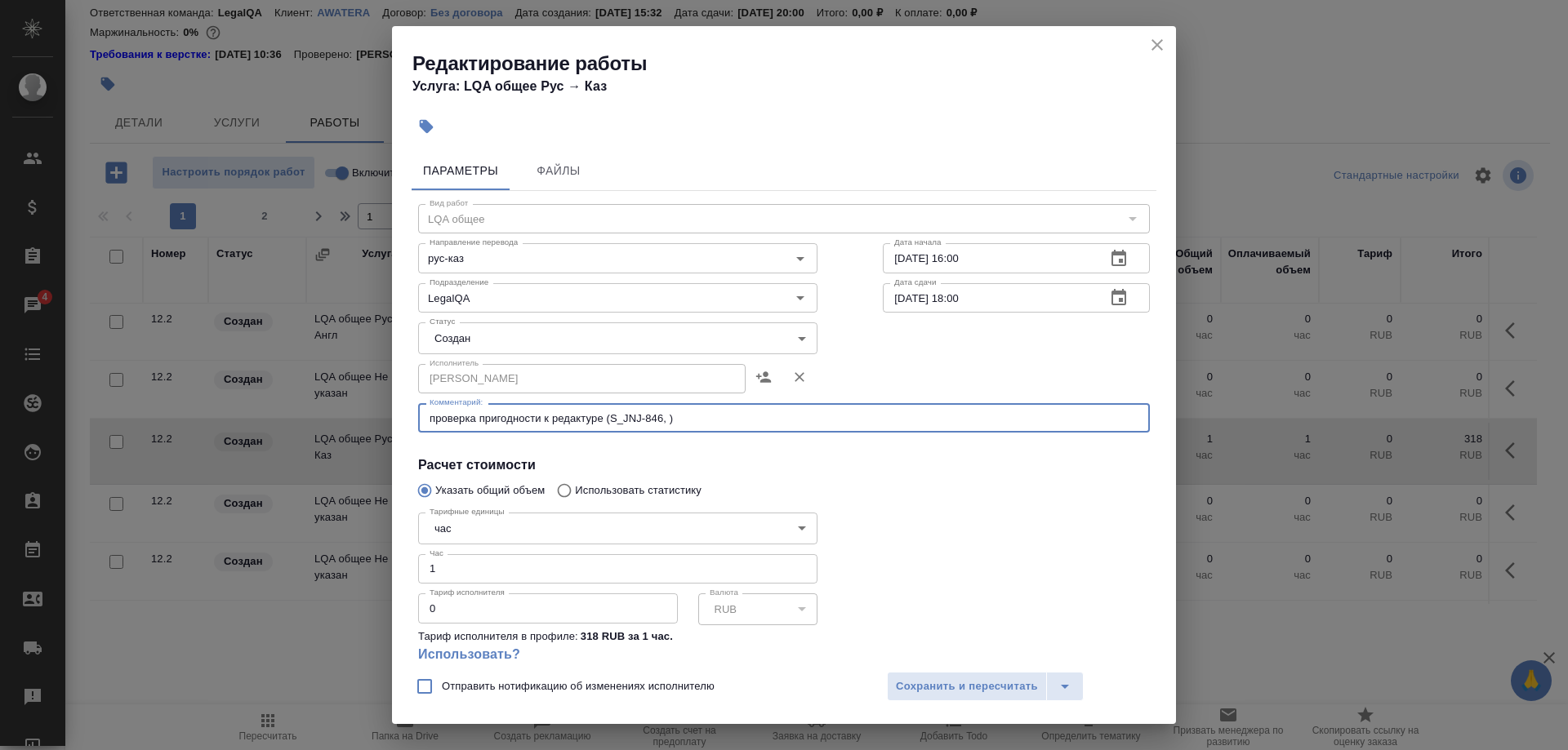
click at [662, 416] on textarea "проверка пригодности к редактуре (S_JNJ-846, )" at bounding box center [784, 418] width 709 height 12
paste textarea "ы KZH_Santo-5"
click at [791, 405] on div "проверка пригодности к редактуре (S_JNJ-846, KZH_Santo-5) x Комментарий:" at bounding box center [784, 417] width 731 height 29
click at [795, 413] on textarea "проверка пригодности к редактуре (S_JNJ-846, KZH_Santo-5)" at bounding box center [784, 418] width 709 height 12
click at [954, 414] on textarea "проверка пригодности к редактуре (S_JNJ-846, KZH_Santo-5), передача запросов на…" at bounding box center [784, 418] width 709 height 12
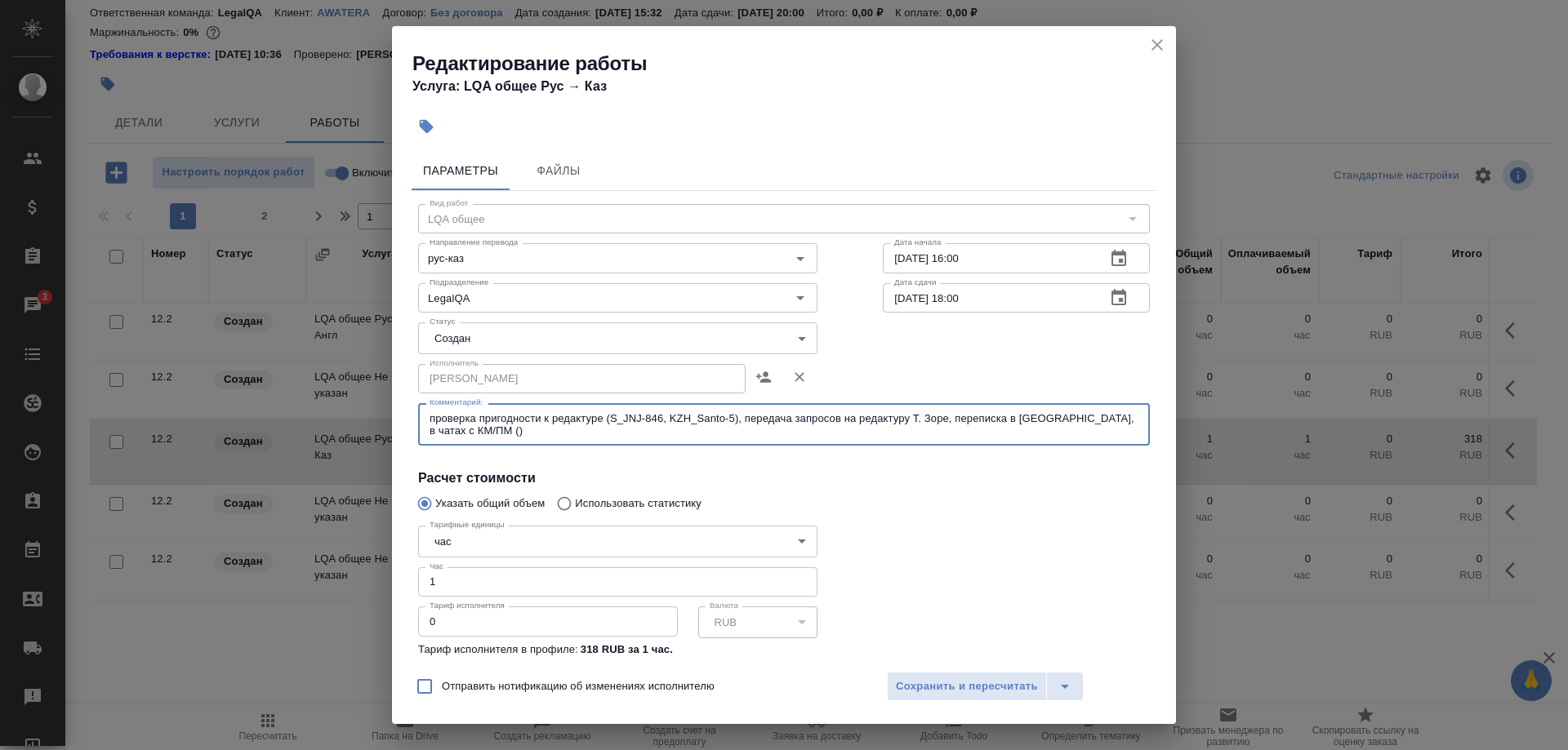
paste textarea "S_Chanel-361"
type textarea "проверка пригодности к редактуре (S_JNJ-846, KZH_Santo-5 и др.), передача запро…"
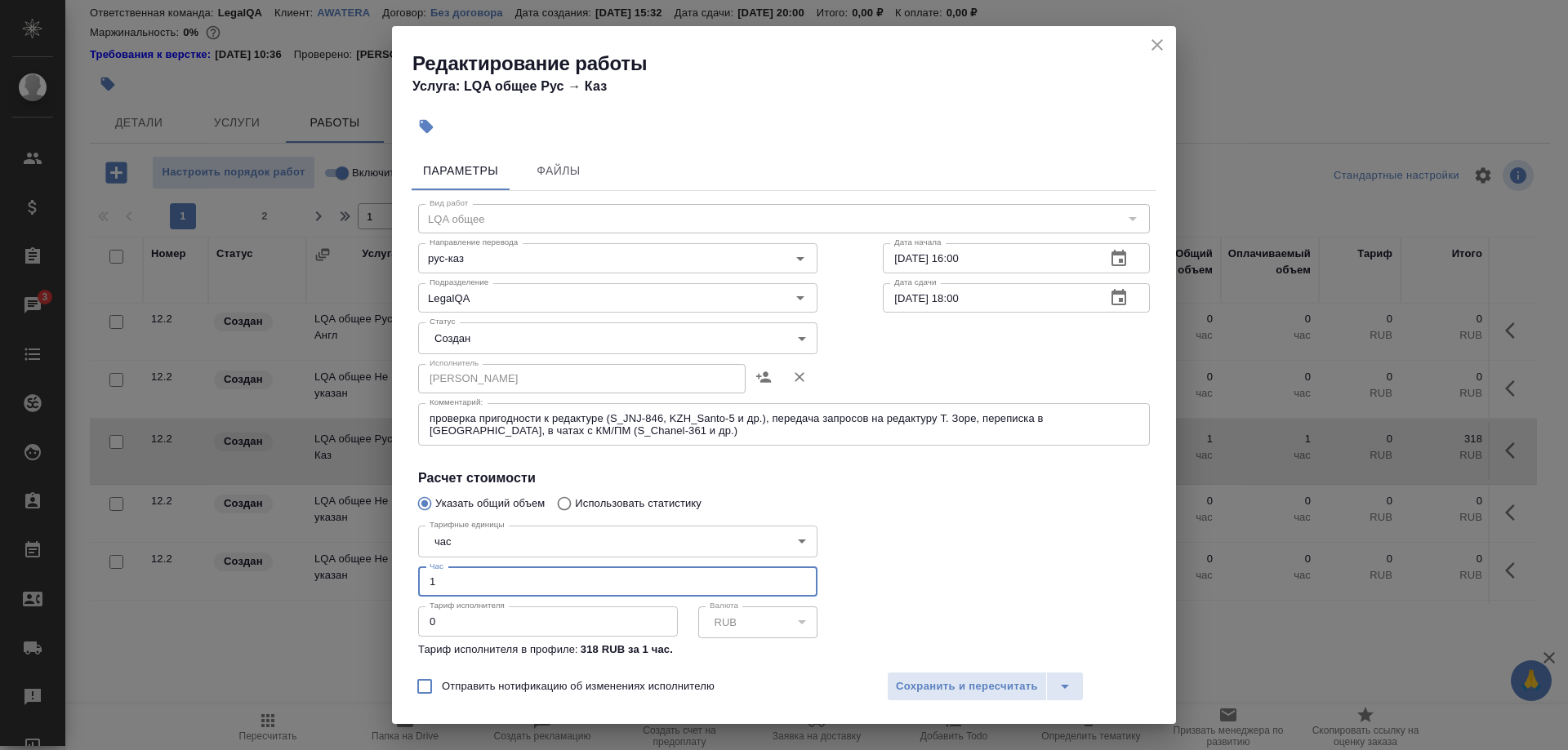
drag, startPoint x: 547, startPoint y: 565, endPoint x: 327, endPoint y: 575, distance: 220.2
click at [418, 575] on input "1" at bounding box center [618, 581] width 400 height 29
type input "5"
click at [940, 688] on span "Сохранить и пересчитать" at bounding box center [966, 687] width 142 height 19
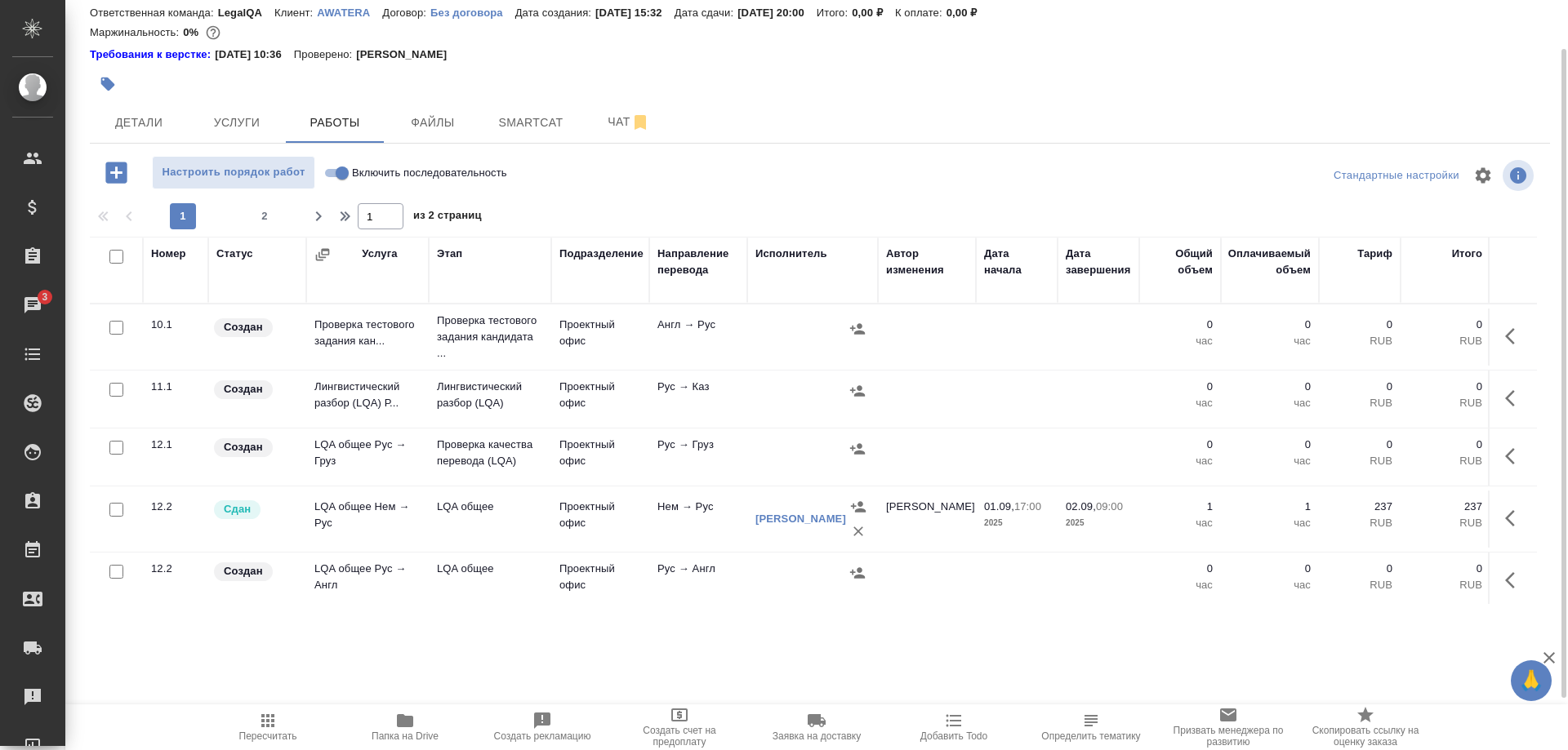
scroll to position [0, 0]
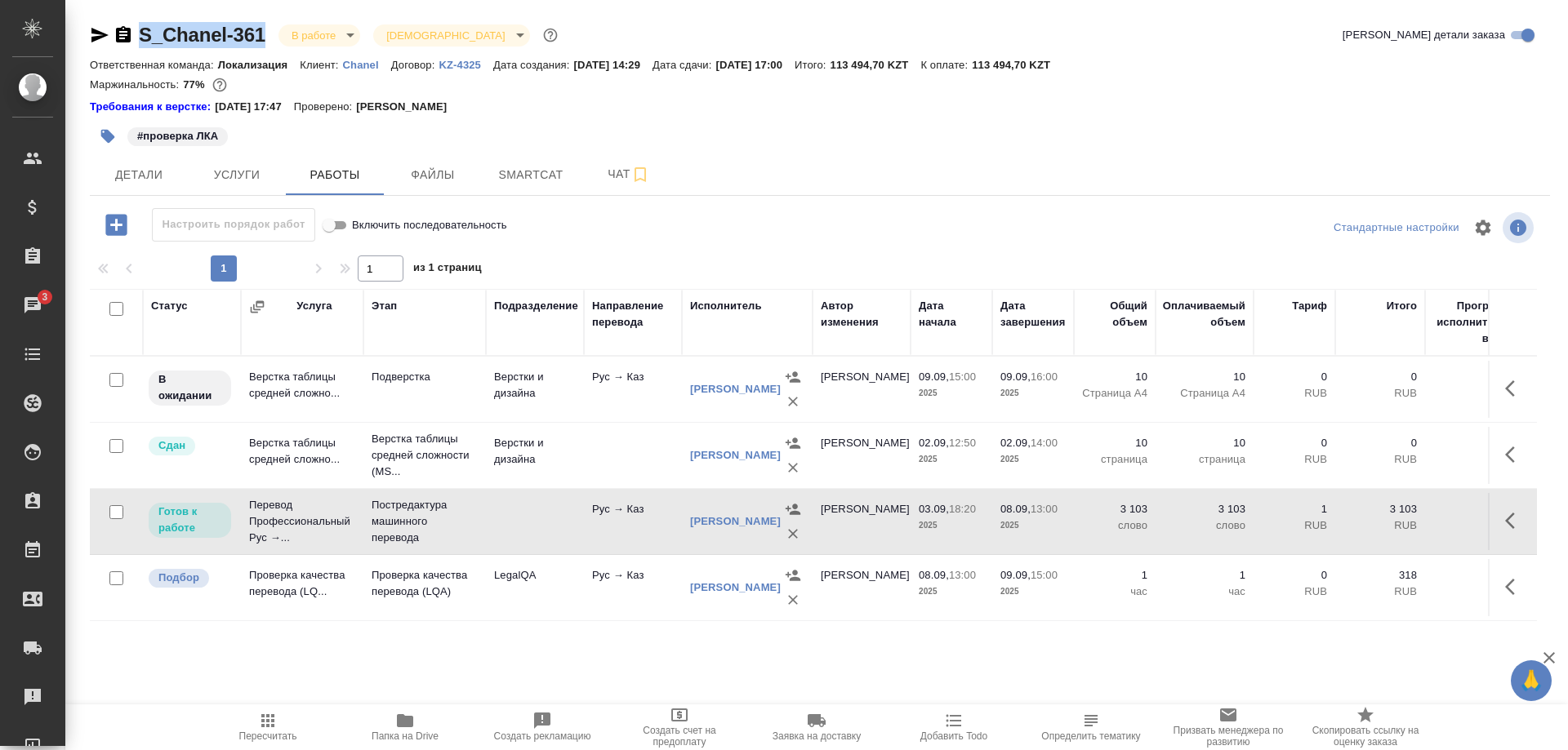
drag, startPoint x: 129, startPoint y: 22, endPoint x: 263, endPoint y: 45, distance: 136.0
click at [263, 45] on div "S_Chanel-361 В работе inProgress Святая троица holyTrinity" at bounding box center [325, 35] width 471 height 26
copy div "S_Chanel-361"
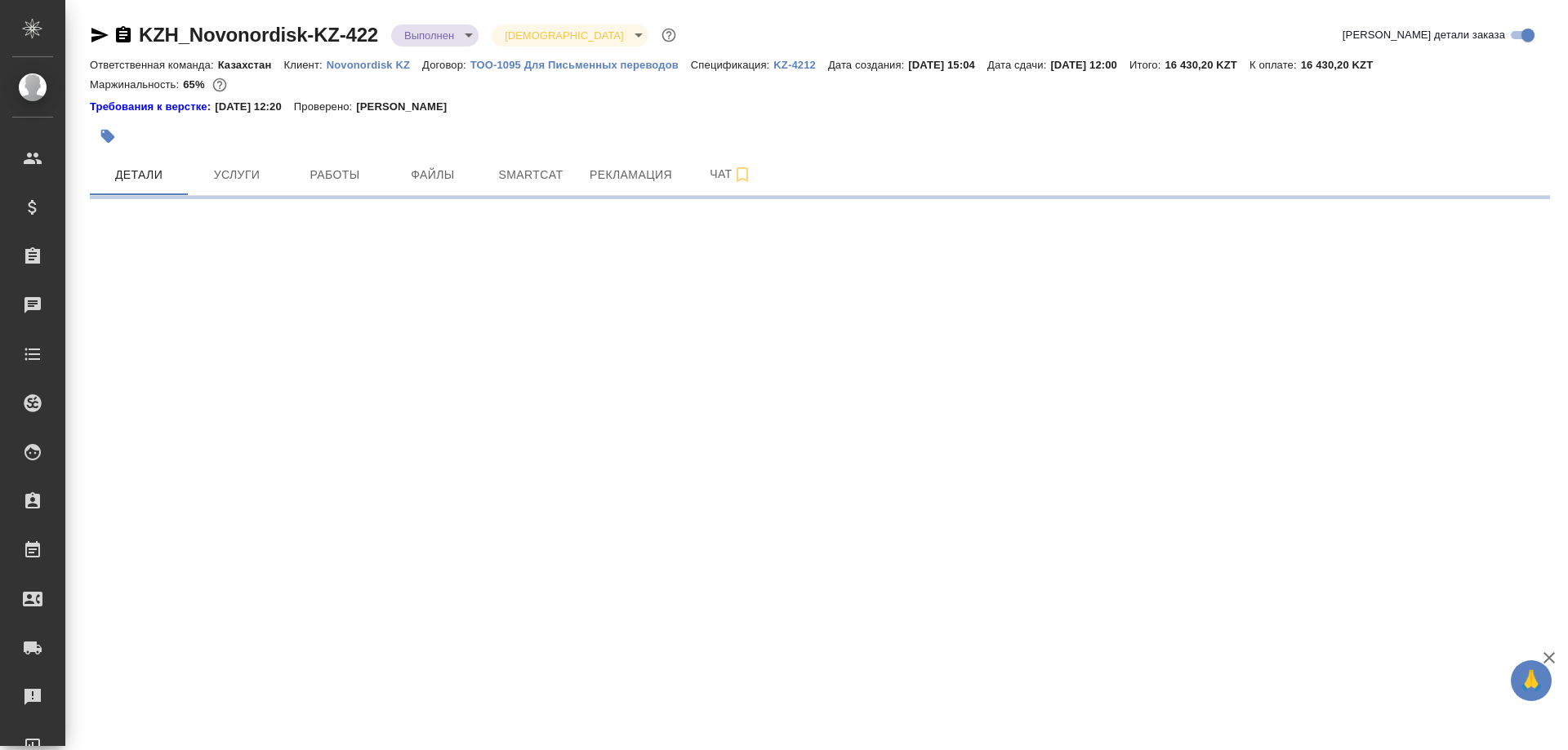
select select "RU"
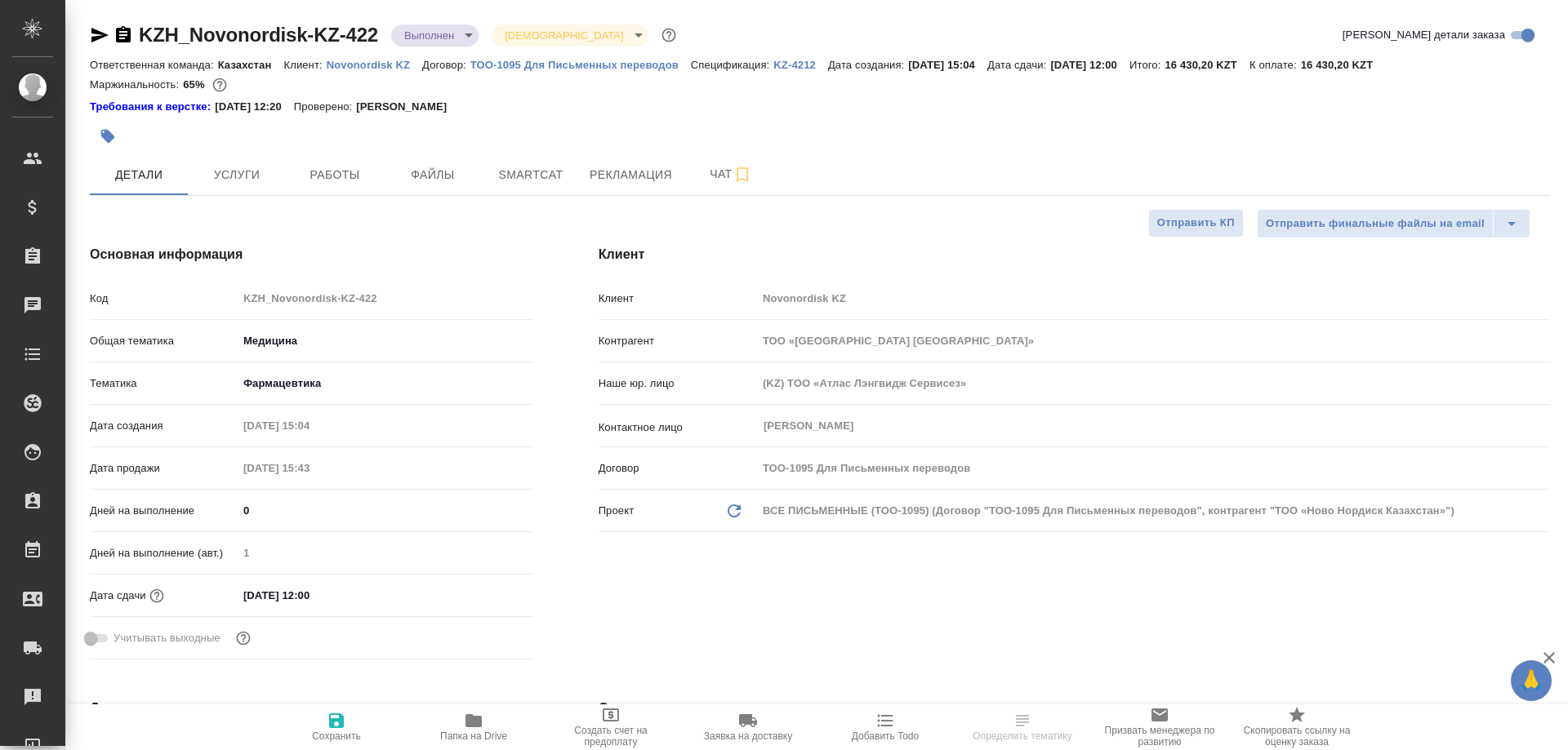
type textarea "x"
click at [340, 174] on span "Работы" at bounding box center [335, 175] width 78 height 21
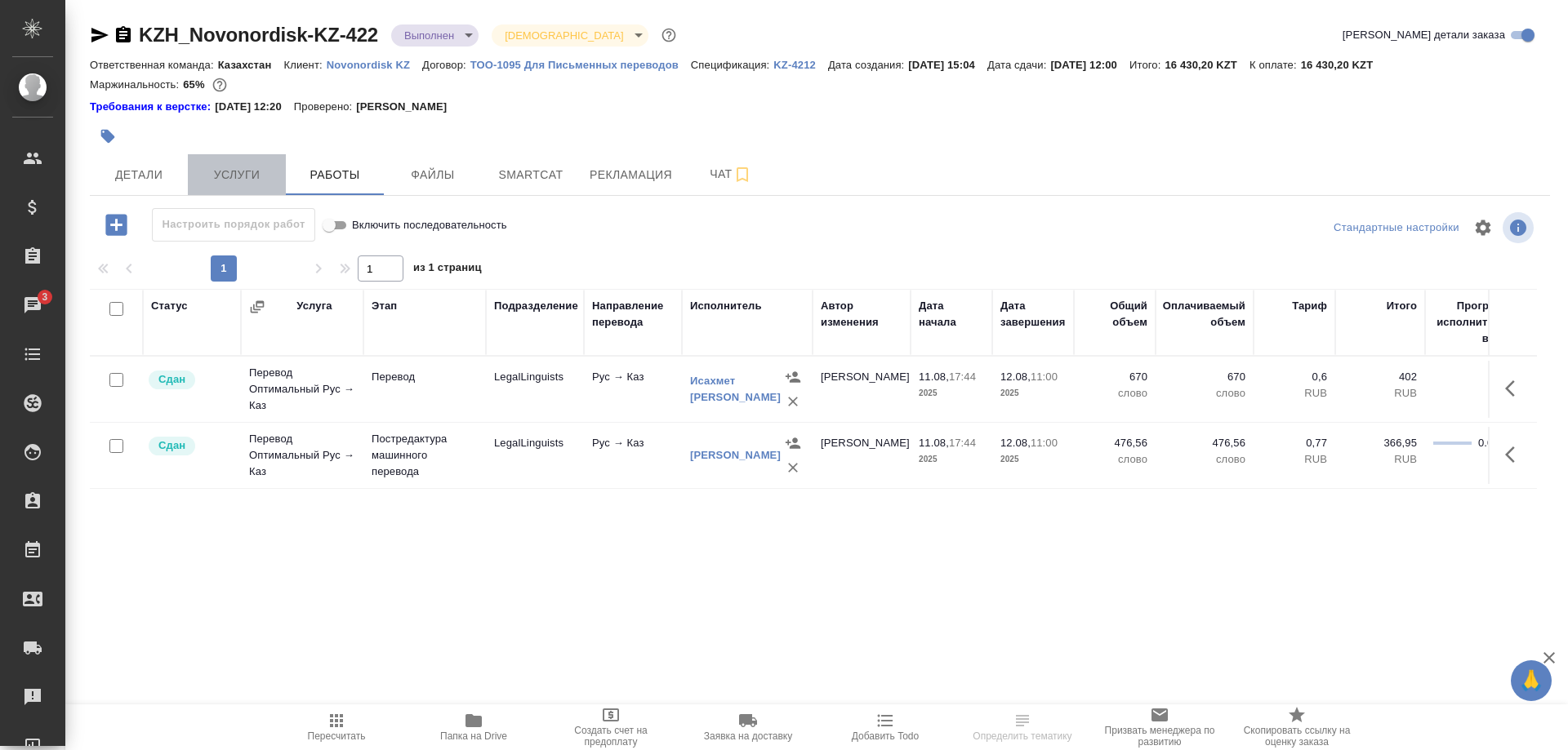
click at [235, 170] on span "Услуги" at bounding box center [237, 175] width 78 height 21
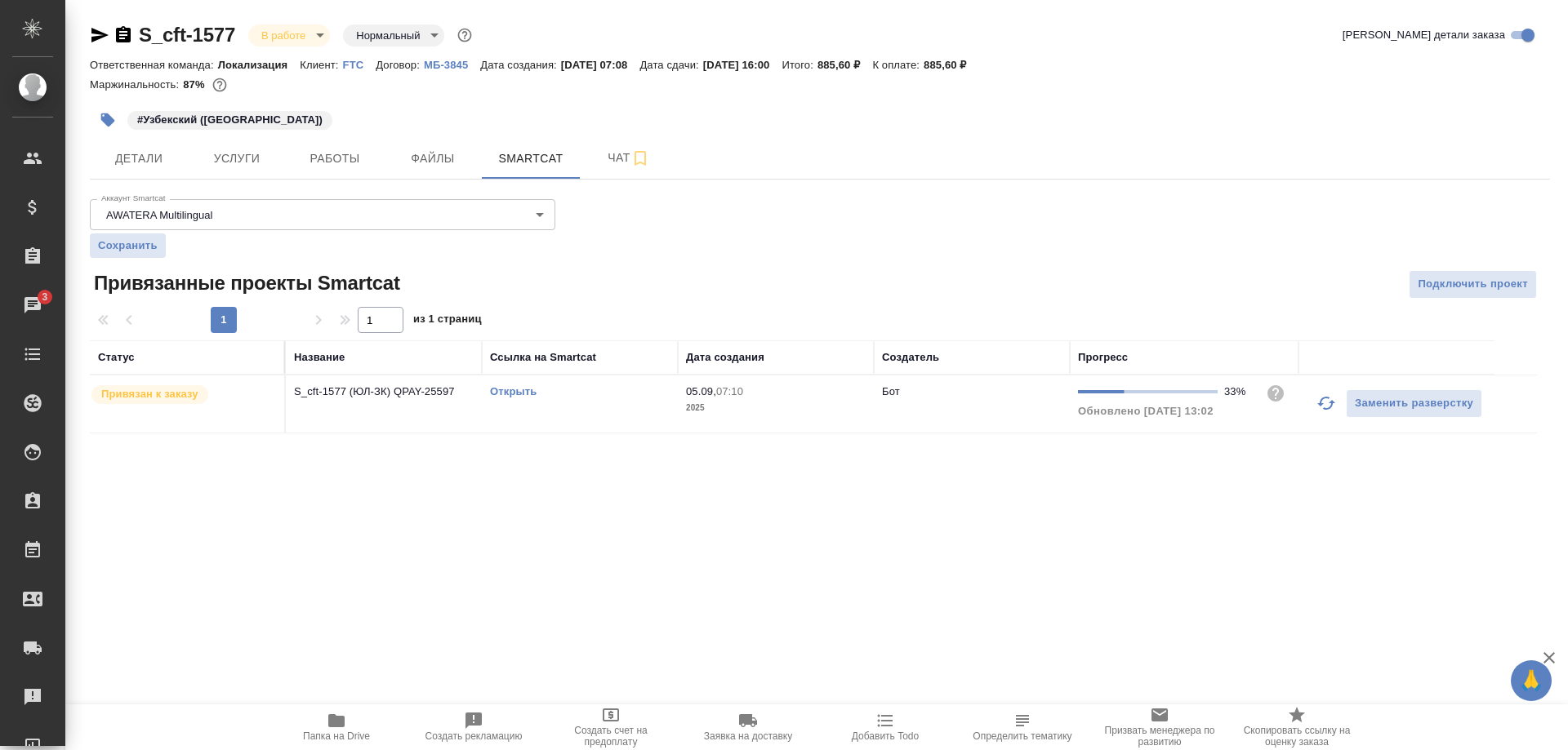
click at [511, 392] on link "Открыть" at bounding box center [513, 391] width 46 height 12
click at [335, 160] on span "Работы" at bounding box center [335, 159] width 78 height 21
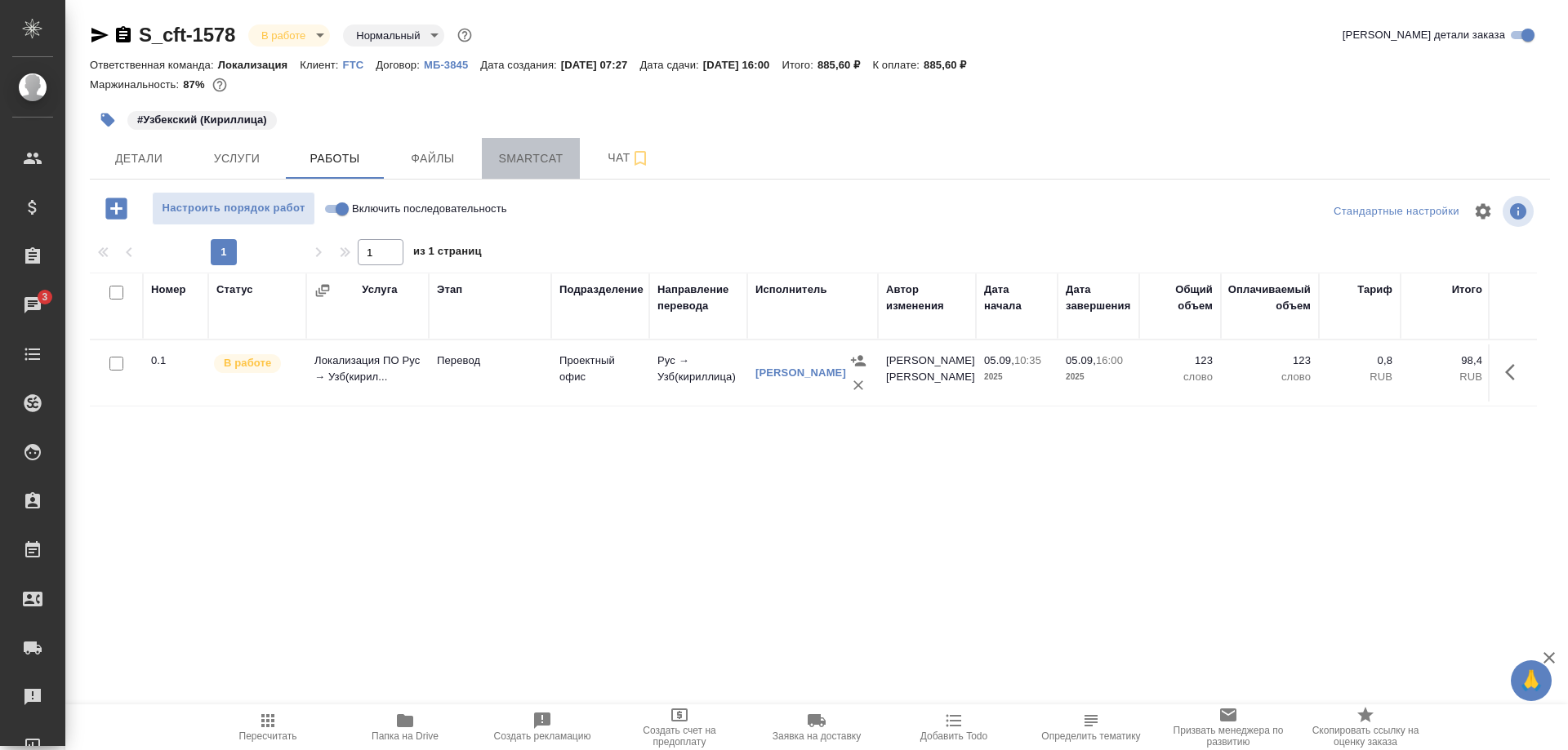
click at [511, 151] on span "Smartcat" at bounding box center [531, 159] width 78 height 21
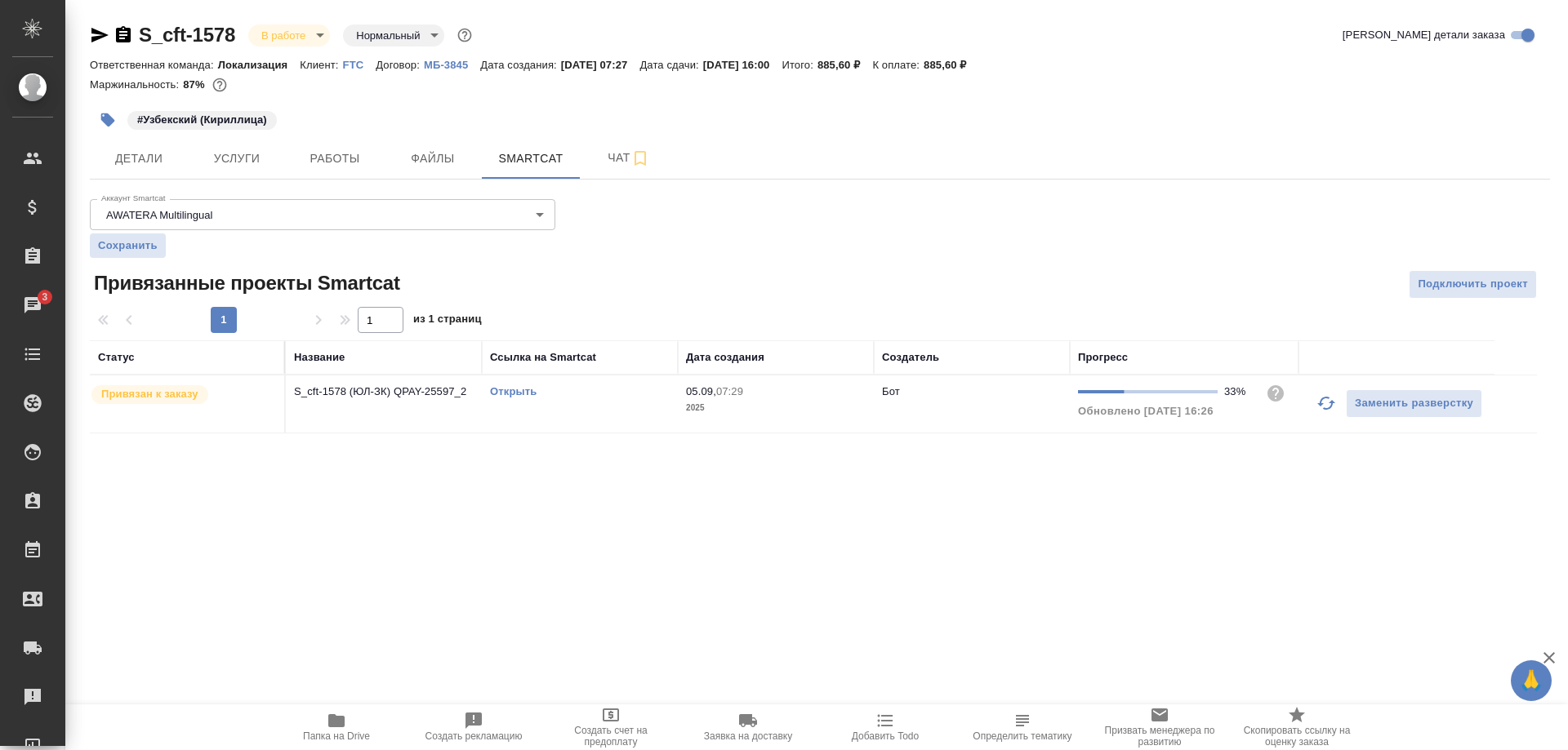
click at [513, 398] on link "Открыть" at bounding box center [513, 391] width 46 height 12
click at [518, 388] on link "Открыть" at bounding box center [513, 391] width 46 height 12
click at [1415, 126] on div "#Узбекский (Кириллица)" at bounding box center [819, 120] width 1460 height 36
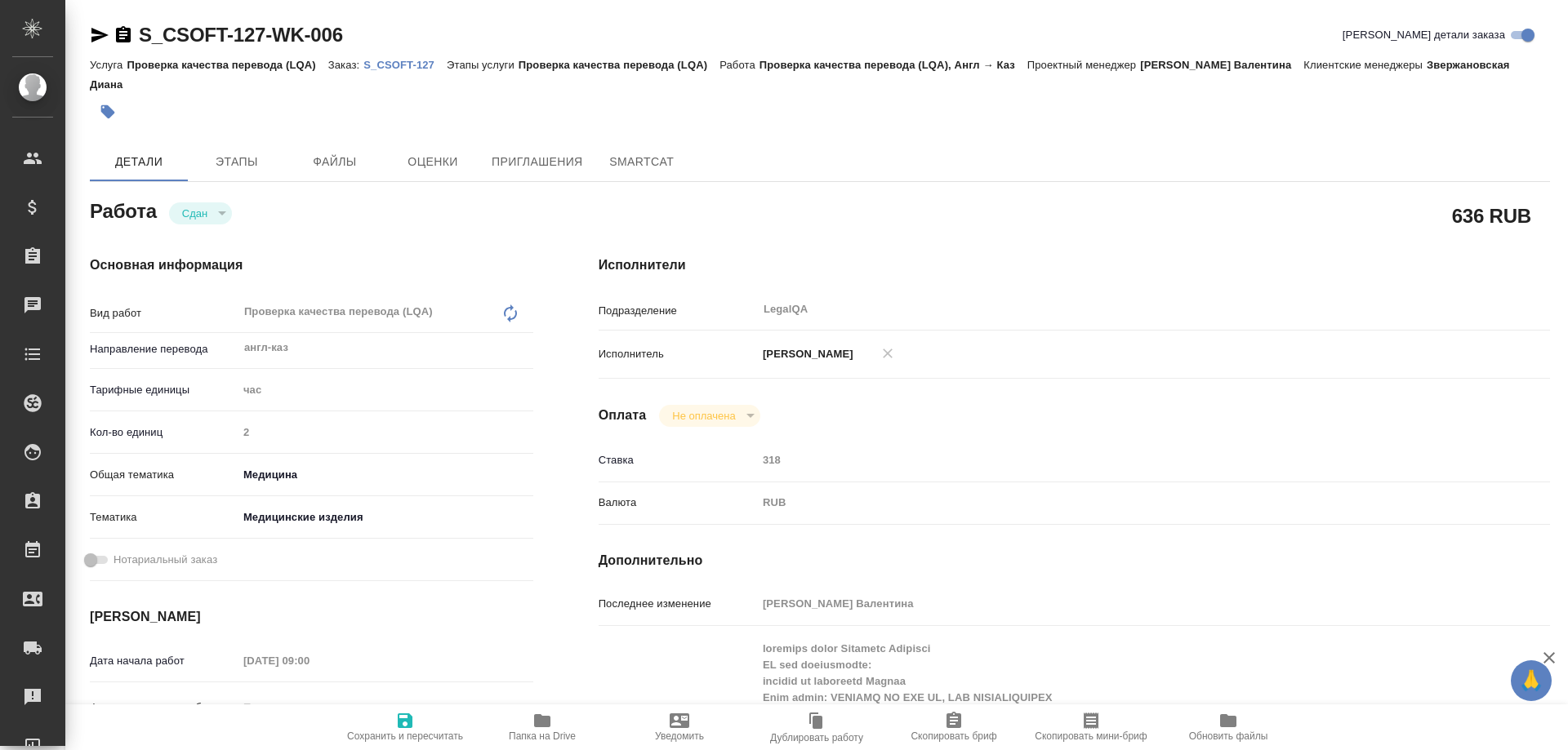
type textarea "x"
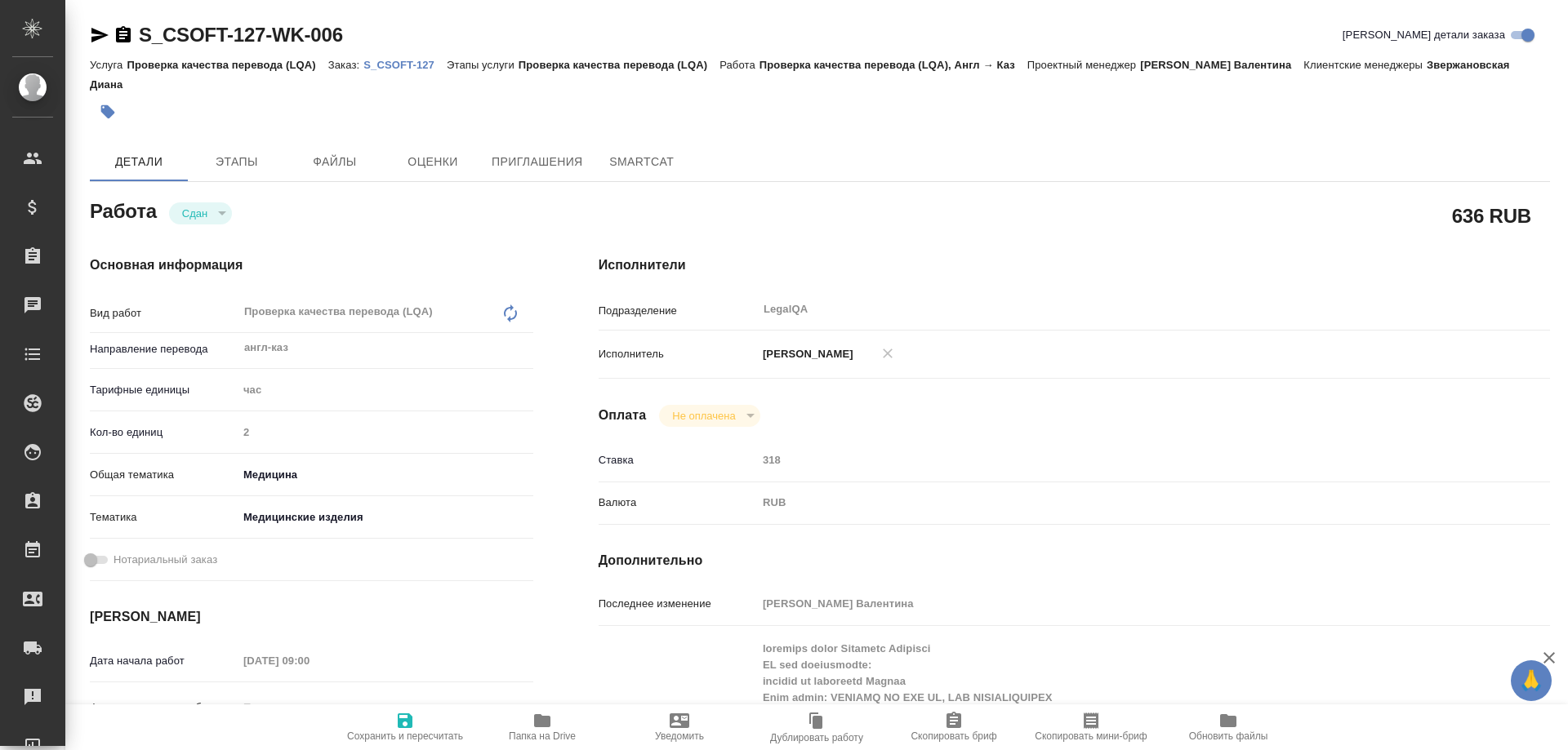
type textarea "x"
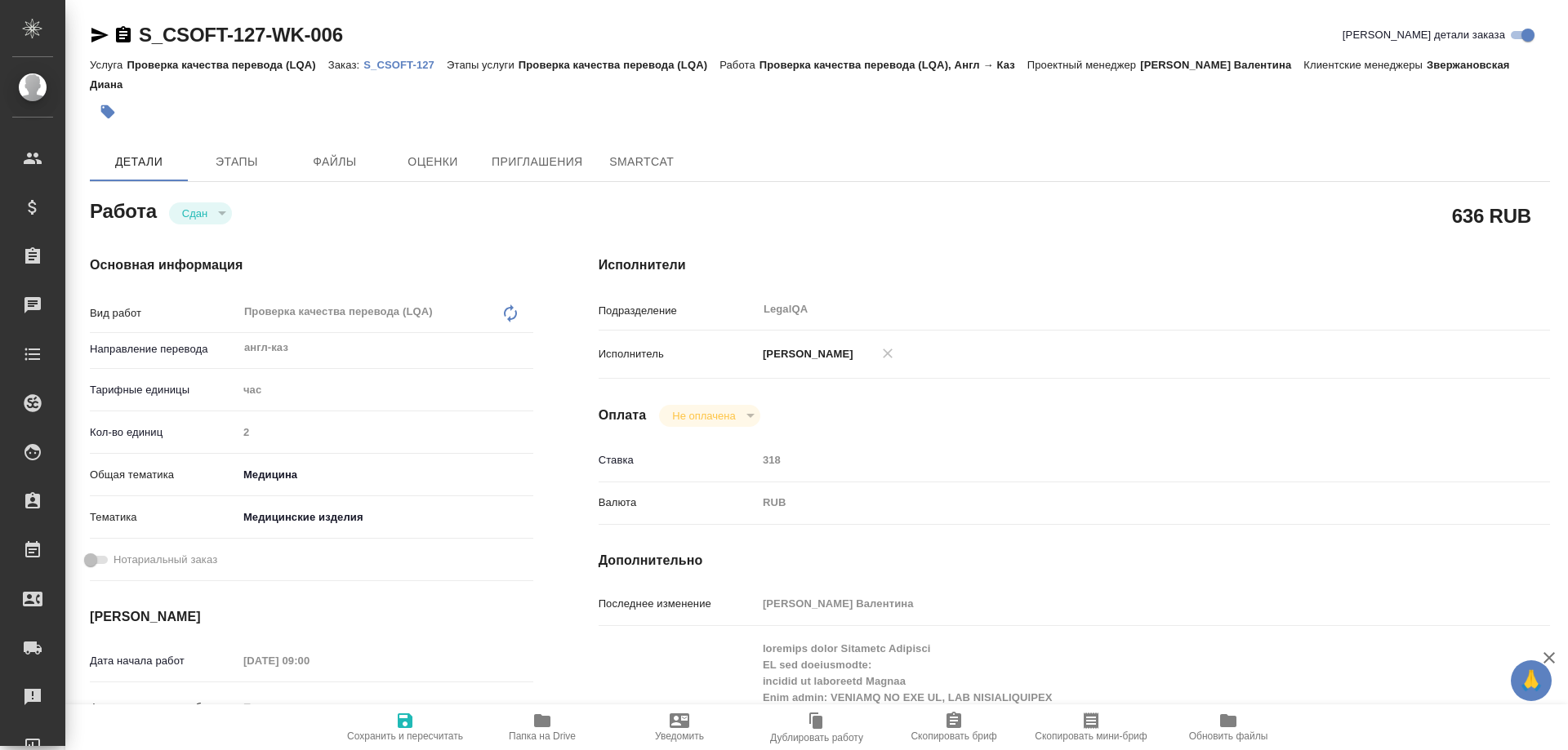
type textarea "x"
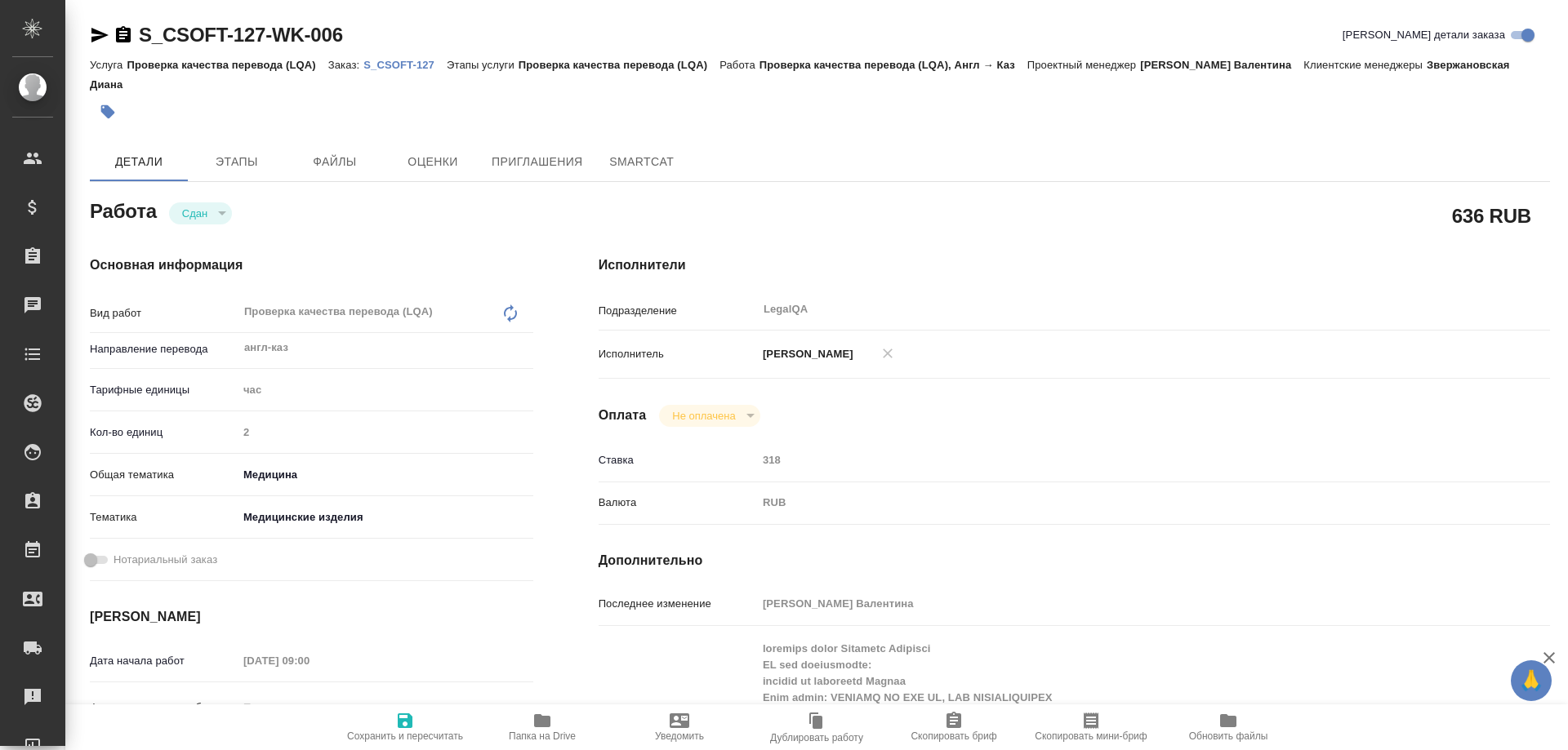
type textarea "x"
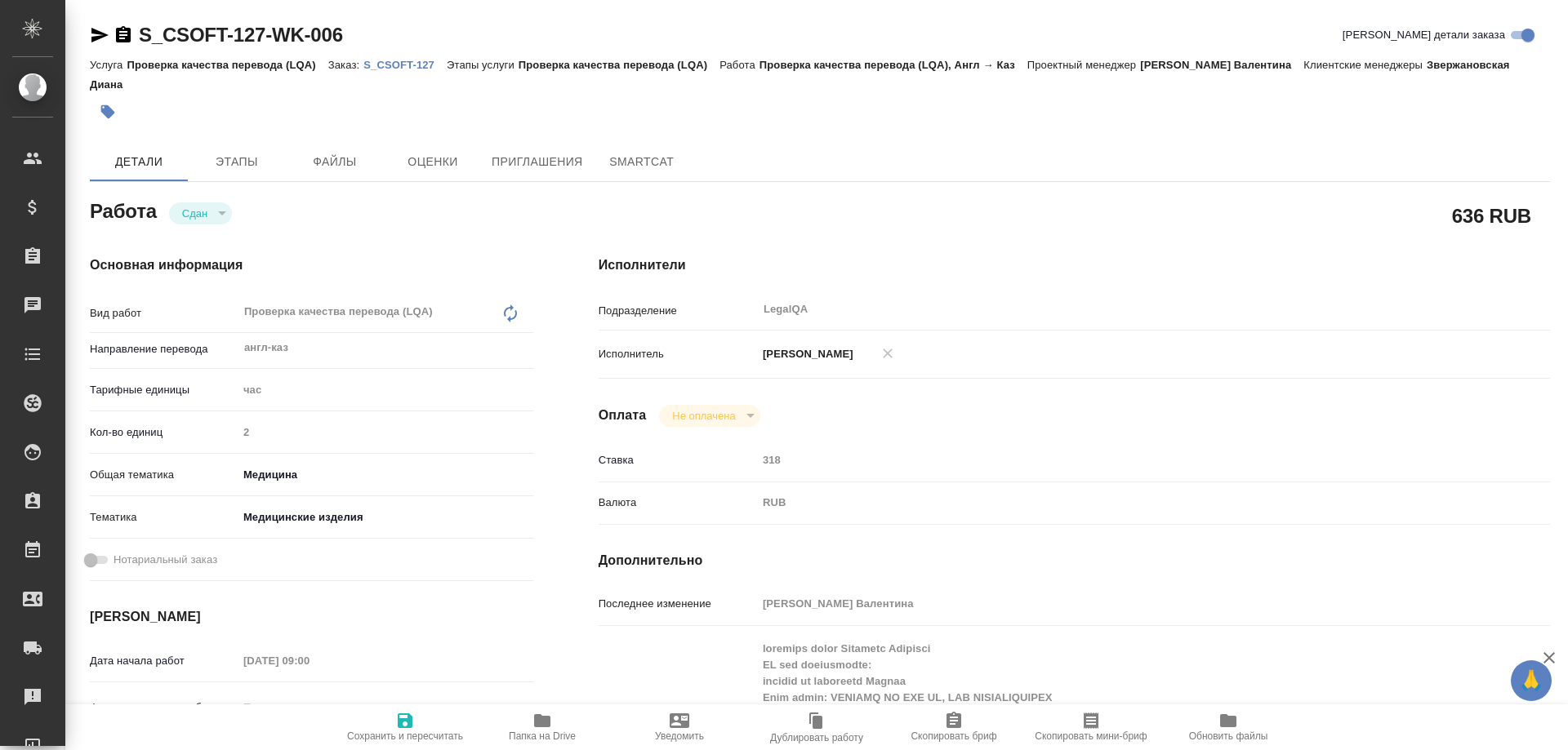
type textarea "x"
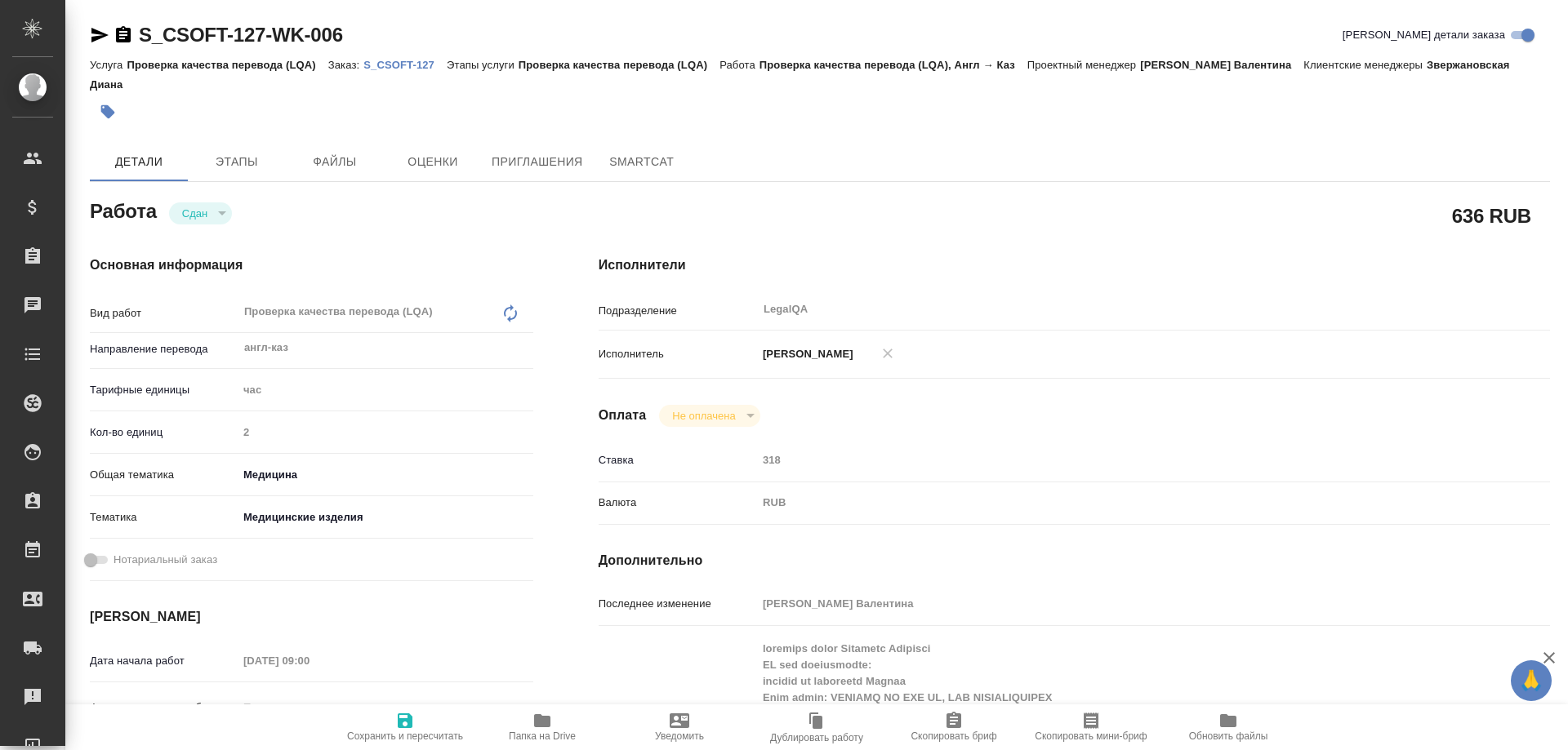
type textarea "x"
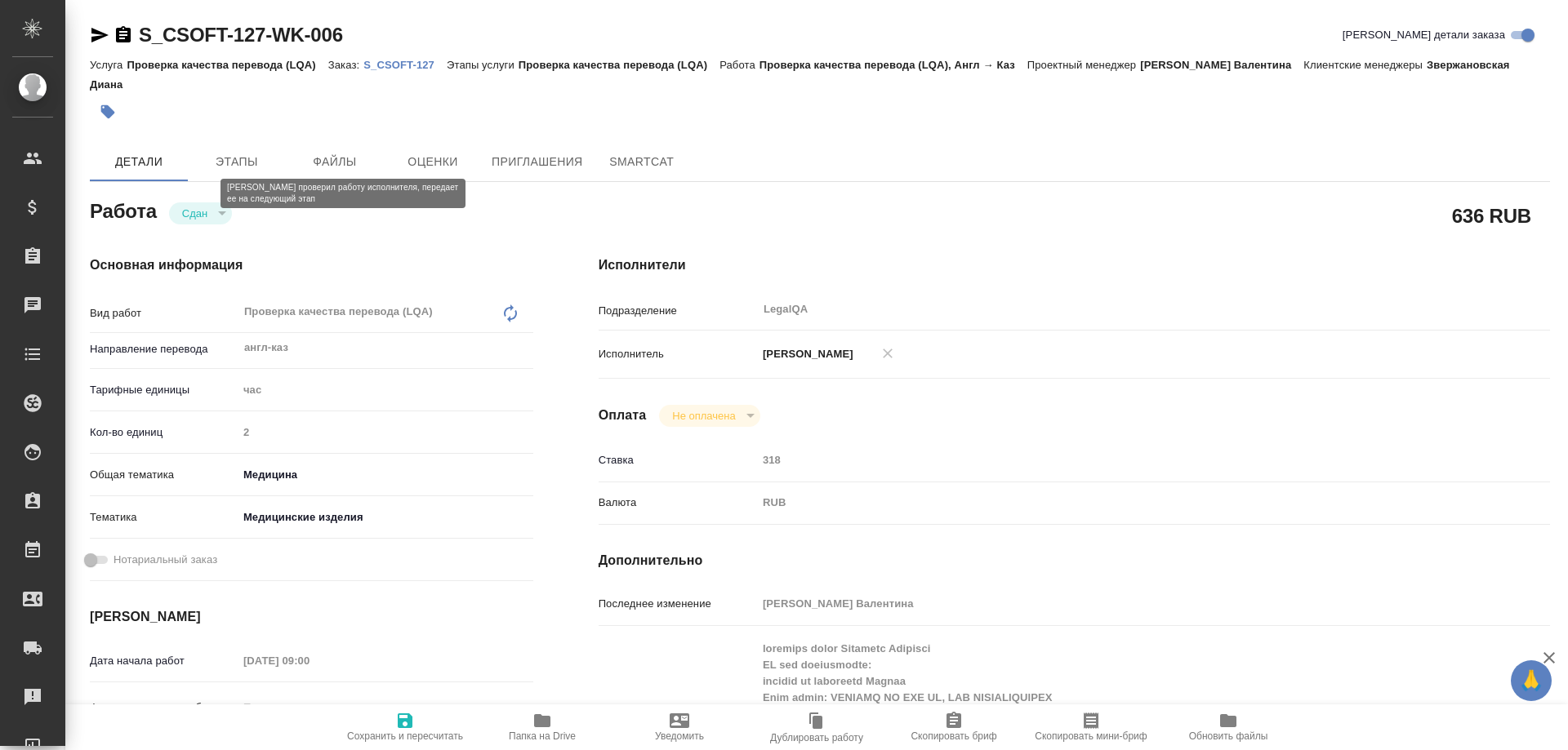
click at [197, 206] on button "Сдан" at bounding box center [194, 213] width 35 height 14
click at [377, 70] on p "S_CSOFT-127" at bounding box center [405, 64] width 83 height 12
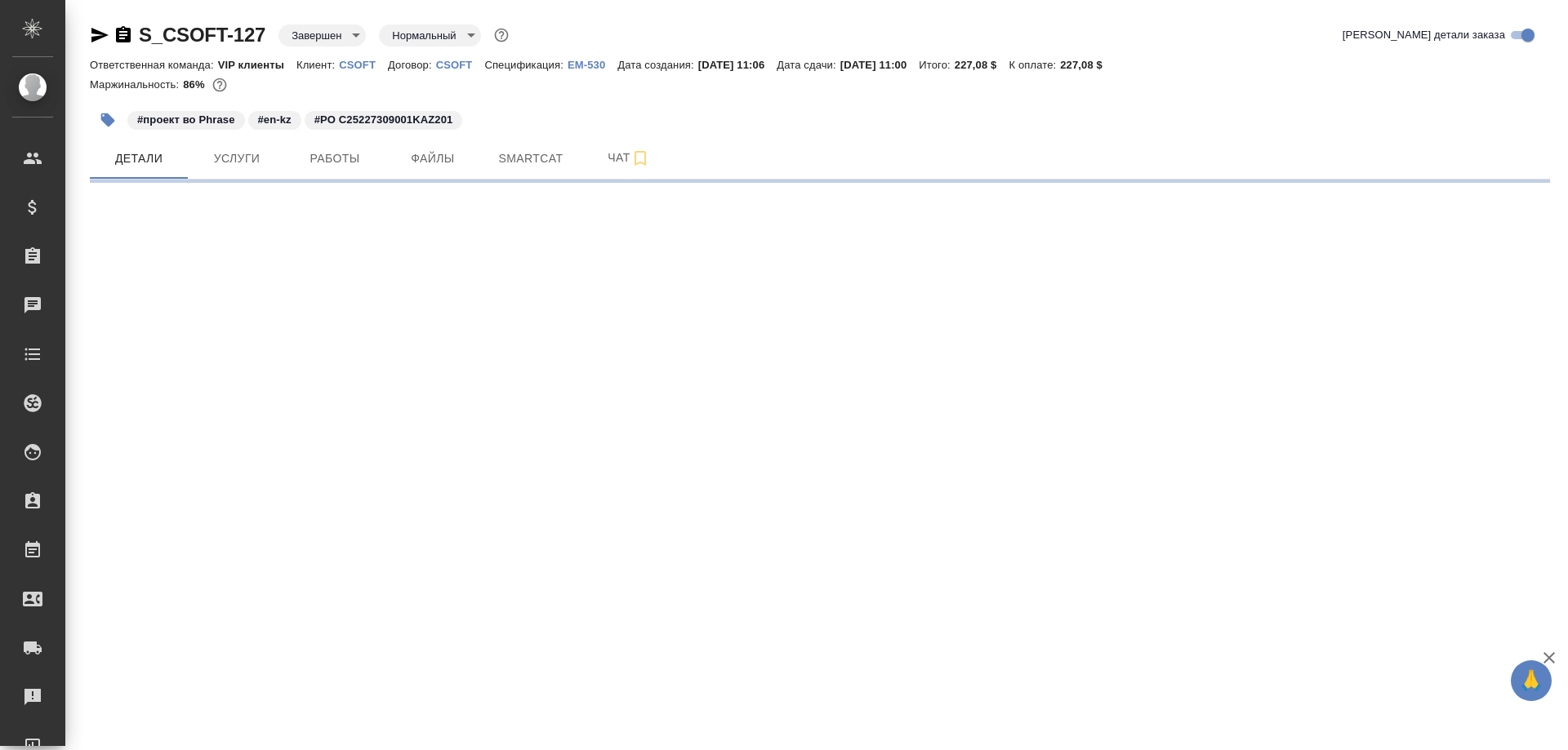
select select "RU"
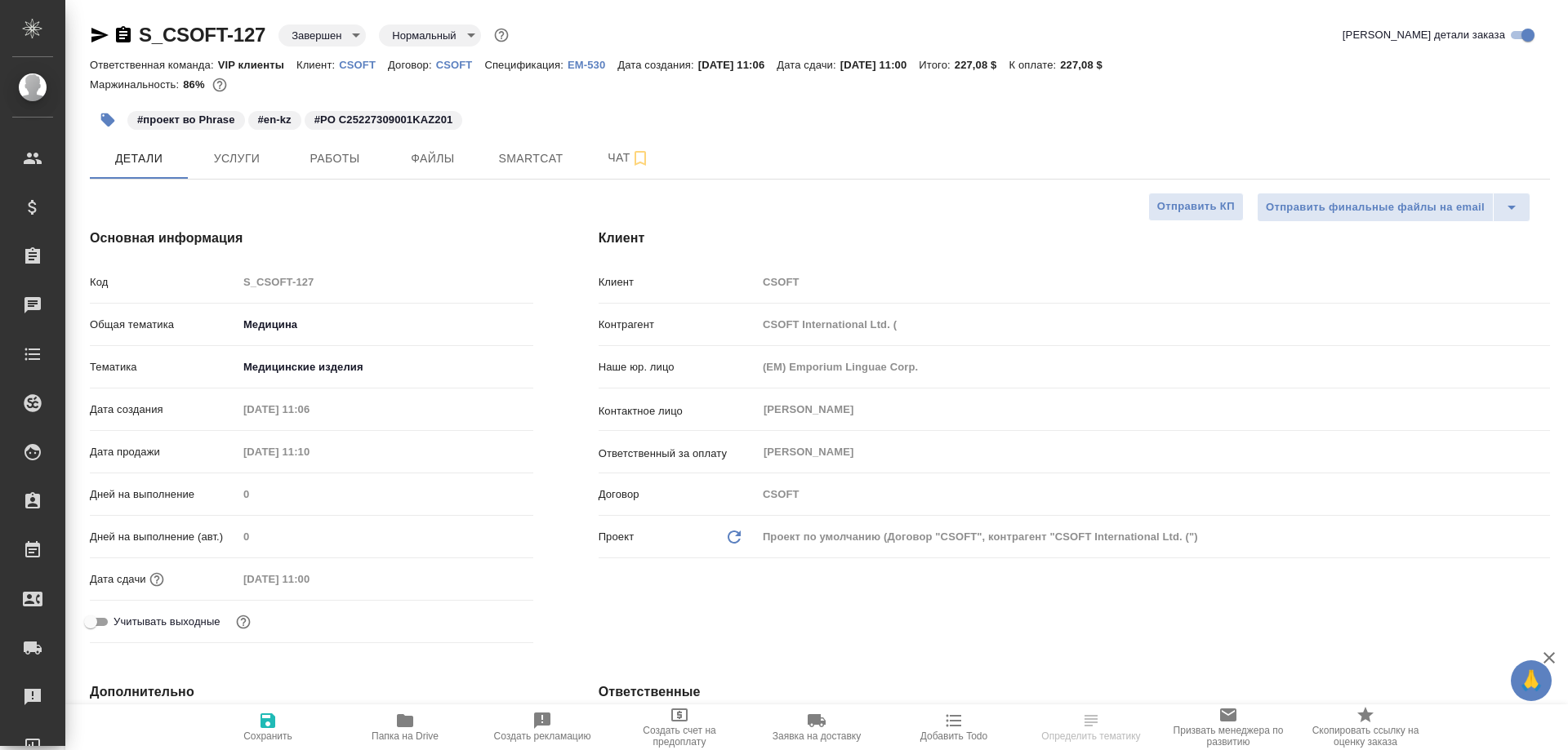
type textarea "x"
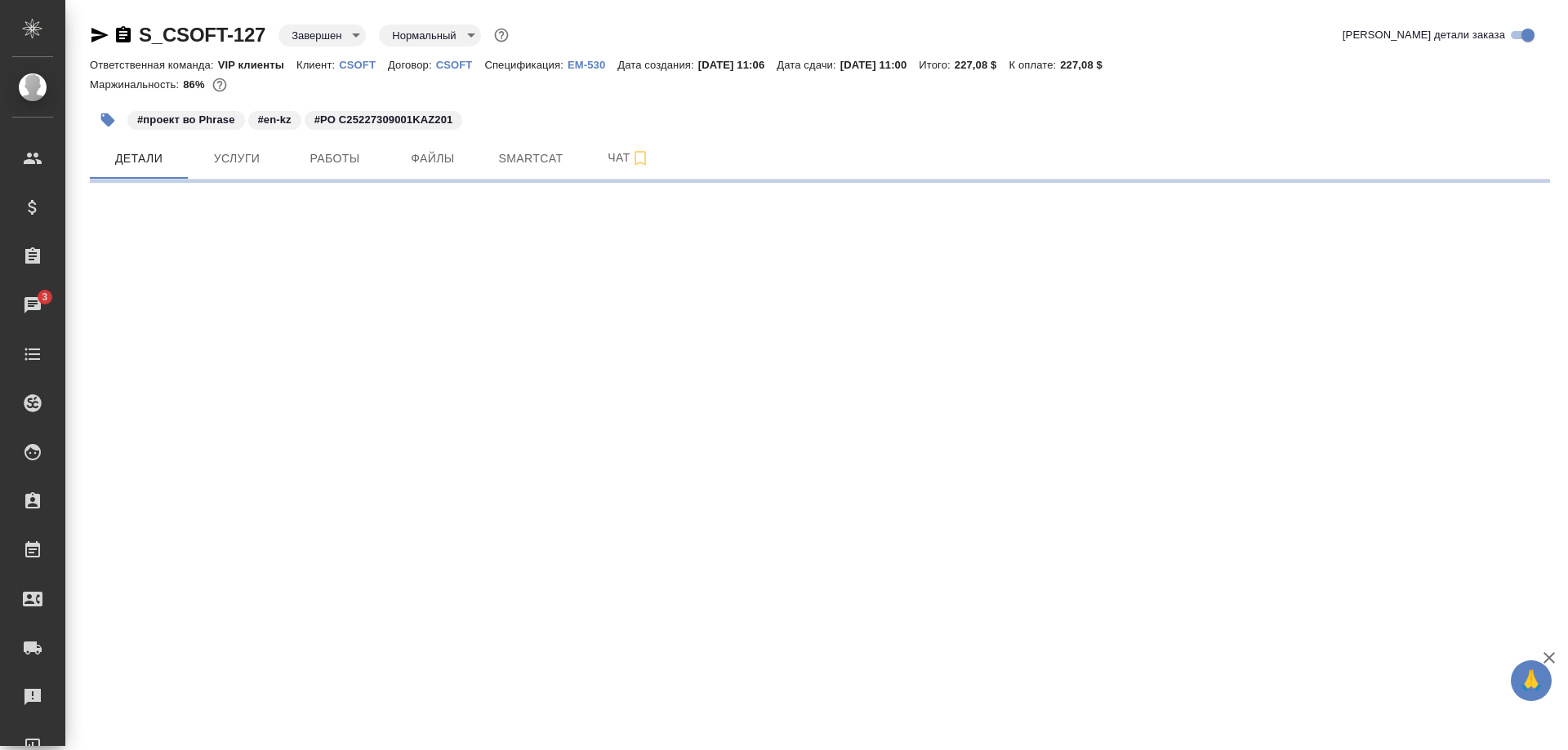
click at [1343, 102] on div at bounding box center [819, 100] width 1460 height 3
select select "RU"
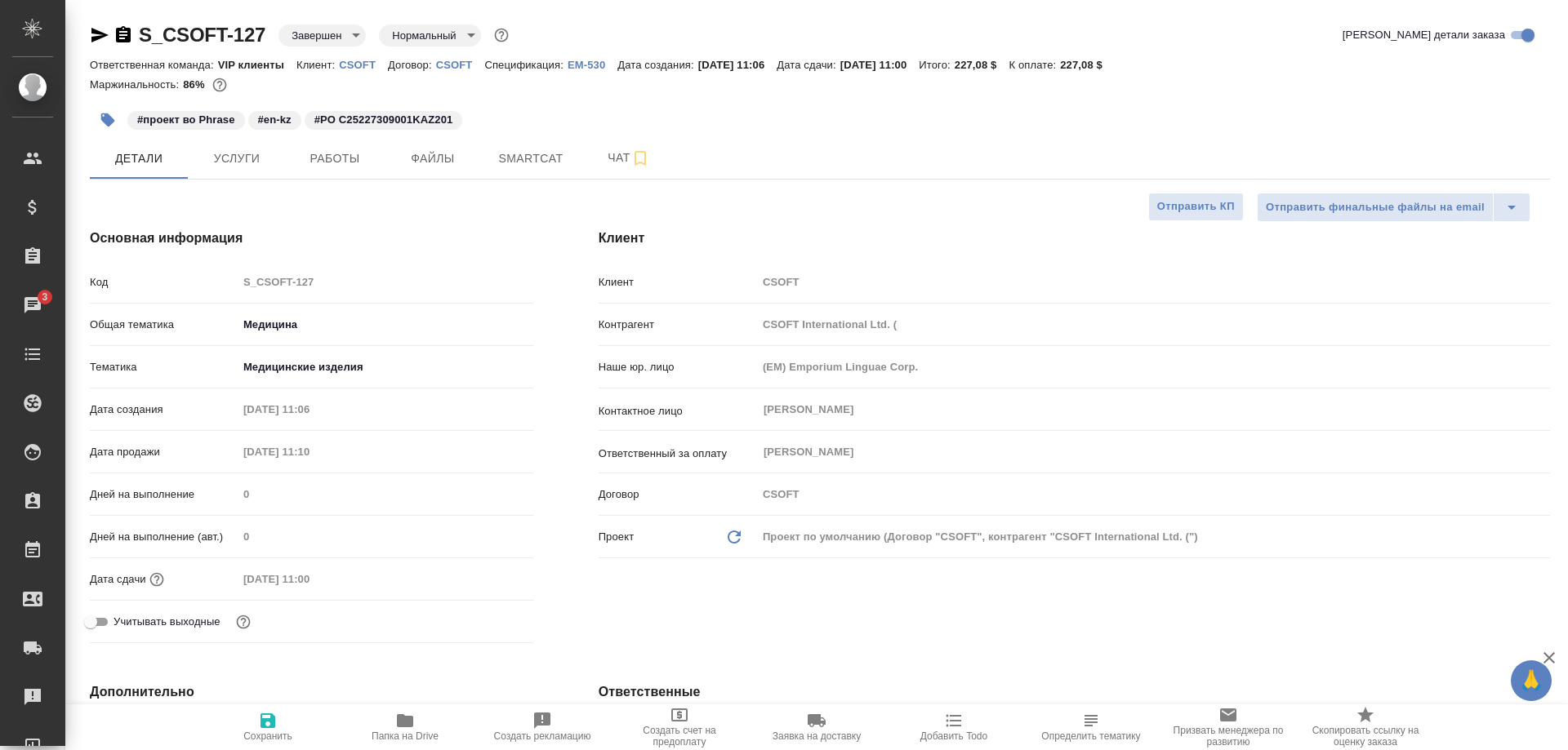
type textarea "x"
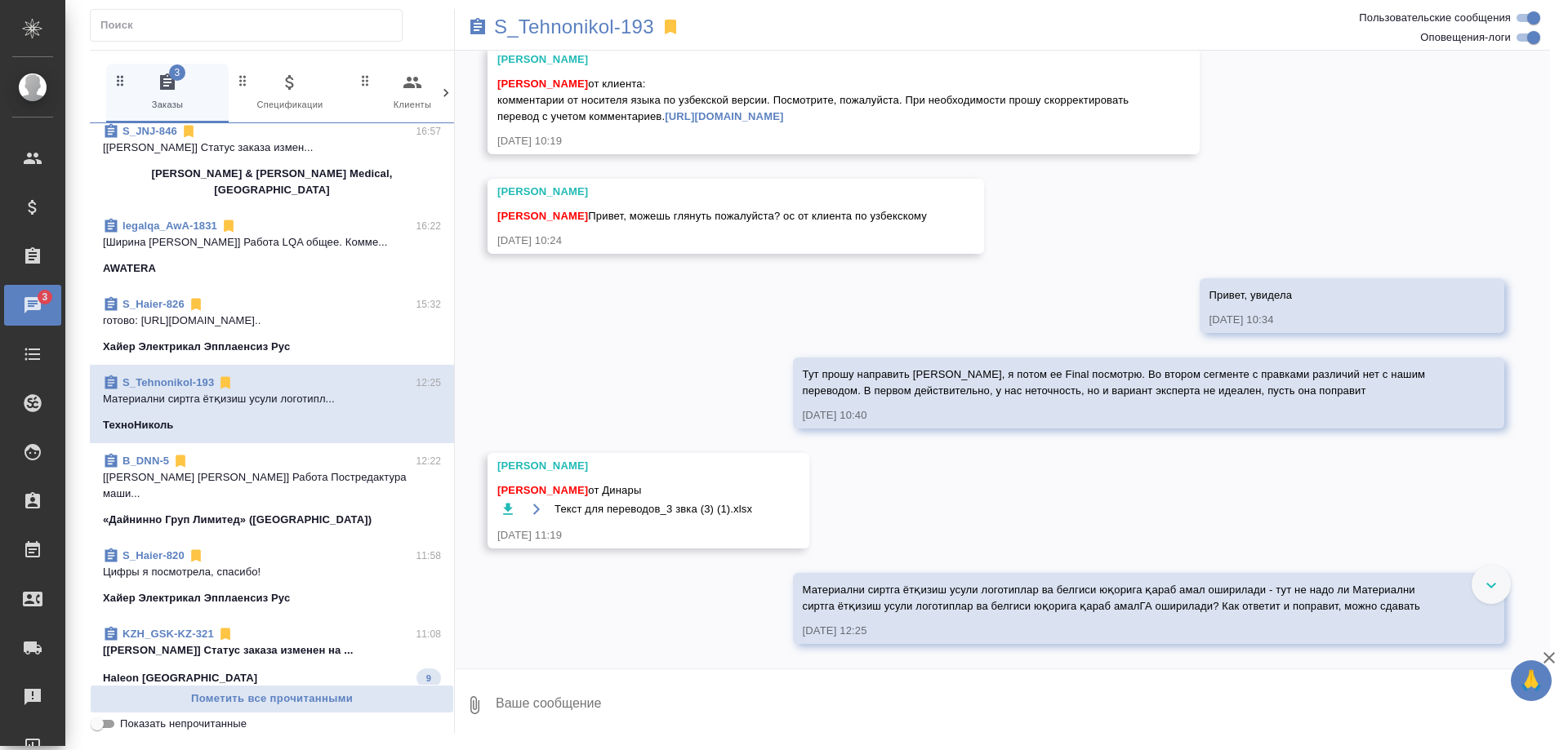
scroll to position [11122, 0]
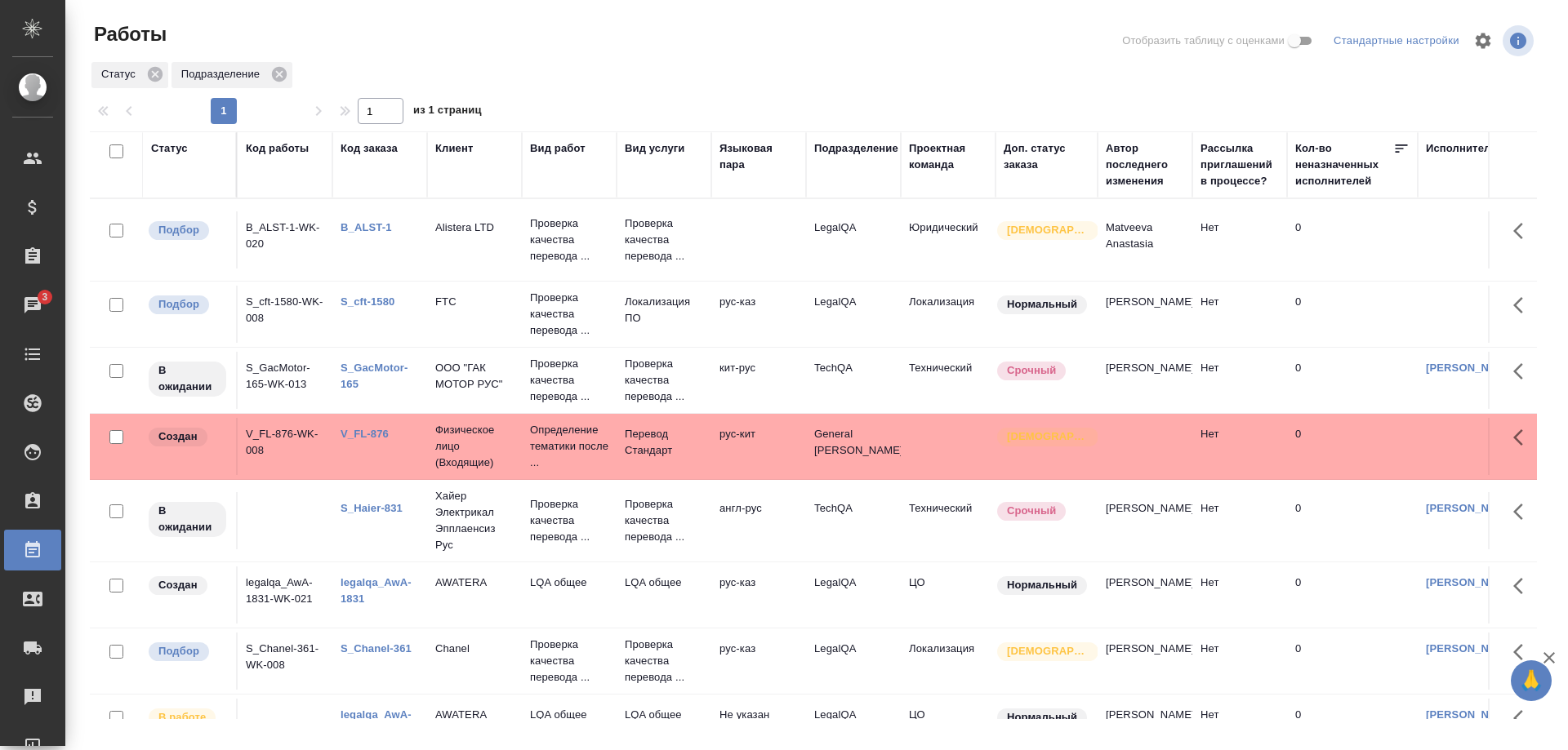
click at [342, 298] on link "S_cft-1580" at bounding box center [367, 302] width 54 height 12
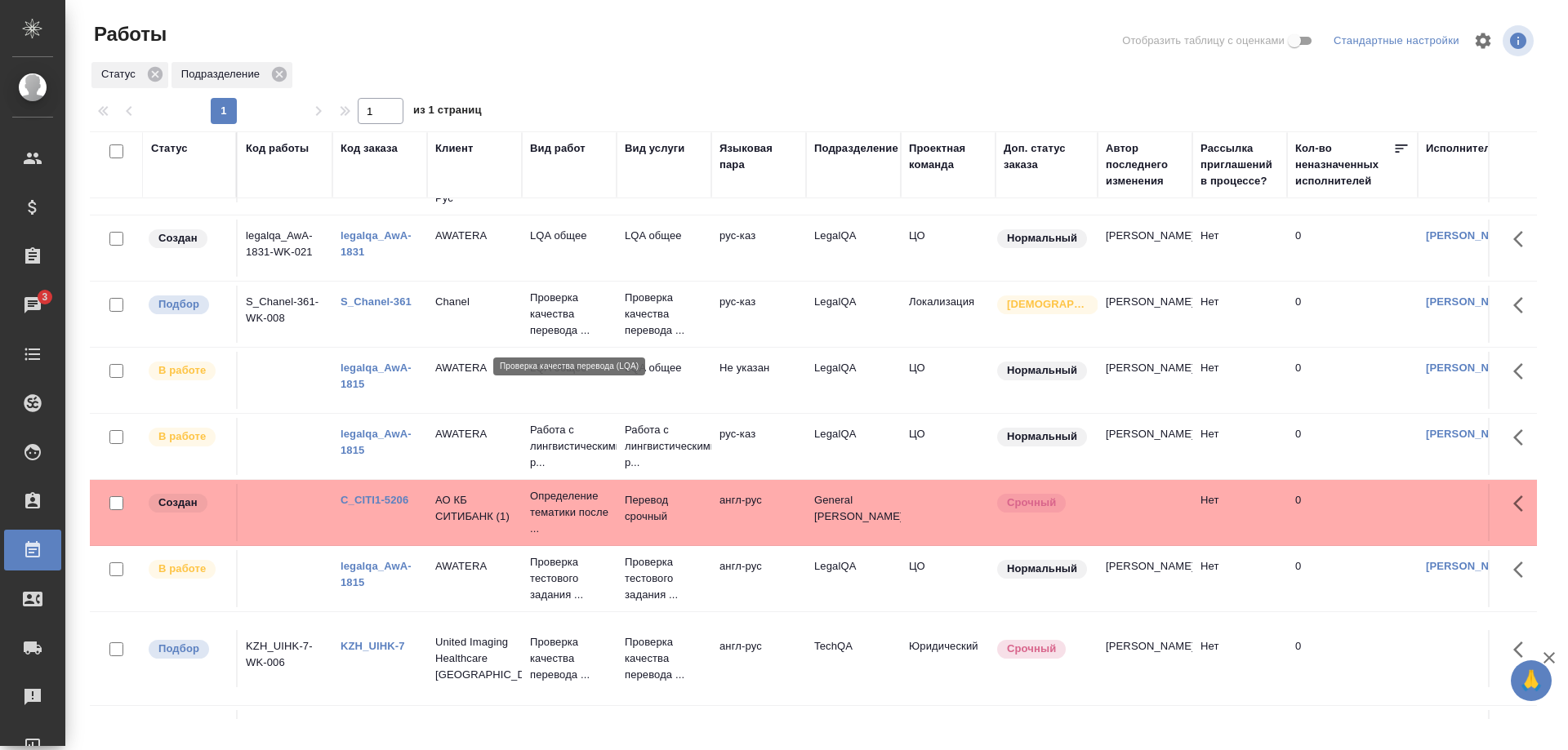
scroll to position [266, 0]
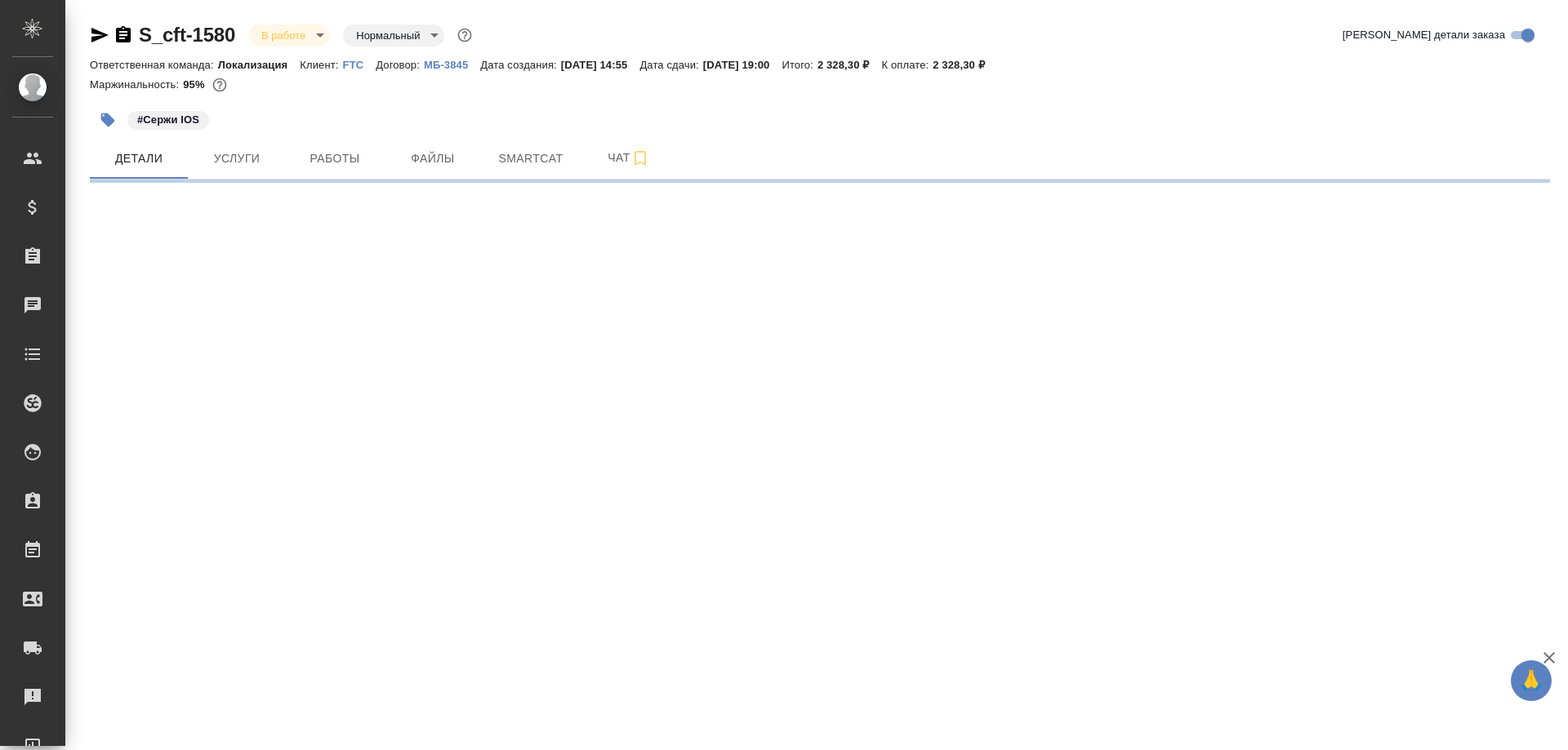
select select "RU"
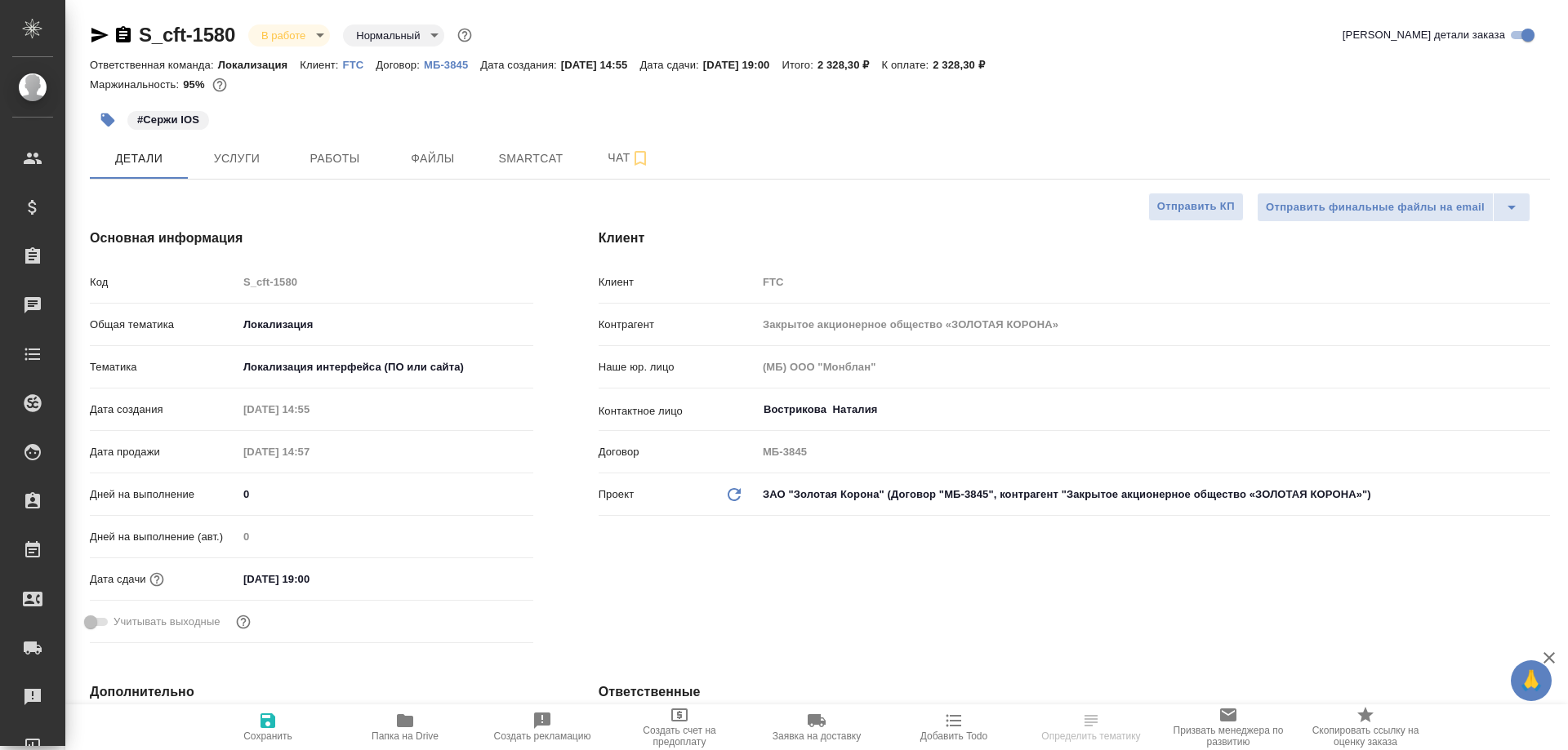
type textarea "x"
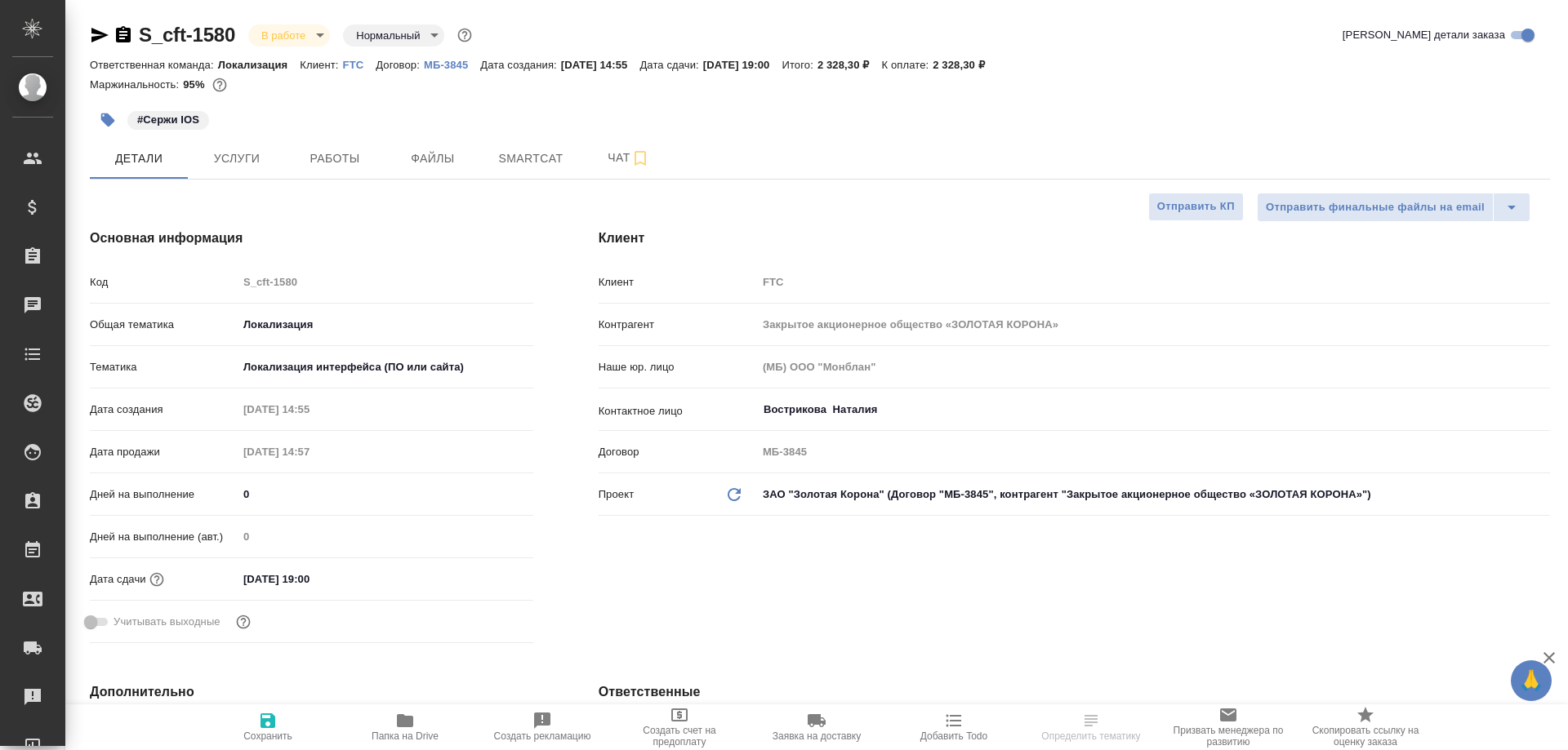
type textarea "x"
type input "[PERSON_NAME]"
type input "Сеитов Павел"
click at [326, 165] on span "Работы" at bounding box center [335, 159] width 78 height 21
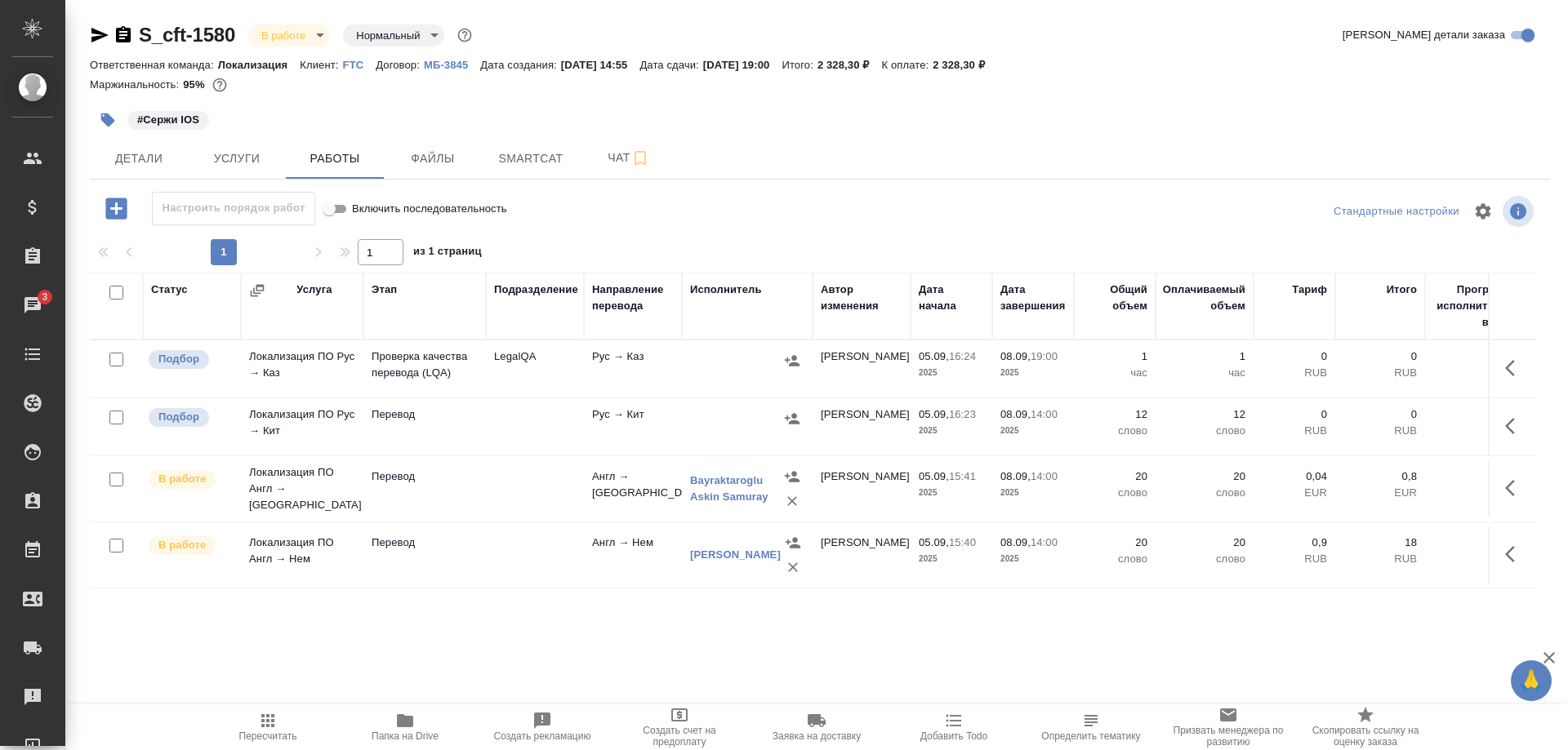
click at [146, 590] on div "Статус Услуга Этап Подразделение Направление перевода Исполнитель Автор изменен…" at bounding box center [812, 456] width 1446 height 367
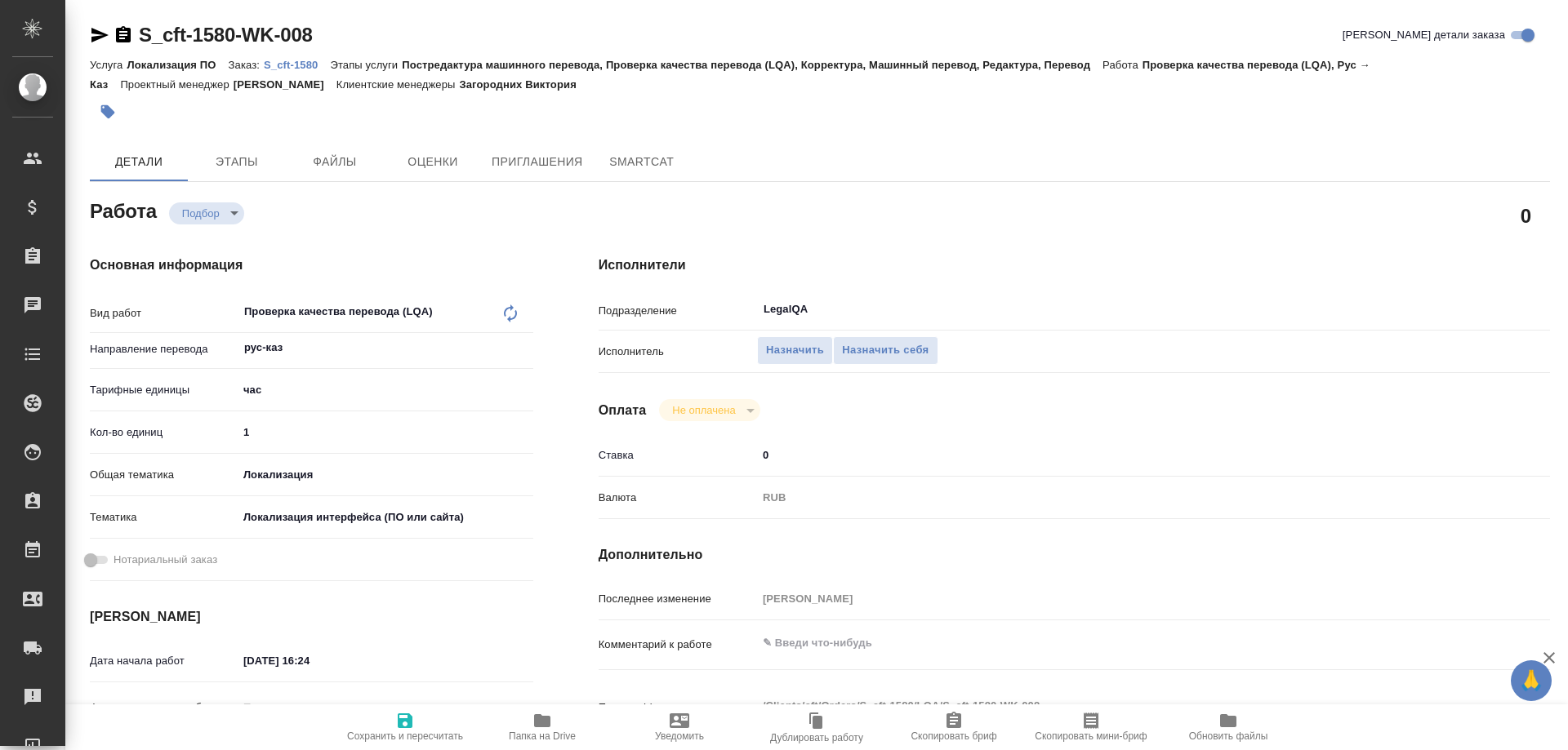
type textarea "x"
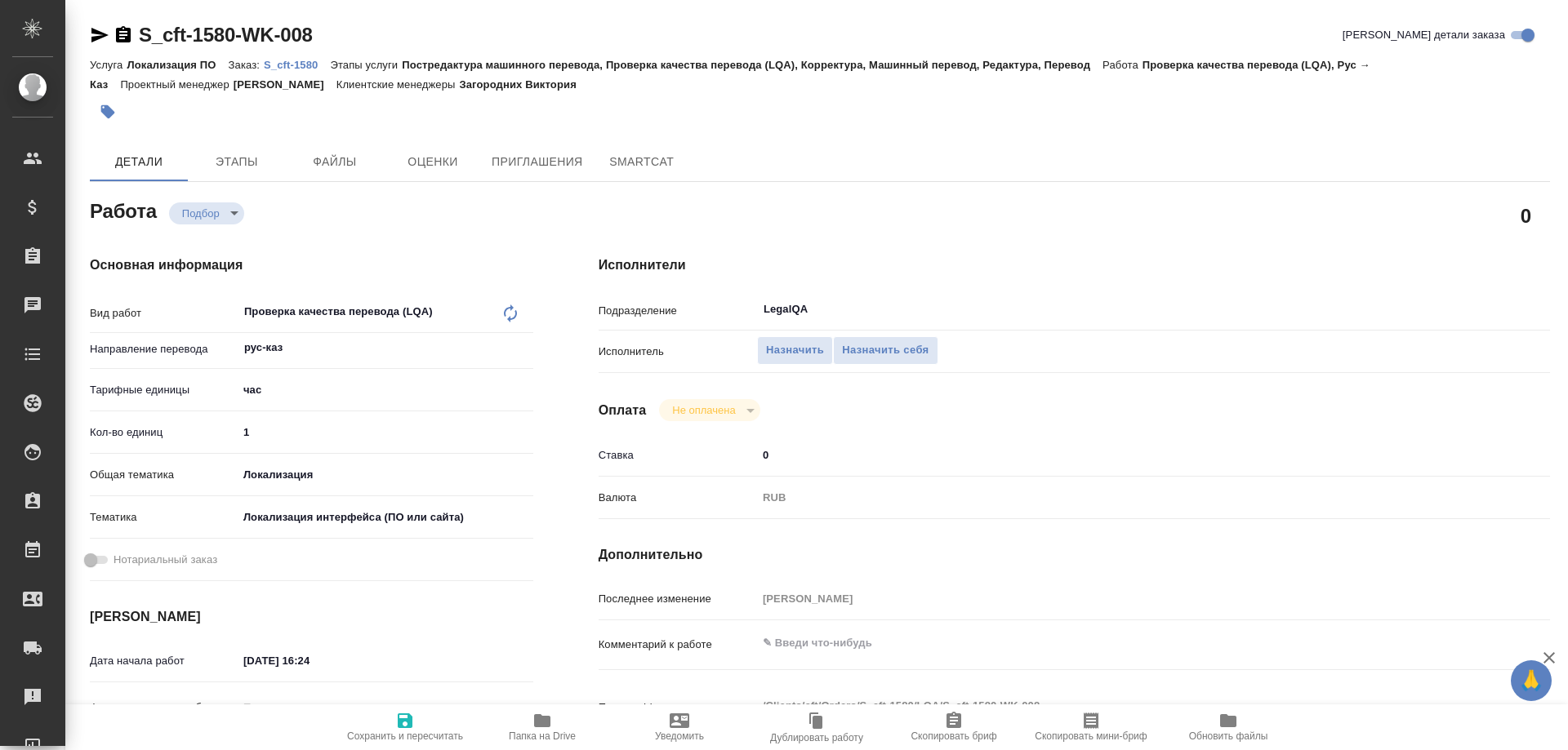
type textarea "x"
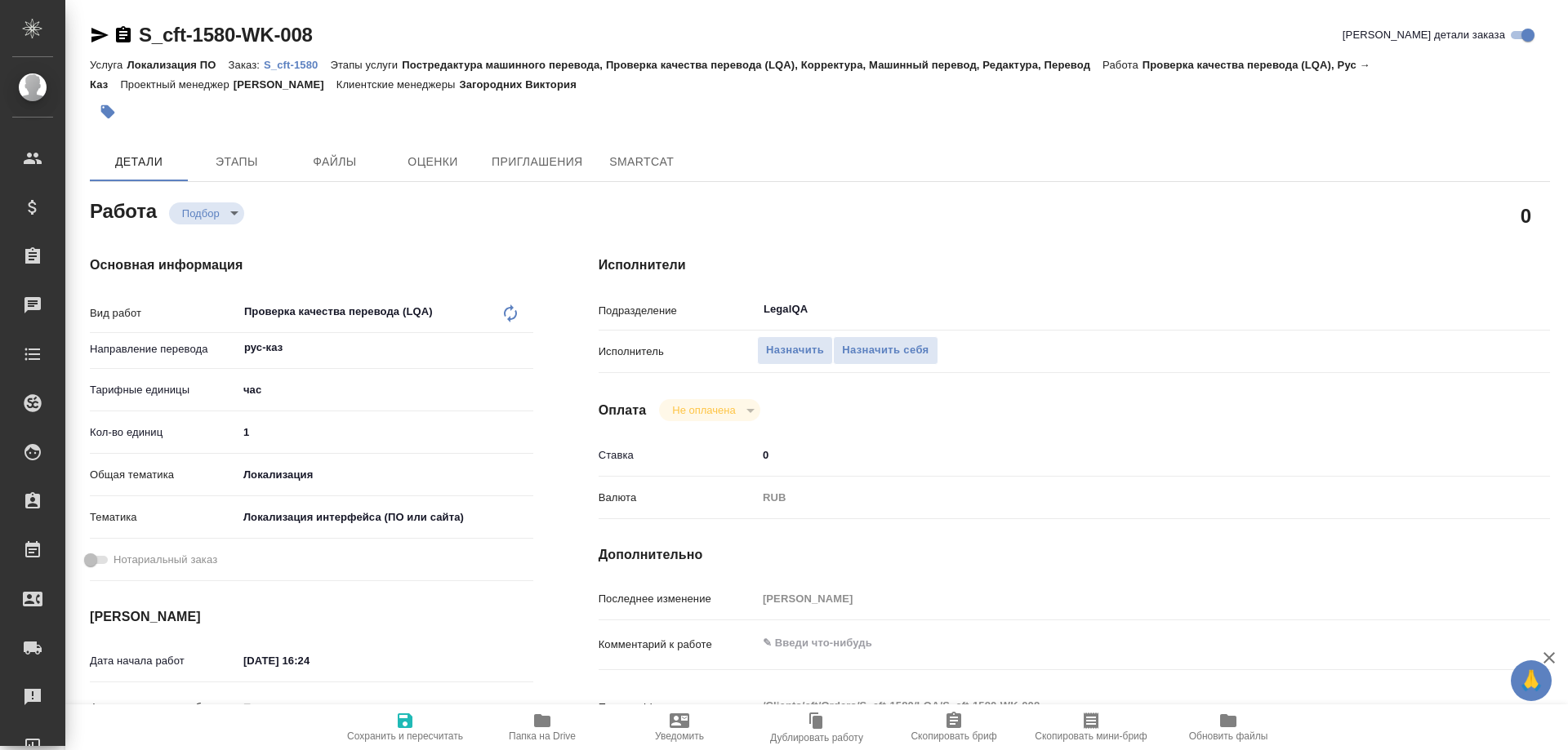
type textarea "x"
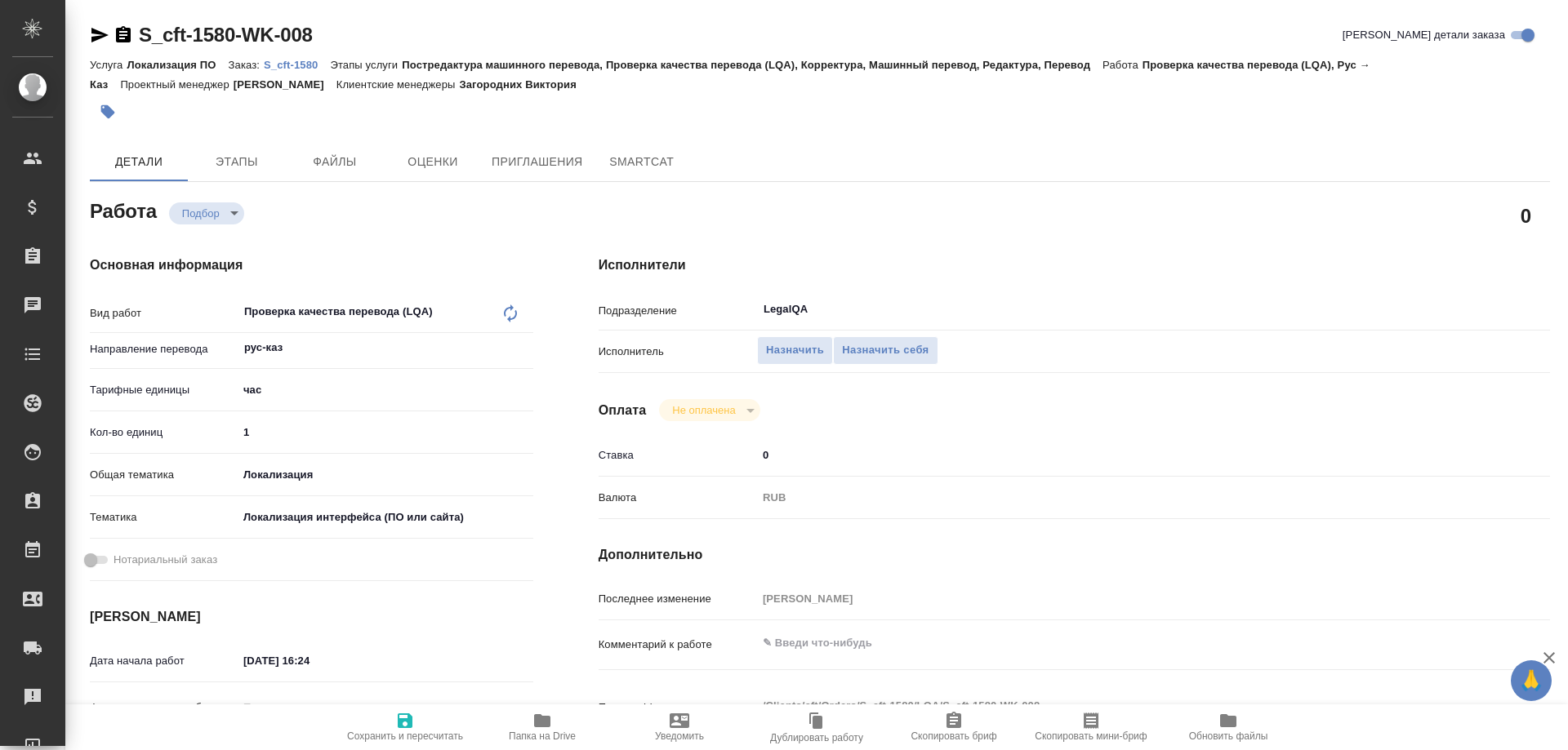
type textarea "x"
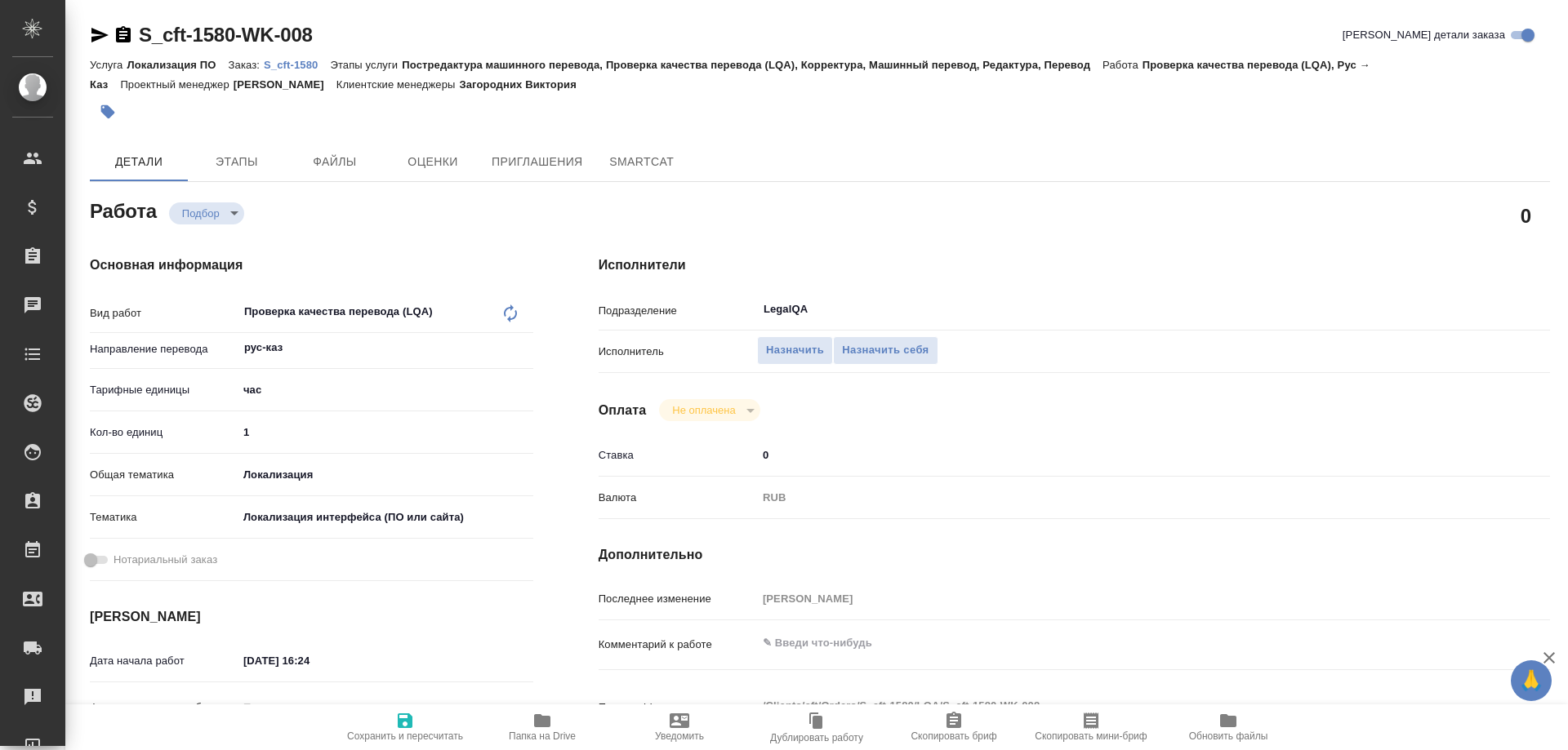
type textarea "x"
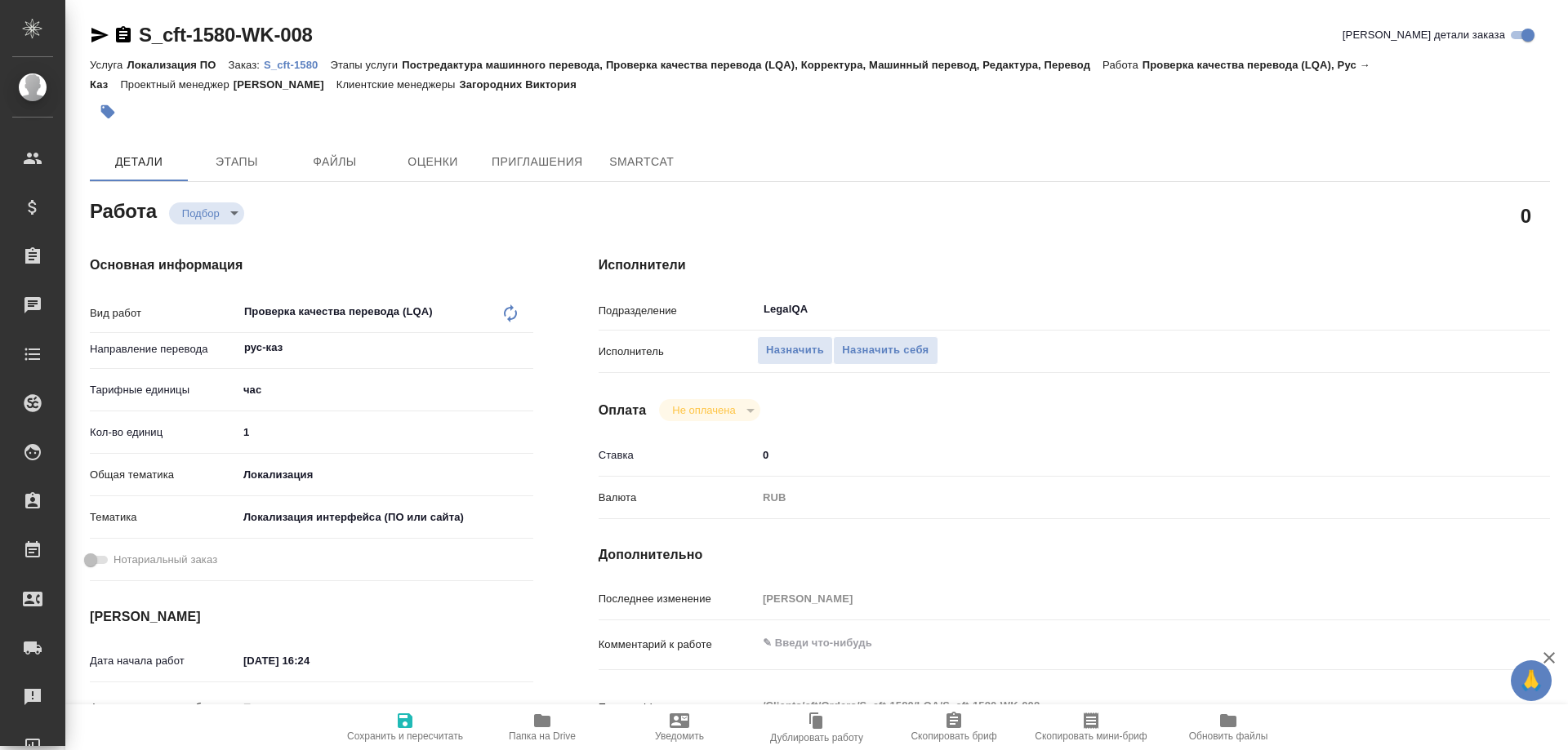
type textarea "x"
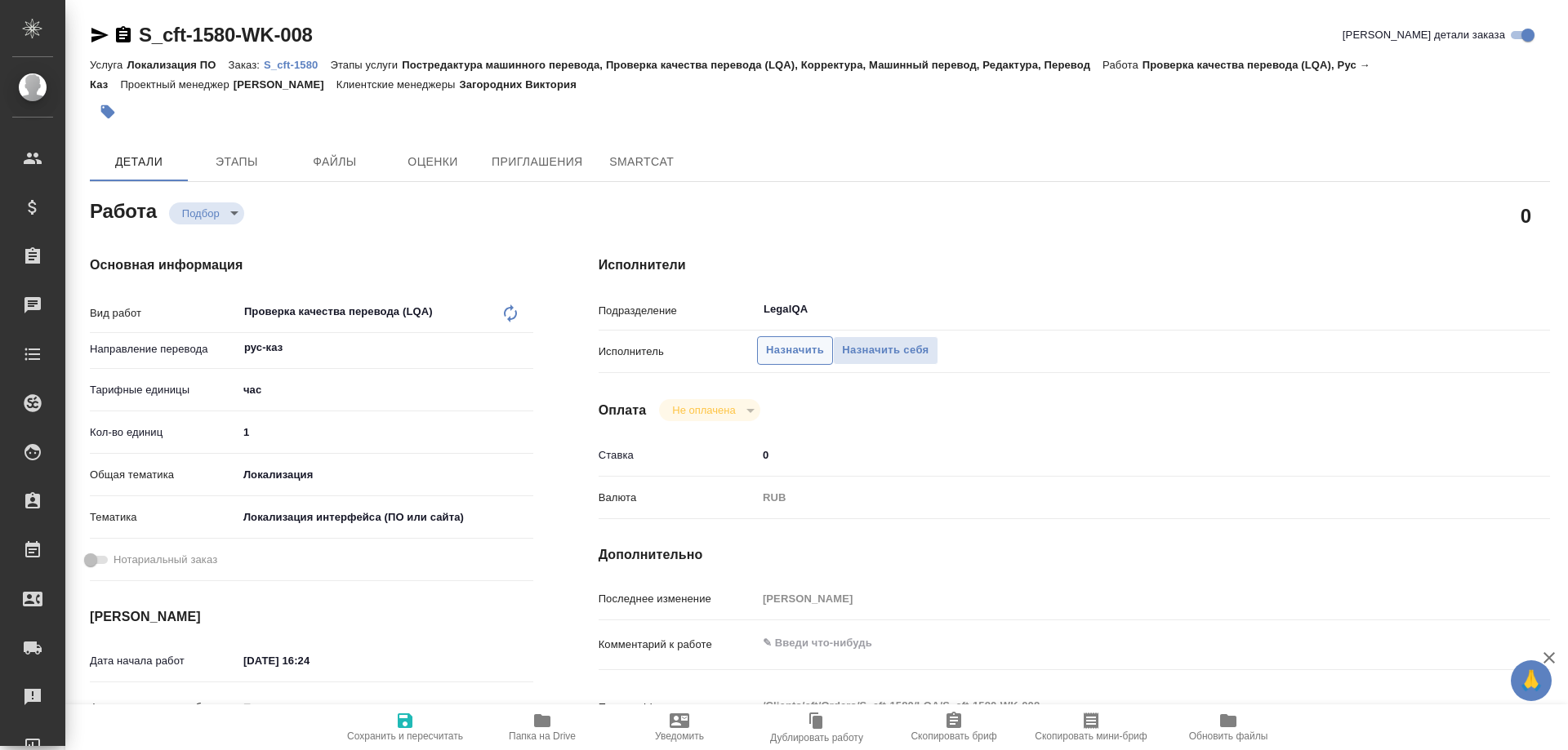
type textarea "x"
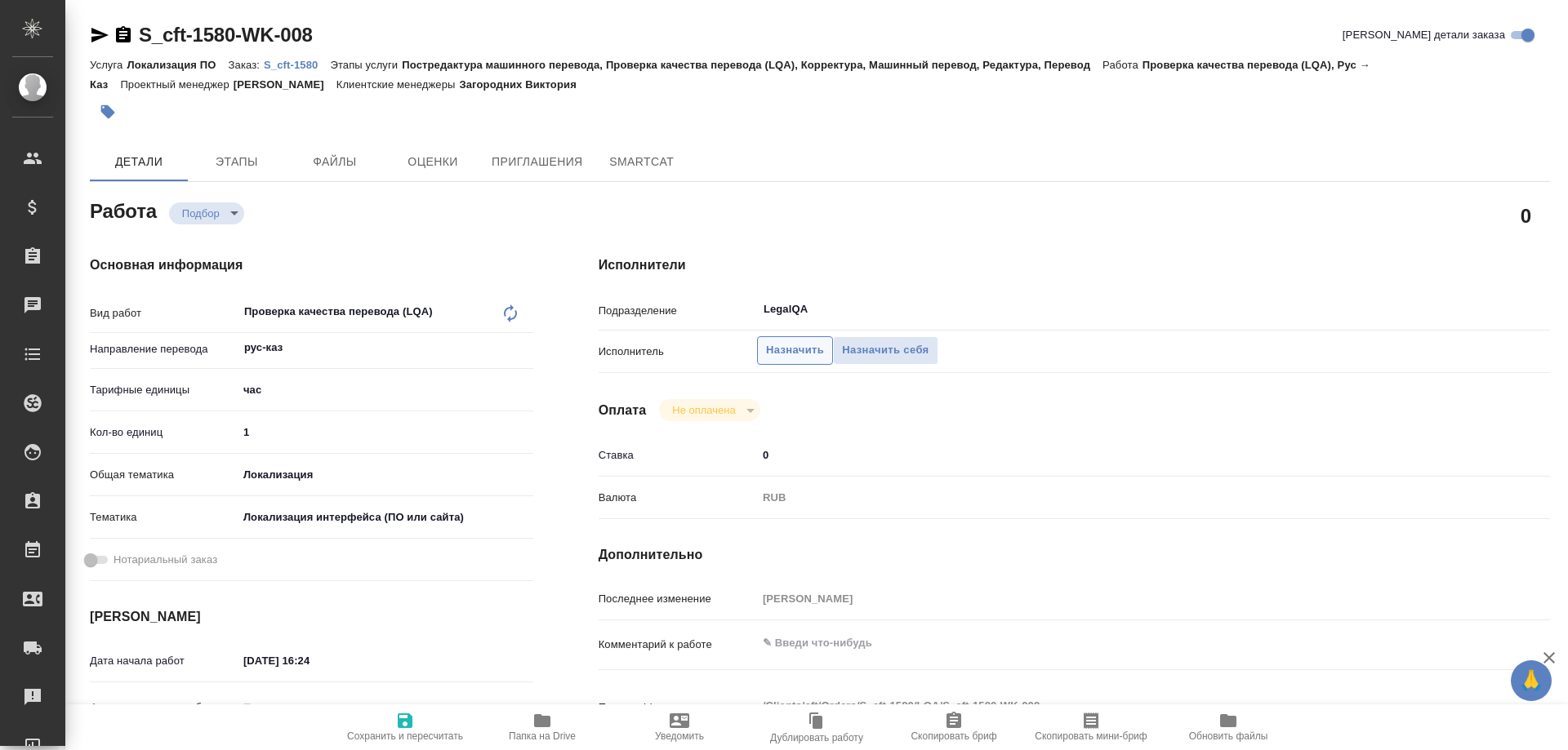
type textarea "x"
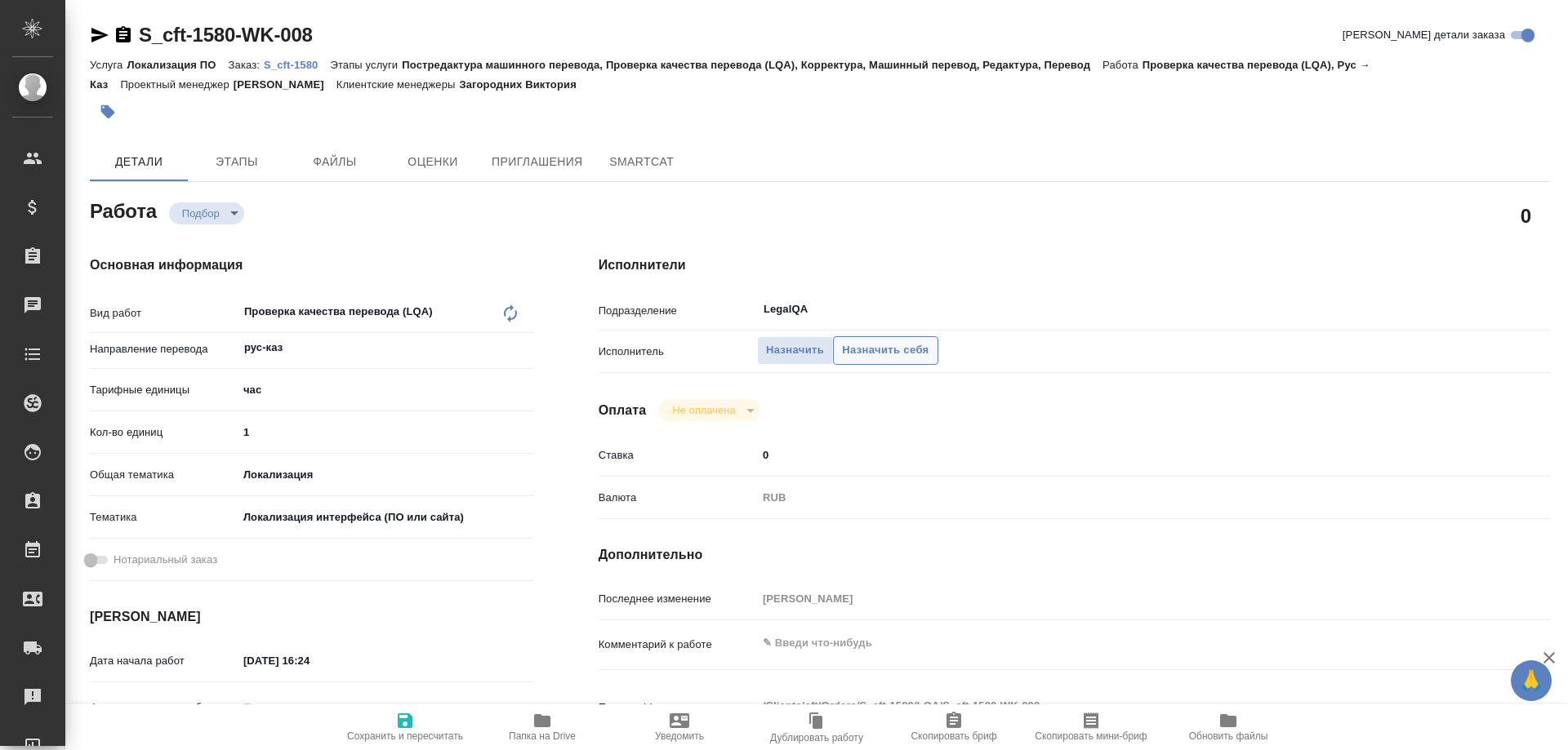
type textarea "x"
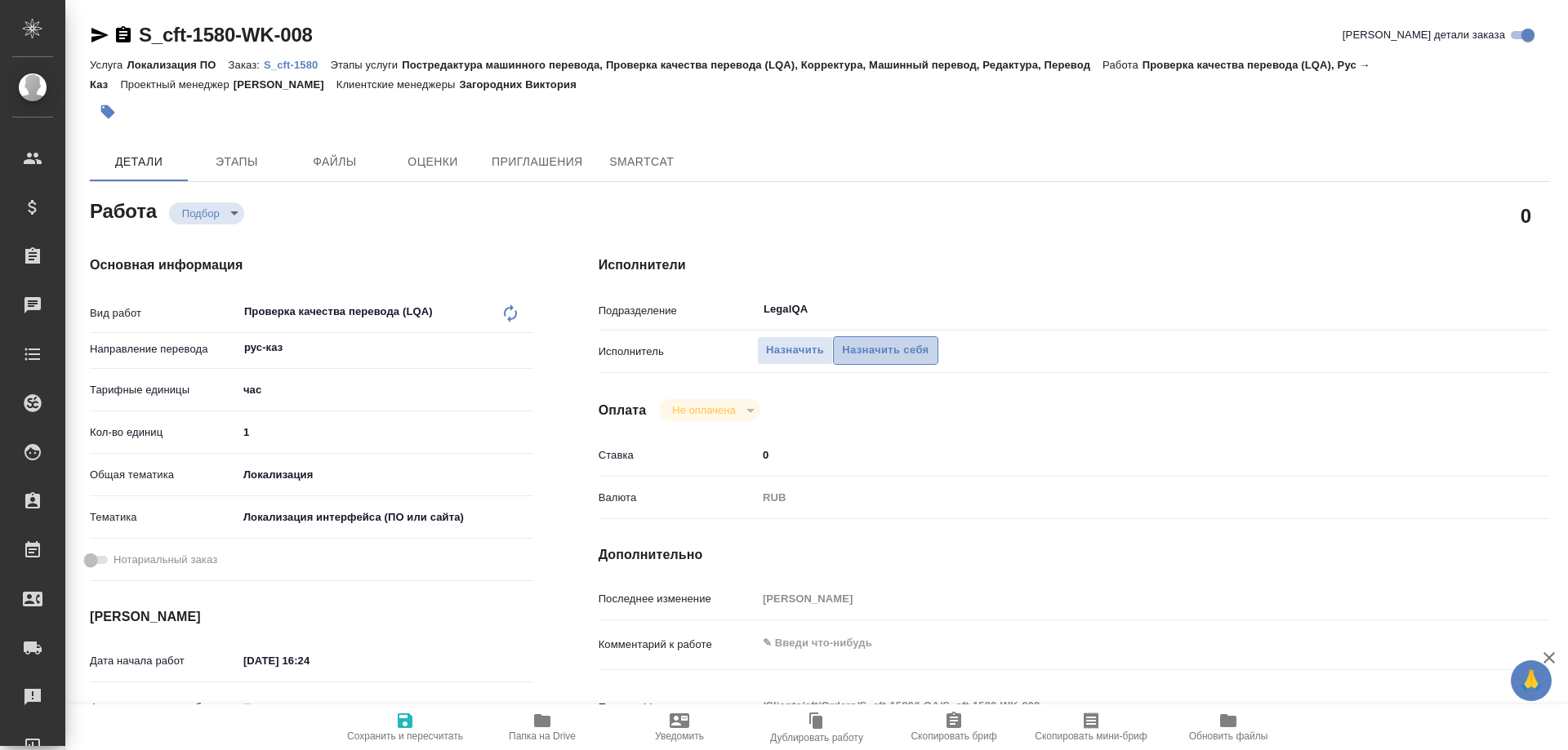
click at [852, 341] on span "Назначить себя" at bounding box center [885, 351] width 87 height 19
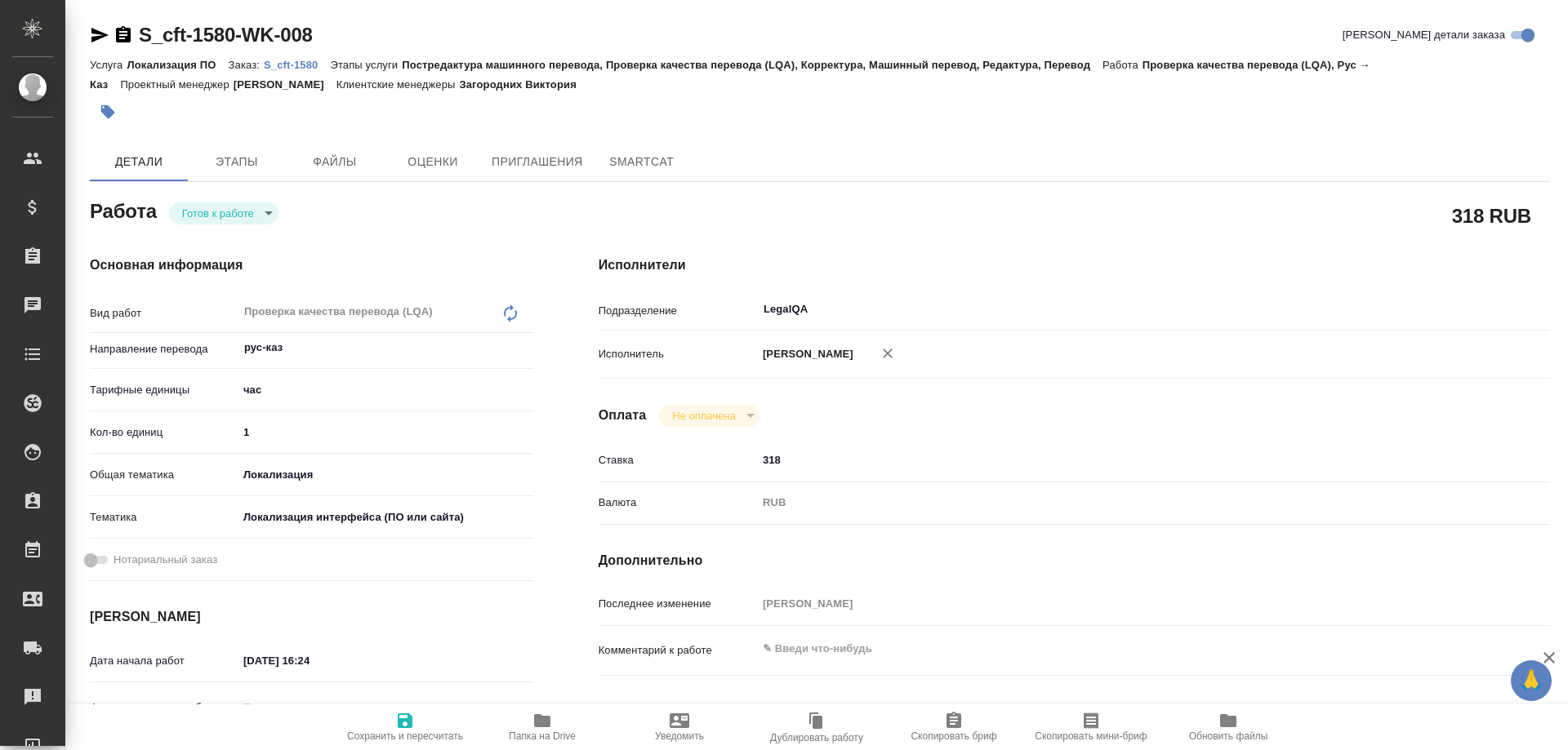
type textarea "x"
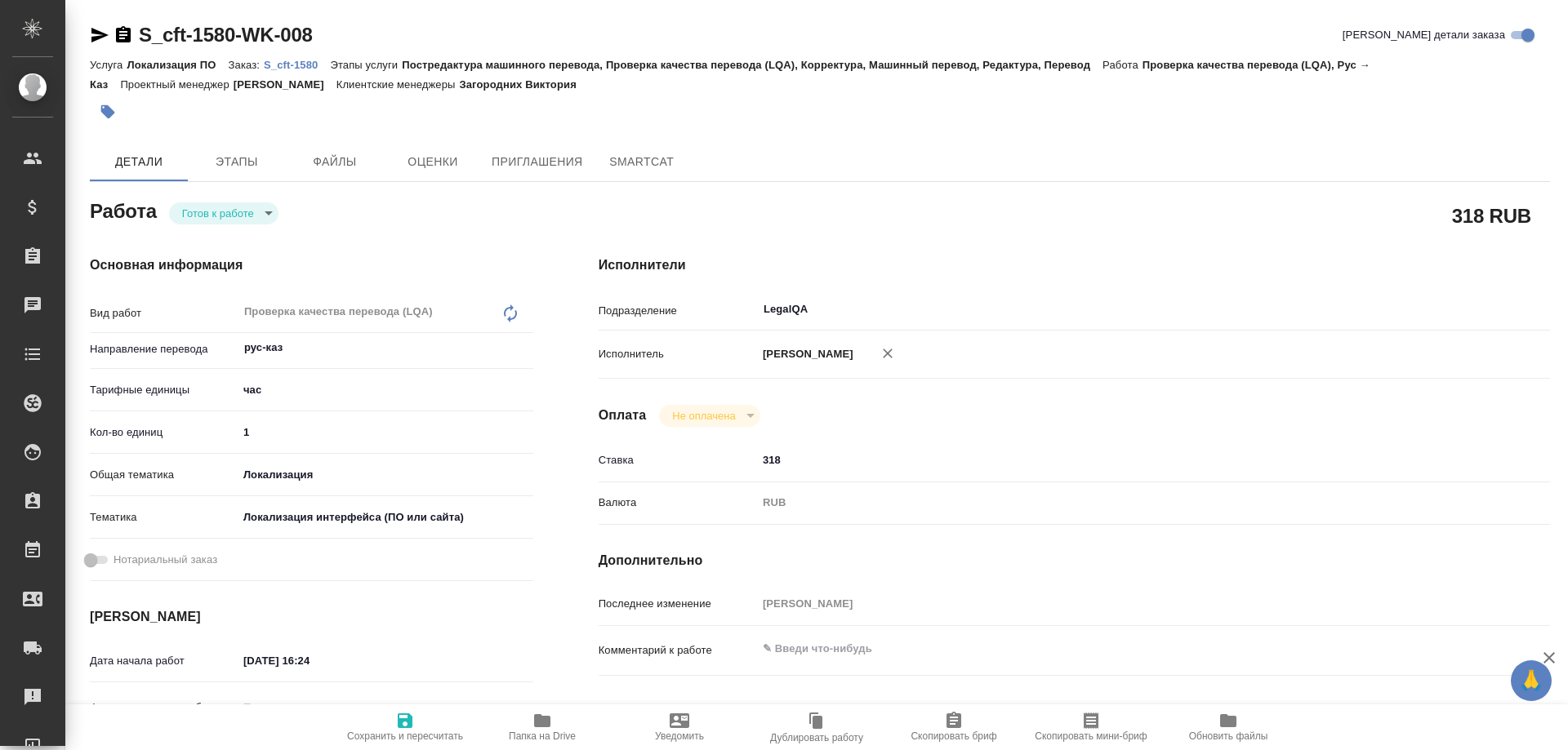
type textarea "x"
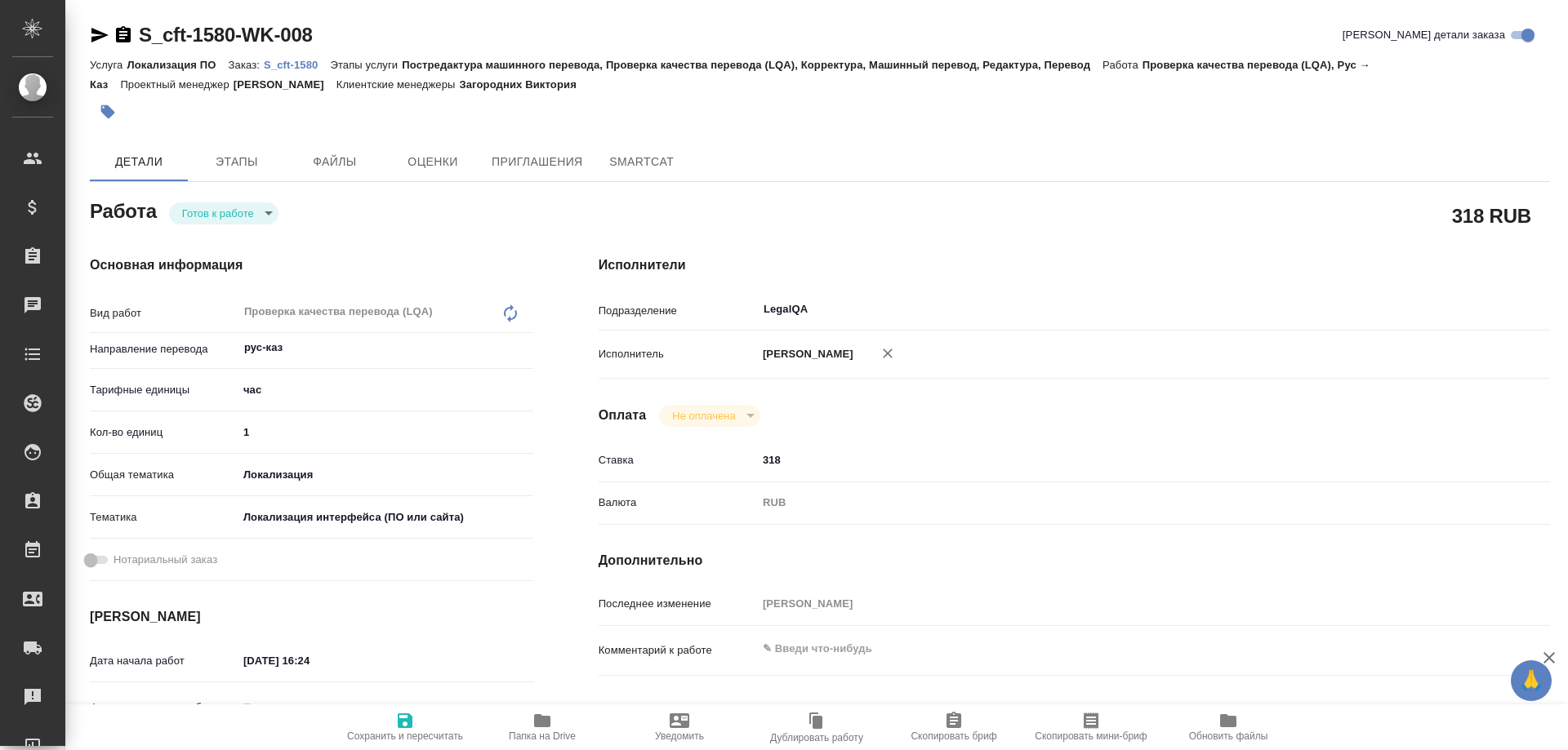
type textarea "x"
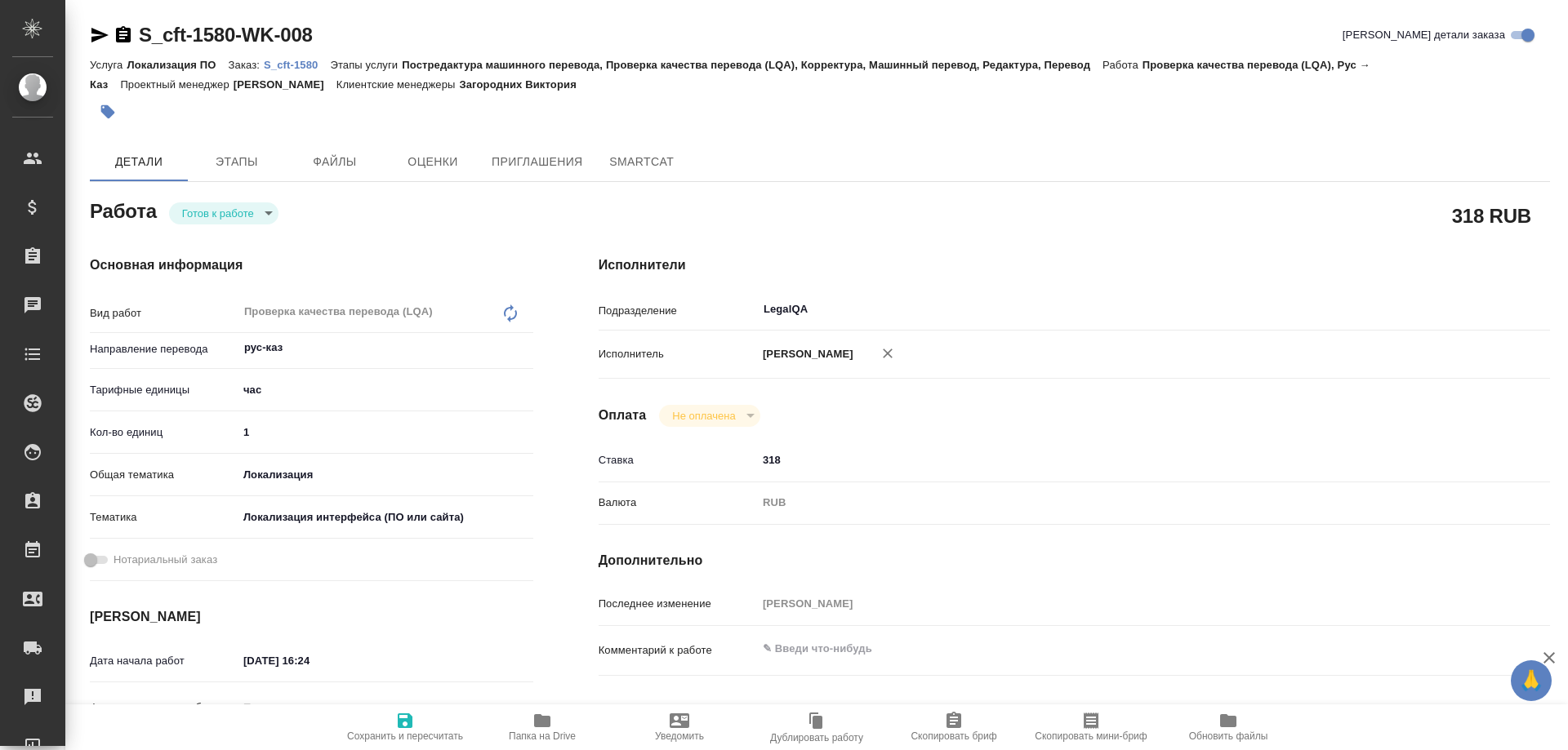
type textarea "x"
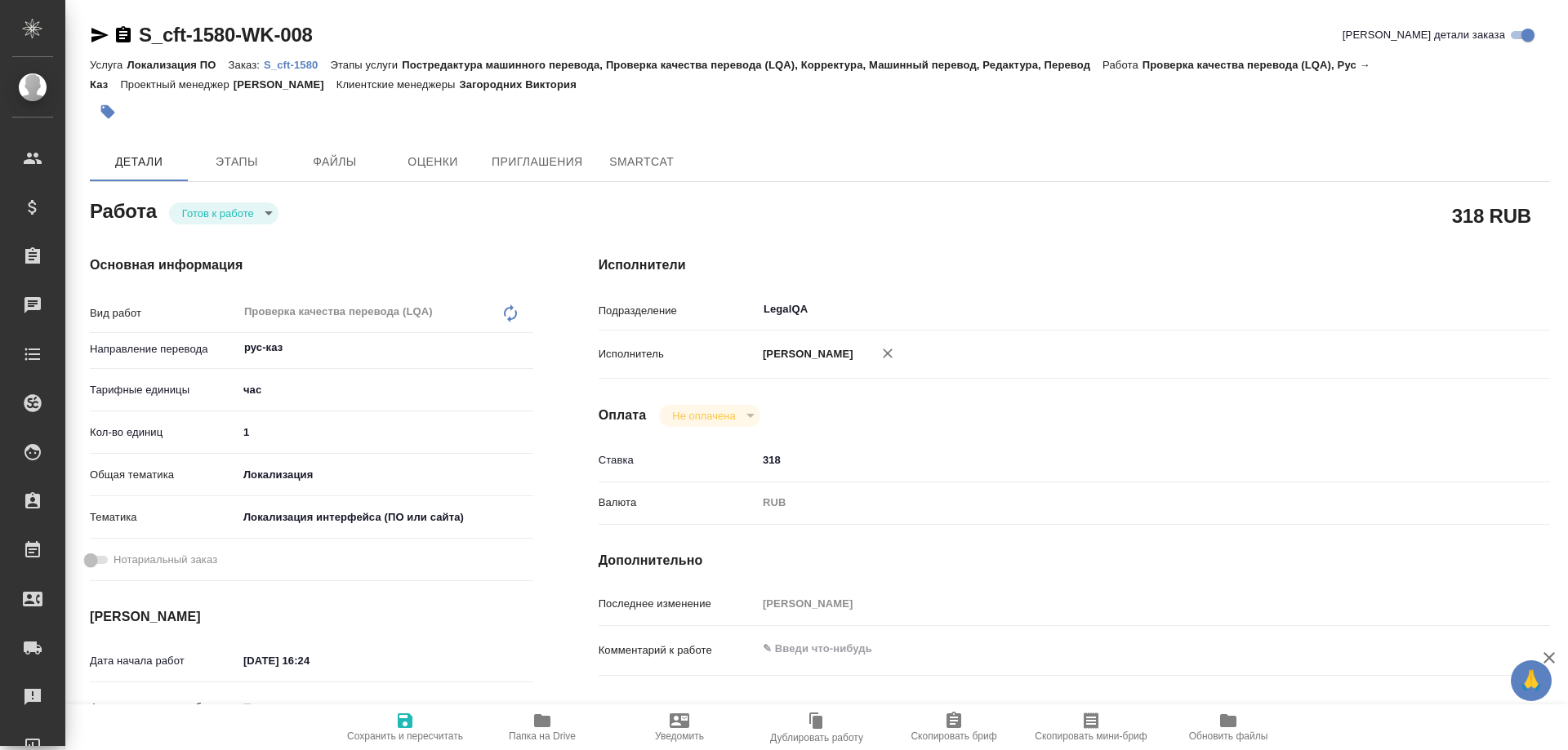
type textarea "x"
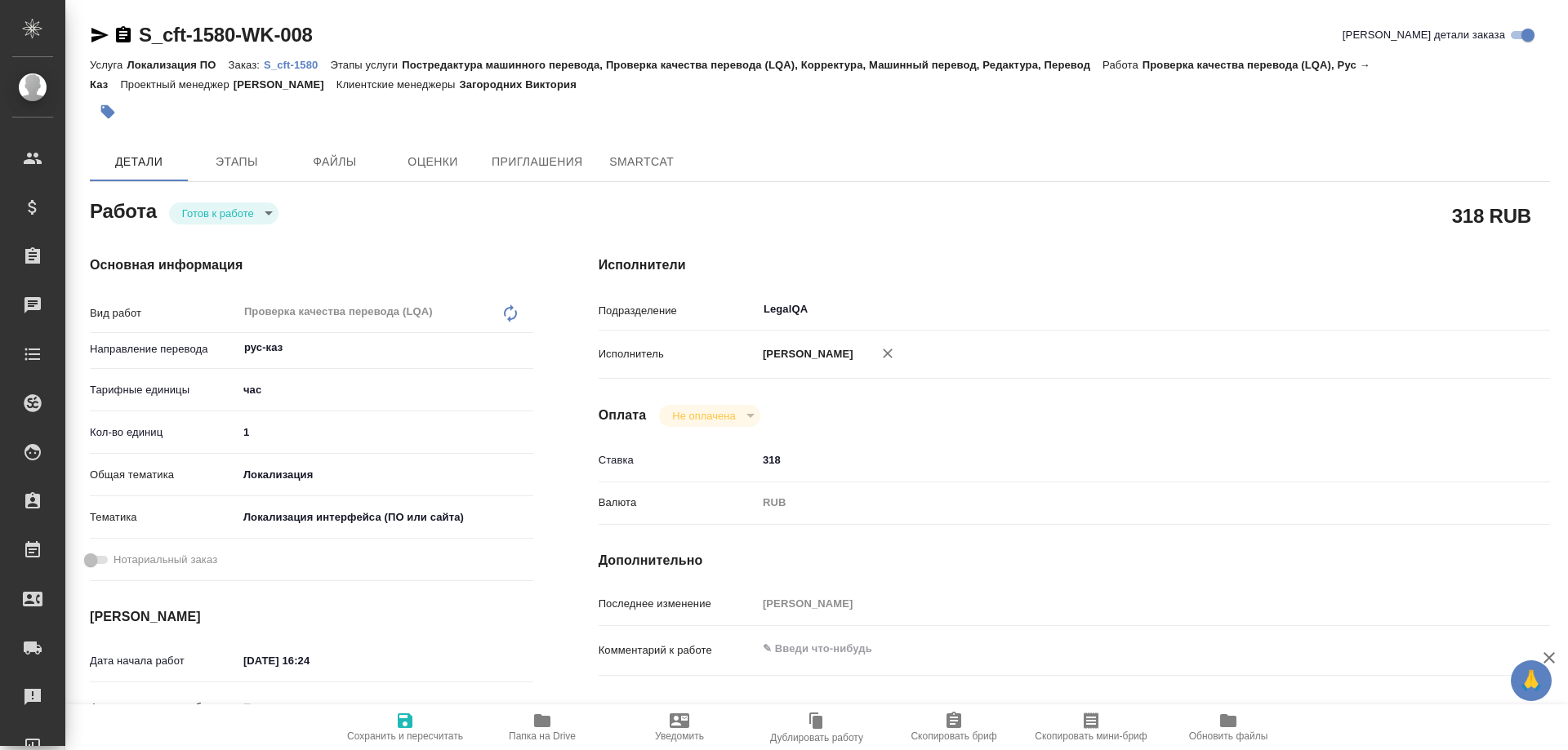
click at [414, 731] on span "Сохранить и пересчитать" at bounding box center [404, 736] width 116 height 11
type textarea "x"
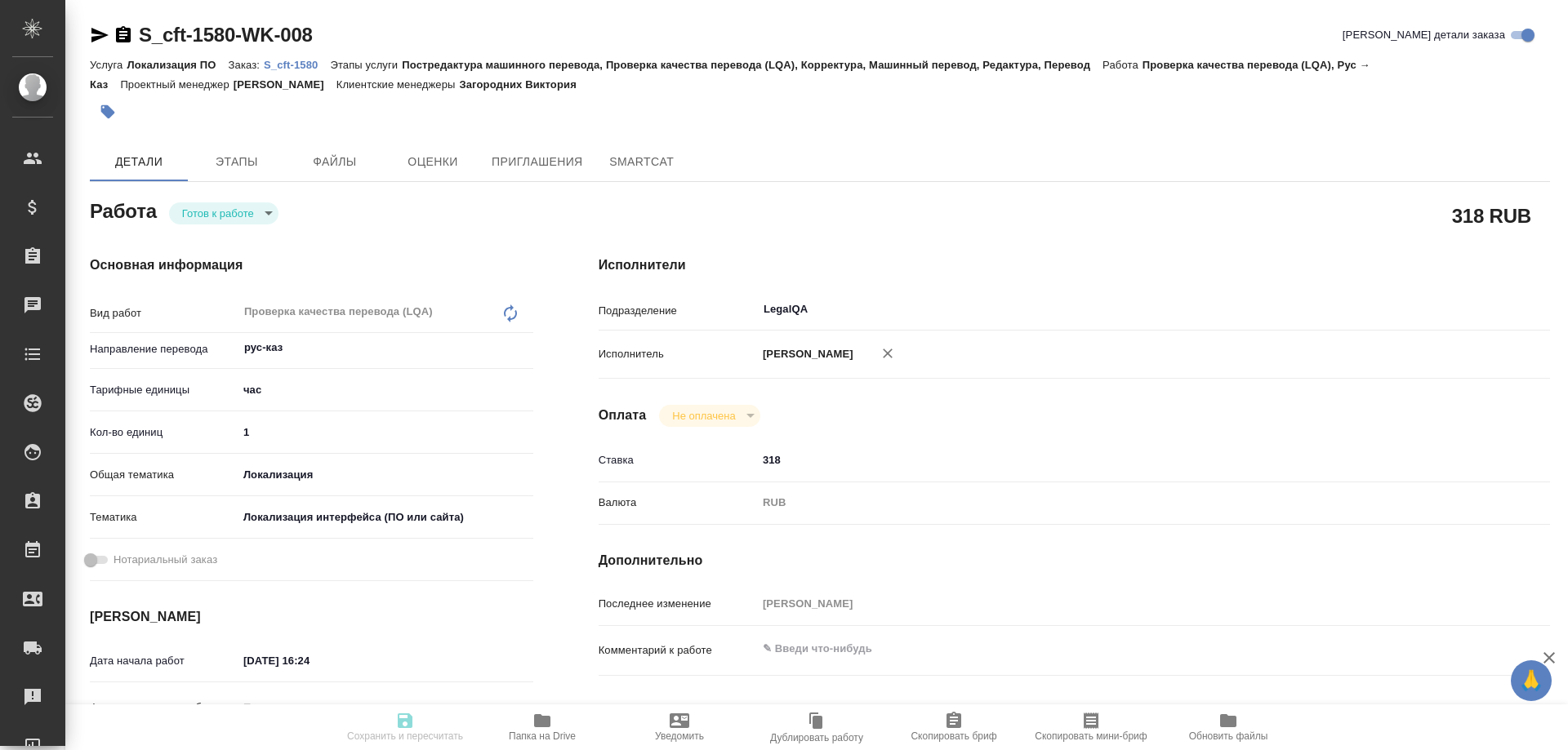
type textarea "x"
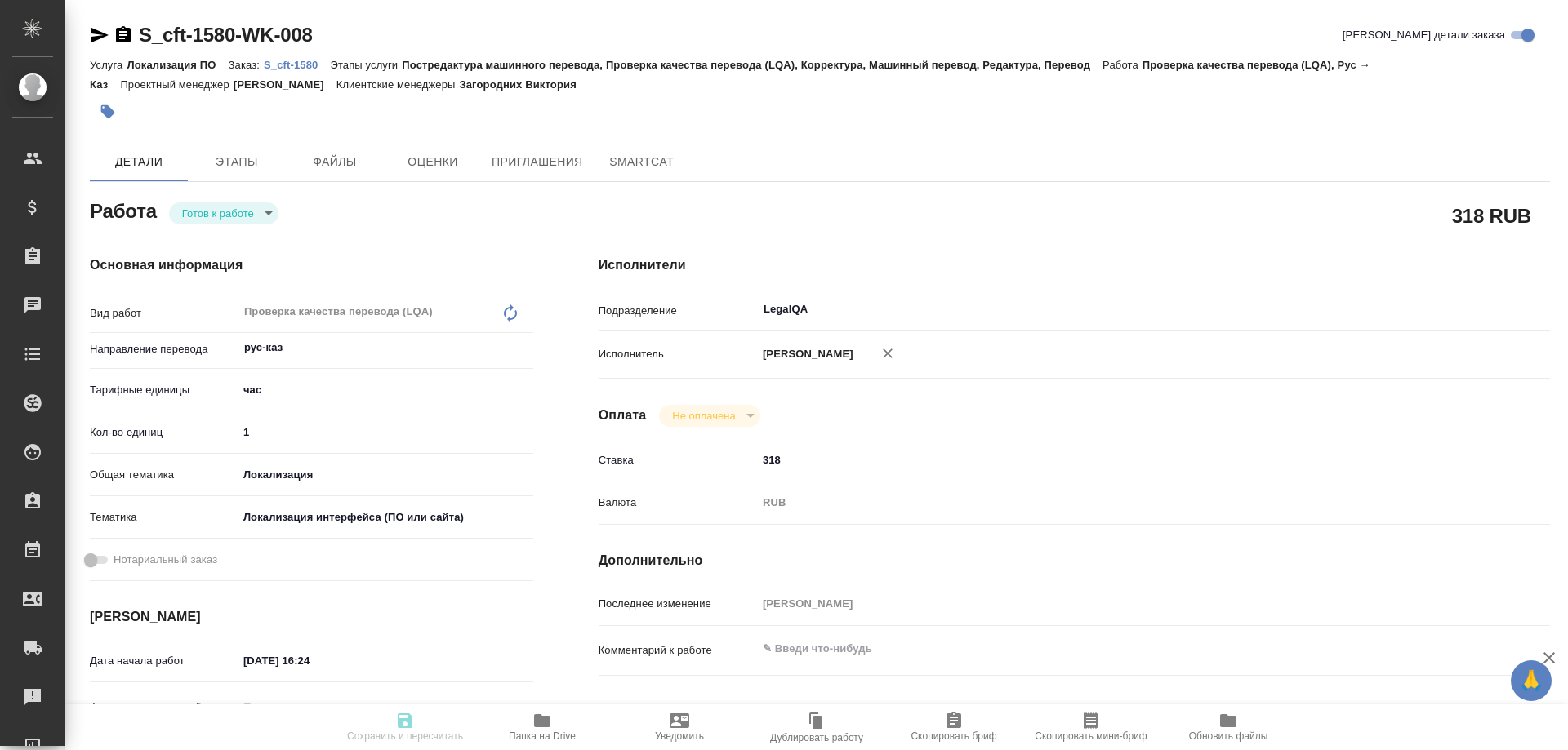
type textarea "x"
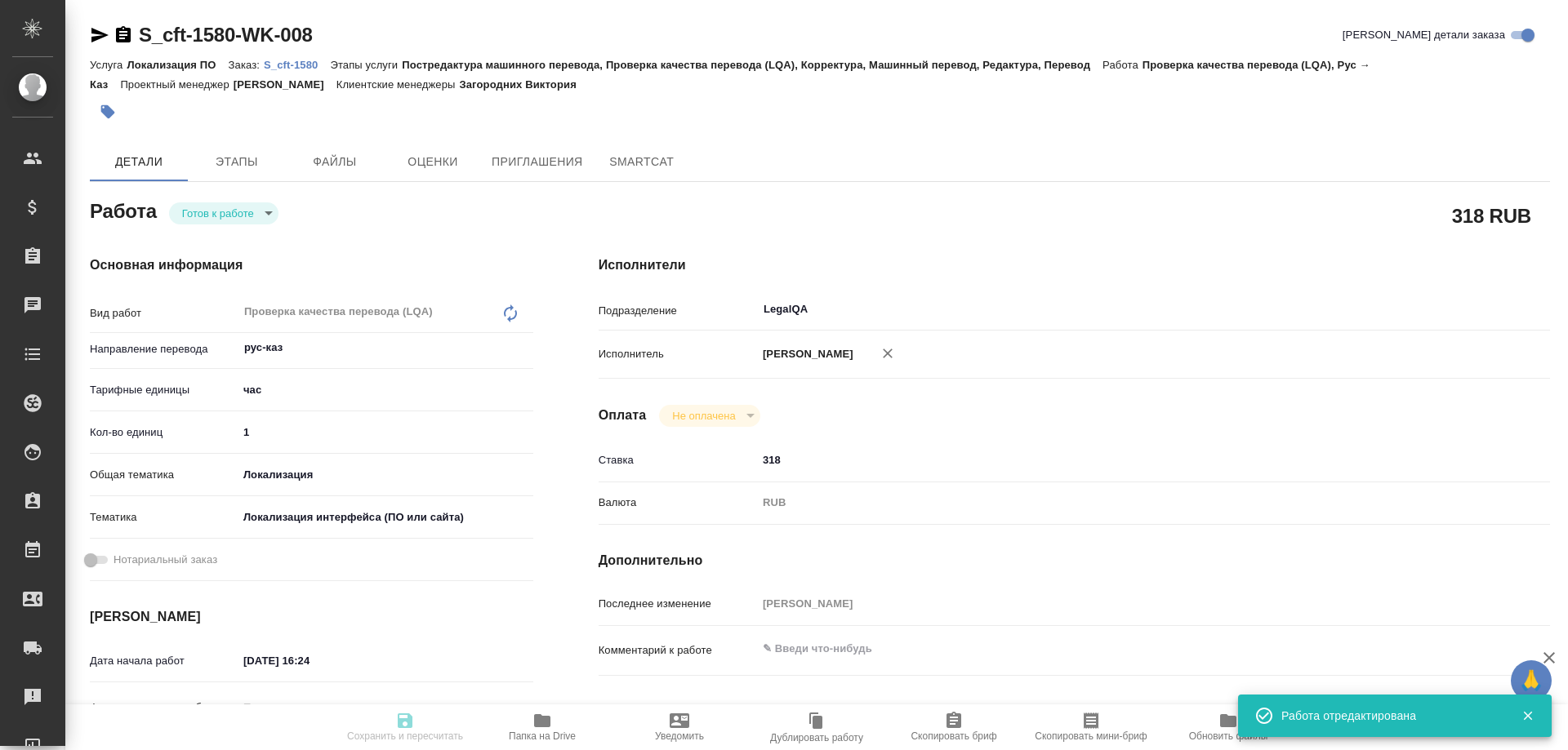
type input "readyForWork"
type textarea "Проверка качества перевода (LQA)"
type textarea "x"
type input "рус-каз"
type input "5a8b1489cc6b4906c91bfd93"
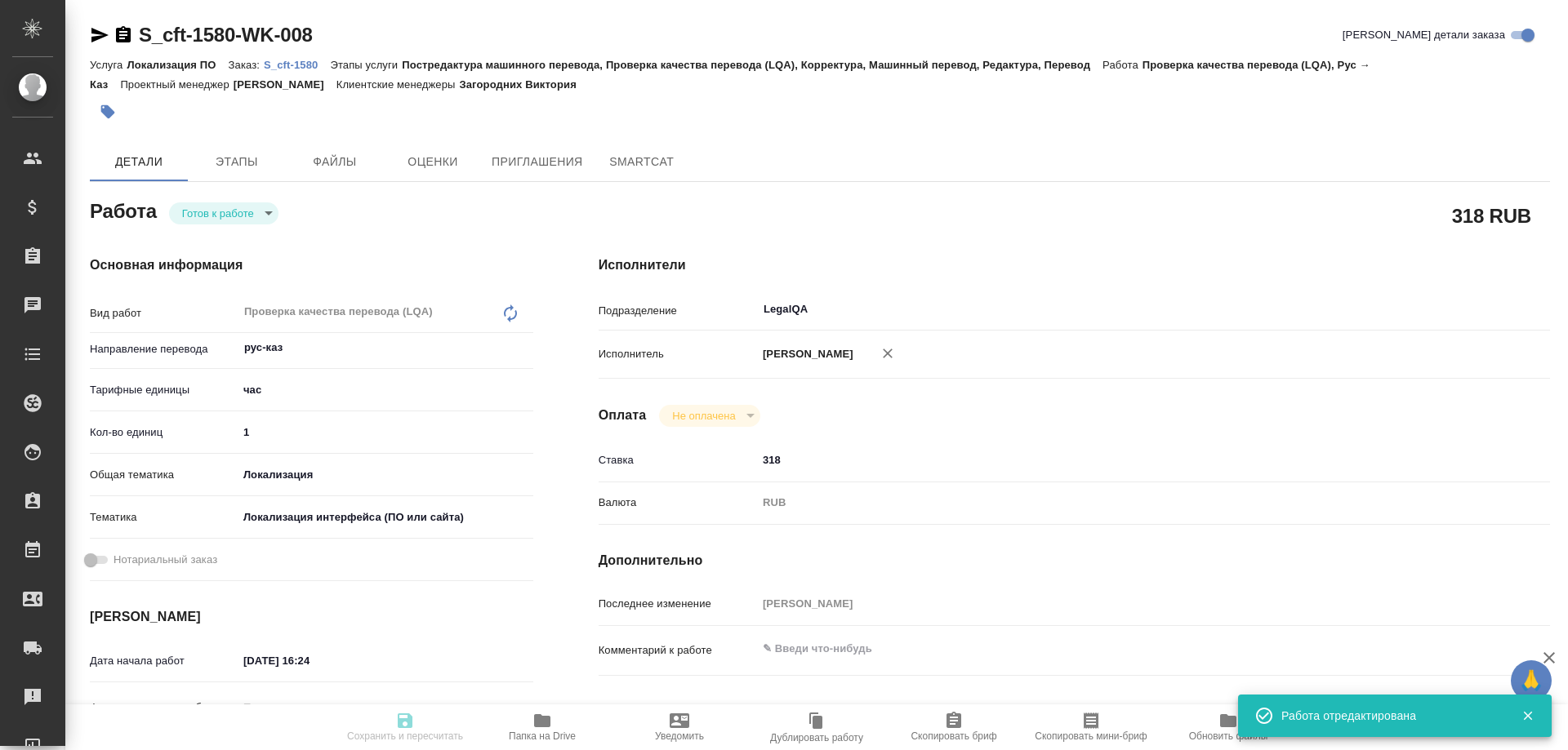
type input "1"
type input "local"
type input "5a8b8b956a9677013d343e0d"
type input "05.09.2025 16:24"
type input "08.09.2025 19:00"
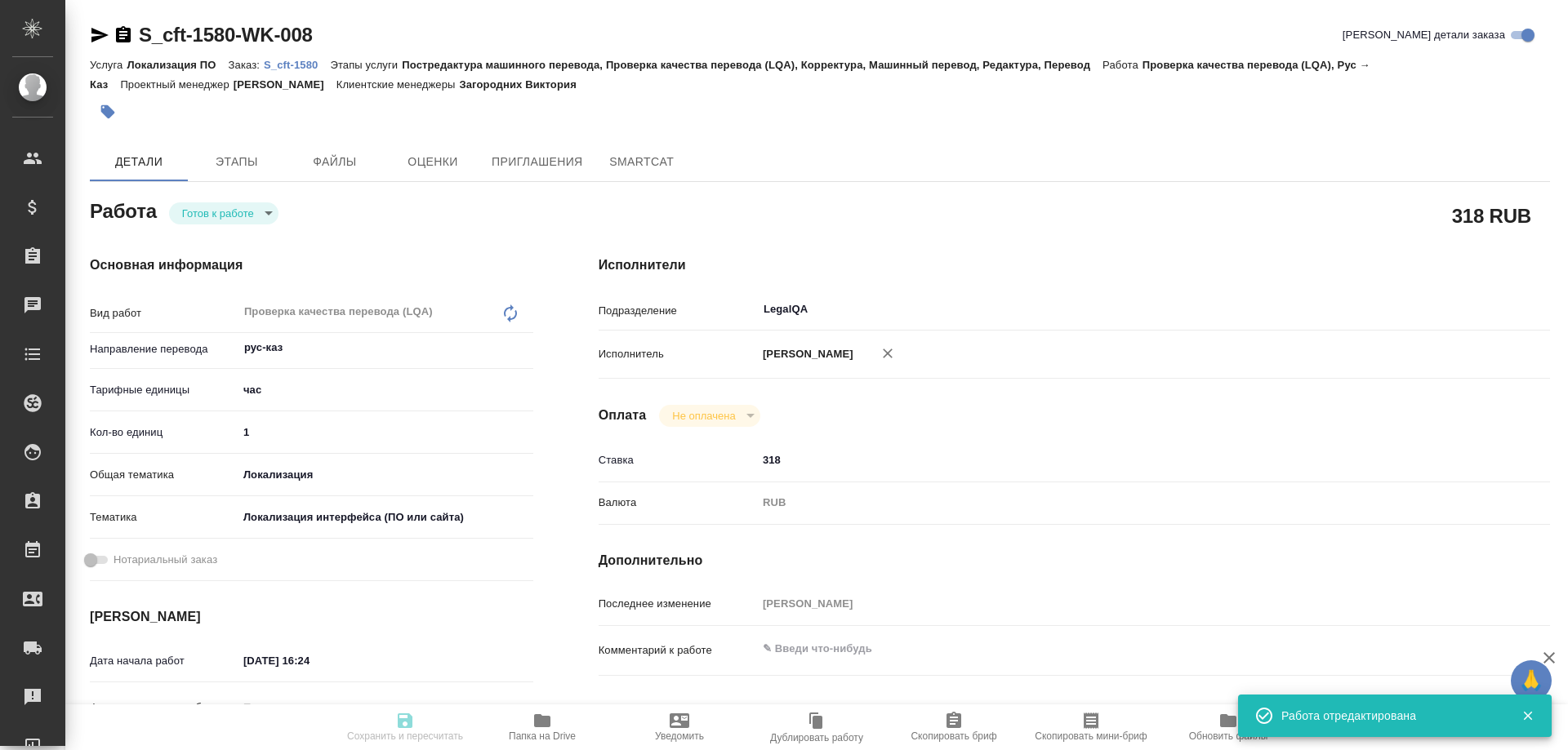
type input "08.09.2025 19:00"
type input "LegalQA"
type input "notPayed"
type input "318"
type input "RUB"
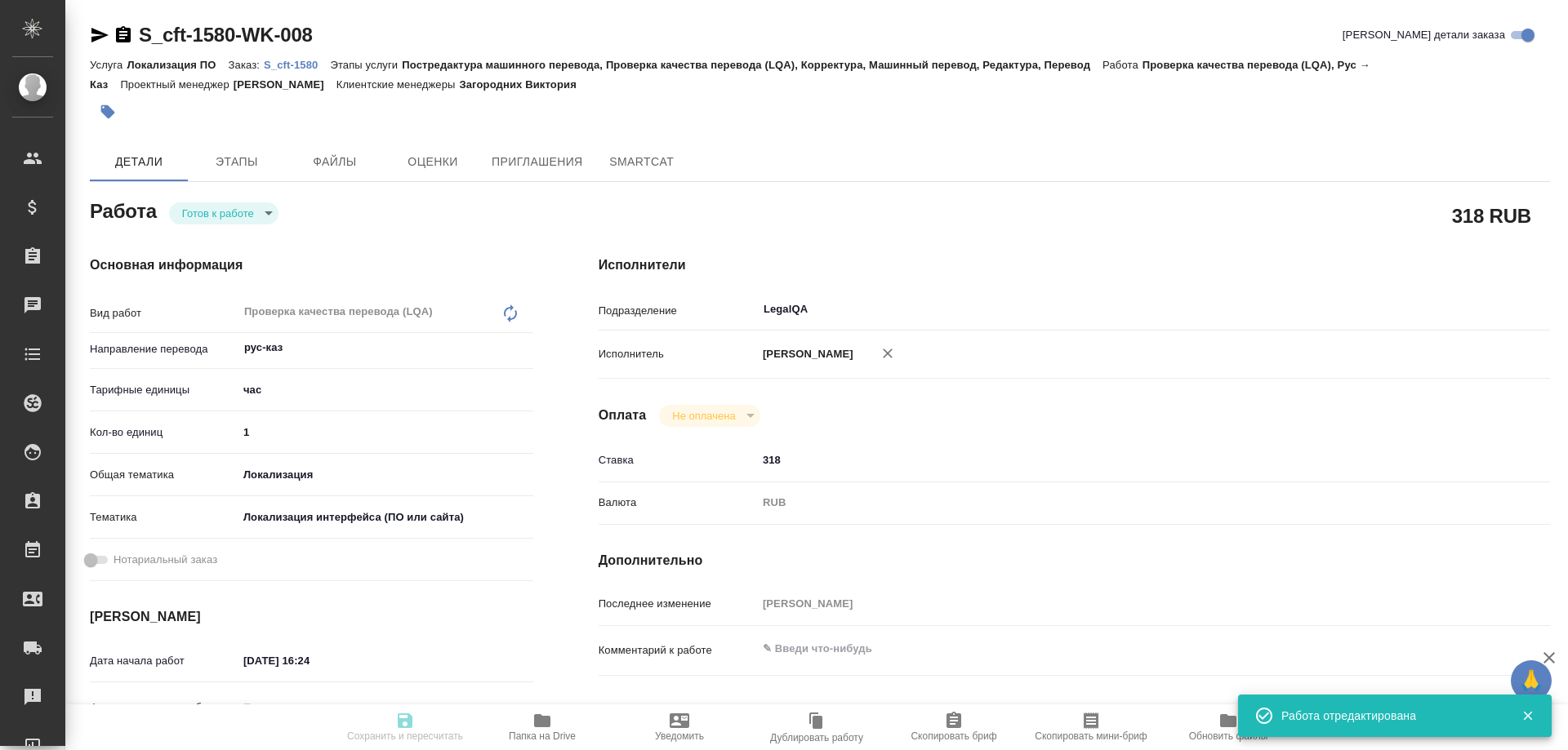
type input "[PERSON_NAME]"
type textarea "x"
type textarea "/Clients/cft/Orders/S_cft-1580/LQA/S_cft-1580-WK-008"
type textarea "x"
type input "S_cft-1580"
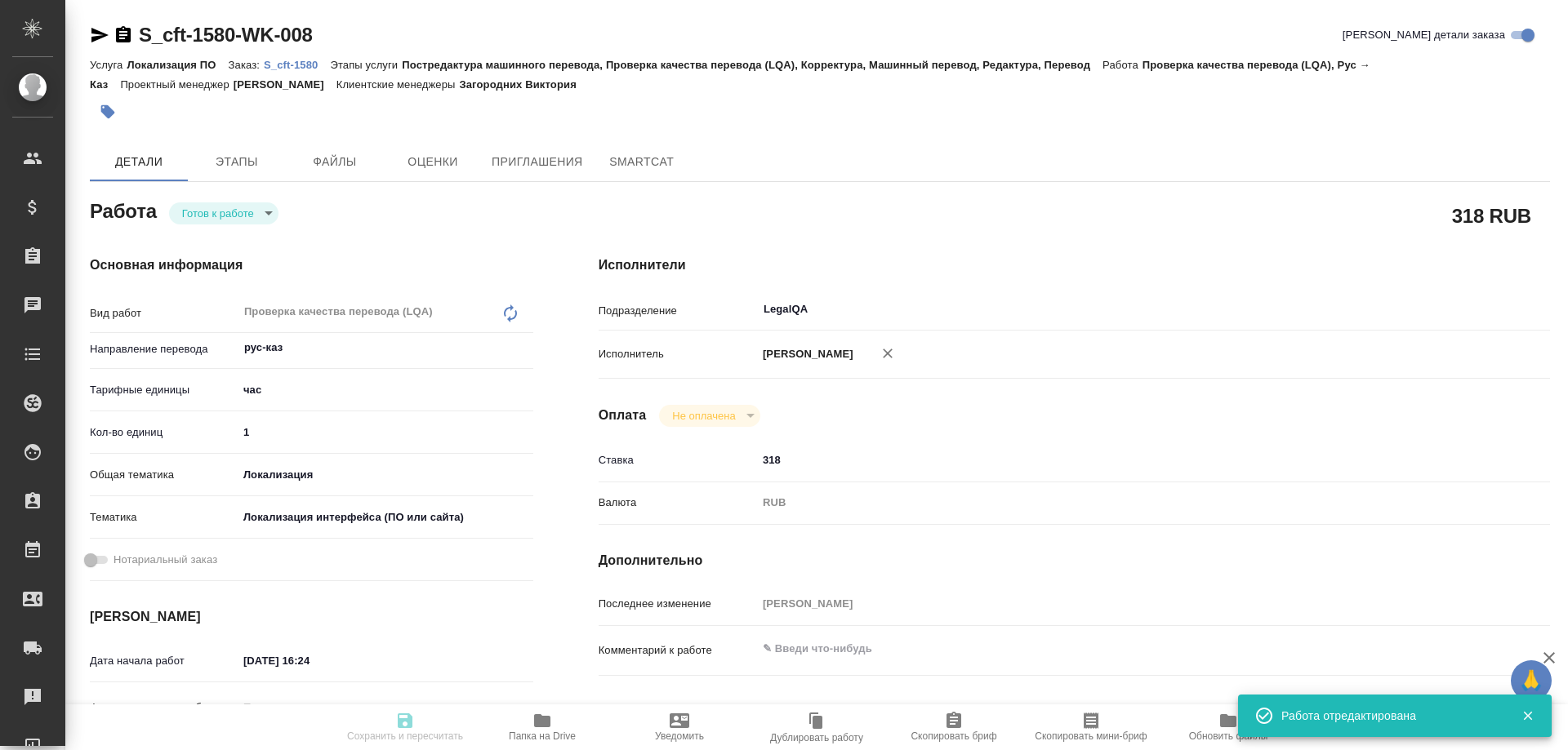
type input "Локализация ПО"
type input "Постредактура машинного перевода, Проверка качества перевода (LQA), Корректура,…"
type input "Загородних Виктория"
type input "/Clients/cft/Orders/S_cft-1580"
type textarea "x"
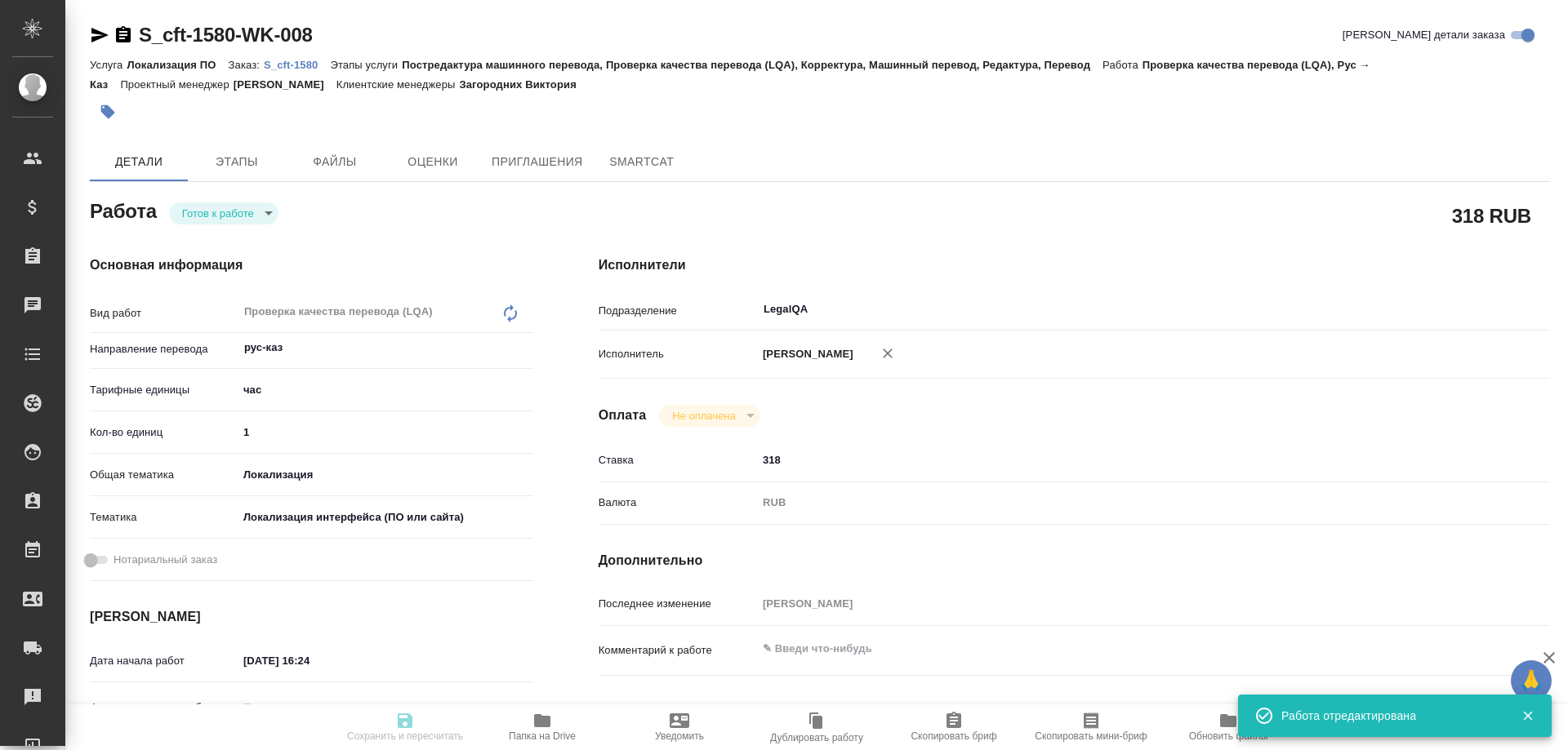
type textarea "Сержи IOS: https://smartcat.com/projects/cbb2b0c1-053b-4a02-9793-cb712a3e3c97/f…"
type textarea "x"
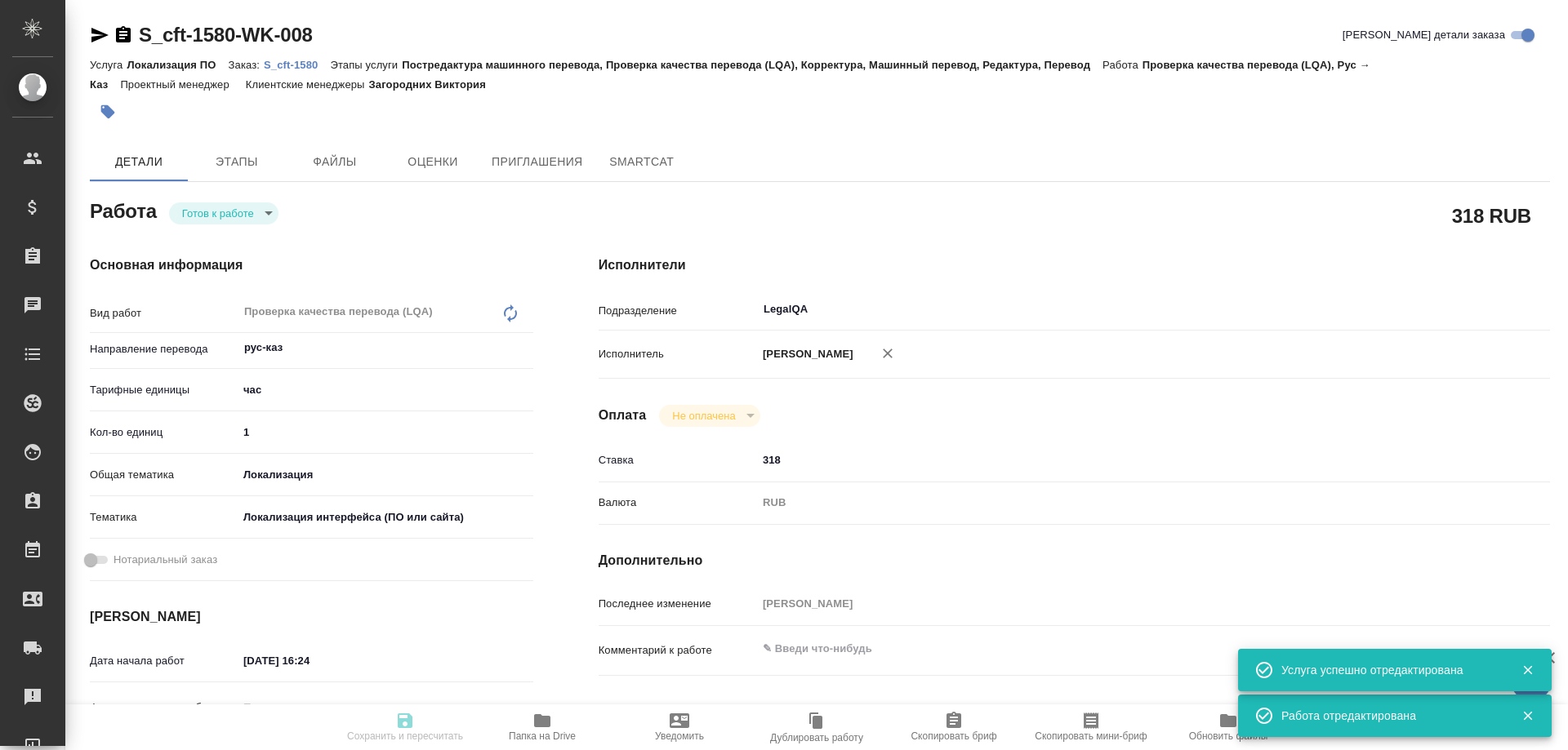
type textarea "x"
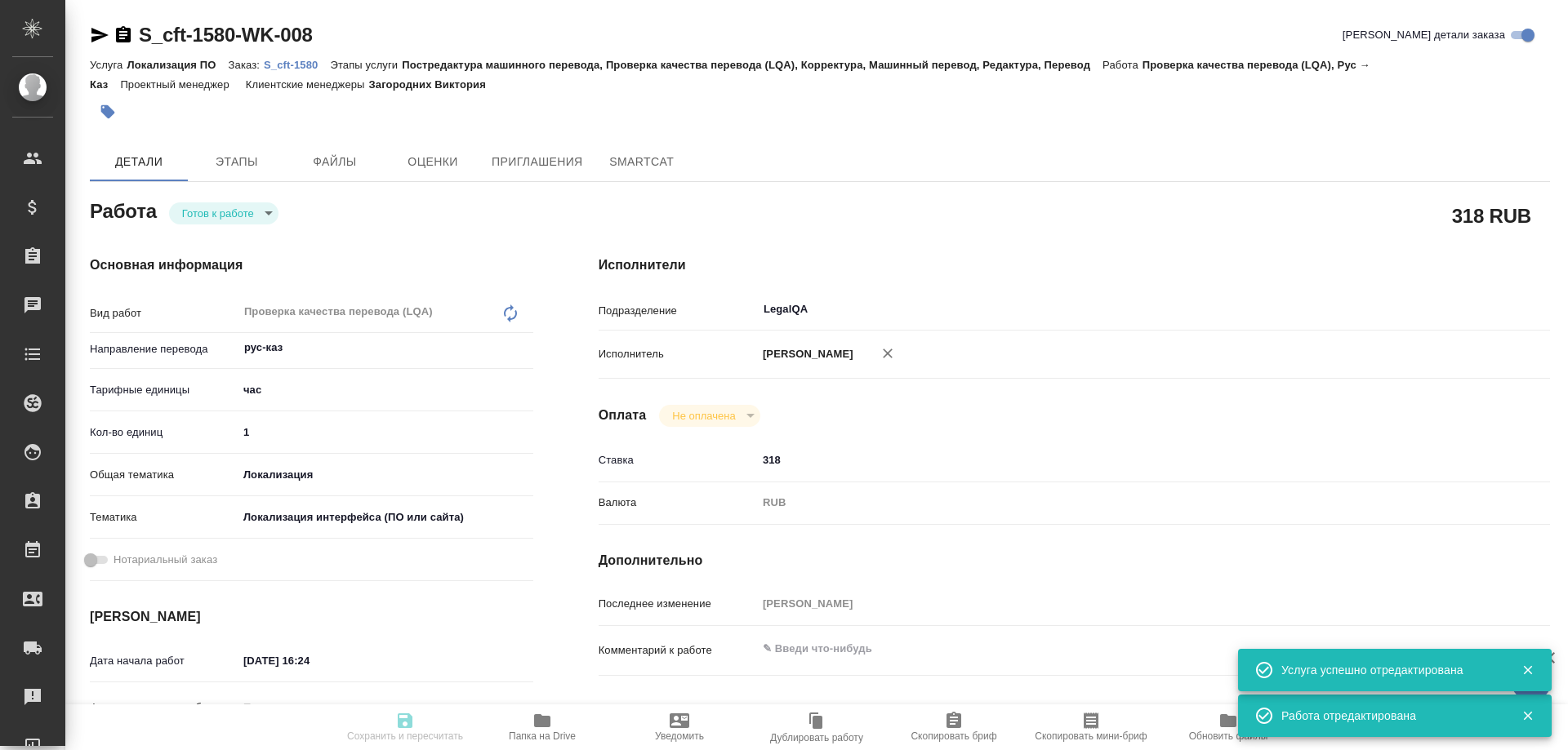
type textarea "x"
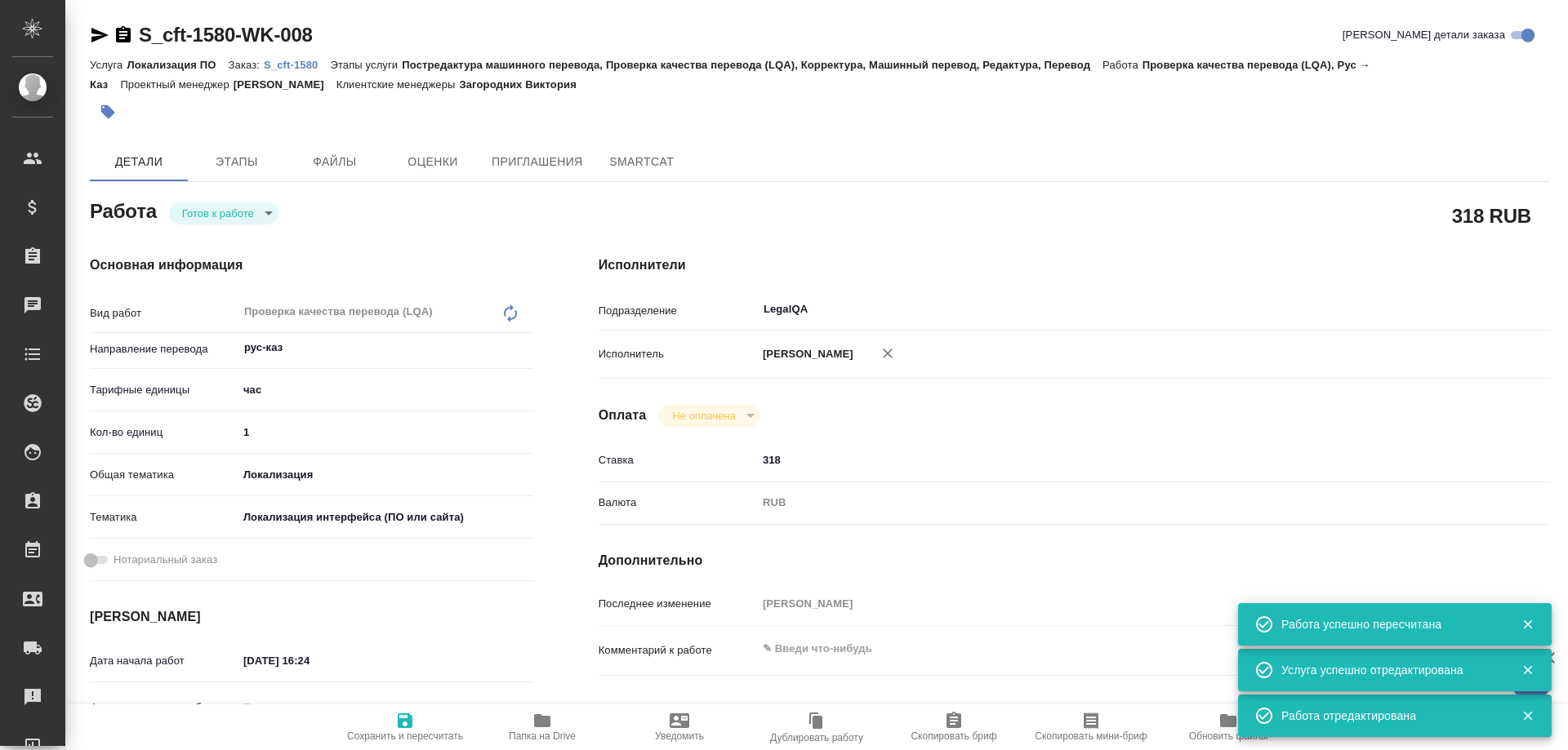
type input "readyForWork"
type textarea "Проверка качества перевода (LQA)"
type textarea "x"
type input "рус-каз"
type input "5a8b1489cc6b4906c91bfd93"
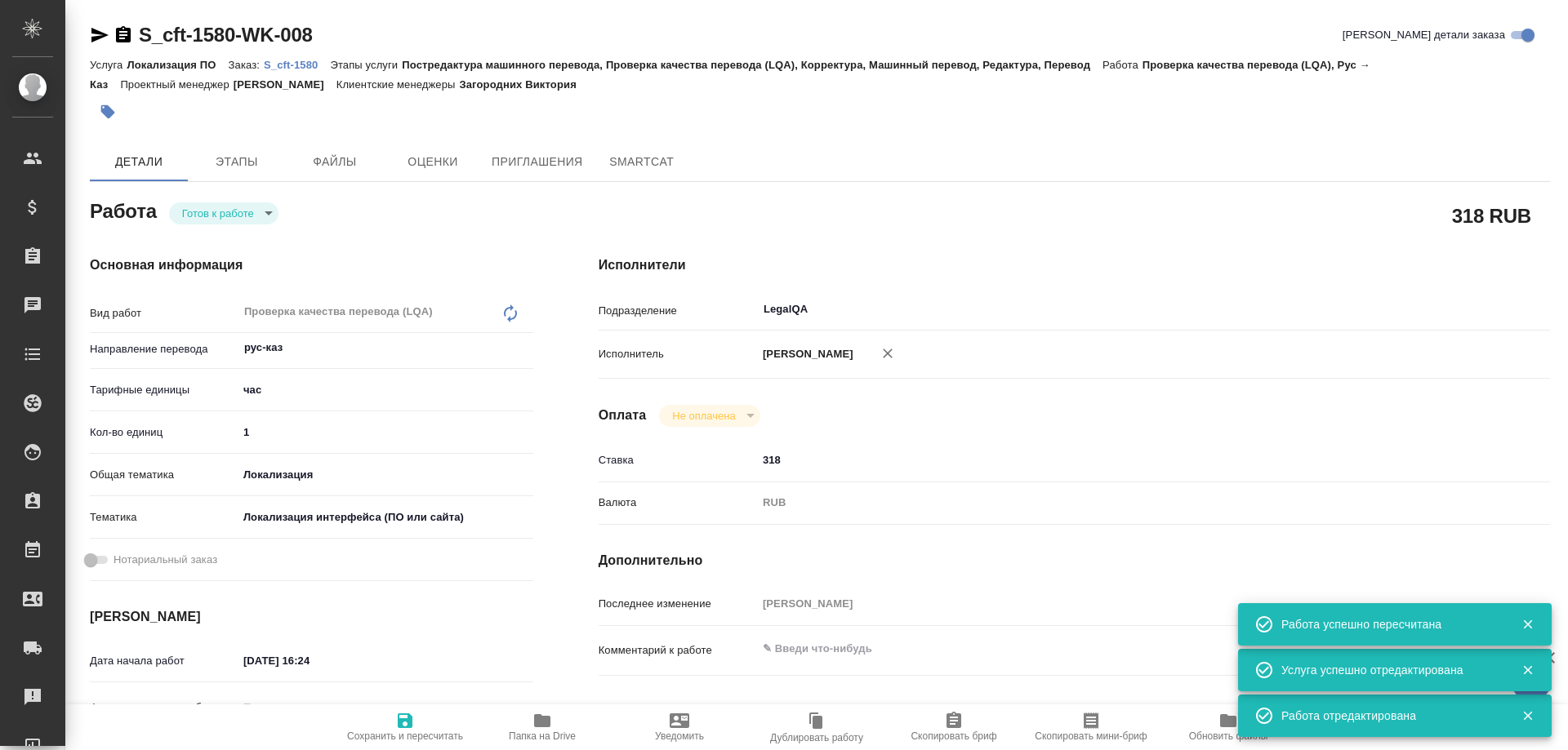
type input "1"
type input "local"
type input "5a8b8b956a9677013d343e0d"
type input "05.09.2025 16:24"
type input "08.09.2025 19:00"
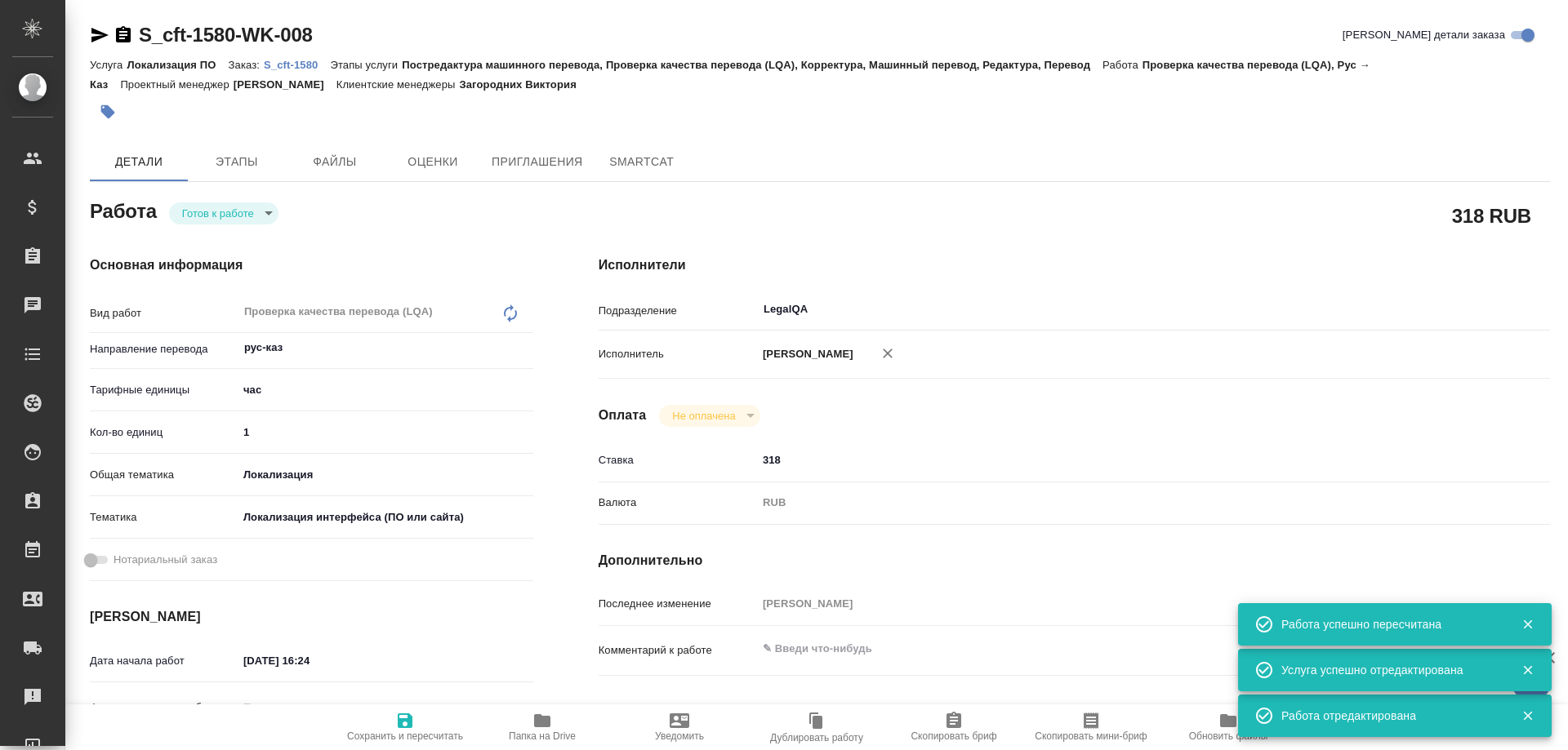
type input "08.09.2025 19:00"
type input "LegalQA"
type input "notPayed"
type input "318"
type input "RUB"
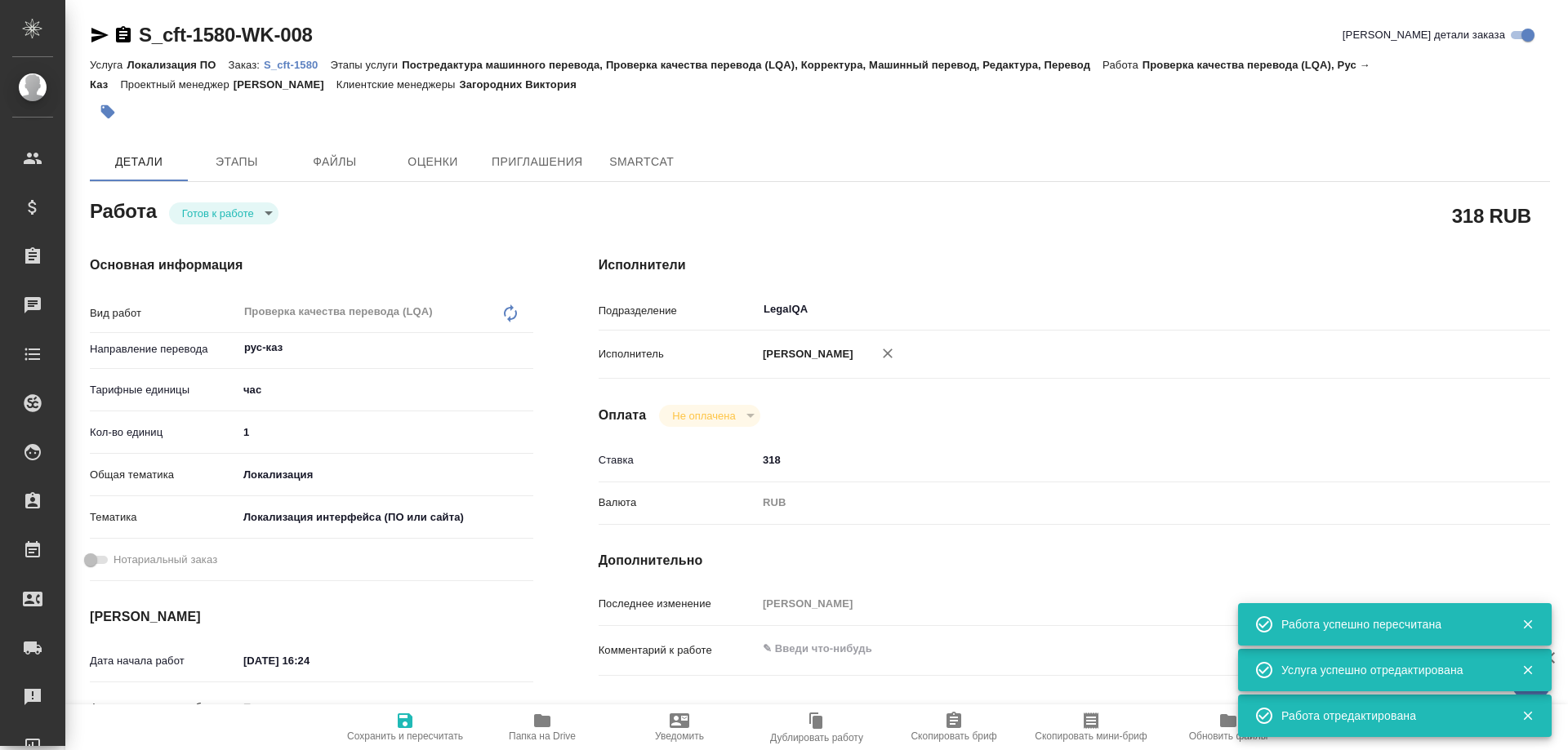
type input "[PERSON_NAME]"
type textarea "x"
type textarea "/Clients/cft/Orders/S_cft-1580/LQA/S_cft-1580-WK-008"
type textarea "x"
type input "S_cft-1580"
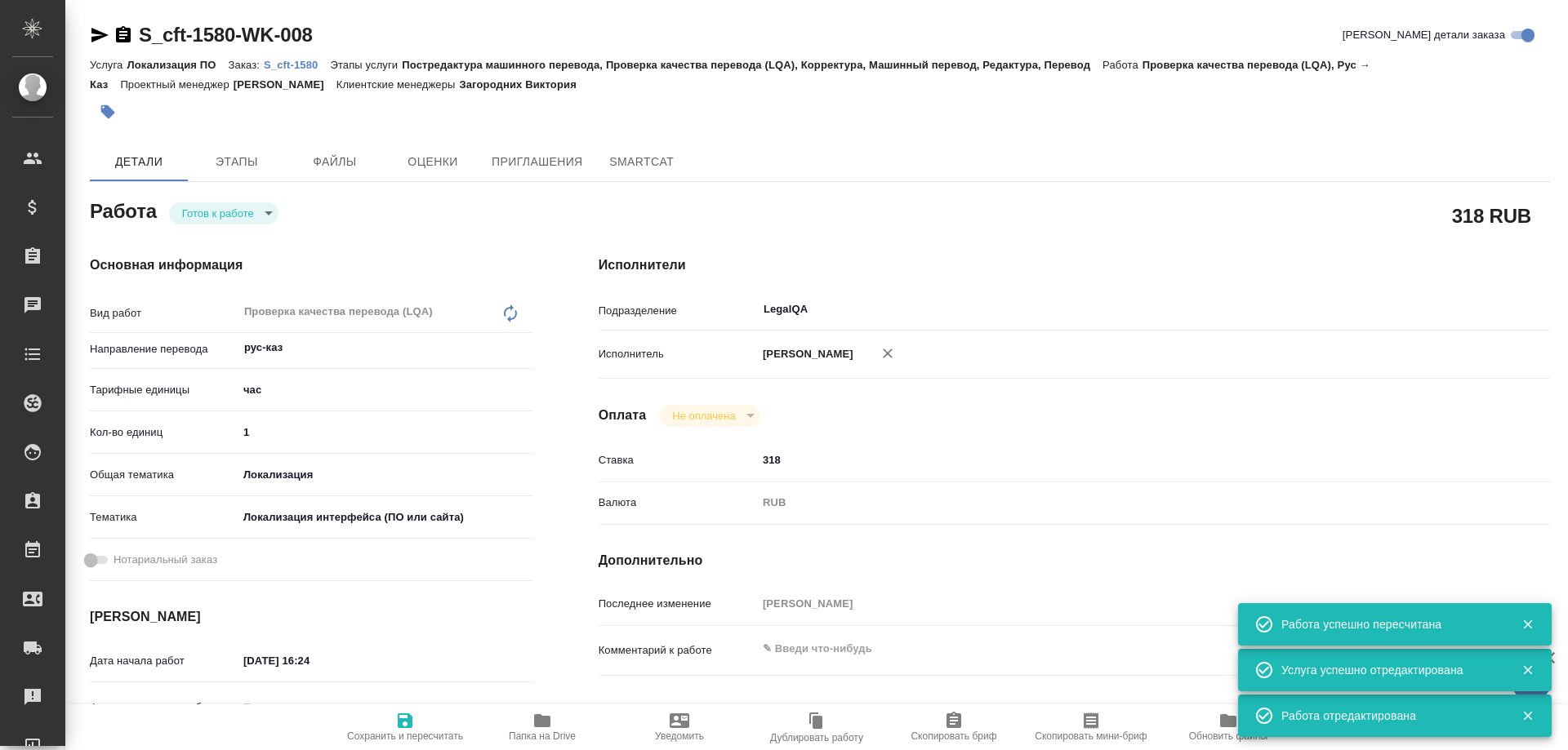
type input "Локализация ПО"
type input "Постредактура машинного перевода, Проверка качества перевода (LQA), Корректура,…"
type input "Загородних Виктория"
type input "/Clients/cft/Orders/S_cft-1580"
type textarea "x"
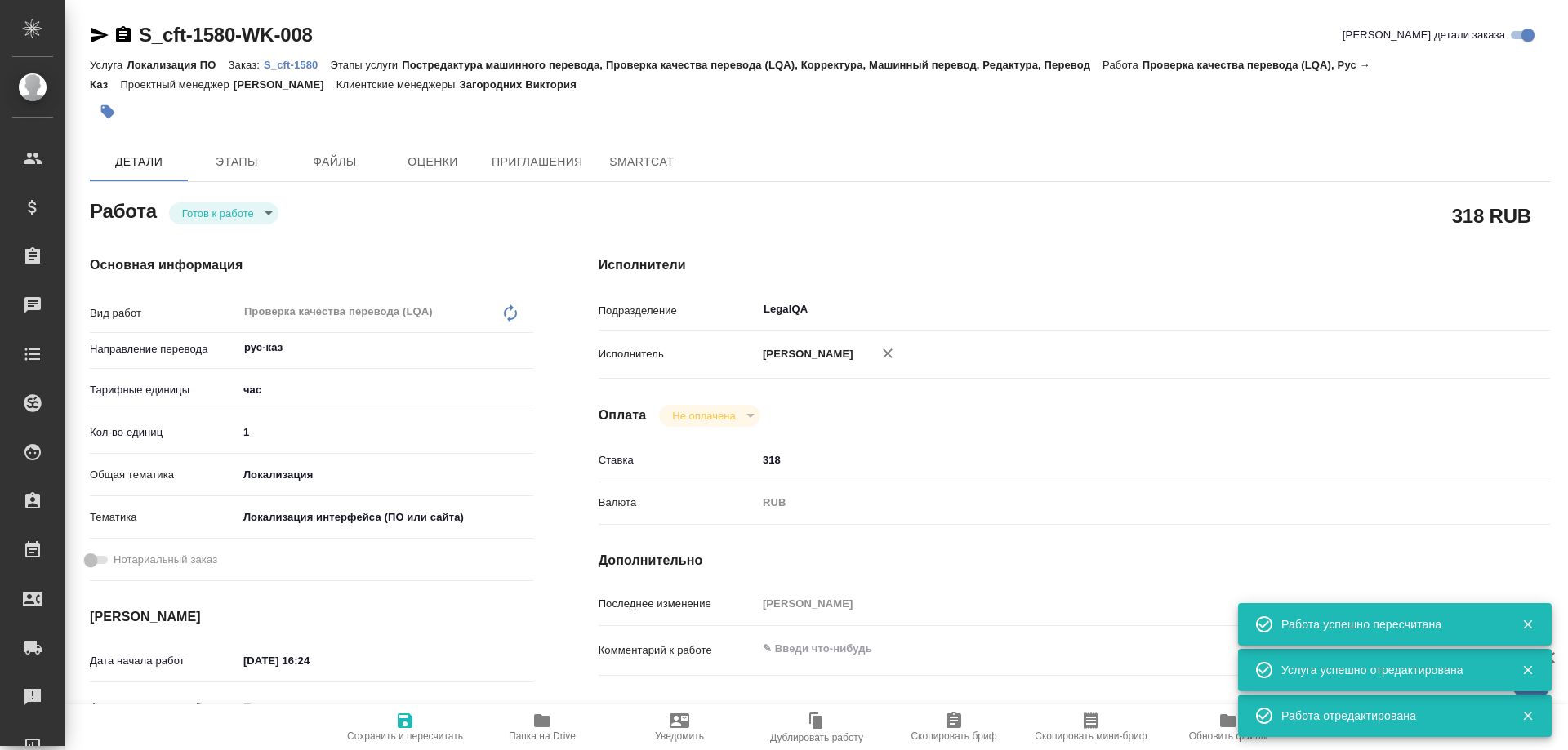
type textarea "Сержи IOS: https://smartcat.com/projects/cbb2b0c1-053b-4a02-9793-cb712a3e3c97/f…"
type textarea "x"
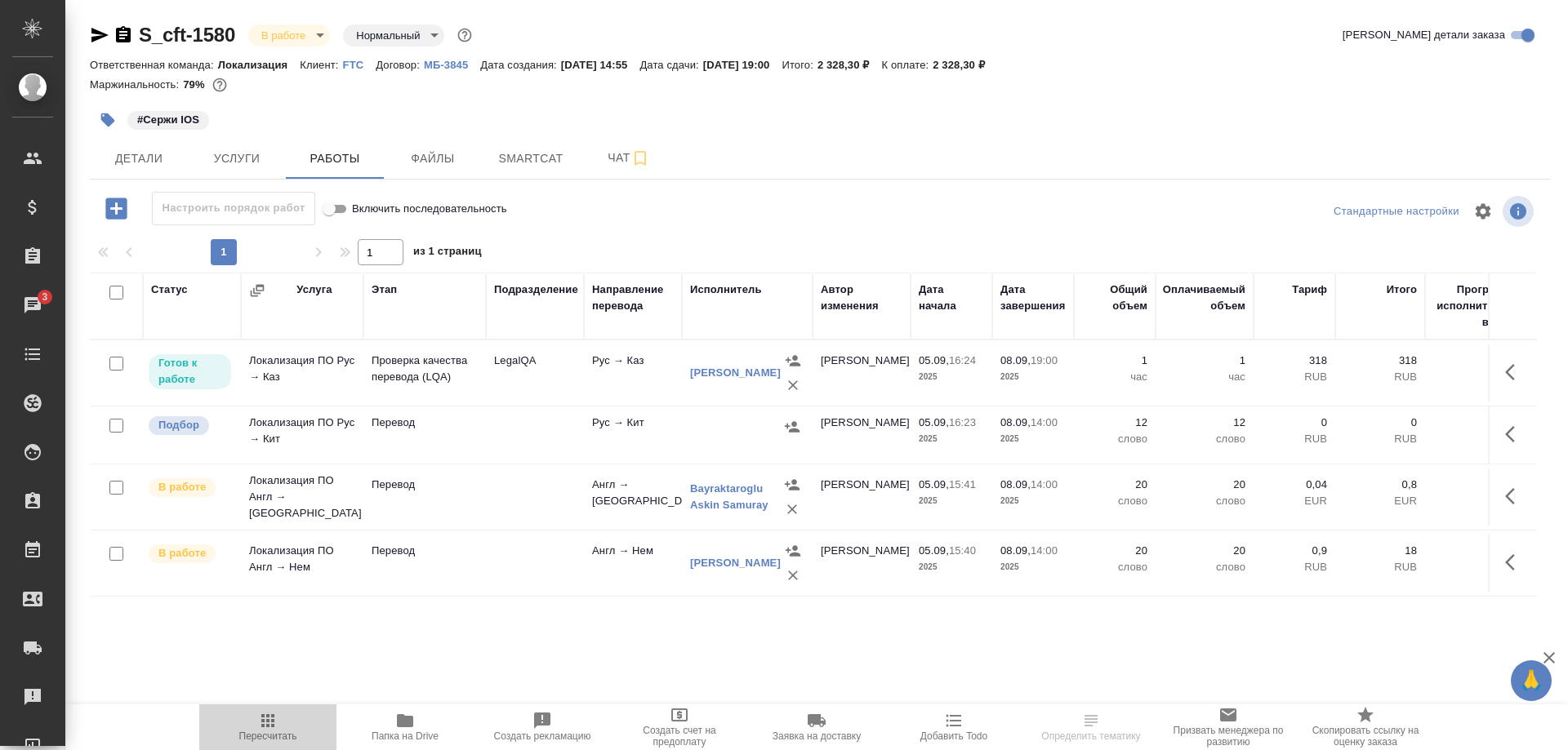
click at [278, 733] on span "Пересчитать" at bounding box center [269, 736] width 58 height 11
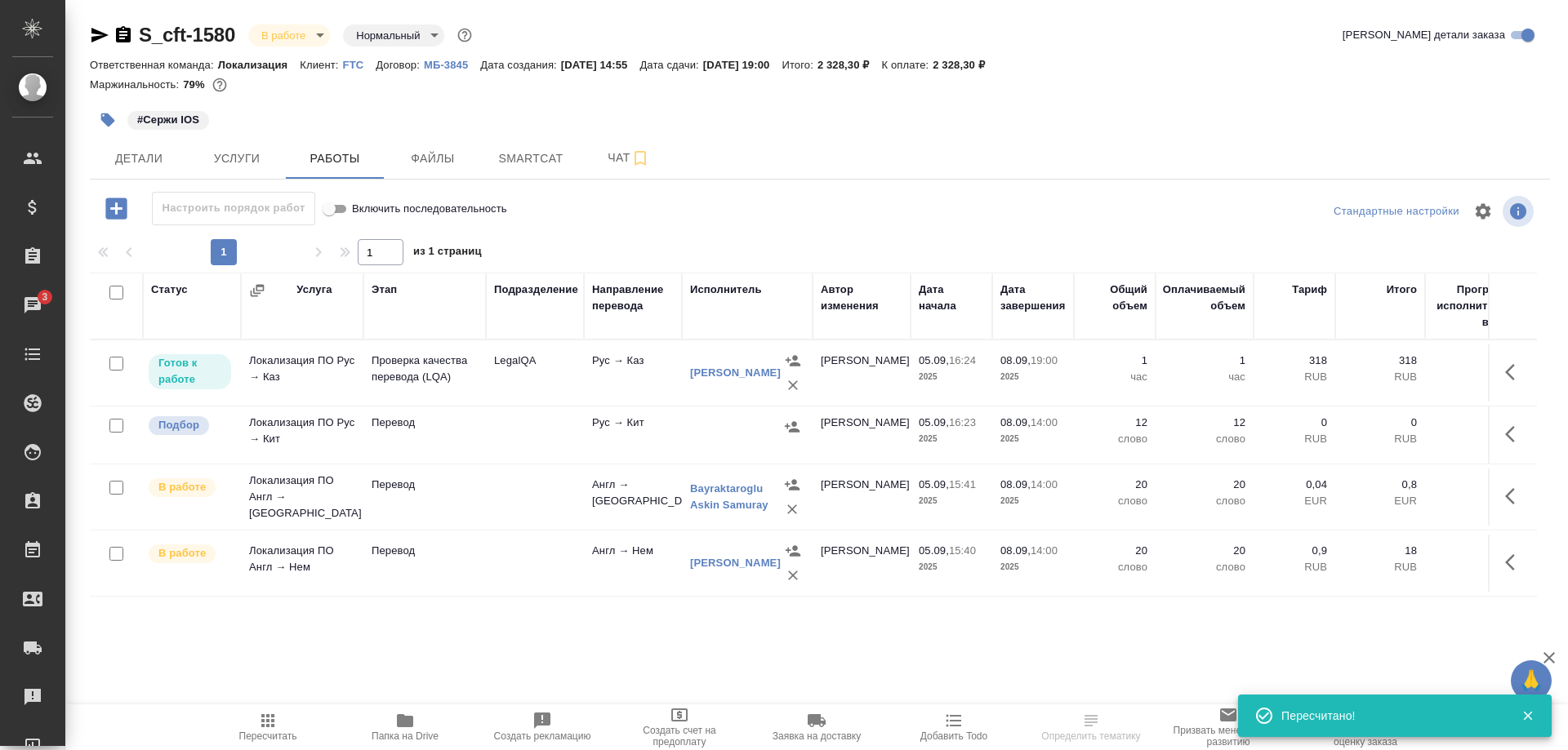
click at [1494, 372] on td at bounding box center [1512, 373] width 49 height 57
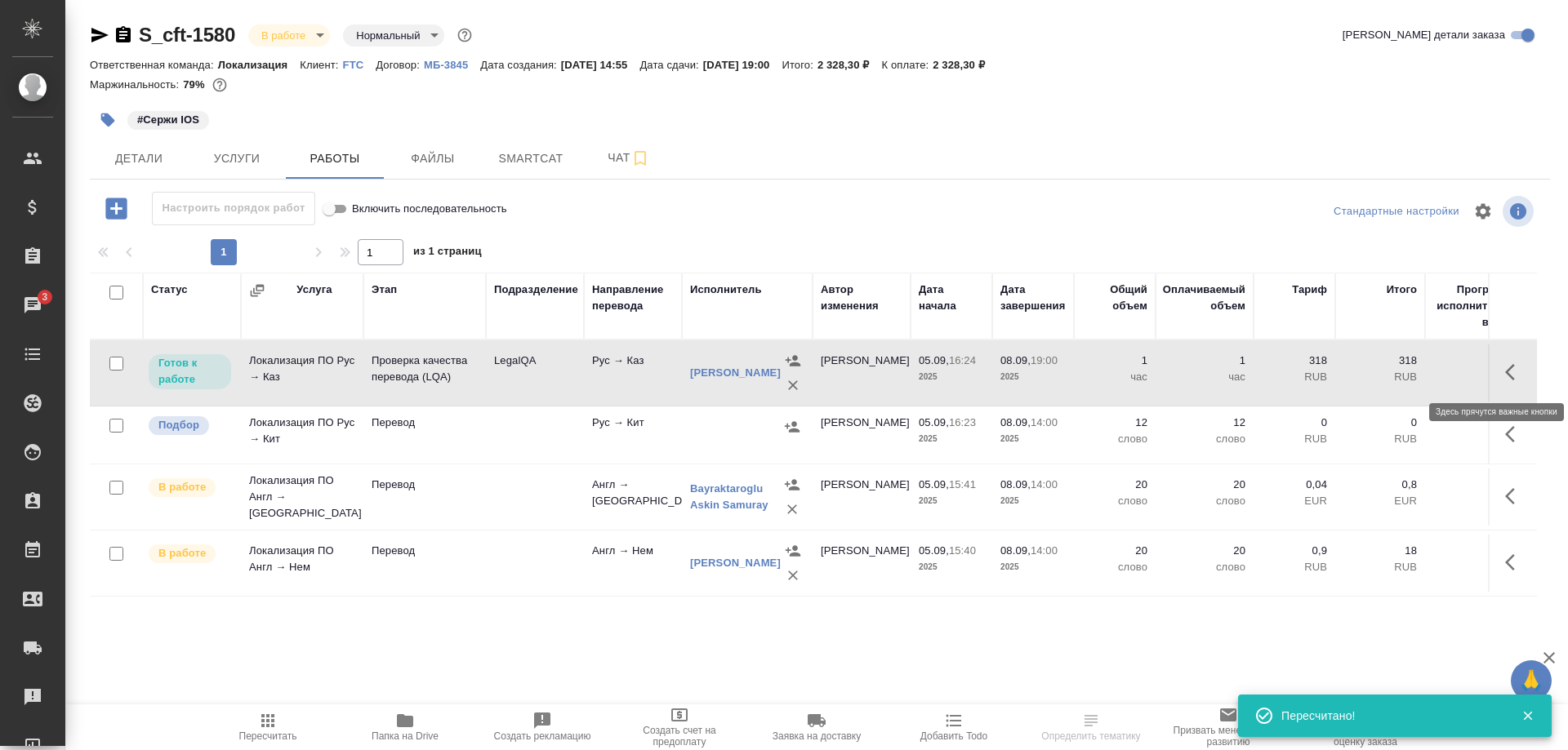
click at [1505, 373] on icon "button" at bounding box center [1514, 372] width 20 height 20
click at [1390, 371] on icon "button" at bounding box center [1394, 372] width 20 height 20
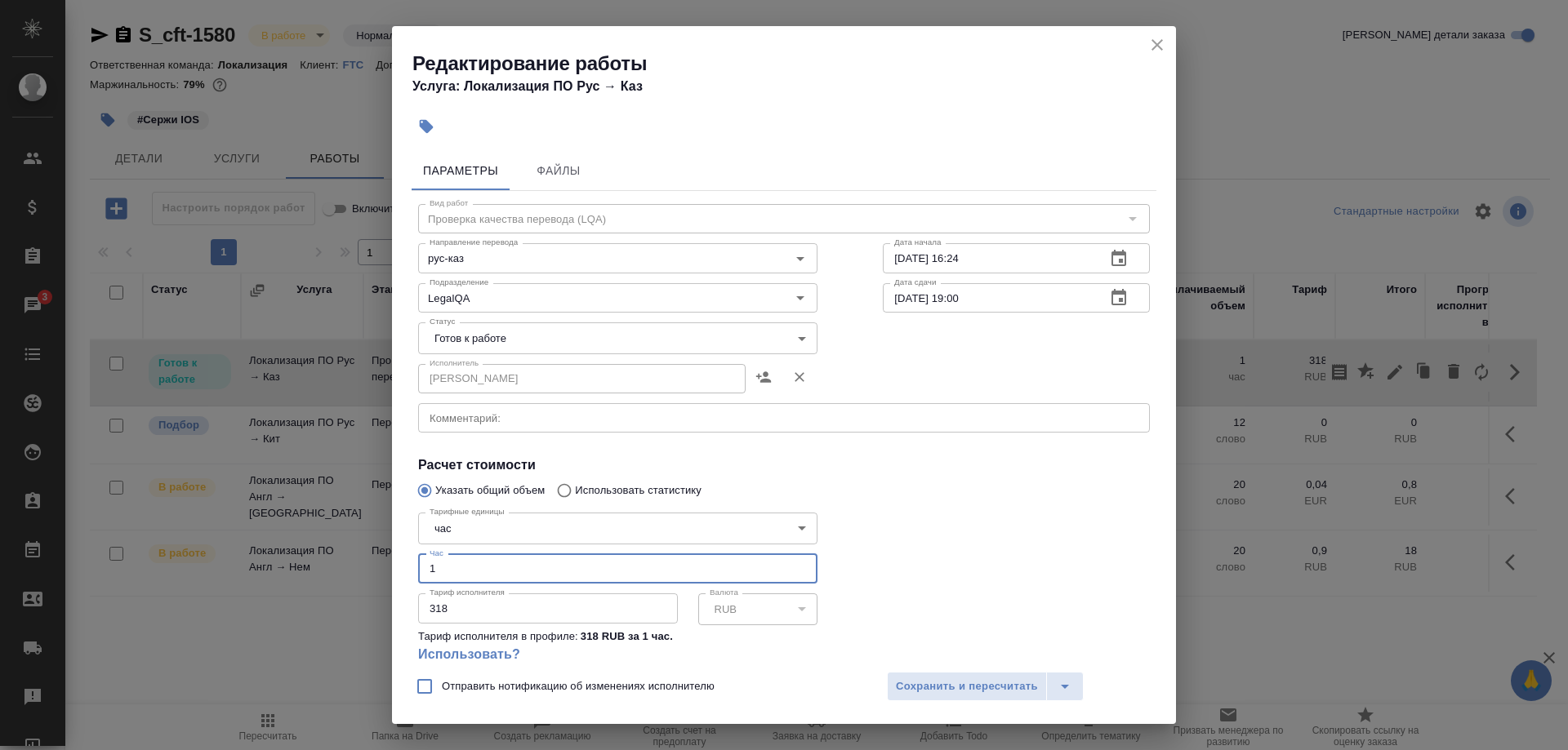
drag, startPoint x: 559, startPoint y: 540, endPoint x: 384, endPoint y: 545, distance: 175.1
click at [418, 554] on input "1" at bounding box center [618, 568] width 400 height 29
type input "0.5"
click at [900, 681] on span "Сохранить и пересчитать" at bounding box center [966, 687] width 142 height 19
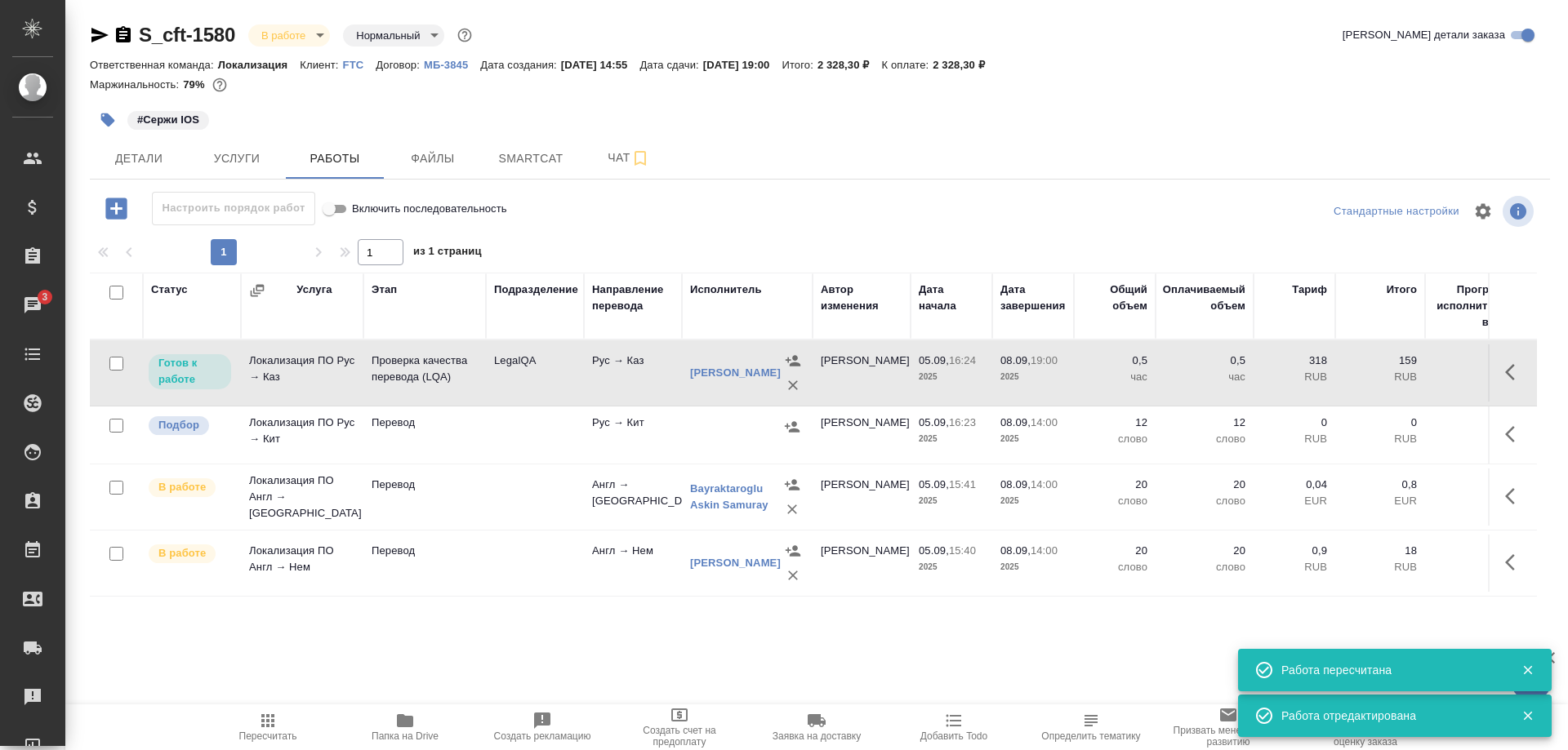
click at [249, 720] on span "Пересчитать" at bounding box center [268, 726] width 118 height 31
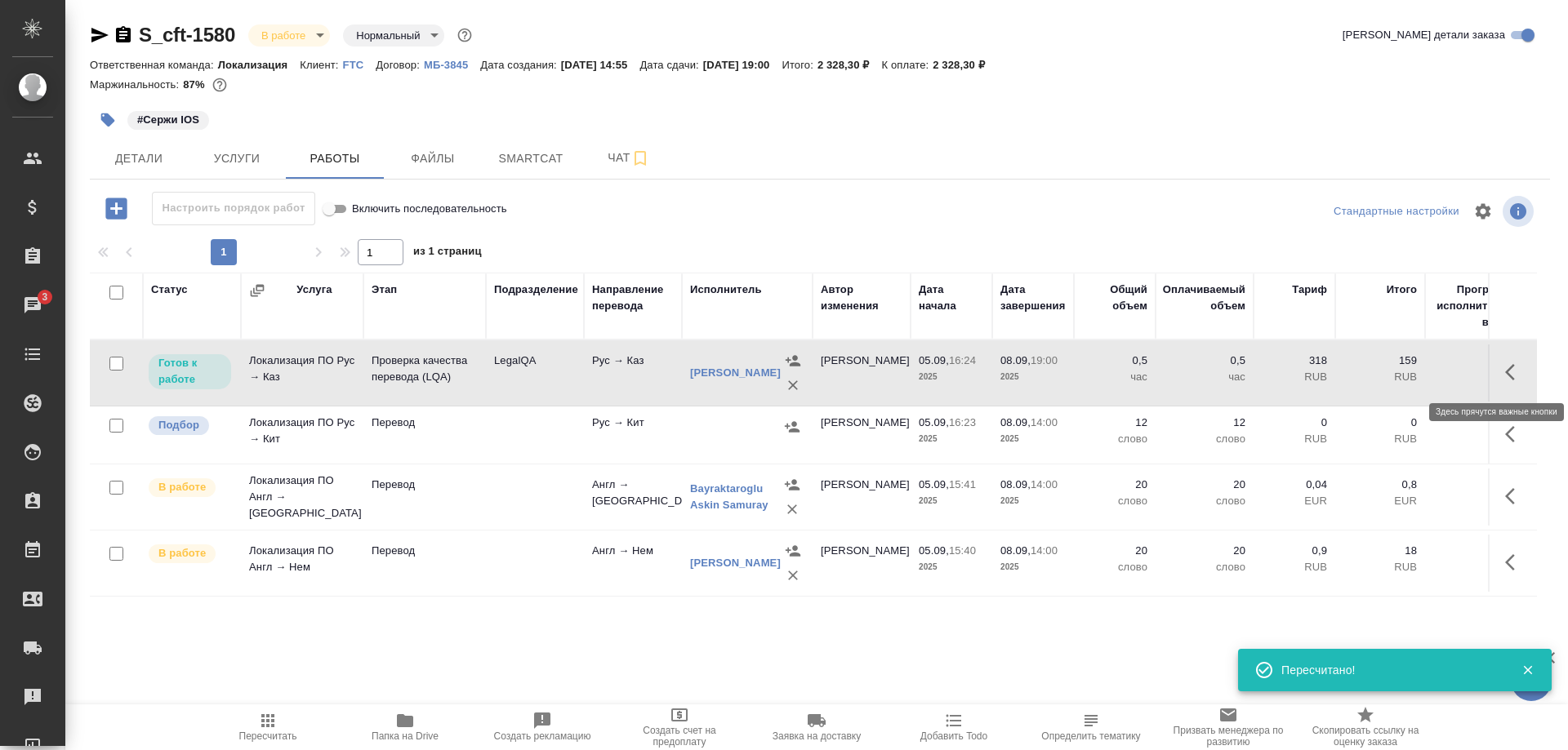
click at [1501, 368] on button "button" at bounding box center [1514, 372] width 40 height 40
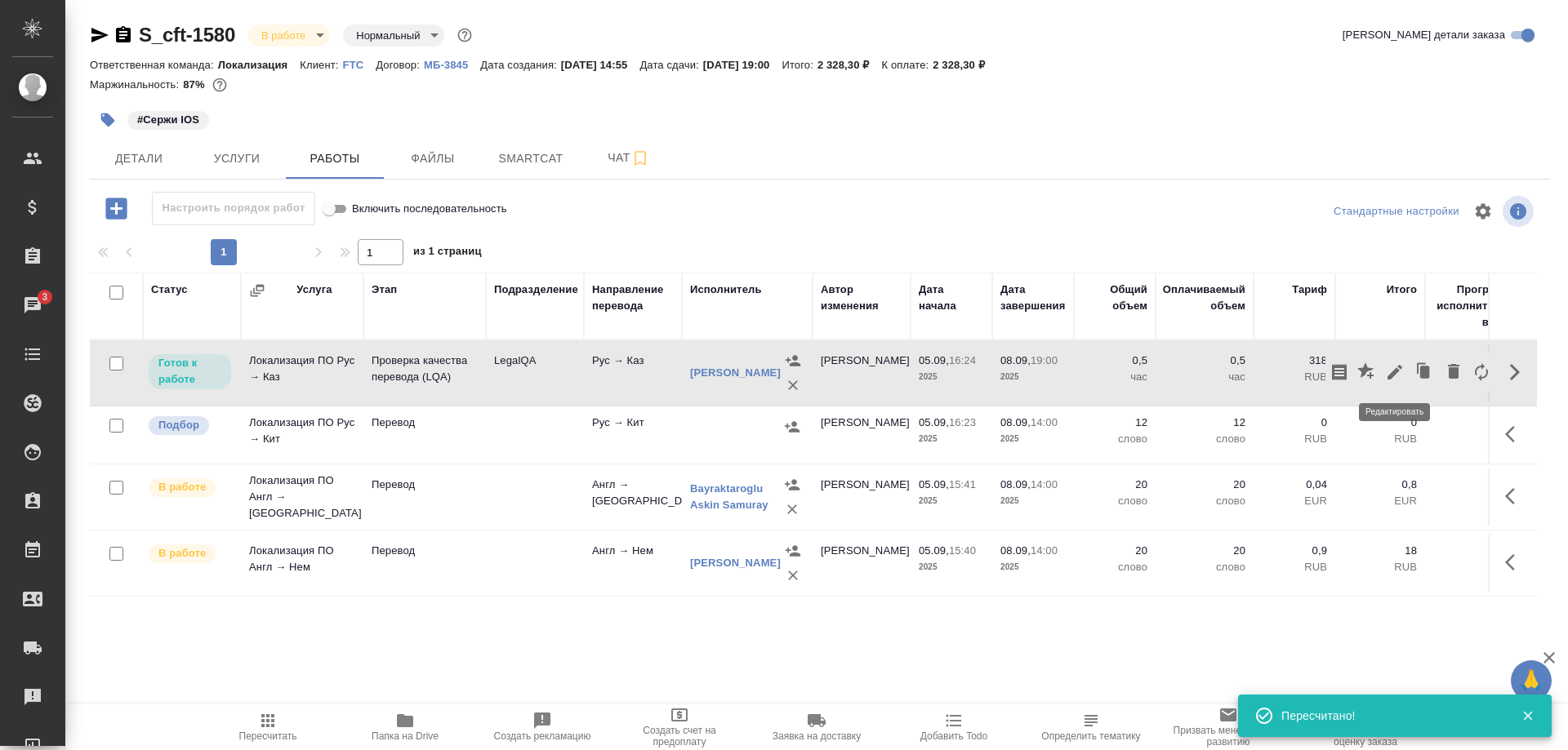
click at [1392, 370] on icon "button" at bounding box center [1394, 372] width 20 height 20
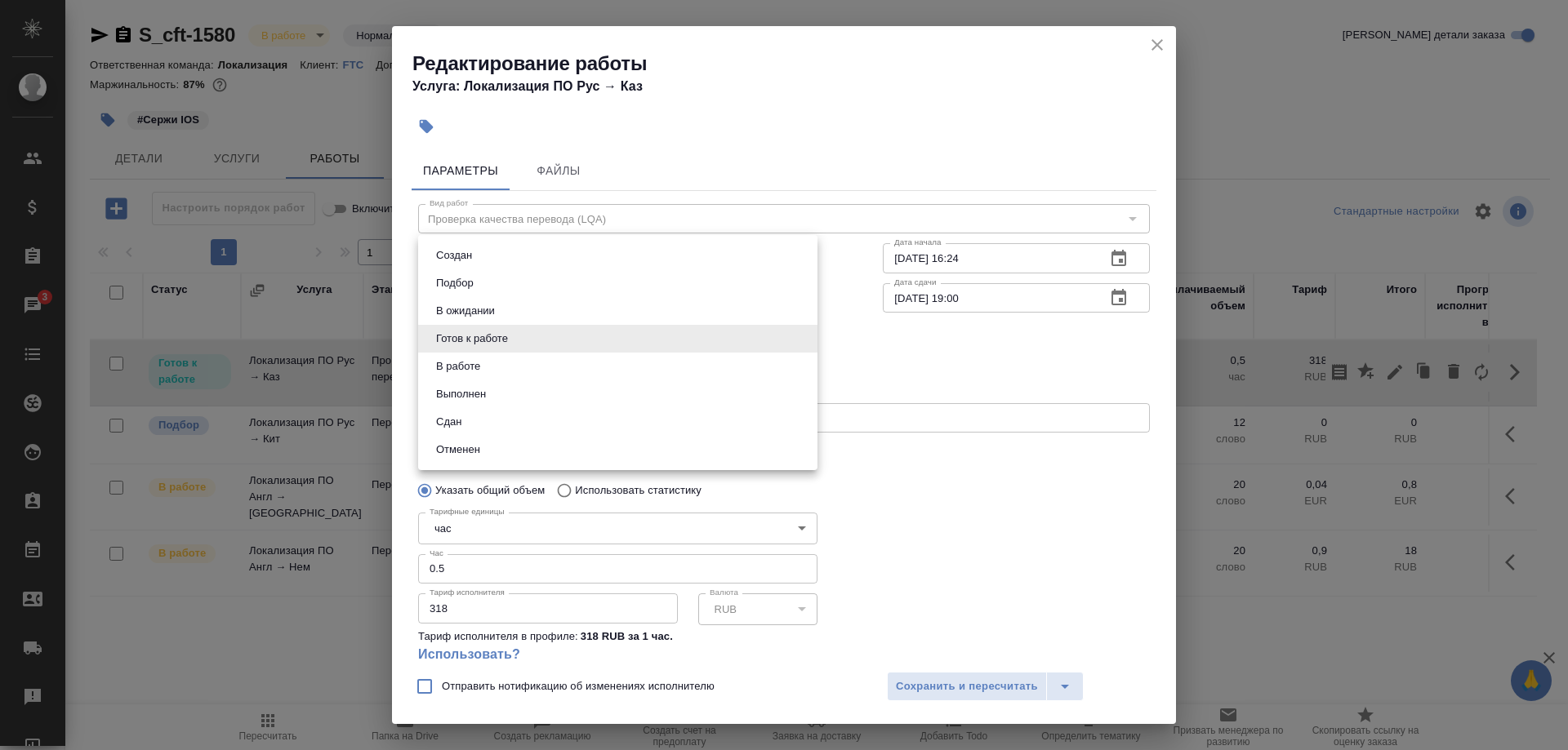
click at [656, 341] on body "🙏 .cls-1 fill:#fff; AWATERA Shirina Sabina Клиенты Спецификации Заказы 3 Чаты T…" at bounding box center [784, 375] width 1568 height 750
click at [579, 427] on li "Сдан" at bounding box center [618, 421] width 400 height 27
type input "closed"
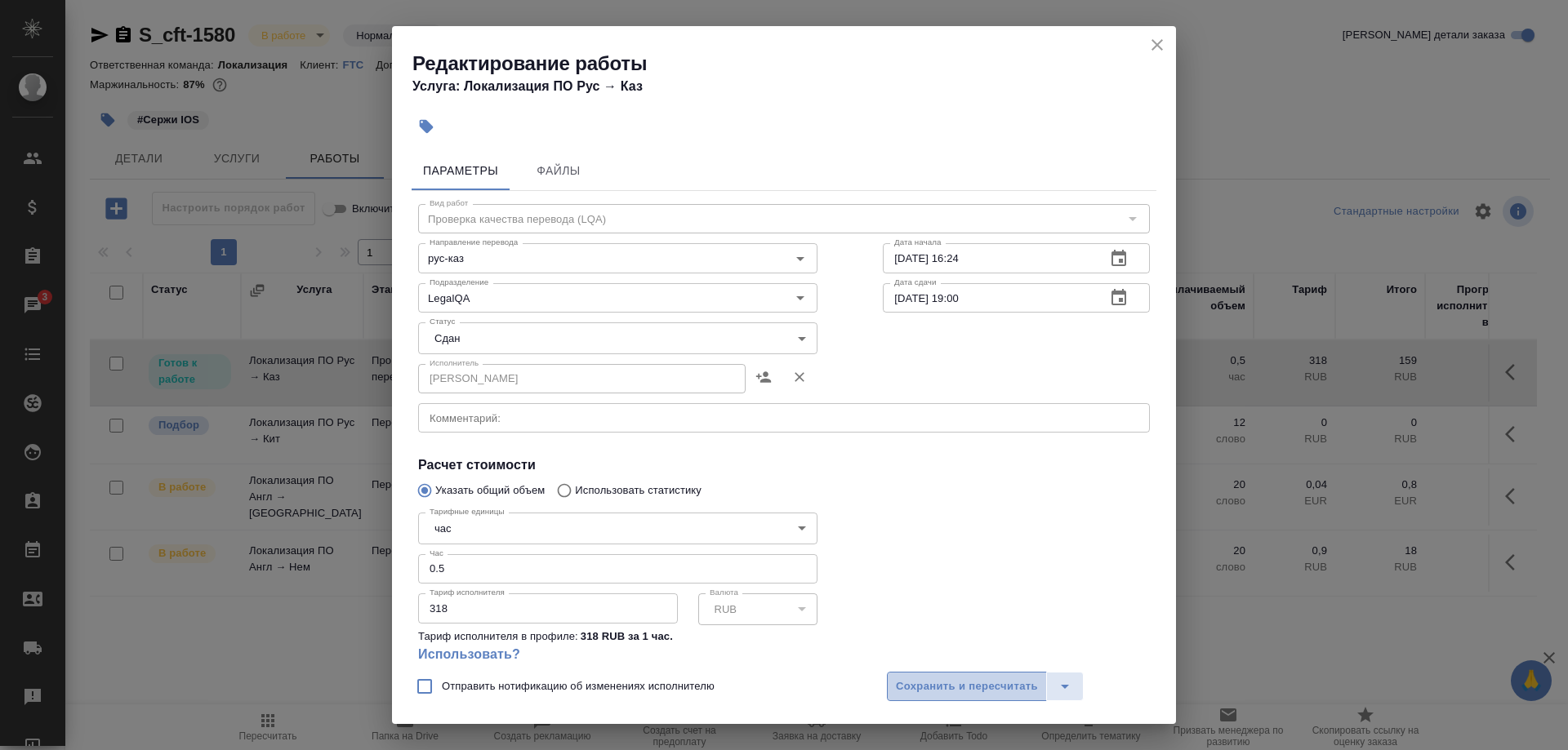
click at [909, 686] on span "Сохранить и пересчитать" at bounding box center [966, 687] width 142 height 19
